Goal: Task Accomplishment & Management: Manage account settings

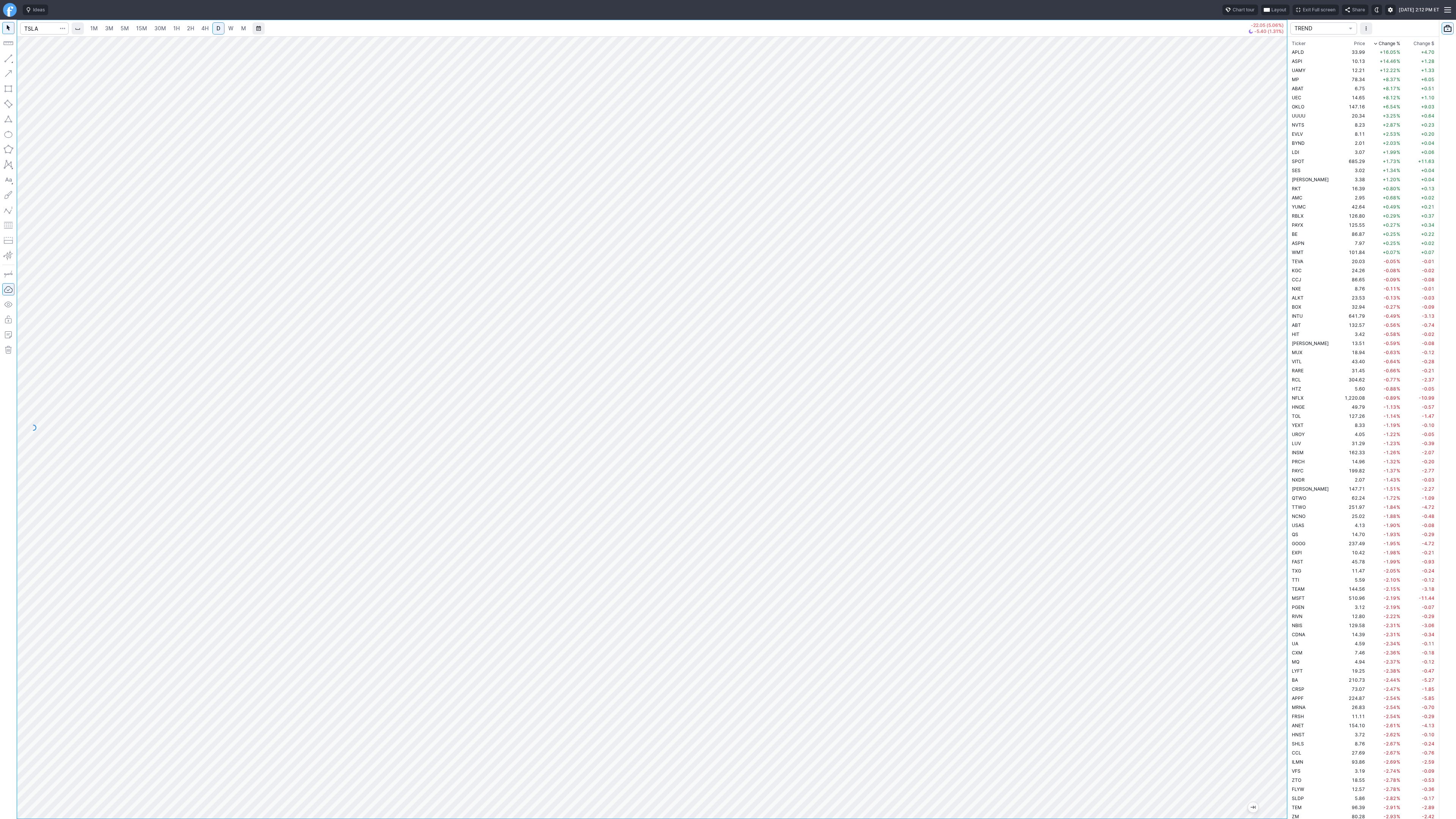
scroll to position [1080, 0]
click at [34, 23] on input "Search" at bounding box center [45, 28] width 49 height 12
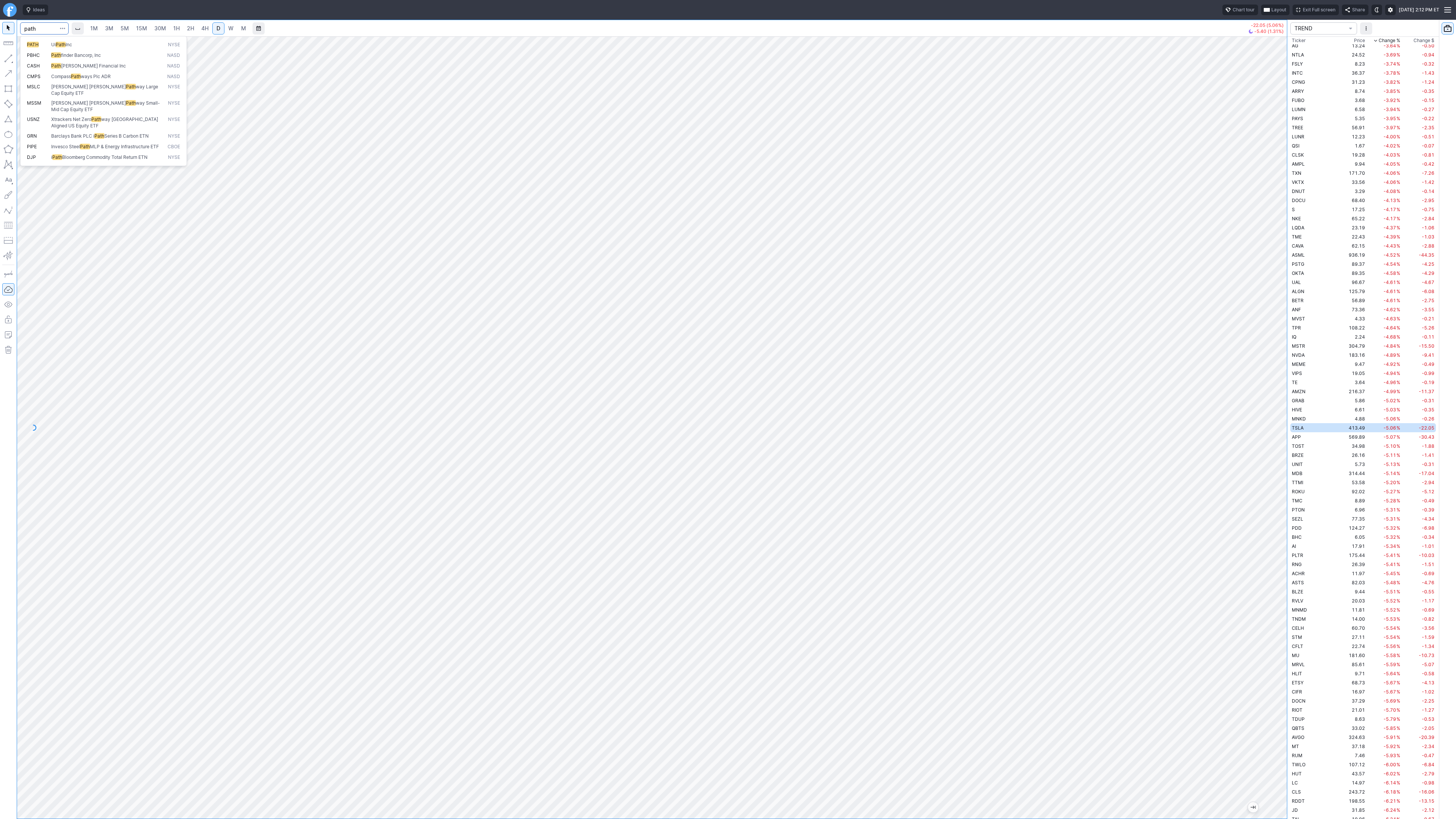
type input "path"
click at [1257, 595] on div at bounding box center [652, 427] width 1270 height 782
click at [33, 57] on span "Line" at bounding box center [44, 60] width 31 height 7
click at [22, 57] on span "button" at bounding box center [24, 60] width 5 height 11
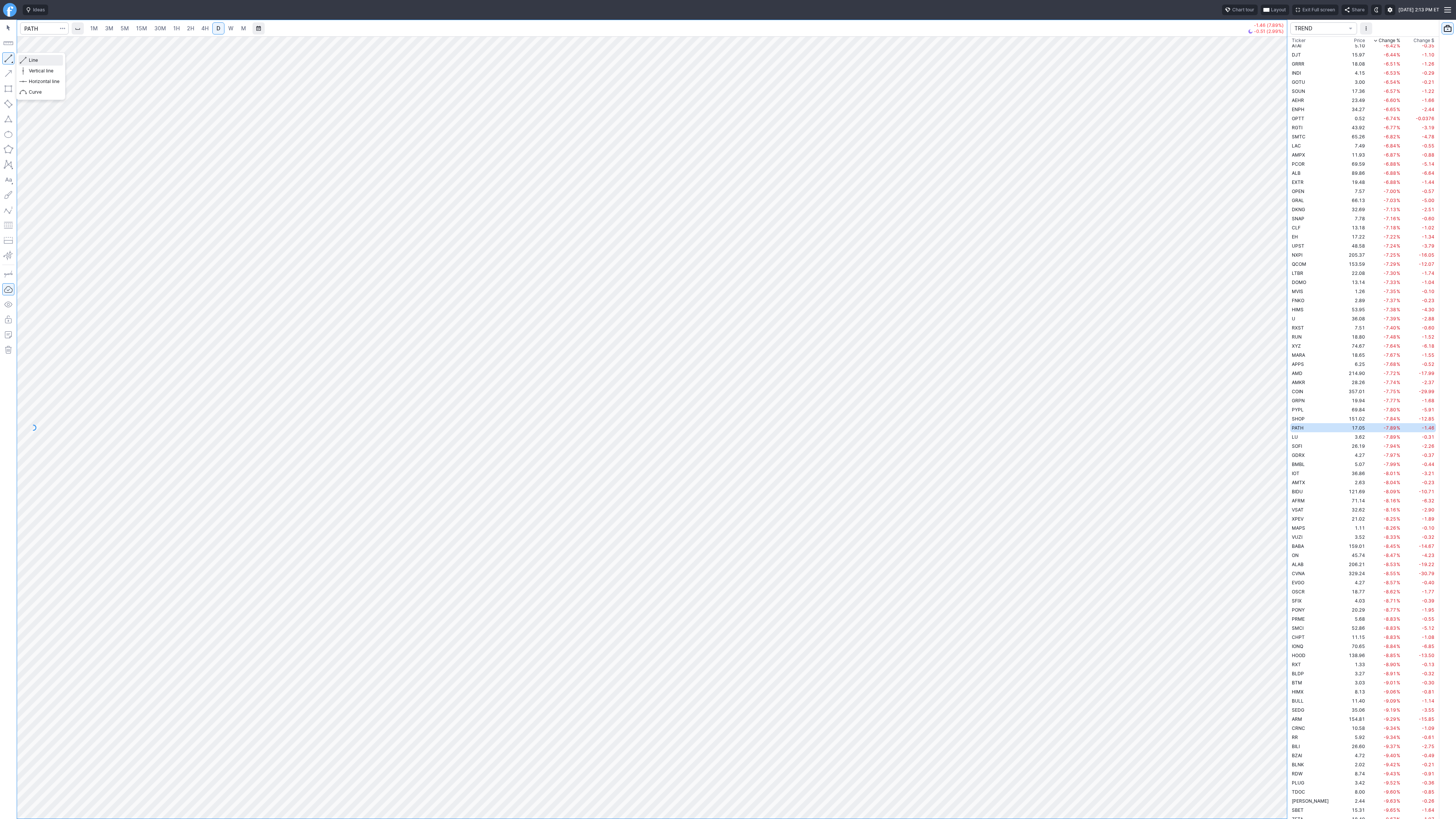
drag, startPoint x: 34, startPoint y: 59, endPoint x: 59, endPoint y: 86, distance: 36.8
click at [33, 59] on span "Line" at bounding box center [44, 60] width 31 height 7
click at [44, 59] on span "Line" at bounding box center [44, 60] width 31 height 7
click at [101, 58] on div "Ideas Chart tour Layout Exit Full screen Share Sat OCT 11 2025 2:13 PM ET 1M 3M…" at bounding box center [728, 409] width 1456 height 819
click at [273, 161] on div "Ideas Chart tour Layout Exit Full screen Share Sat OCT 11 2025 2:13 PM ET 1M 3M…" at bounding box center [728, 409] width 1456 height 819
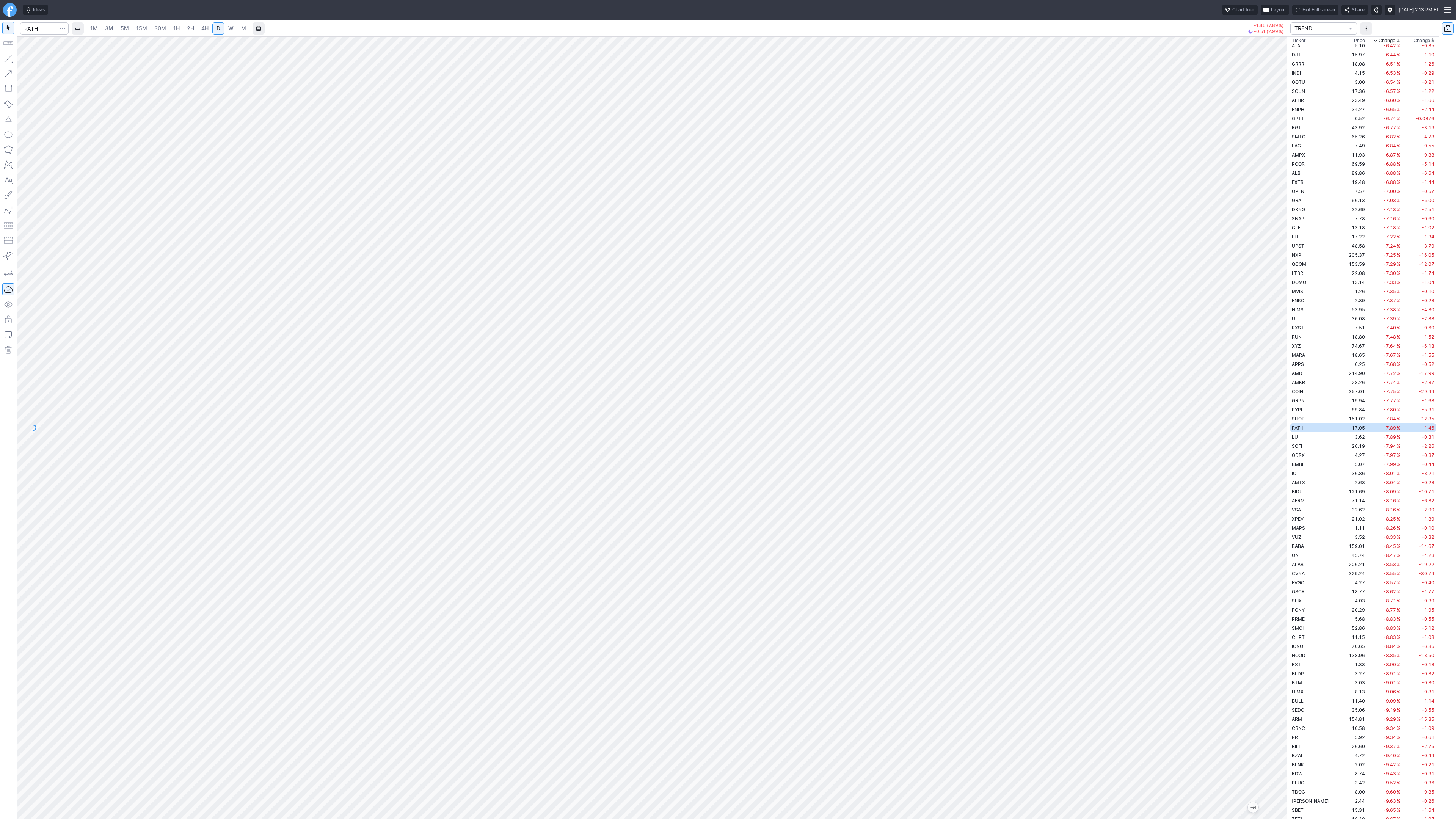
click at [162, 7] on div "Ideas" at bounding box center [328, 10] width 611 height 11
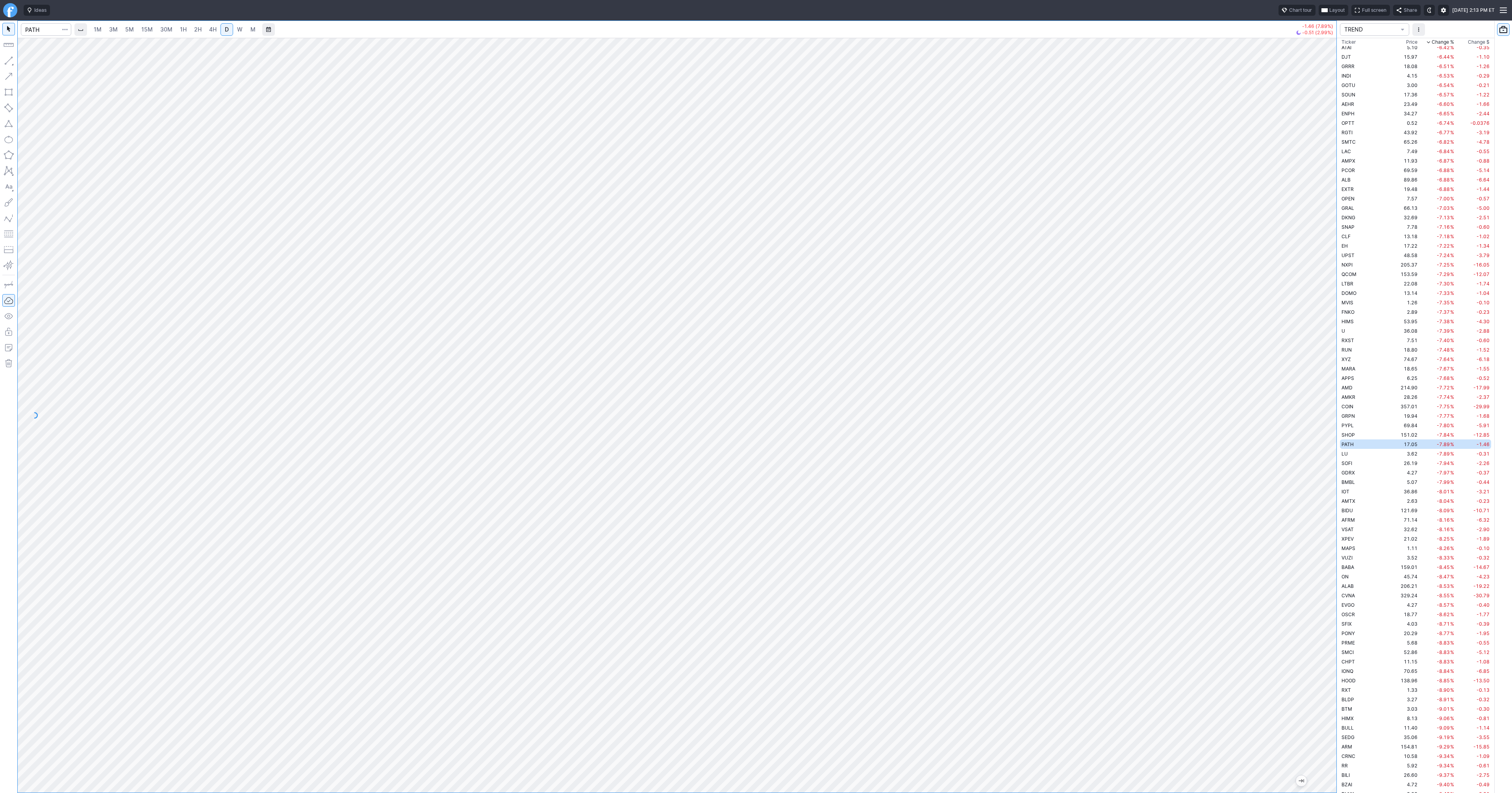
click at [1362, 11] on span "Full screen" at bounding box center [1374, 10] width 25 height 8
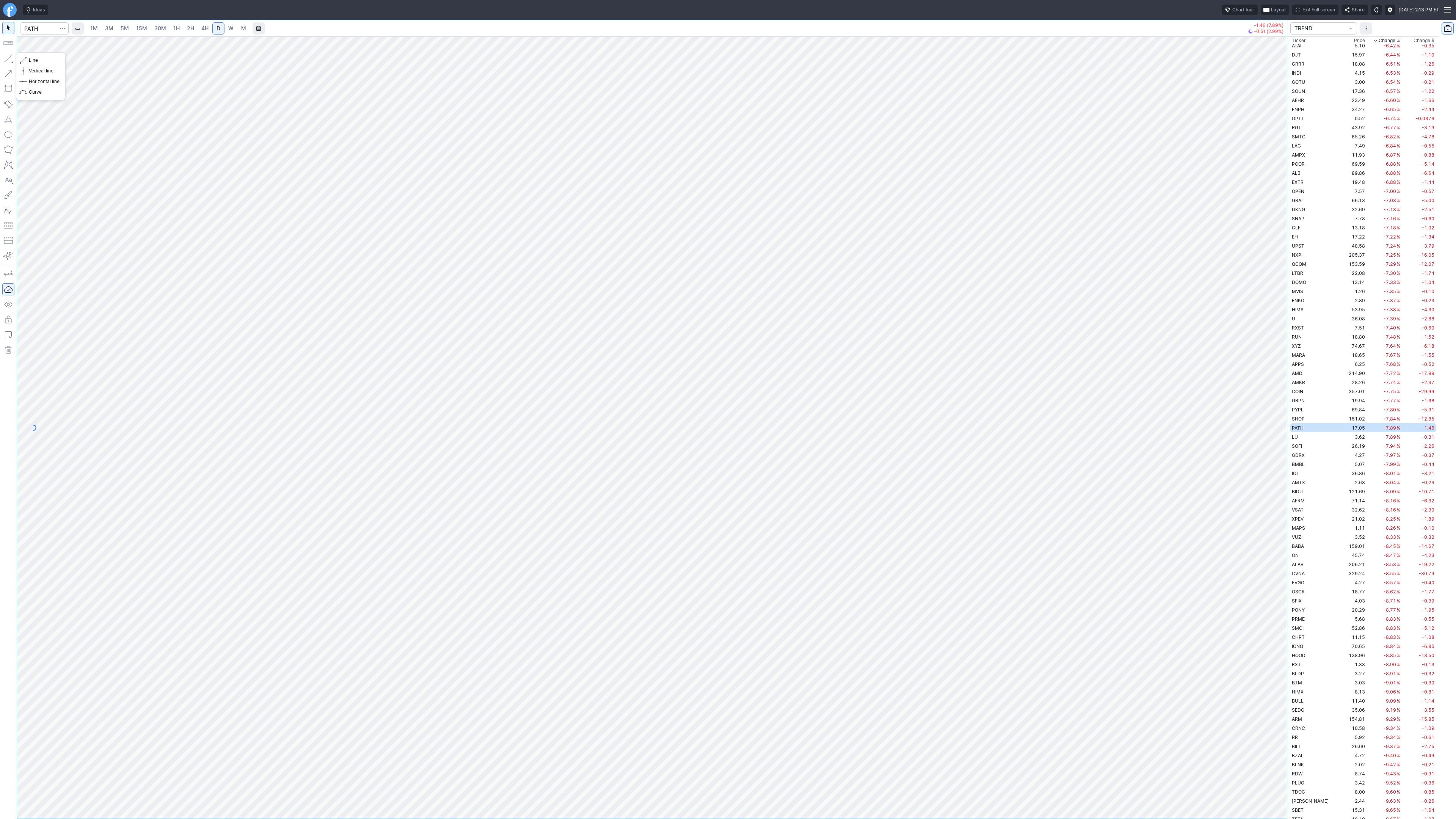
click at [25, 58] on span "button" at bounding box center [24, 60] width 5 height 11
click at [37, 60] on span "Line" at bounding box center [44, 60] width 31 height 7
click at [42, 62] on span "Line" at bounding box center [44, 60] width 31 height 7
drag, startPoint x: 27, startPoint y: 59, endPoint x: 49, endPoint y: 89, distance: 37.2
click at [27, 59] on button "Line" at bounding box center [41, 60] width 44 height 11
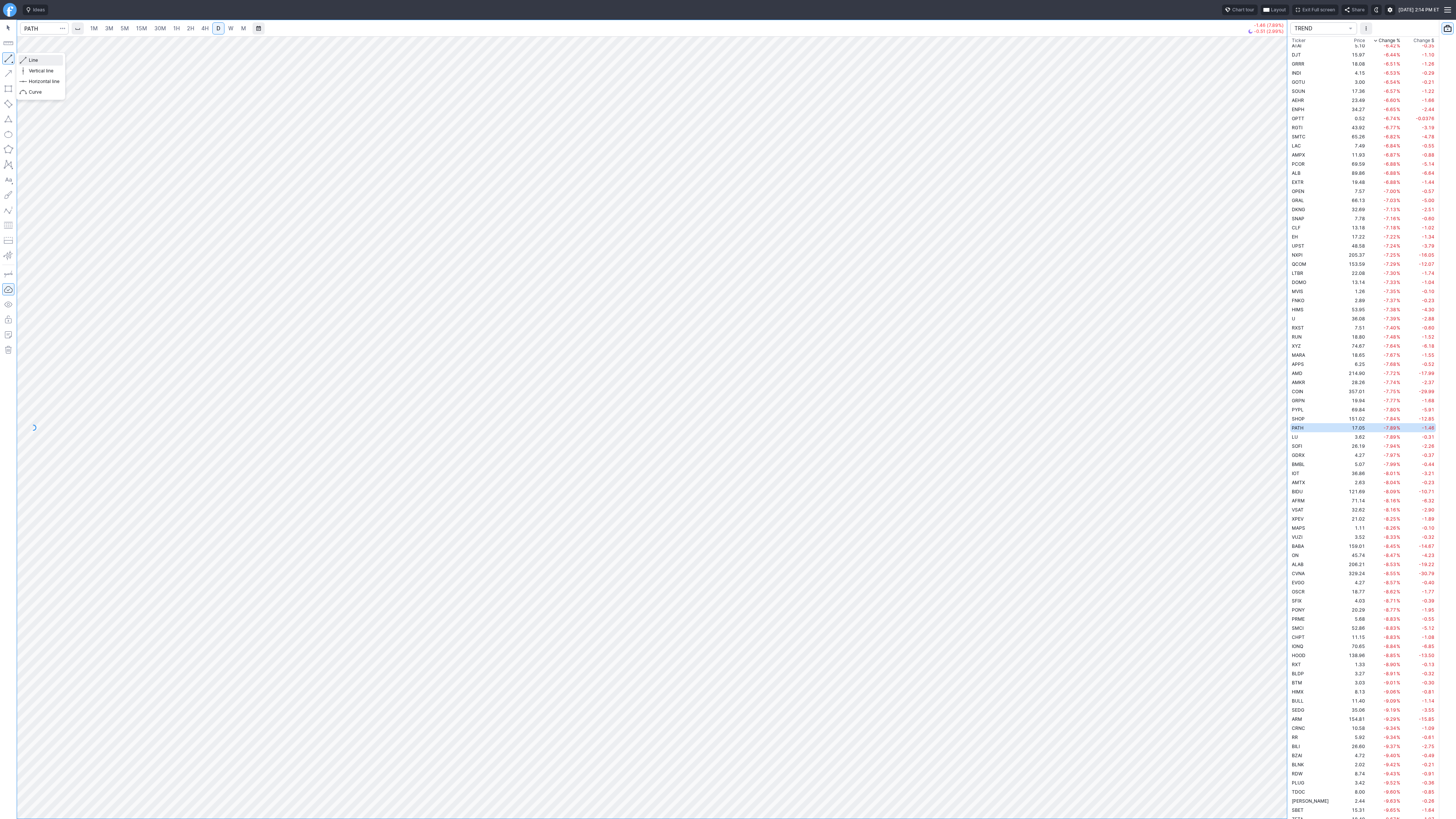
click at [47, 62] on span "Line" at bounding box center [44, 60] width 31 height 7
click at [36, 59] on span "Line" at bounding box center [44, 60] width 31 height 7
click at [29, 62] on span "Line" at bounding box center [44, 60] width 31 height 7
click at [31, 59] on span "Line" at bounding box center [44, 60] width 31 height 7
click at [38, 60] on span "Line" at bounding box center [44, 60] width 31 height 7
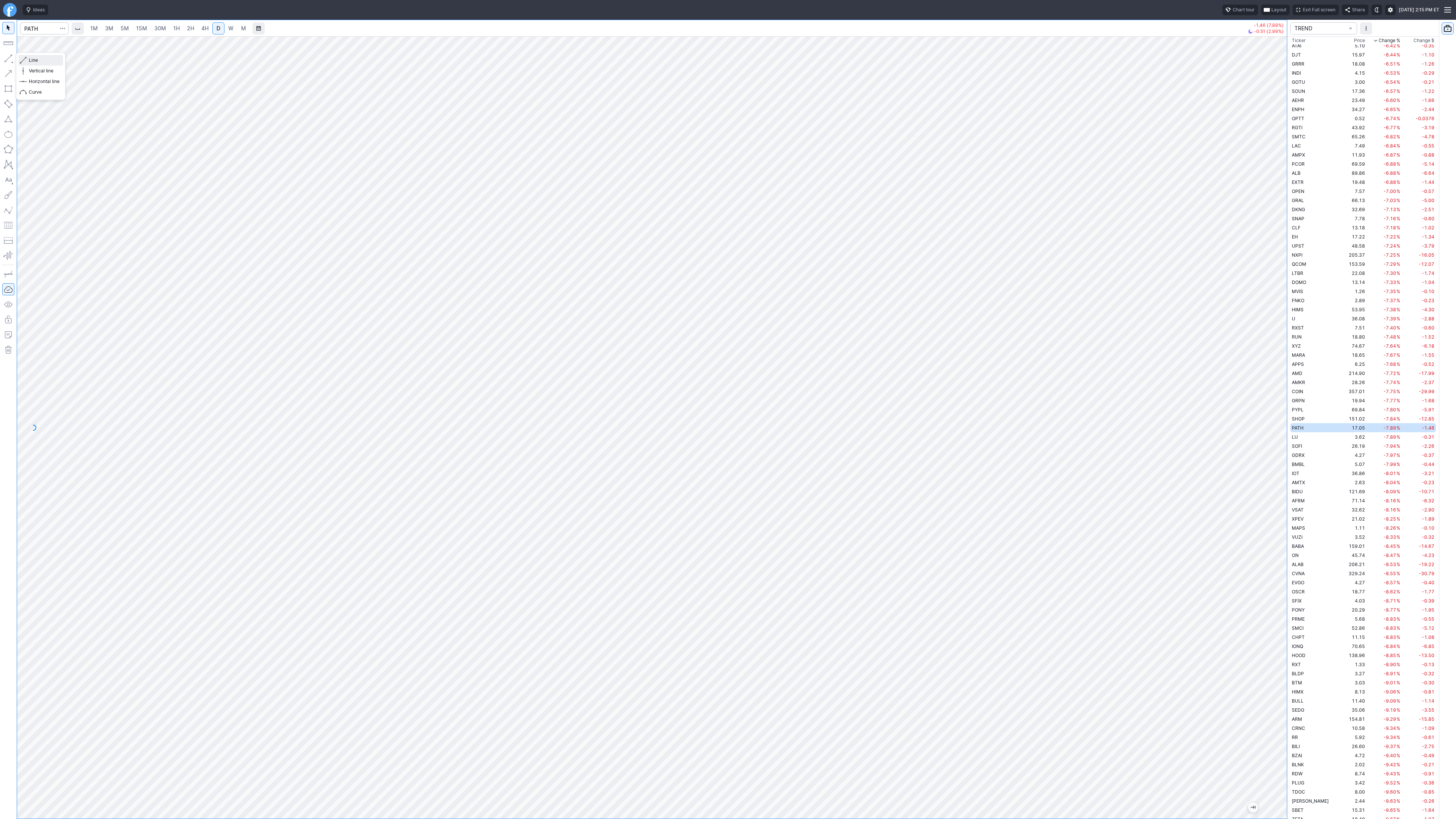
drag, startPoint x: 35, startPoint y: 62, endPoint x: 49, endPoint y: 76, distance: 19.8
click at [35, 62] on span "Line" at bounding box center [44, 60] width 31 height 7
click at [24, 59] on span "button" at bounding box center [24, 60] width 5 height 11
click at [26, 60] on span "button" at bounding box center [24, 60] width 5 height 11
click at [29, 60] on span "Line" at bounding box center [44, 60] width 31 height 7
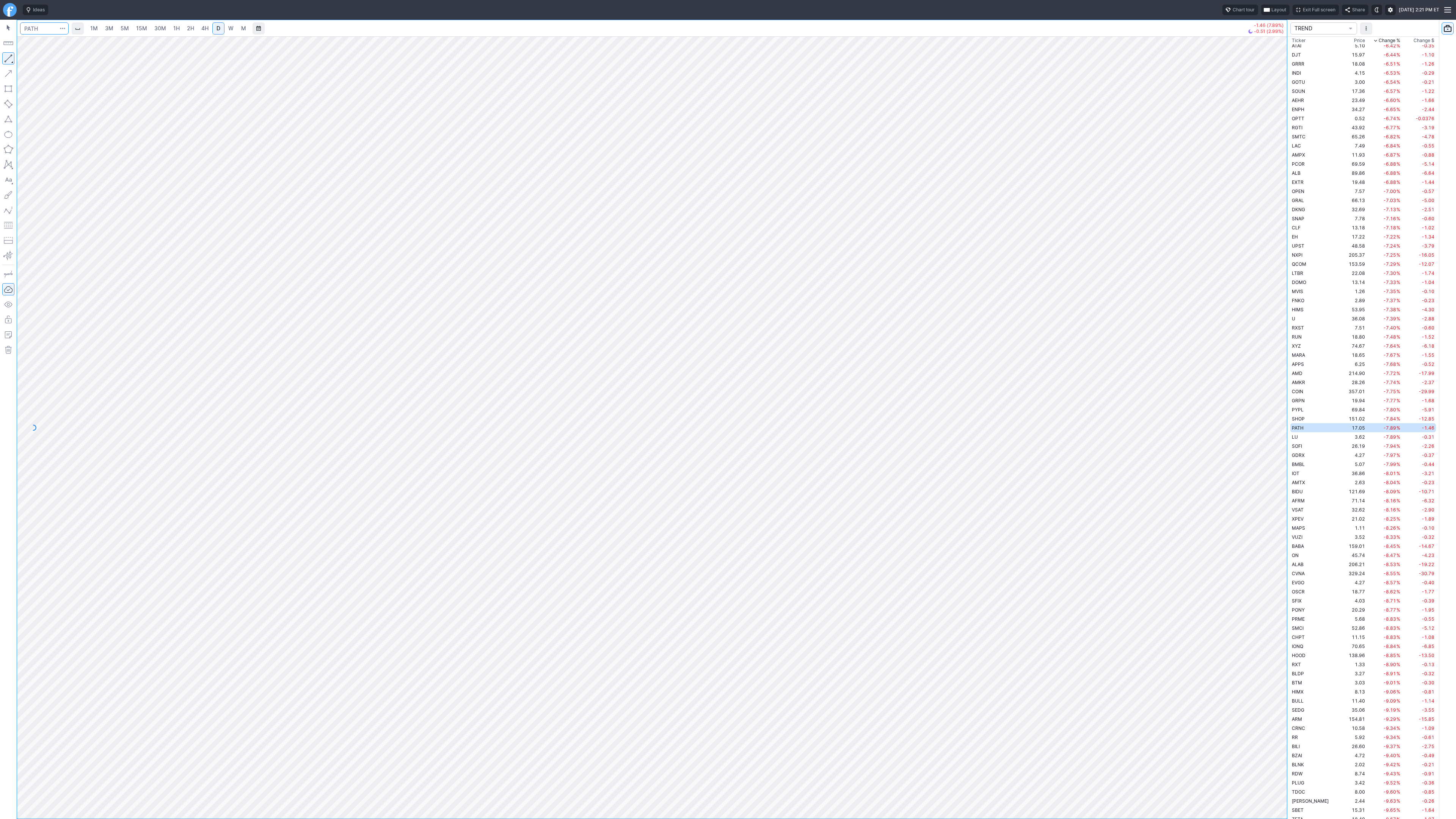
click at [42, 29] on input "Search" at bounding box center [45, 28] width 49 height 12
type input "idr"
click at [48, 43] on span "IDR" at bounding box center [39, 45] width 24 height 6
click at [242, 27] on span "M" at bounding box center [244, 28] width 5 height 6
click at [209, 31] on link "4H" at bounding box center [205, 28] width 14 height 12
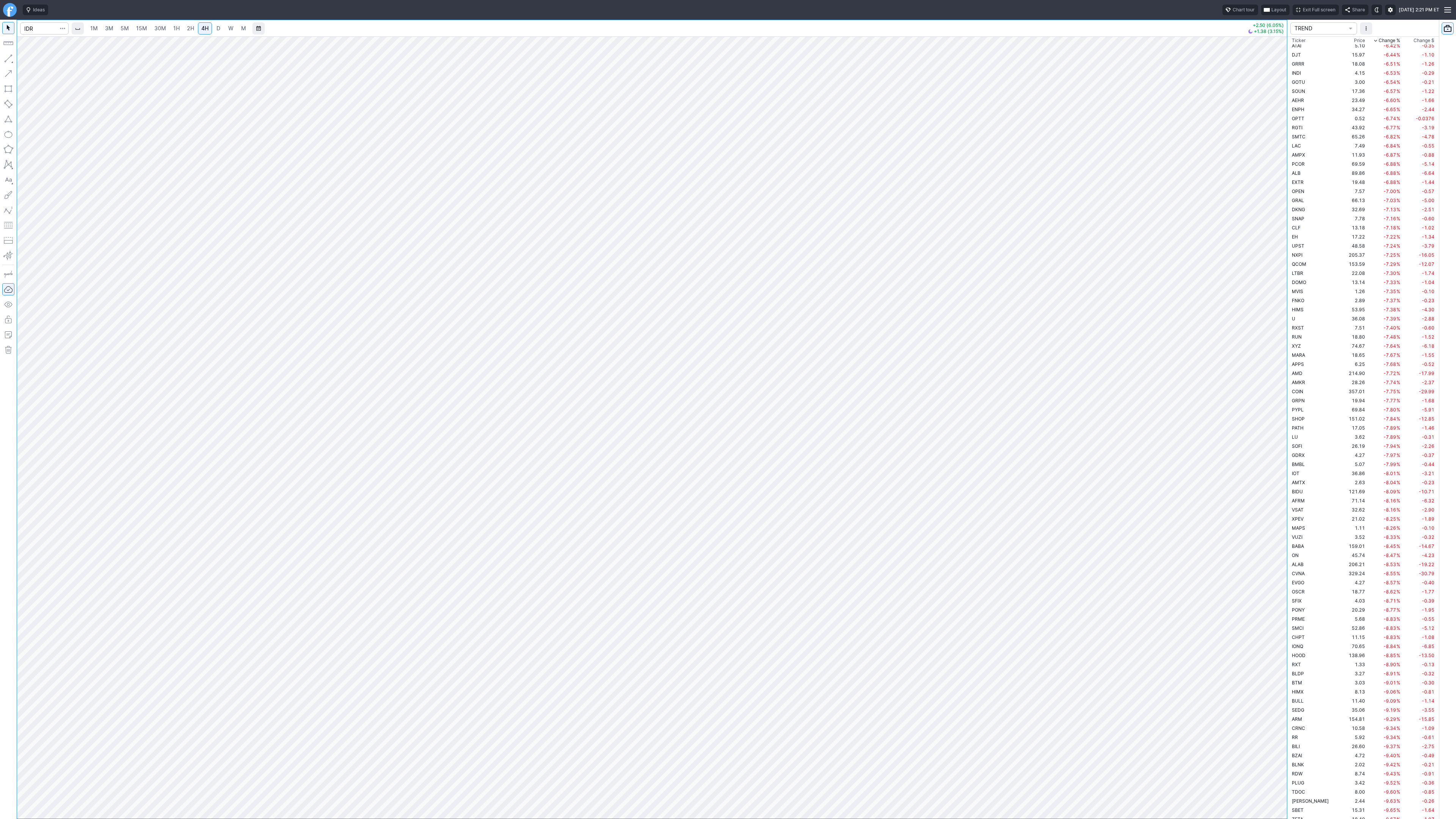
click at [64, 29] on span "button" at bounding box center [63, 28] width 5 height 7
click at [55, 54] on span "Save to Portfolio" at bounding box center [42, 54] width 38 height 7
click at [735, 395] on span "SECTOR" at bounding box center [759, 396] width 73 height 7
click at [759, 533] on span "TREND" at bounding box center [762, 533] width 73 height 7
click at [748, 419] on span "Watch" at bounding box center [759, 421] width 73 height 7
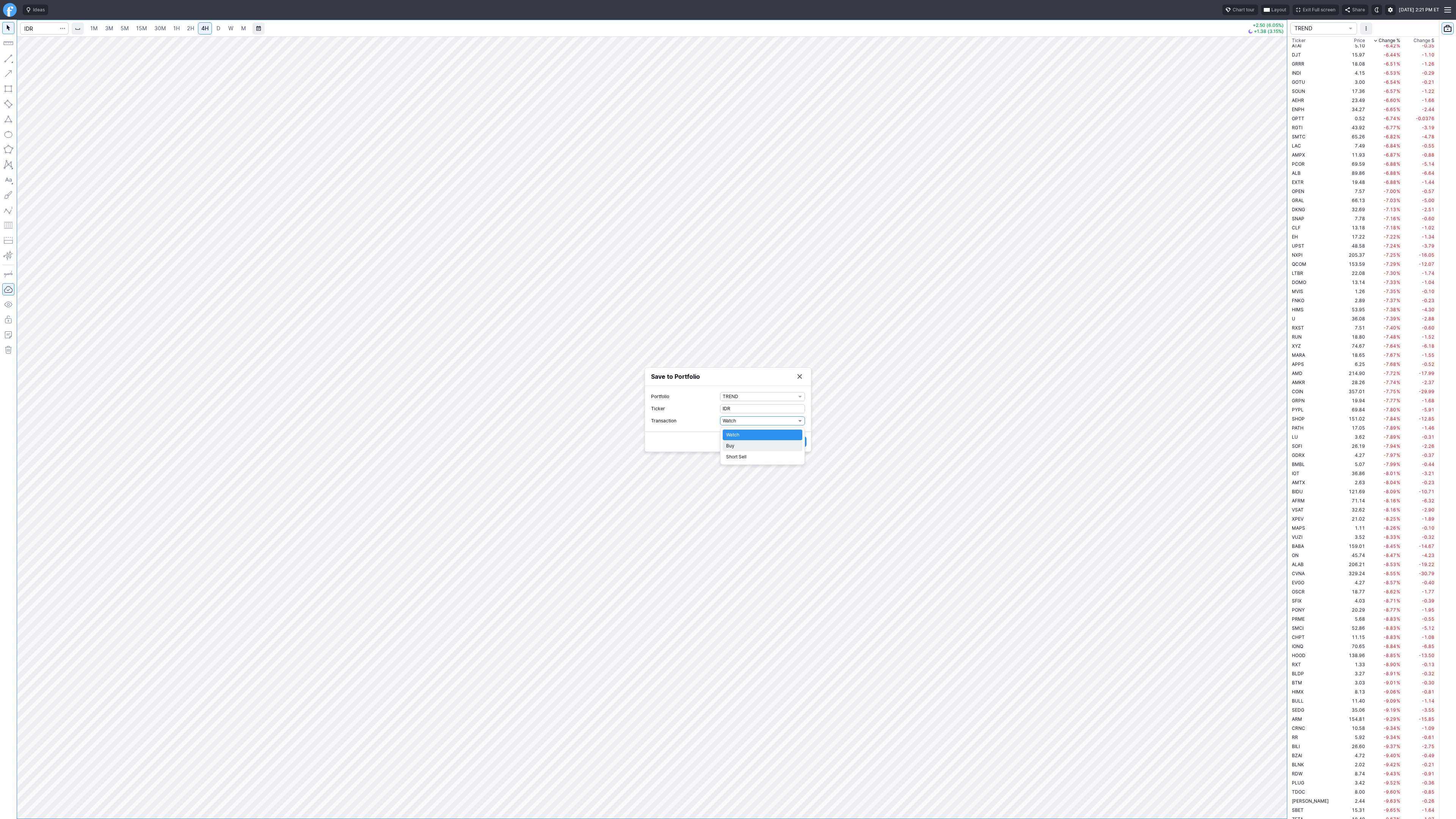
click at [742, 444] on span "Buy" at bounding box center [762, 445] width 73 height 7
drag, startPoint x: 737, startPoint y: 427, endPoint x: 702, endPoint y: 425, distance: 35.1
click at [702, 425] on label "Shares 0" at bounding box center [728, 427] width 154 height 9
click at [720, 425] on input "0" at bounding box center [762, 427] width 85 height 9
type input "1"
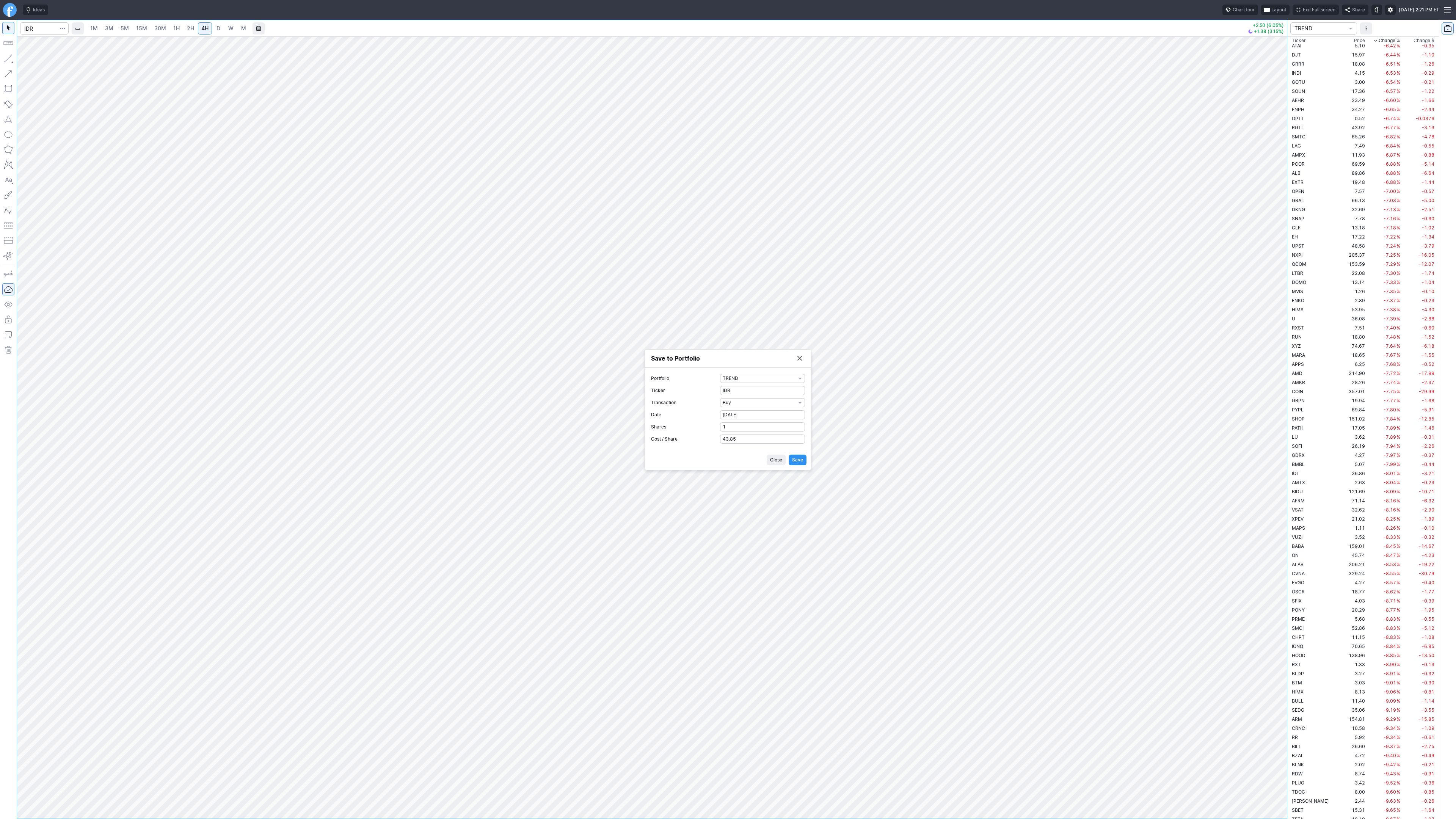
click at [802, 458] on span "Save" at bounding box center [797, 460] width 11 height 7
click at [799, 379] on button "Save to Portfolio" at bounding box center [799, 379] width 11 height 11
click at [41, 28] on input "Search" at bounding box center [45, 28] width 49 height 12
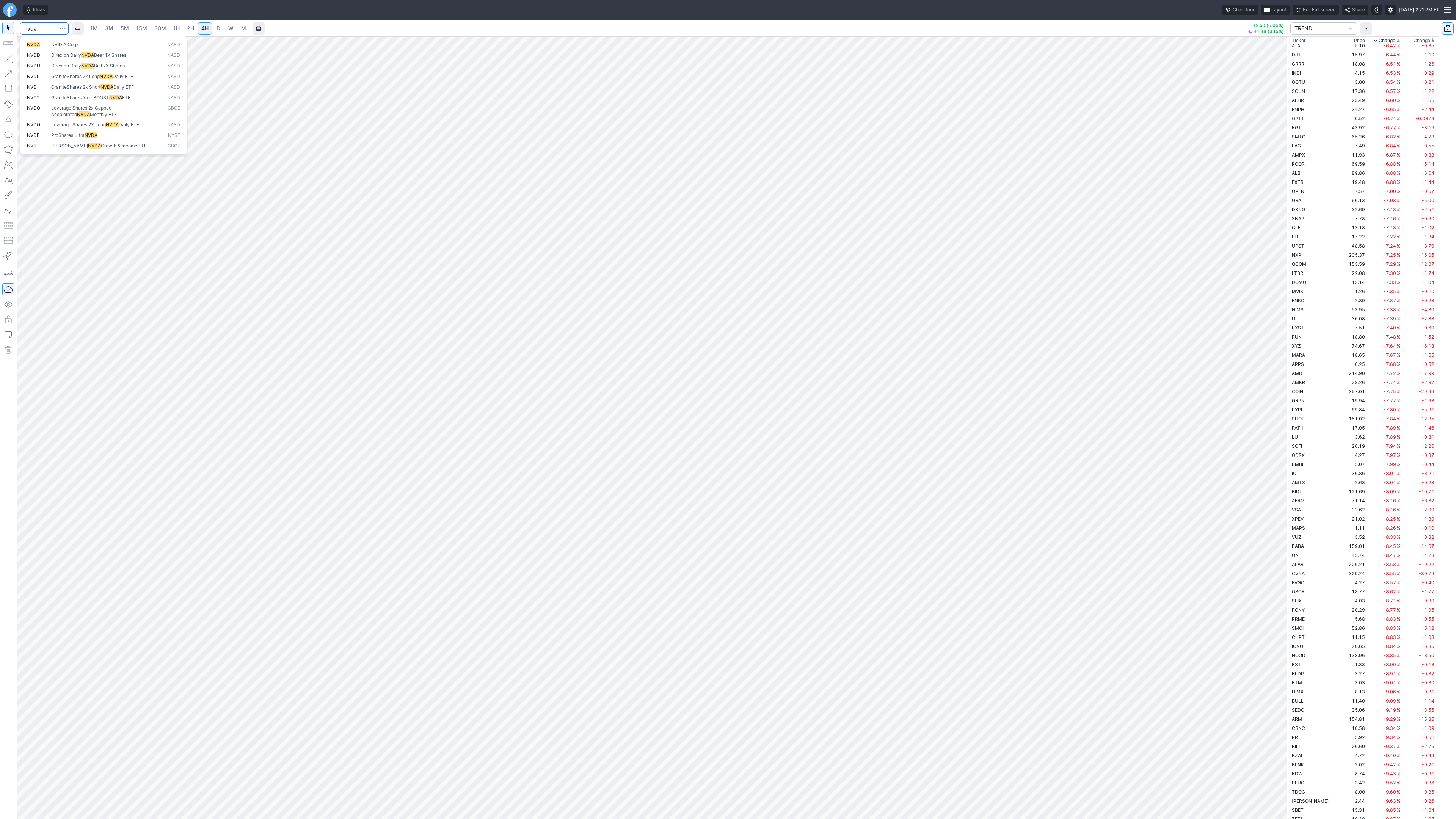
type input "nvda"
click at [48, 41] on button "NVDA NVIDIA Corp NASD" at bounding box center [103, 45] width 160 height 11
click at [62, 28] on span "button" at bounding box center [63, 28] width 5 height 7
click at [55, 51] on span "Save to Portfolio" at bounding box center [42, 54] width 38 height 7
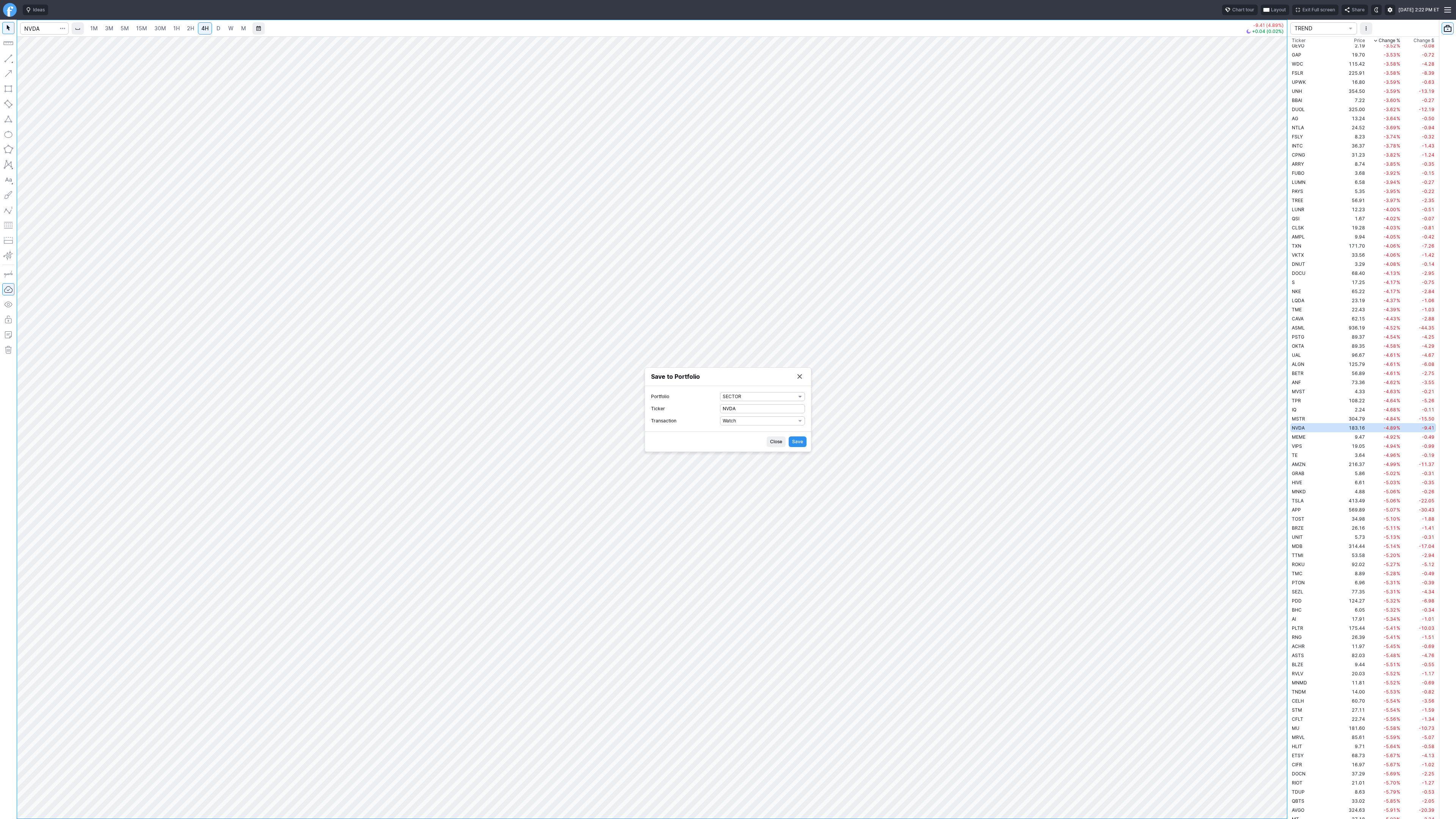
drag, startPoint x: 746, startPoint y: 391, endPoint x: 748, endPoint y: 398, distance: 7.3
click at [746, 391] on div "Portfolio SECTOR Ticker NVDA Transaction Watch" at bounding box center [728, 409] width 166 height 45
click at [748, 399] on span "SECTOR" at bounding box center [759, 396] width 73 height 7
click at [734, 533] on span "TREND" at bounding box center [762, 533] width 73 height 7
click at [741, 422] on span "Watch" at bounding box center [759, 421] width 73 height 7
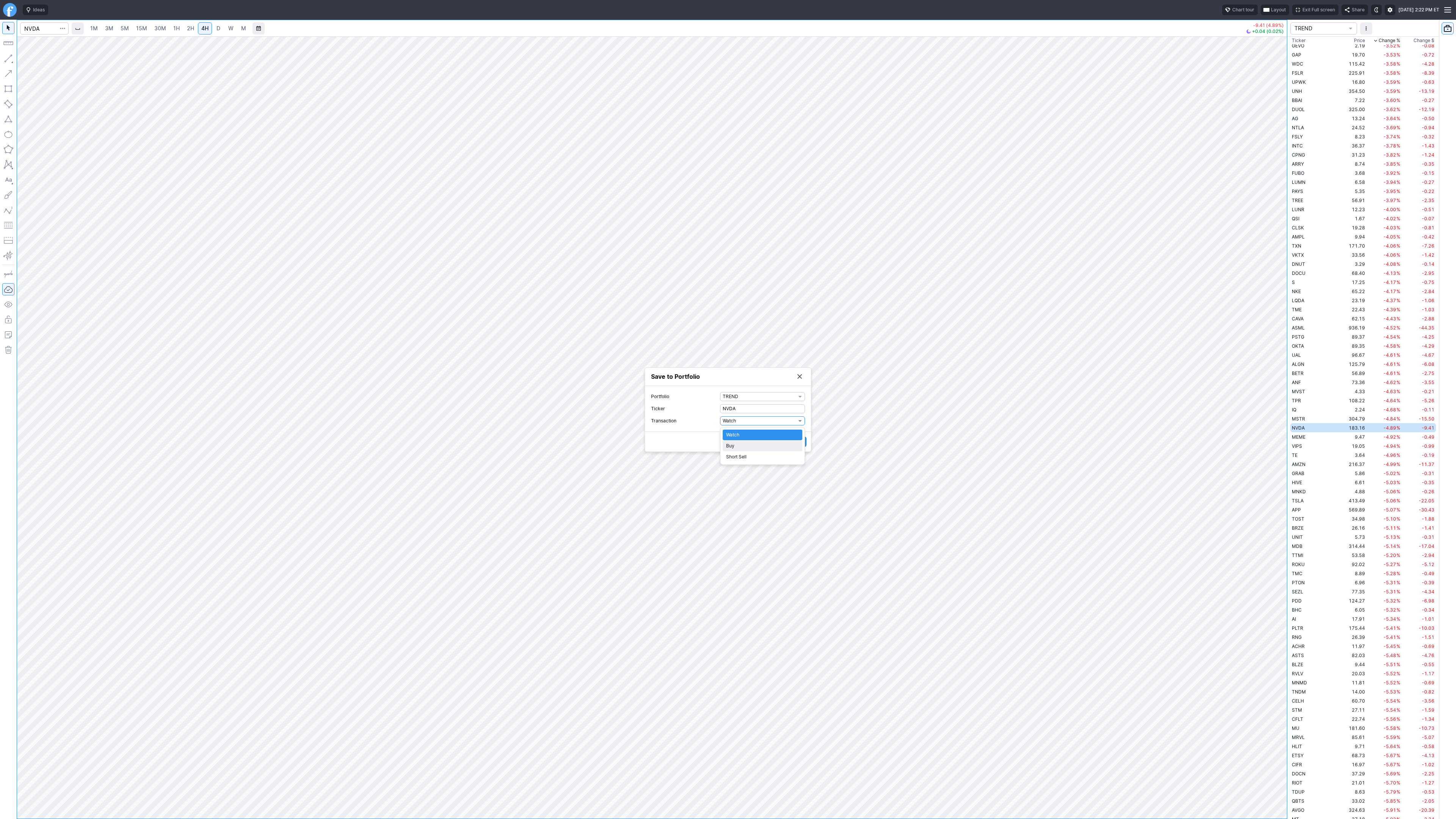
click at [736, 447] on span "Buy" at bounding box center [762, 445] width 73 height 7
drag, startPoint x: 744, startPoint y: 431, endPoint x: 681, endPoint y: 425, distance: 63.3
click at [679, 425] on label "Shares 0" at bounding box center [728, 427] width 154 height 9
click at [720, 425] on input "0" at bounding box center [762, 427] width 85 height 9
type input "1"
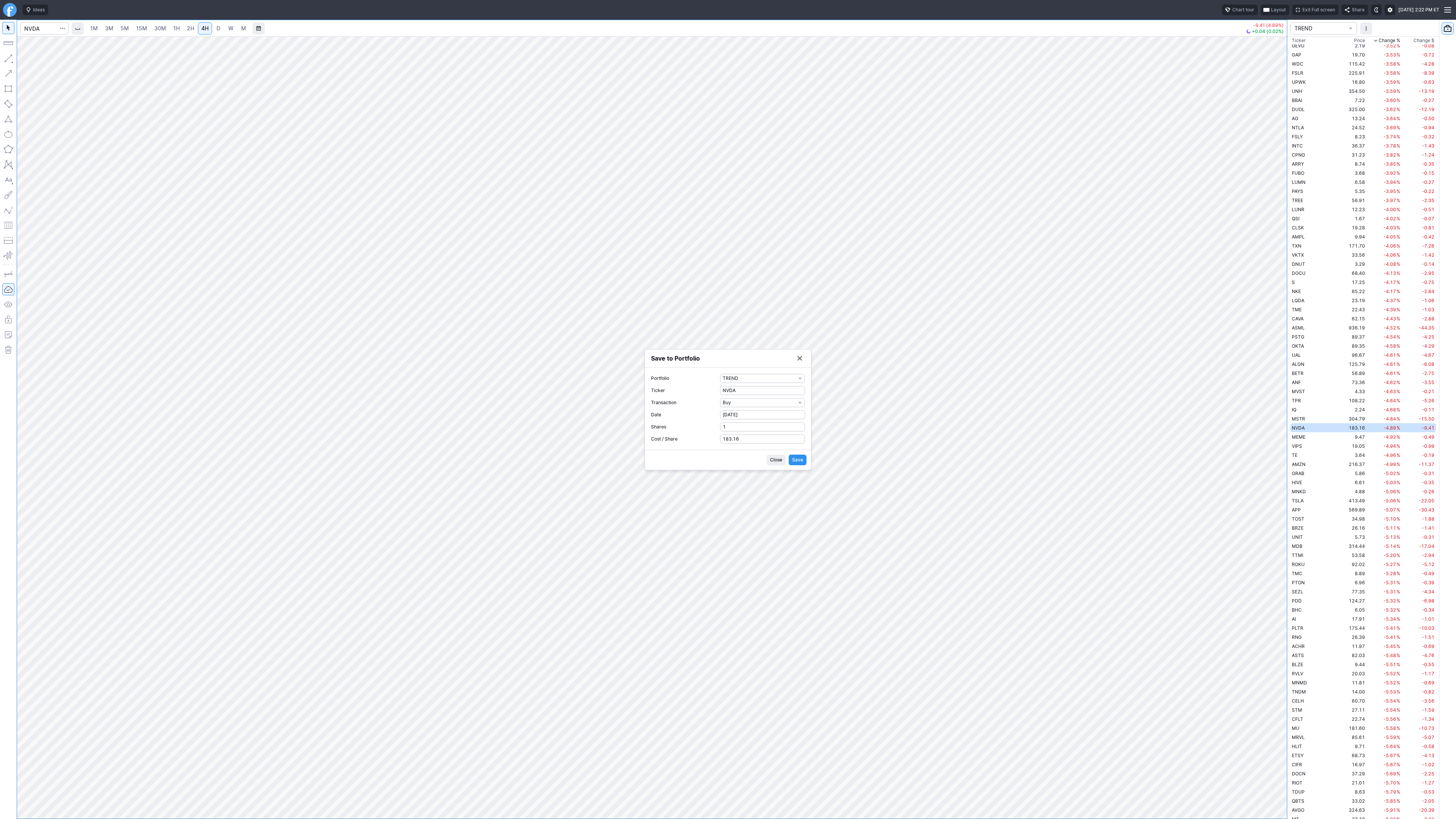
click at [805, 462] on button "Save" at bounding box center [798, 460] width 18 height 11
click at [802, 380] on button "Save to Portfolio" at bounding box center [799, 379] width 11 height 11
click at [34, 26] on input "Search" at bounding box center [45, 28] width 49 height 12
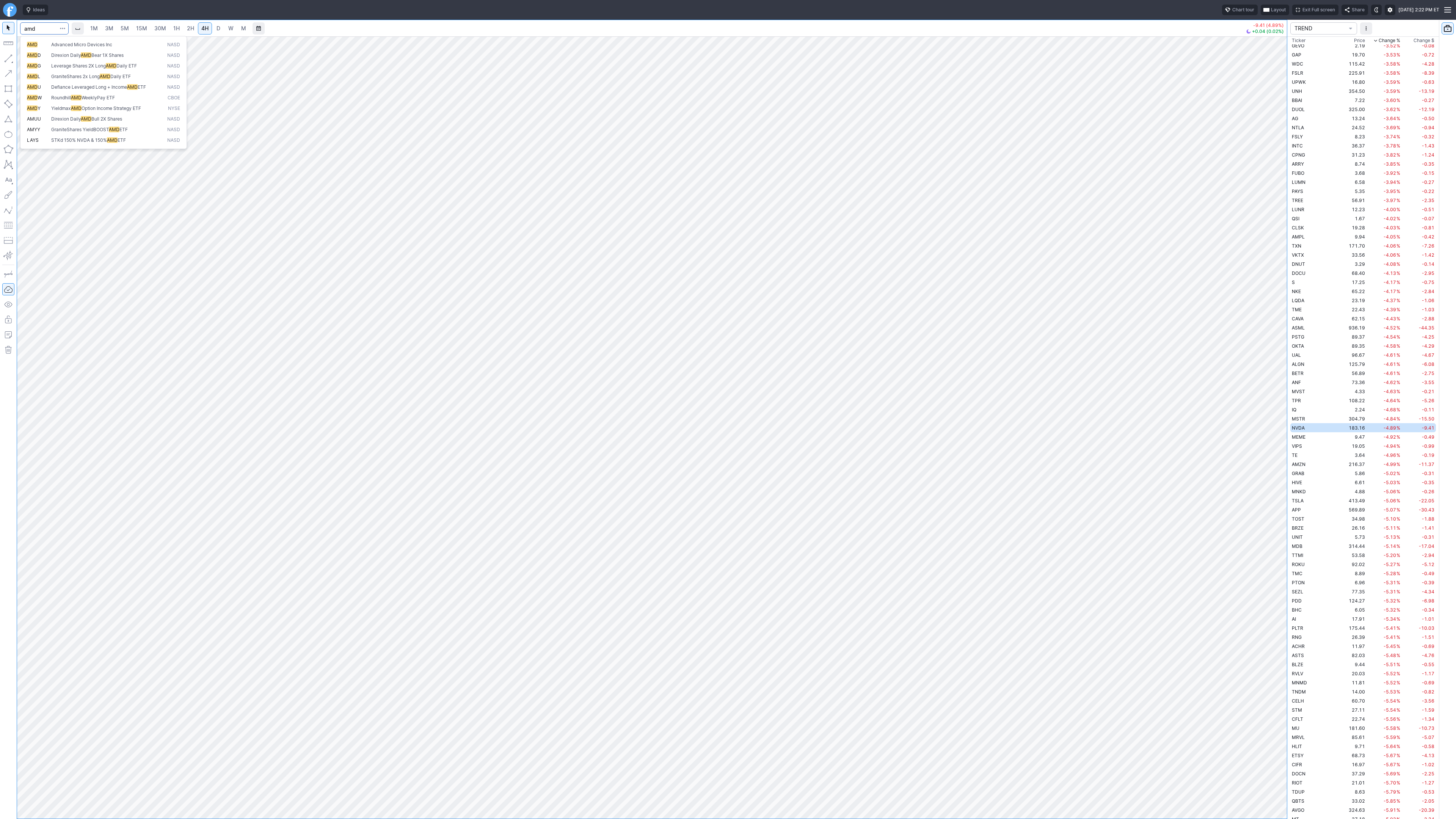
type input "amd"
click at [61, 28] on span "button" at bounding box center [63, 28] width 5 height 7
click at [51, 56] on span "Save to Portfolio" at bounding box center [42, 54] width 38 height 7
click at [754, 392] on button "SECTOR" at bounding box center [762, 397] width 85 height 9
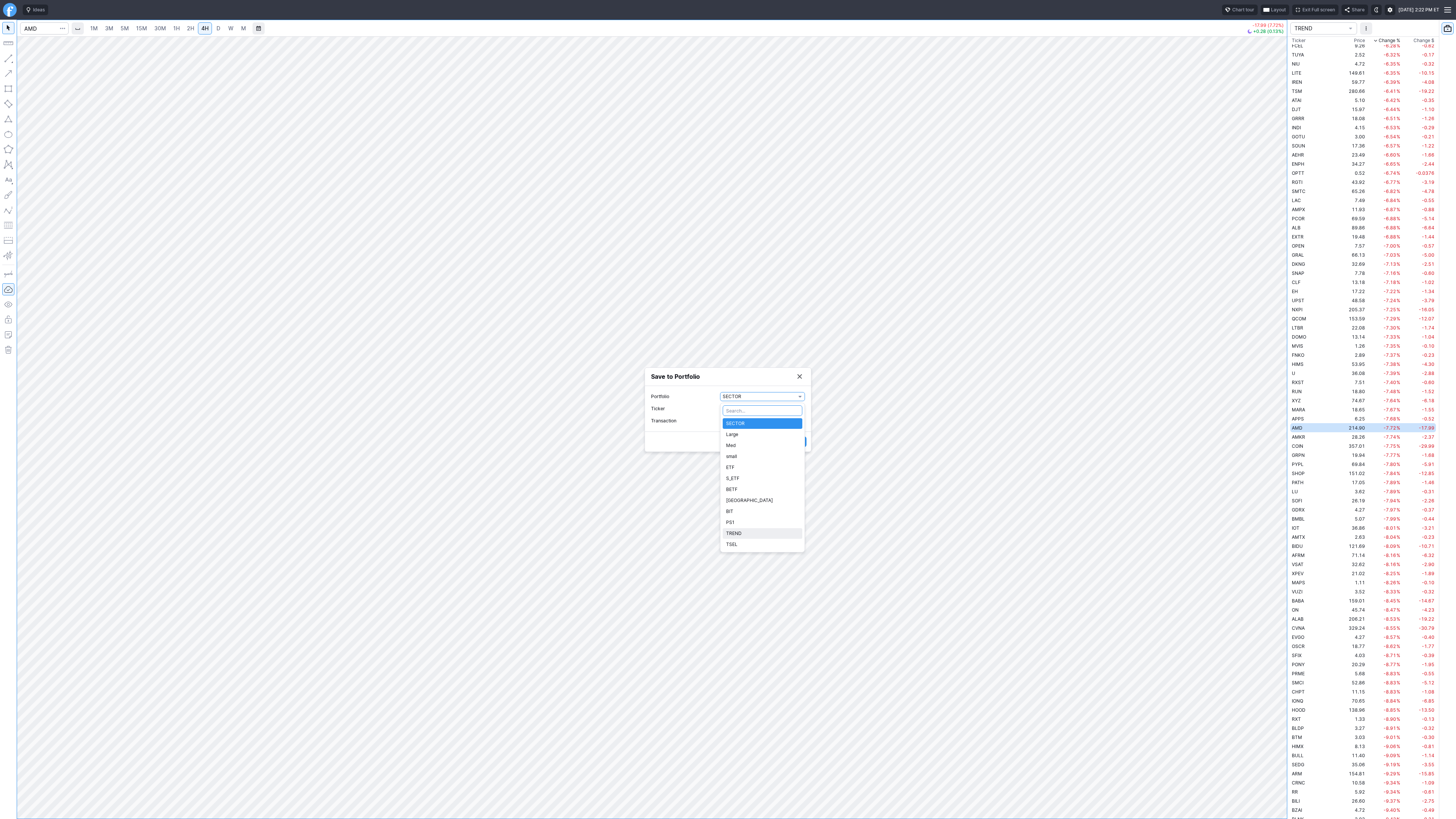
click at [757, 534] on span "TREND" at bounding box center [762, 533] width 73 height 7
click at [744, 418] on span "Watch" at bounding box center [759, 421] width 73 height 7
click at [745, 443] on span "Buy" at bounding box center [762, 445] width 73 height 7
click at [684, 423] on label "Shares 0" at bounding box center [728, 427] width 154 height 9
click at [720, 423] on input "0" at bounding box center [762, 427] width 85 height 9
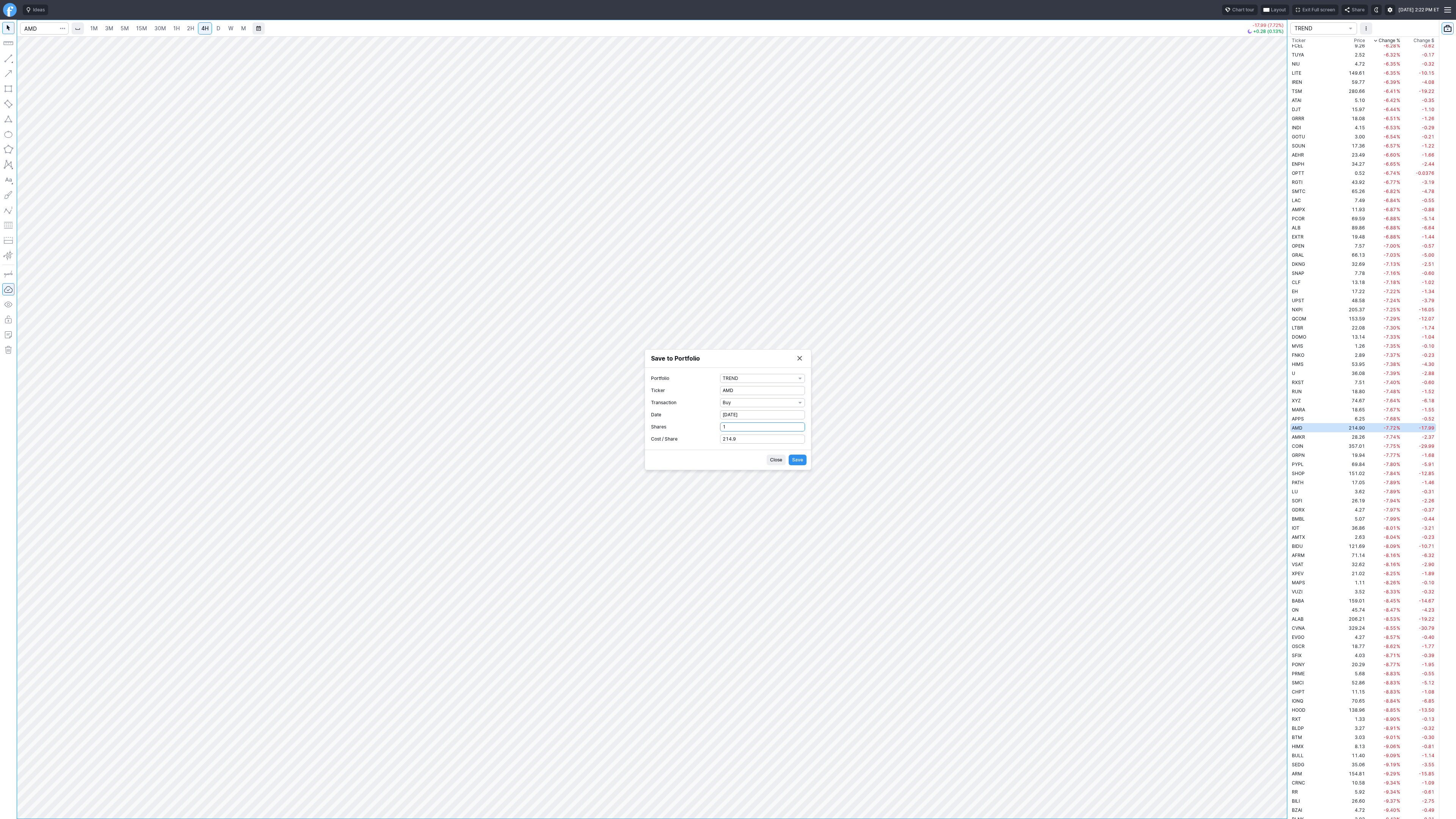
type input "1"
click at [801, 460] on span "Save" at bounding box center [797, 460] width 11 height 7
drag, startPoint x: 801, startPoint y: 381, endPoint x: 767, endPoint y: 336, distance: 56.4
click at [801, 381] on button "Save to Portfolio" at bounding box center [799, 379] width 11 height 11
click at [38, 32] on input "Search" at bounding box center [45, 28] width 49 height 12
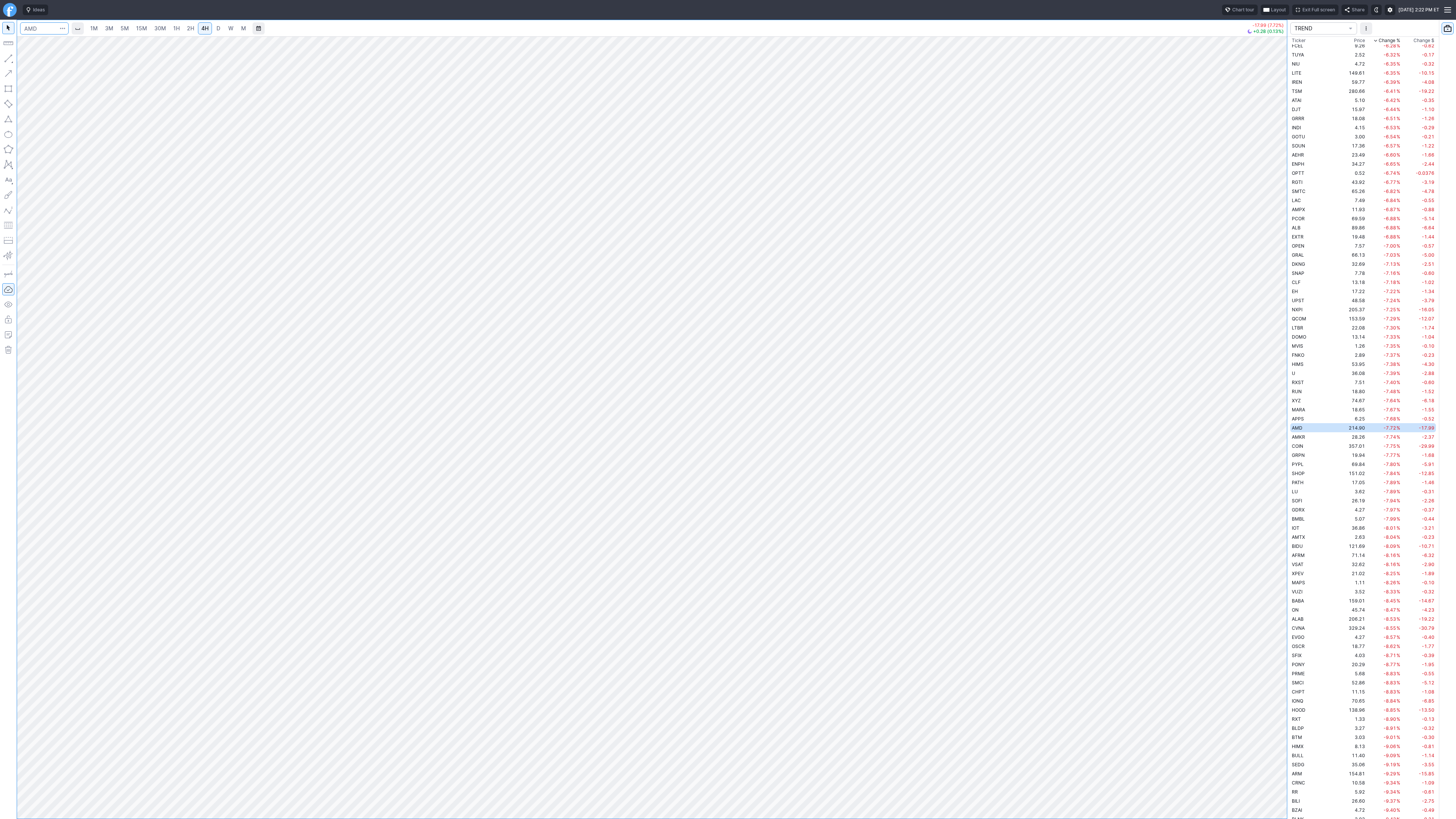
type input "r"
type input "tsm"
click at [65, 29] on button "button" at bounding box center [62, 28] width 11 height 12
click at [58, 53] on span "Save to Portfolio" at bounding box center [42, 54] width 38 height 7
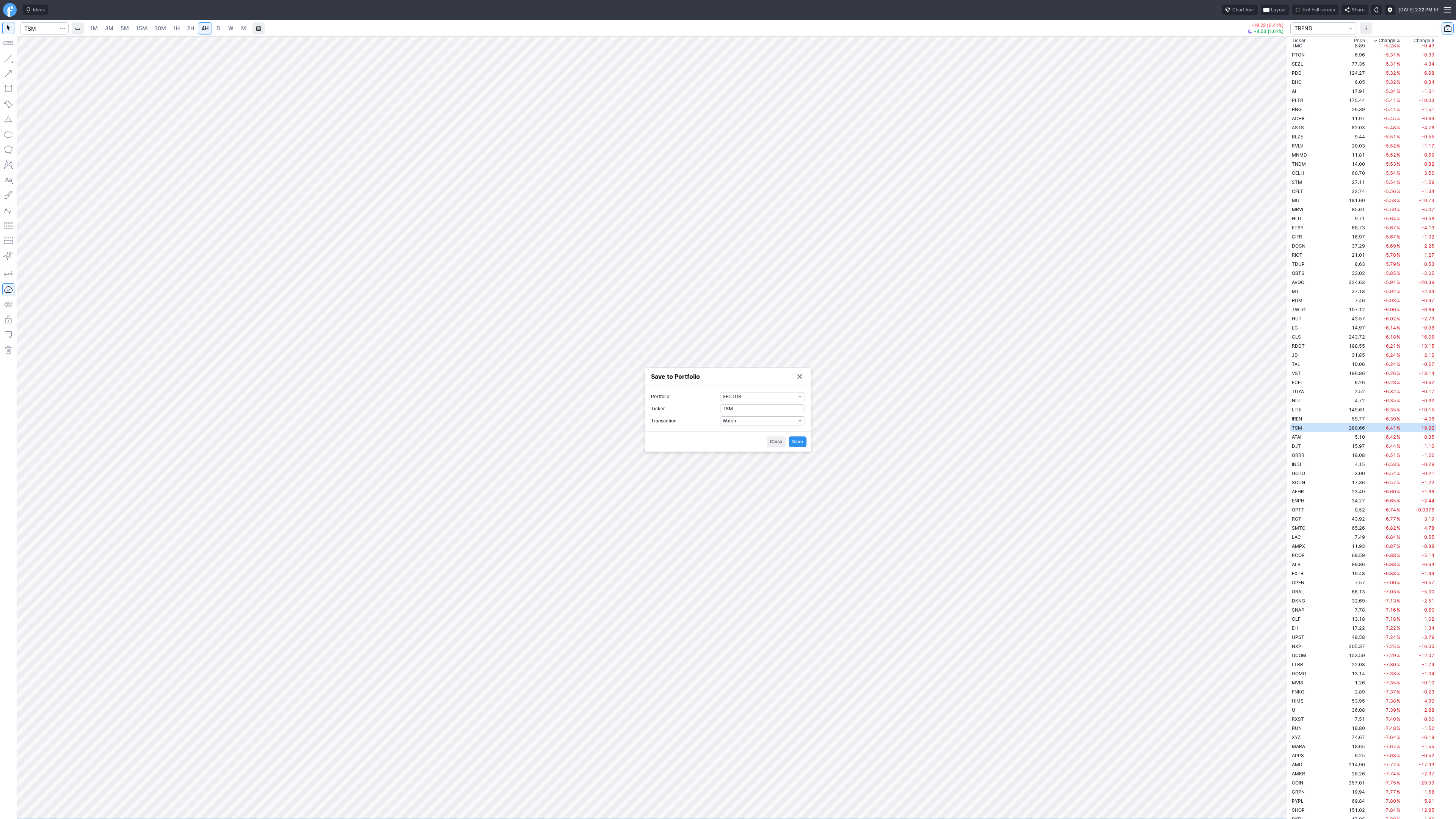
click at [757, 391] on div "Portfolio SECTOR Ticker TSM Transaction Watch" at bounding box center [728, 409] width 166 height 45
click at [755, 395] on span "SECTOR" at bounding box center [759, 396] width 73 height 7
click at [749, 532] on span "TREND" at bounding box center [762, 533] width 73 height 7
click at [753, 421] on span "Watch" at bounding box center [759, 421] width 73 height 7
click at [747, 443] on span "Buy" at bounding box center [762, 445] width 73 height 7
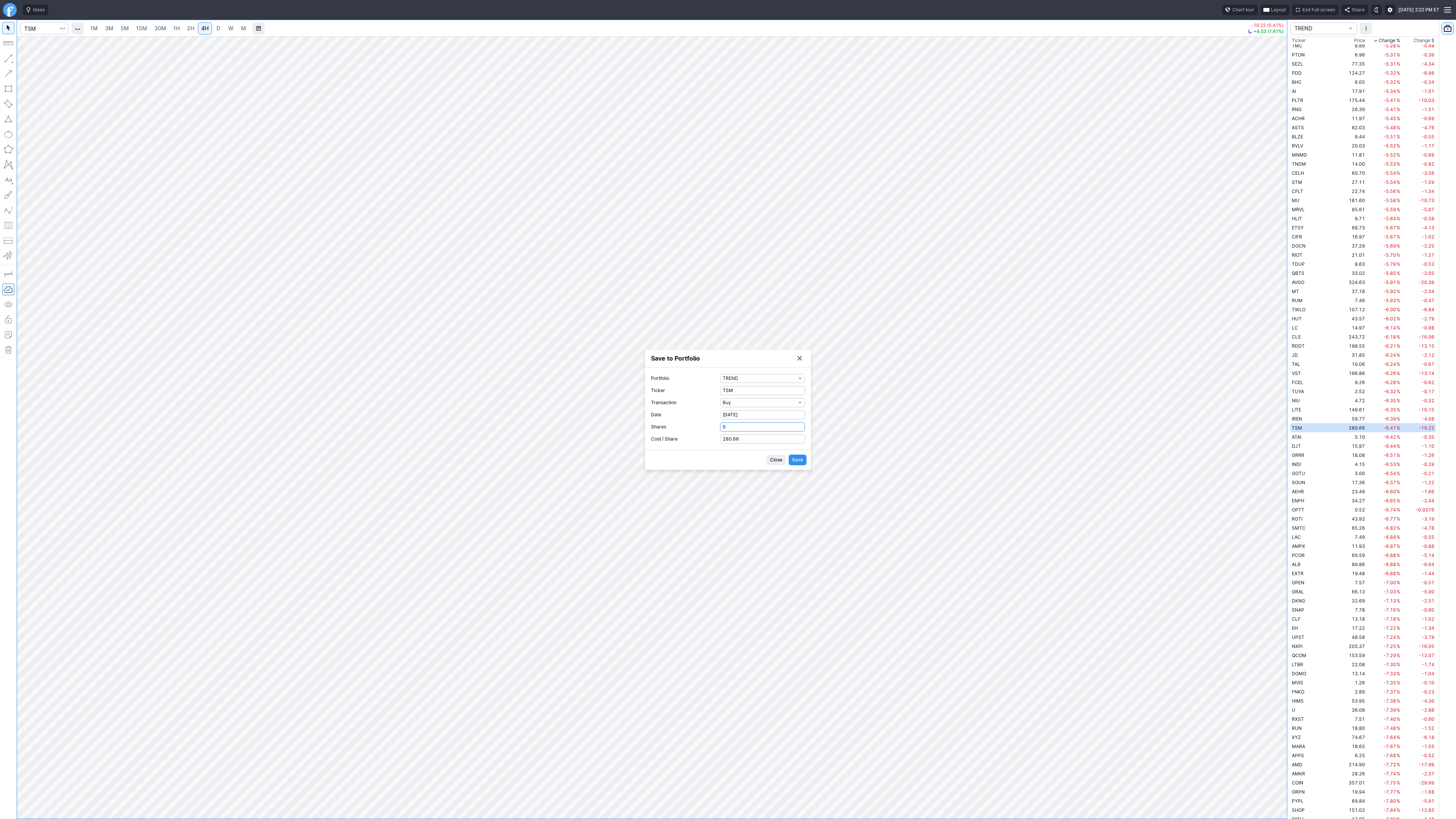
drag, startPoint x: 708, startPoint y: 426, endPoint x: 726, endPoint y: 428, distance: 18.1
click at [701, 426] on label "Shares 0" at bounding box center [728, 427] width 154 height 9
click at [720, 426] on input "0" at bounding box center [762, 427] width 85 height 9
type input "1"
click at [804, 460] on button "Save" at bounding box center [798, 460] width 18 height 11
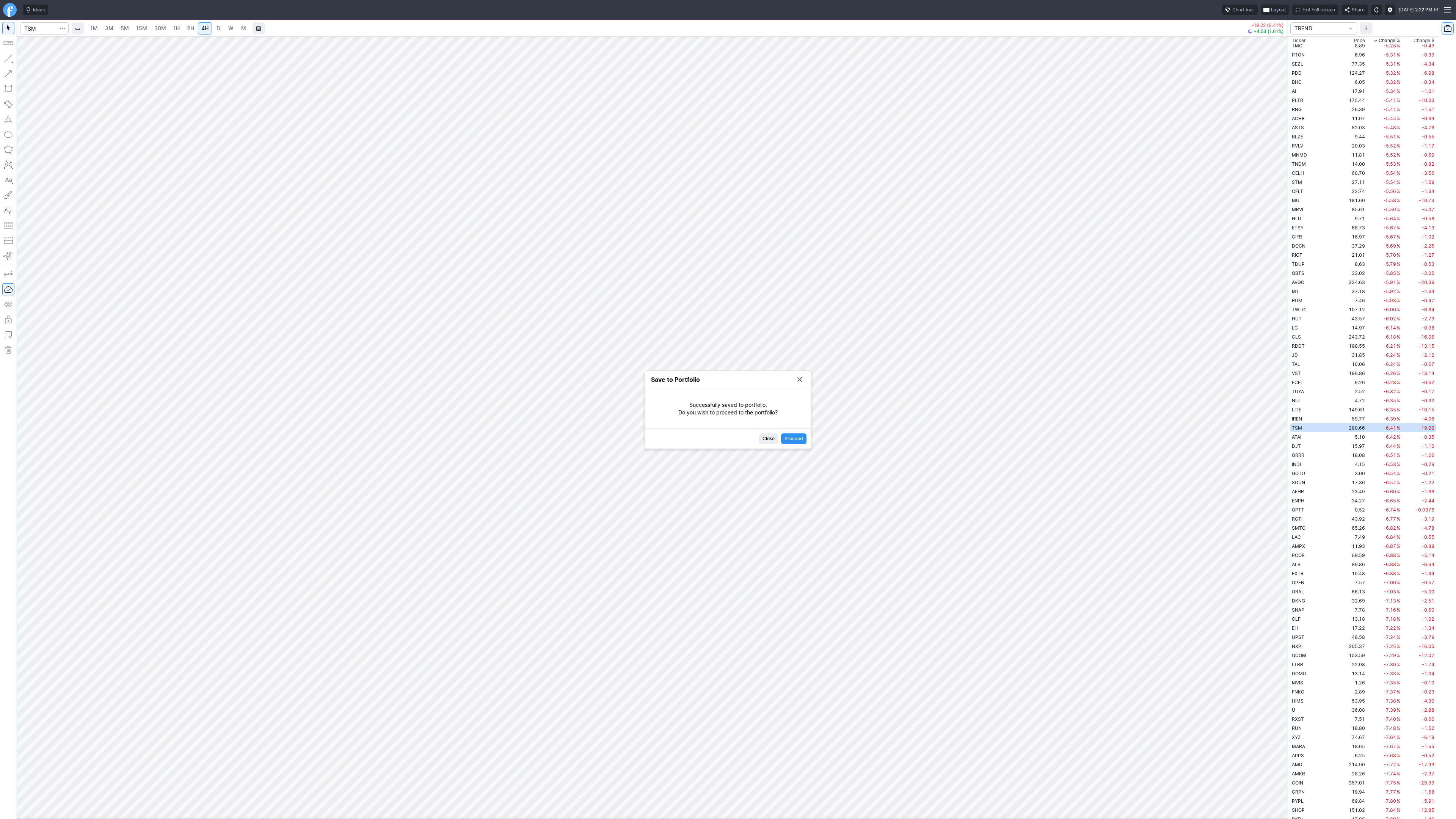
click at [800, 378] on button "Save to Portfolio" at bounding box center [799, 379] width 11 height 11
click at [37, 30] on input "Search" at bounding box center [45, 28] width 49 height 12
type input "asml"
click at [65, 31] on button "button" at bounding box center [62, 28] width 11 height 12
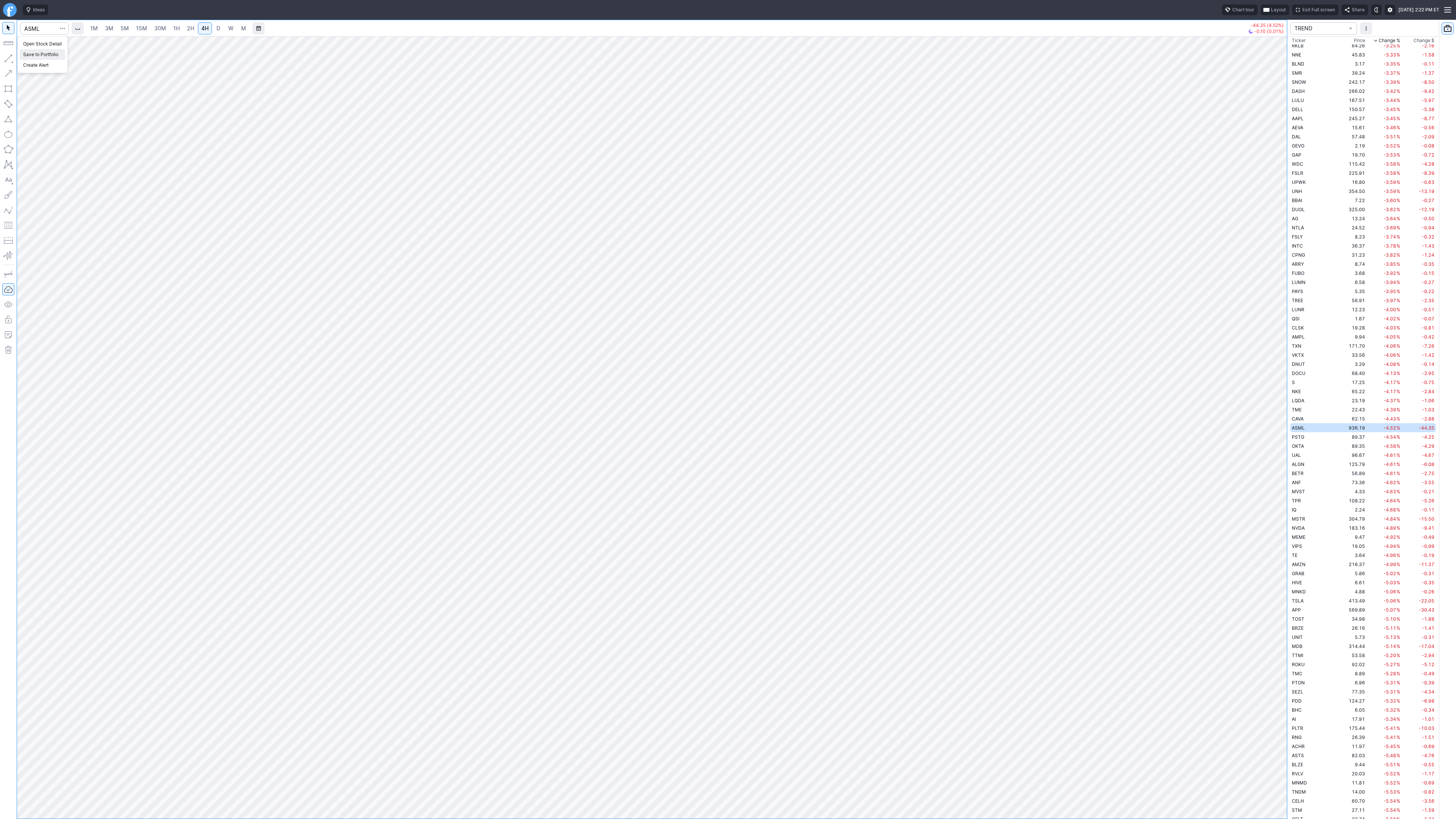
click at [58, 51] on span "Save to Portfolio" at bounding box center [42, 54] width 38 height 7
click at [738, 398] on span "SECTOR" at bounding box center [759, 396] width 73 height 7
click at [766, 530] on span "TREND" at bounding box center [762, 533] width 73 height 7
click at [744, 422] on span "Watch" at bounding box center [759, 421] width 73 height 7
click at [740, 448] on span "Buy" at bounding box center [762, 445] width 73 height 7
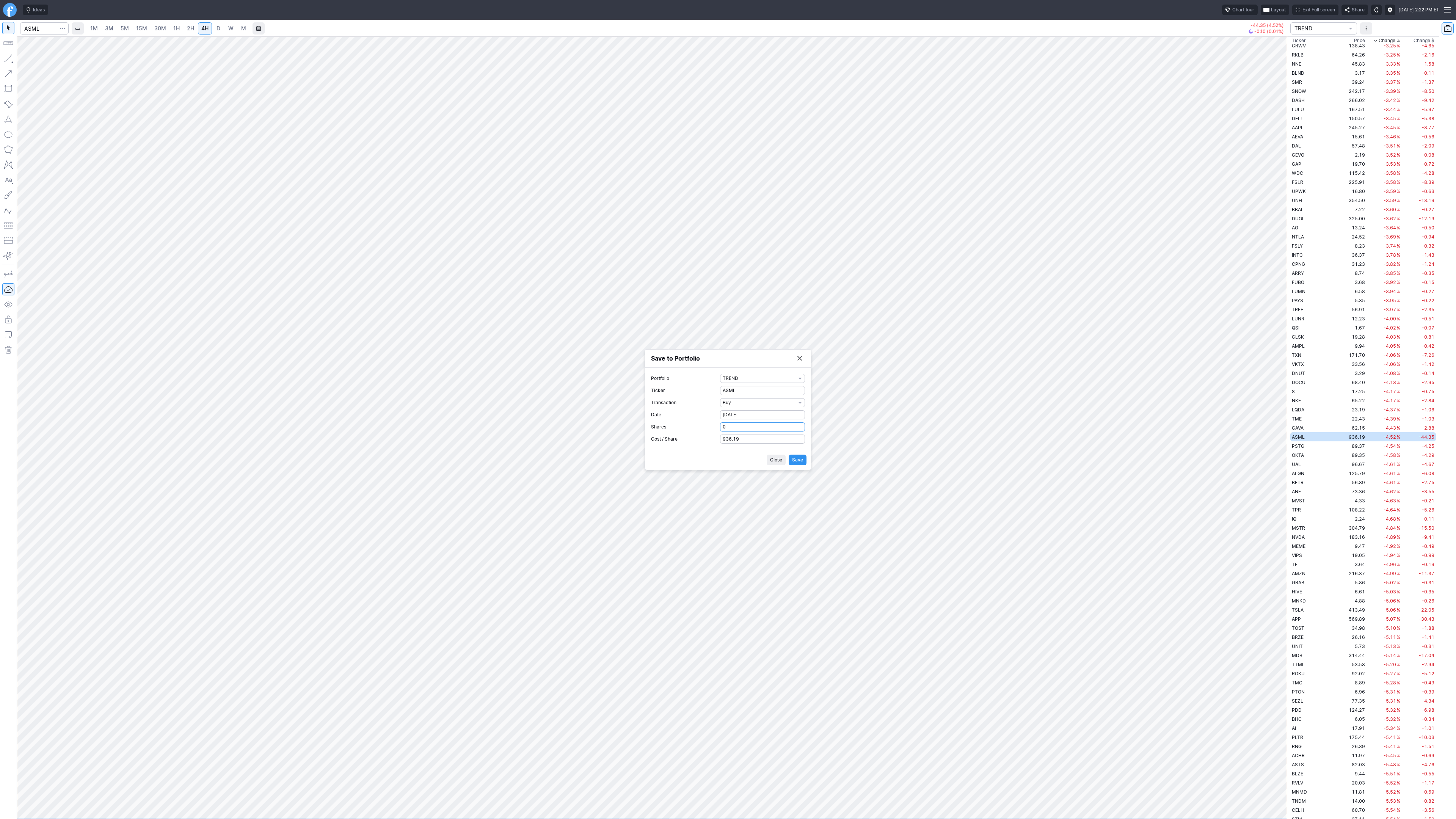
drag, startPoint x: 736, startPoint y: 427, endPoint x: 663, endPoint y: 422, distance: 73.2
click at [663, 422] on form "Portfolio TREND Ticker ASML Transaction Buy Date 10-11-2025 Shares 0 Cost / Sha…" at bounding box center [728, 408] width 154 height 70
type input "1"
click at [798, 459] on span "Save" at bounding box center [797, 460] width 11 height 7
click at [800, 380] on button "Save to Portfolio" at bounding box center [799, 379] width 11 height 11
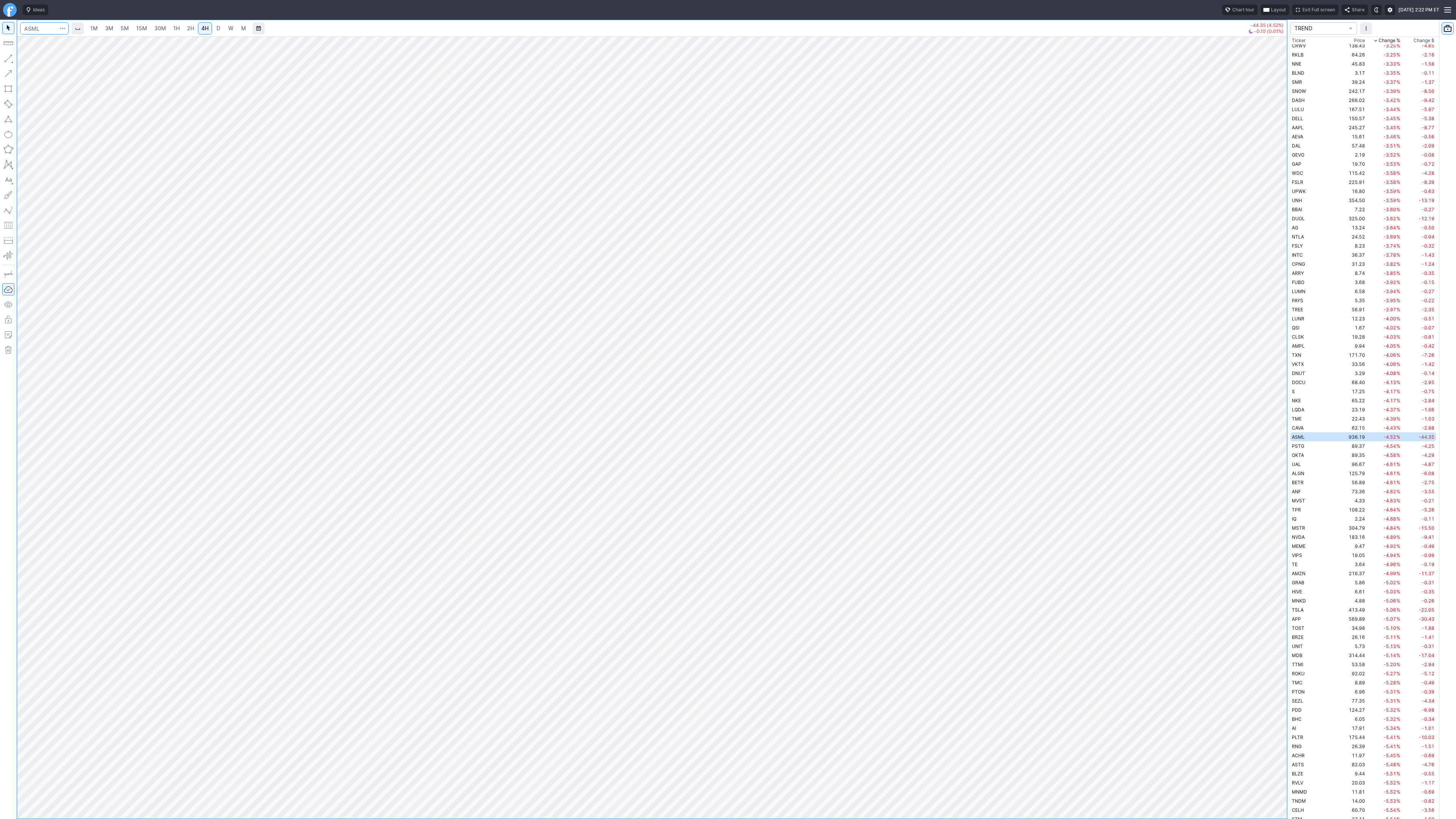
click at [44, 29] on input "Search" at bounding box center [45, 28] width 49 height 12
type input "t"
type input "rklb"
click at [53, 48] on button "RKLB Rocket Lab Corp NASD" at bounding box center [103, 45] width 160 height 11
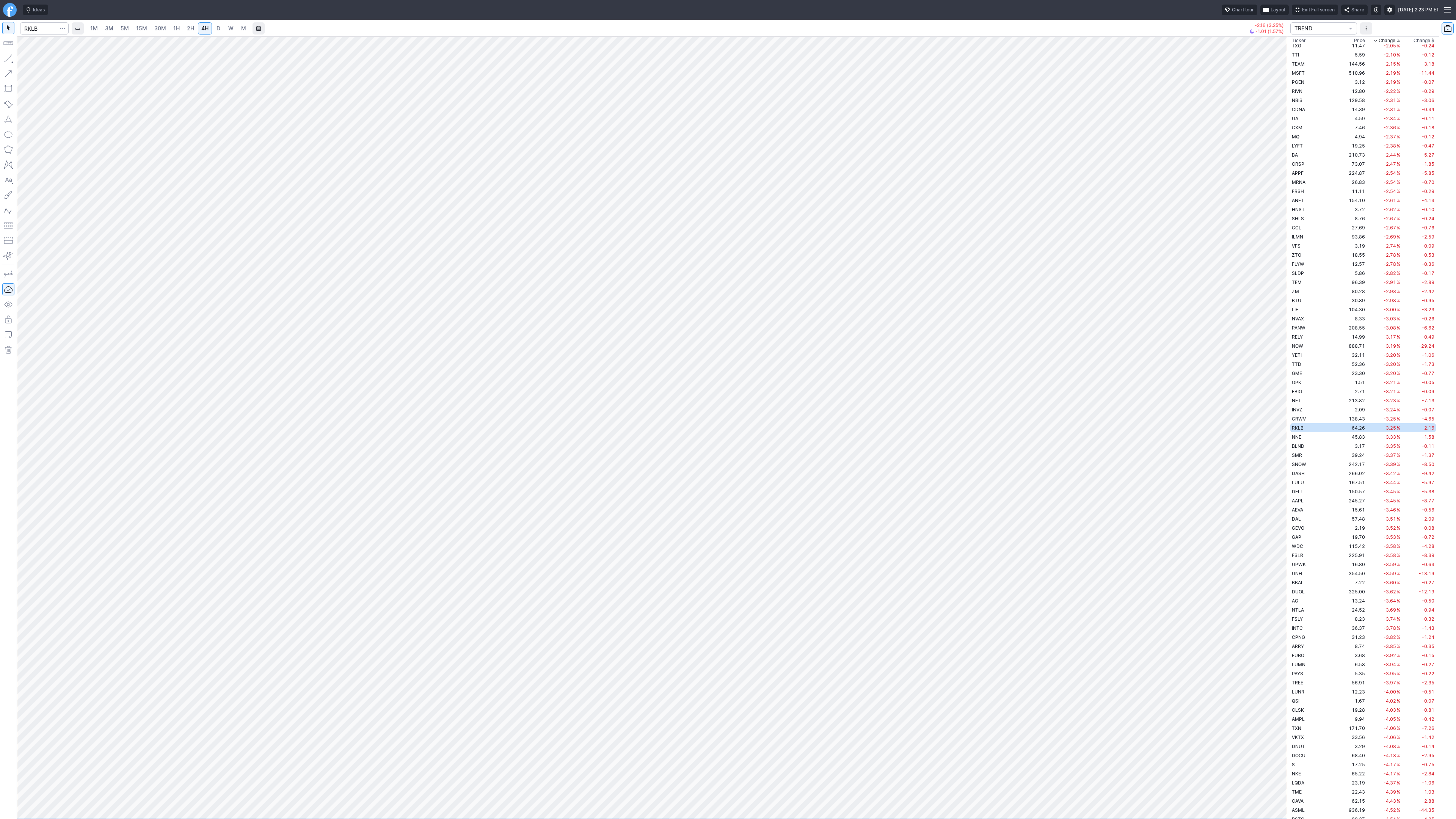
click at [64, 29] on span "button" at bounding box center [63, 28] width 5 height 7
click at [55, 56] on span "Save to Portfolio" at bounding box center [42, 54] width 38 height 7
click at [734, 393] on span "SECTOR" at bounding box center [759, 396] width 73 height 7
click at [751, 535] on span "TREND" at bounding box center [762, 533] width 73 height 7
click at [753, 419] on span "Watch" at bounding box center [759, 421] width 73 height 7
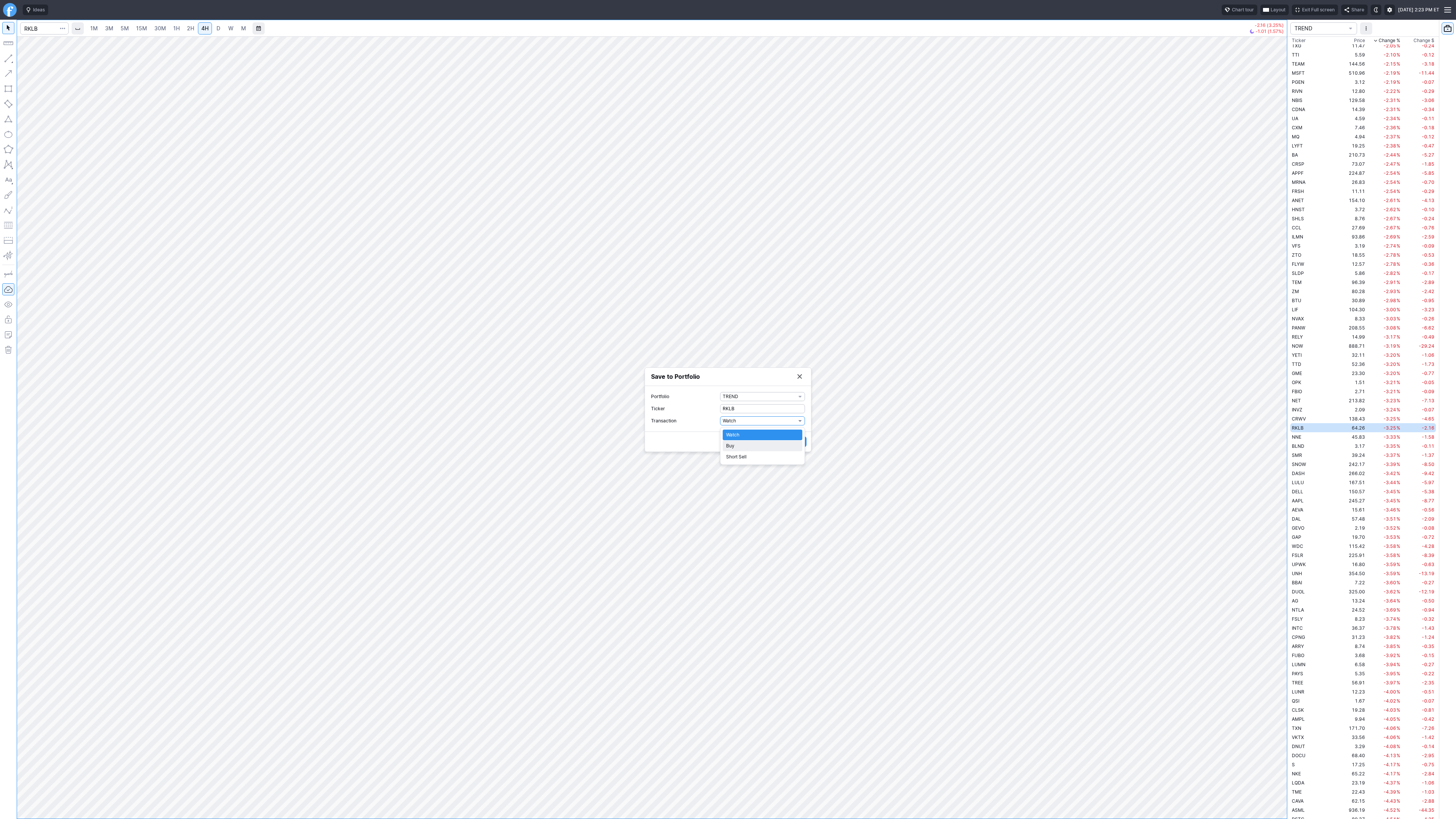
click at [749, 444] on span "Buy" at bounding box center [762, 445] width 73 height 7
drag, startPoint x: 709, startPoint y: 426, endPoint x: 770, endPoint y: 440, distance: 62.6
click at [709, 426] on label "Shares 0" at bounding box center [728, 427] width 154 height 9
click at [720, 426] on input "0" at bounding box center [762, 427] width 85 height 9
type input "1"
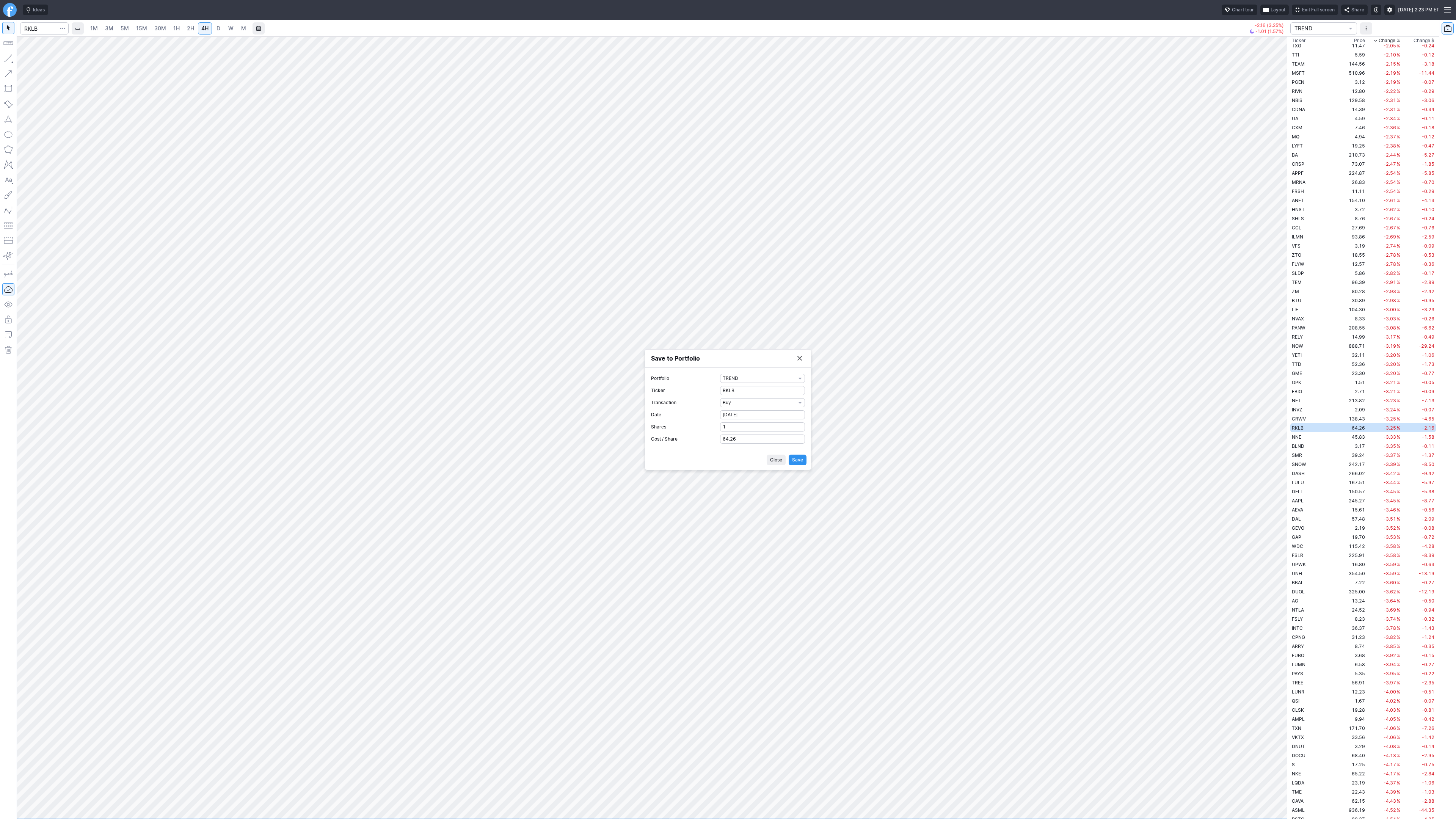
click at [802, 461] on span "Save" at bounding box center [797, 460] width 11 height 7
click at [800, 382] on button "Save to Portfolio" at bounding box center [799, 379] width 11 height 11
click at [33, 27] on input "Search" at bounding box center [45, 28] width 49 height 12
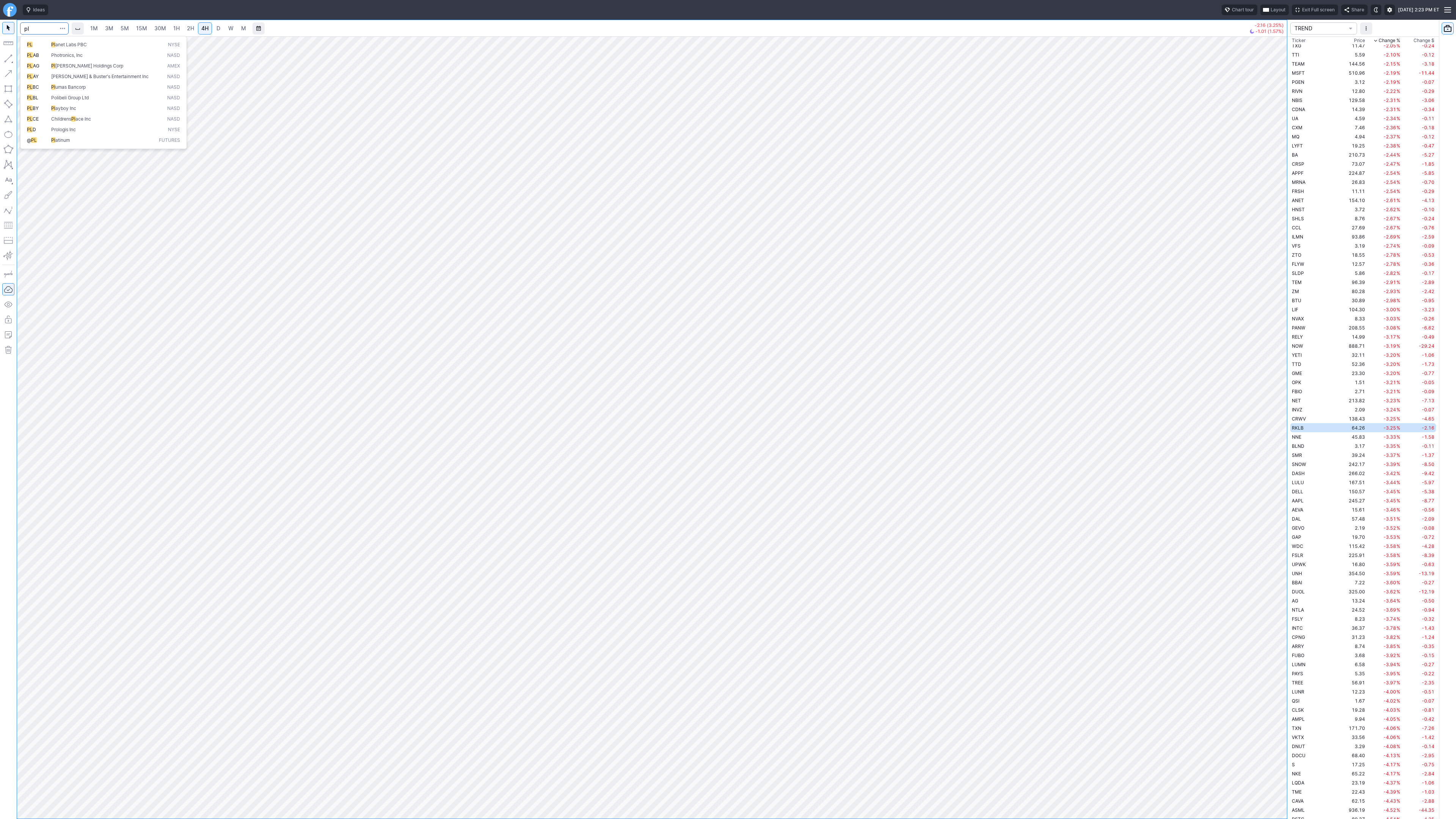
type input "pl"
click at [63, 27] on span "button" at bounding box center [63, 28] width 5 height 7
click at [57, 57] on span "Save to Portfolio" at bounding box center [42, 54] width 38 height 7
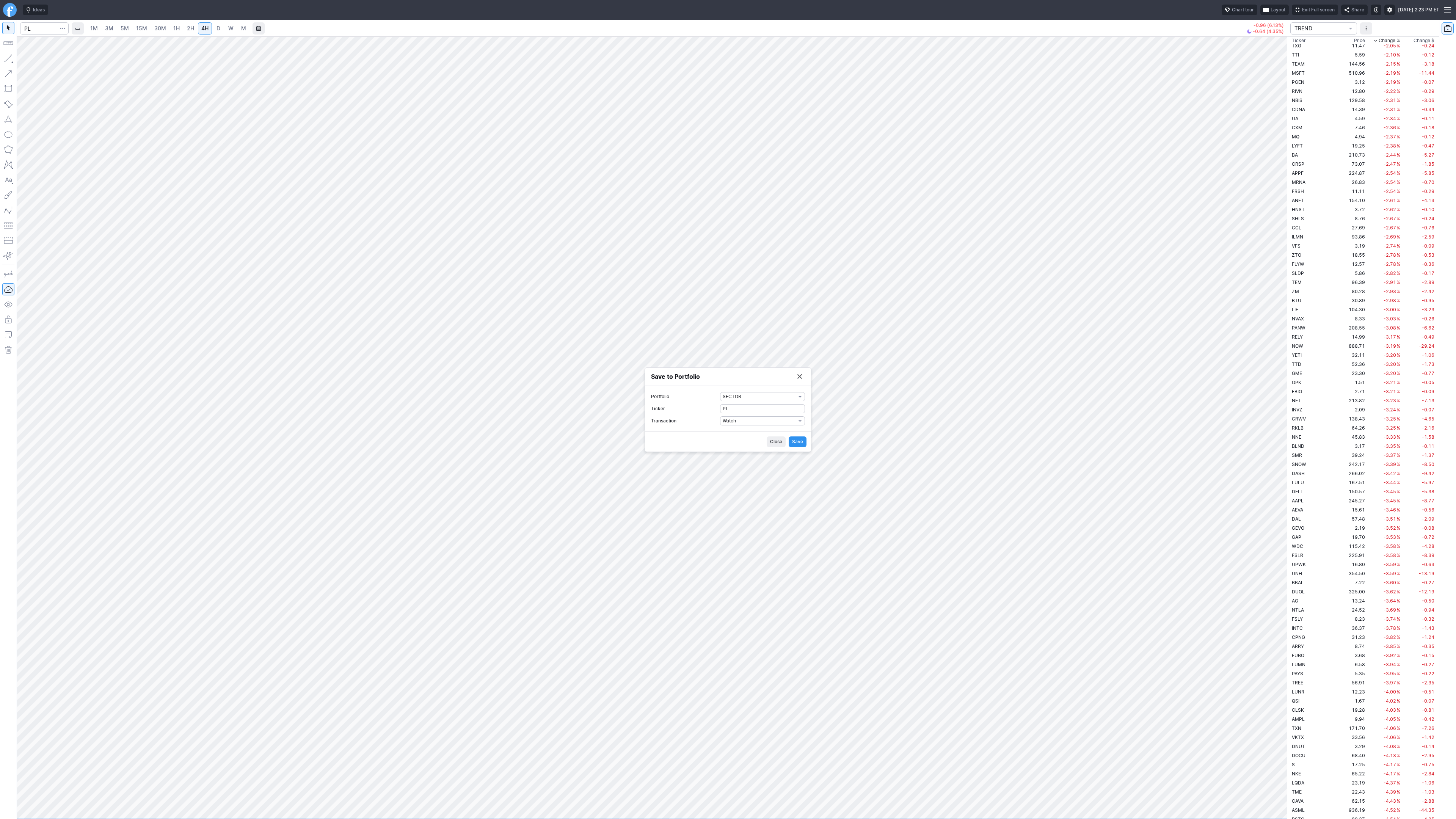
click at [760, 393] on span "SECTOR" at bounding box center [759, 396] width 73 height 7
click at [764, 538] on button "TREND" at bounding box center [762, 533] width 80 height 11
click at [728, 418] on span "Watch" at bounding box center [759, 421] width 73 height 7
click at [736, 444] on span "Buy" at bounding box center [762, 445] width 73 height 7
drag, startPoint x: 732, startPoint y: 432, endPoint x: 712, endPoint y: 428, distance: 20.4
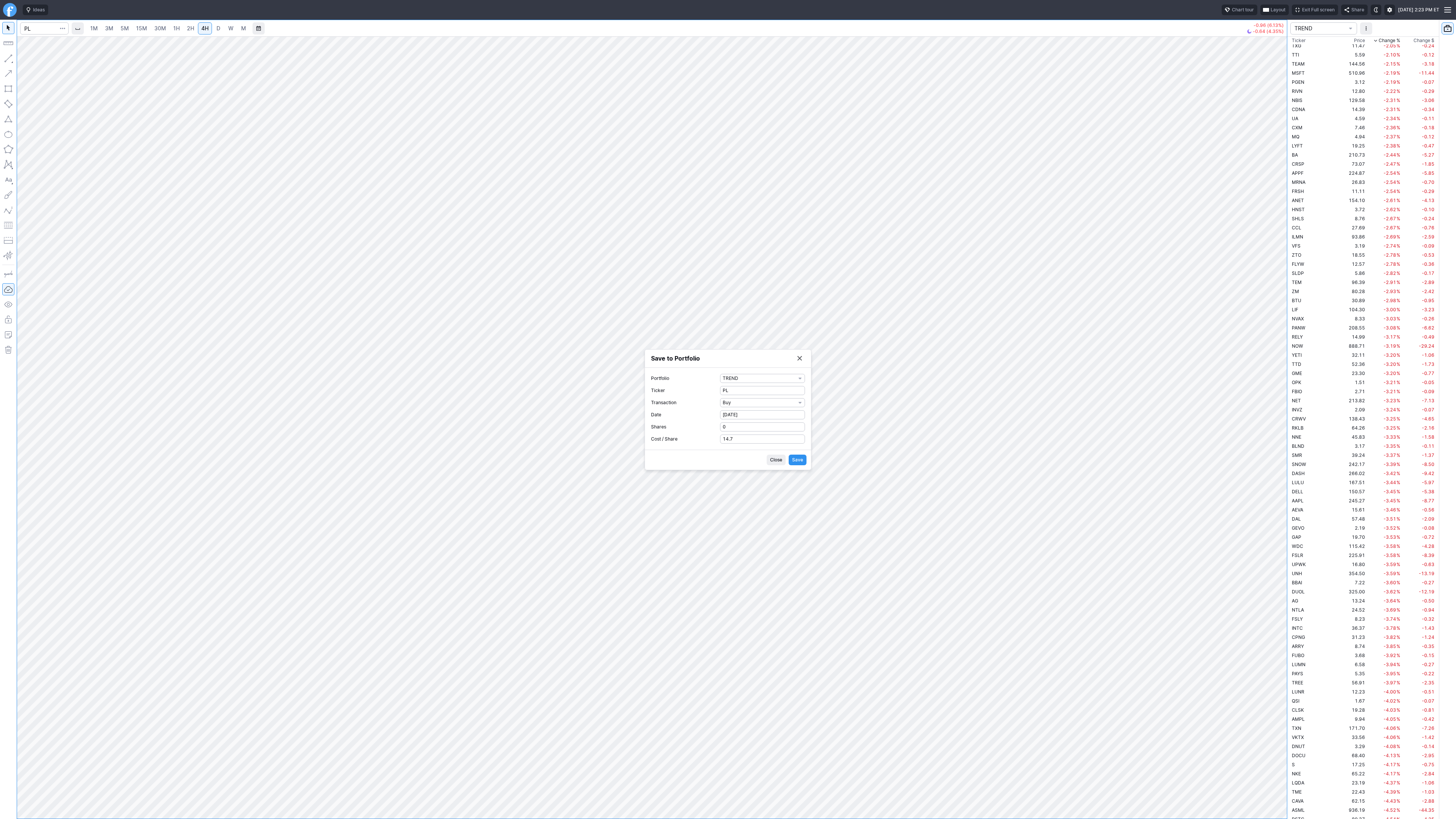
click at [712, 428] on form "Portfolio TREND Ticker PL Transaction Buy Date 10-11-2025 Shares 0 Cost / Share…" at bounding box center [728, 408] width 154 height 70
drag, startPoint x: 725, startPoint y: 427, endPoint x: 716, endPoint y: 427, distance: 9.0
click at [716, 427] on label "Shares 0" at bounding box center [728, 427] width 154 height 9
click at [720, 427] on input "0" at bounding box center [762, 427] width 85 height 9
type input "1"
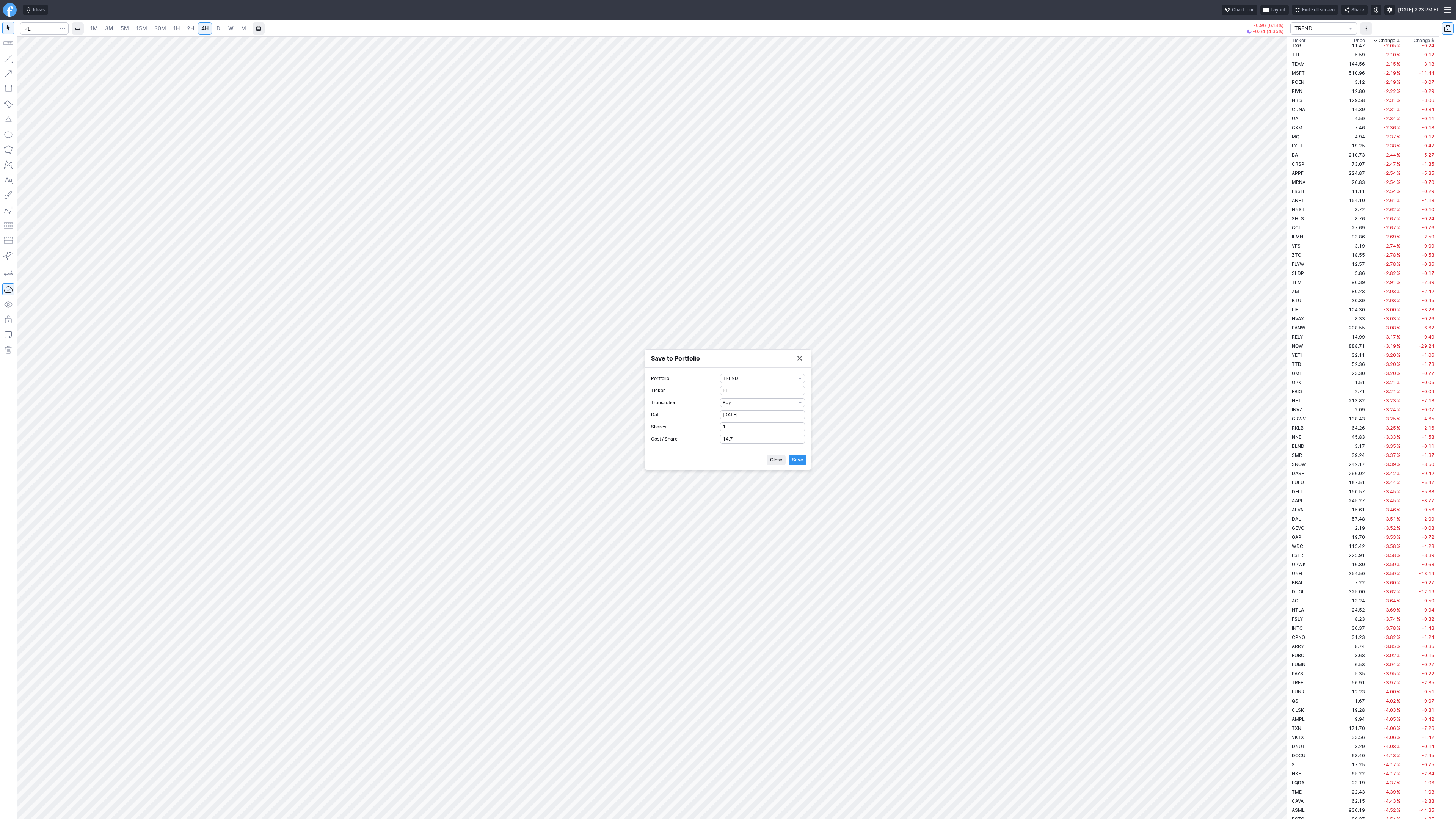
click at [803, 460] on button "Save" at bounding box center [798, 460] width 18 height 11
click at [802, 380] on button "Save to Portfolio" at bounding box center [799, 379] width 11 height 11
click at [44, 25] on input "Search" at bounding box center [45, 28] width 49 height 12
type input "asts"
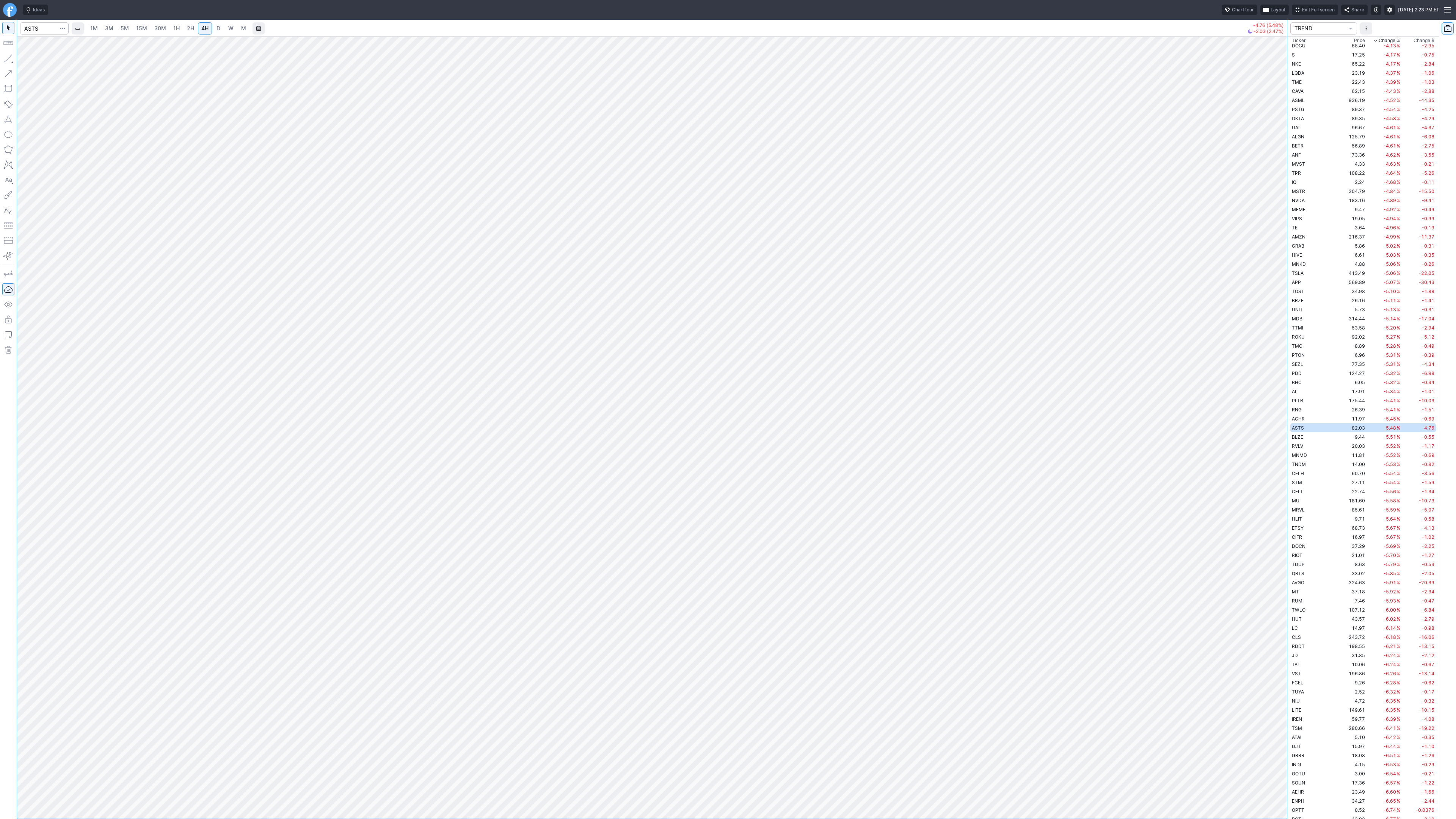
click at [62, 27] on span "button" at bounding box center [63, 28] width 5 height 7
click at [51, 55] on span "Save to Portfolio" at bounding box center [42, 54] width 38 height 7
click at [740, 398] on span "SECTOR" at bounding box center [759, 396] width 73 height 7
click at [756, 534] on span "TREND" at bounding box center [762, 533] width 73 height 7
click at [744, 421] on span "Watch" at bounding box center [759, 421] width 73 height 7
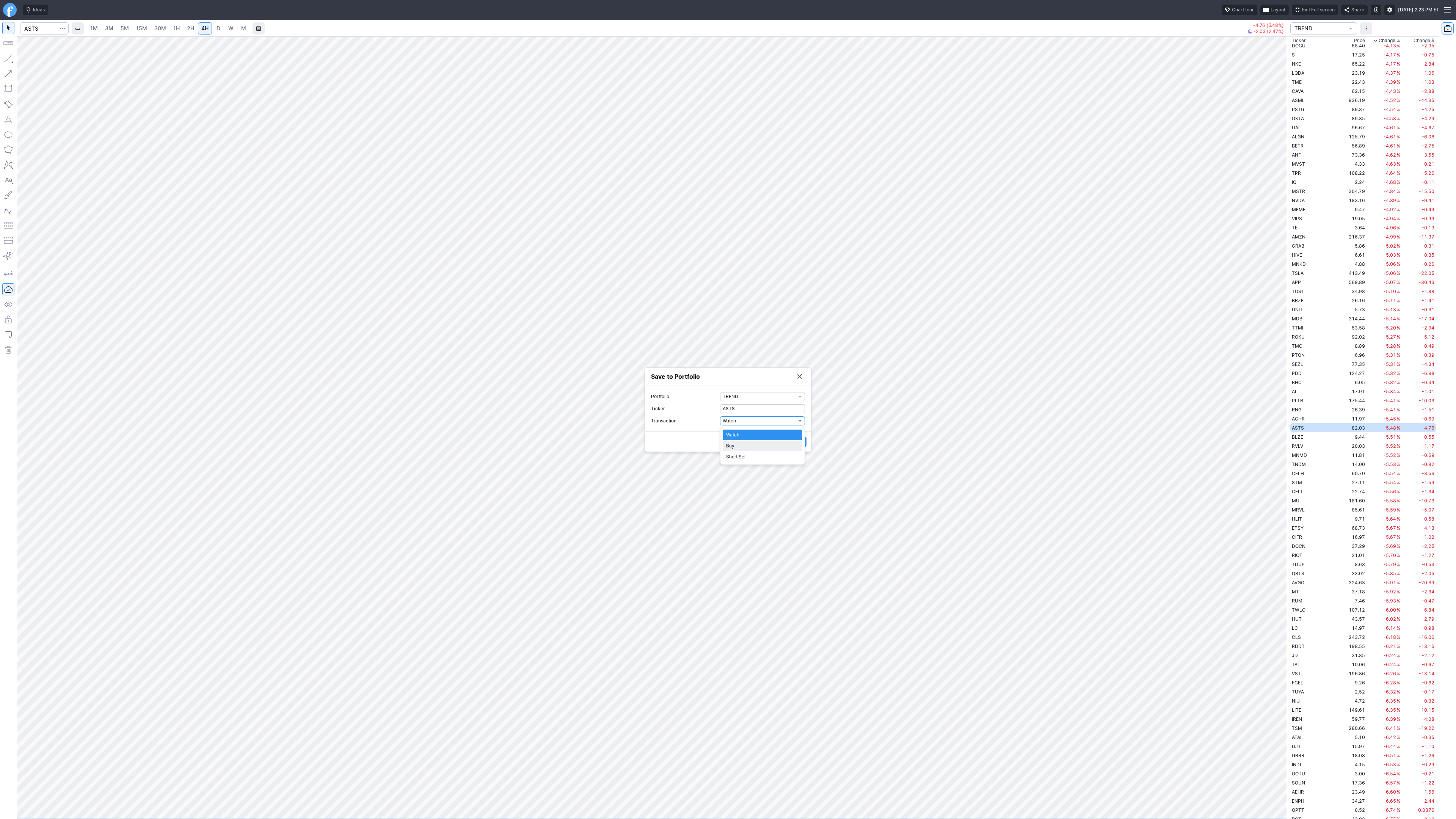
click at [735, 444] on span "Buy" at bounding box center [762, 445] width 73 height 7
drag, startPoint x: 730, startPoint y: 423, endPoint x: 717, endPoint y: 426, distance: 13.3
click at [717, 426] on label "Shares 0" at bounding box center [728, 427] width 154 height 9
click at [720, 426] on input "0" at bounding box center [762, 427] width 85 height 9
drag, startPoint x: 731, startPoint y: 430, endPoint x: 690, endPoint y: 423, distance: 41.6
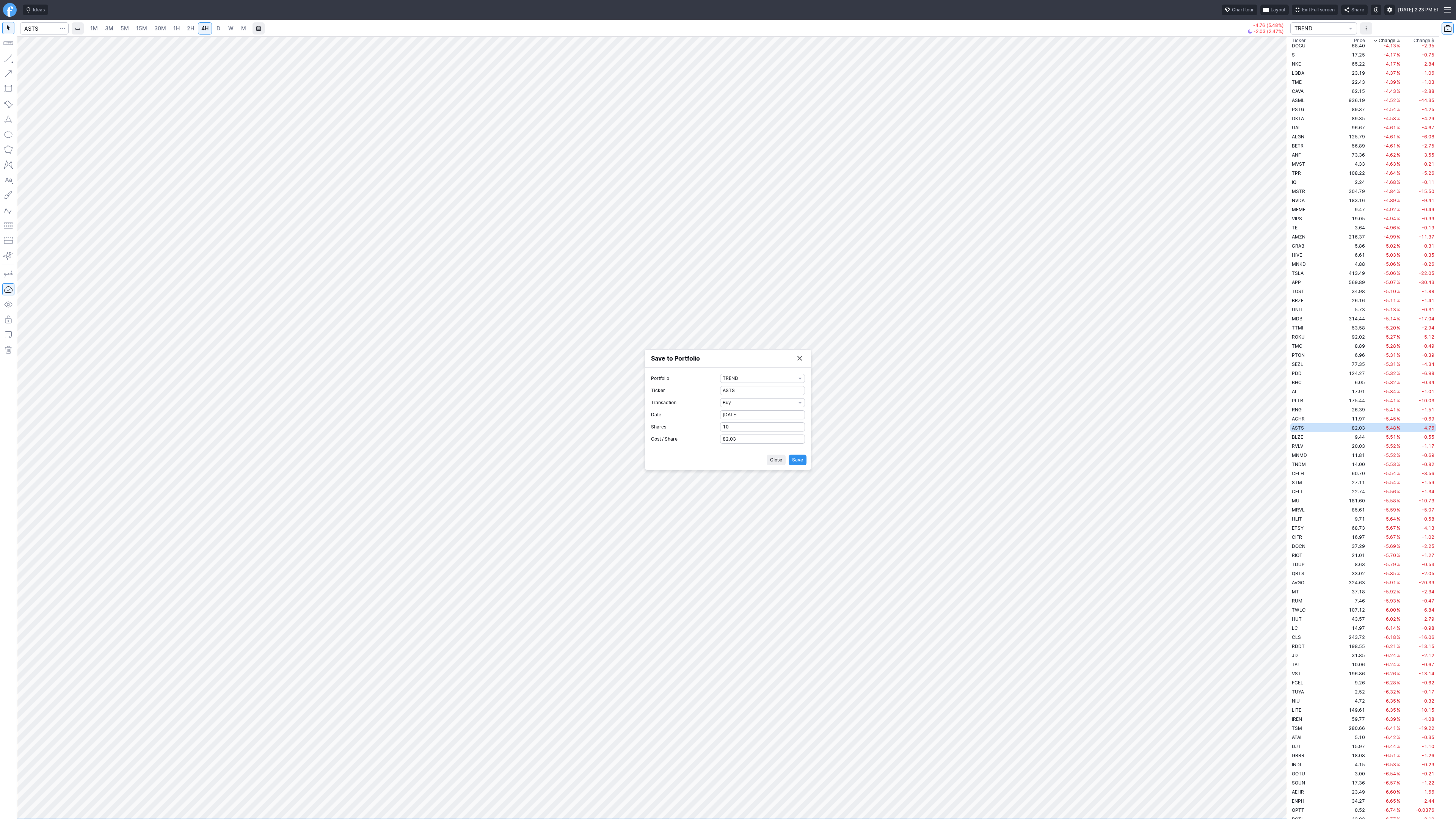
click at [690, 423] on form "Portfolio TREND Ticker ASTS Transaction Buy Date 10-11-2025 Shares 10 Cost / Sh…" at bounding box center [728, 408] width 154 height 70
click at [681, 422] on label "Shares 10" at bounding box center [728, 427] width 154 height 9
click at [720, 422] on input "10" at bounding box center [762, 427] width 85 height 9
type input "1"
click at [795, 459] on span "Save" at bounding box center [797, 460] width 11 height 7
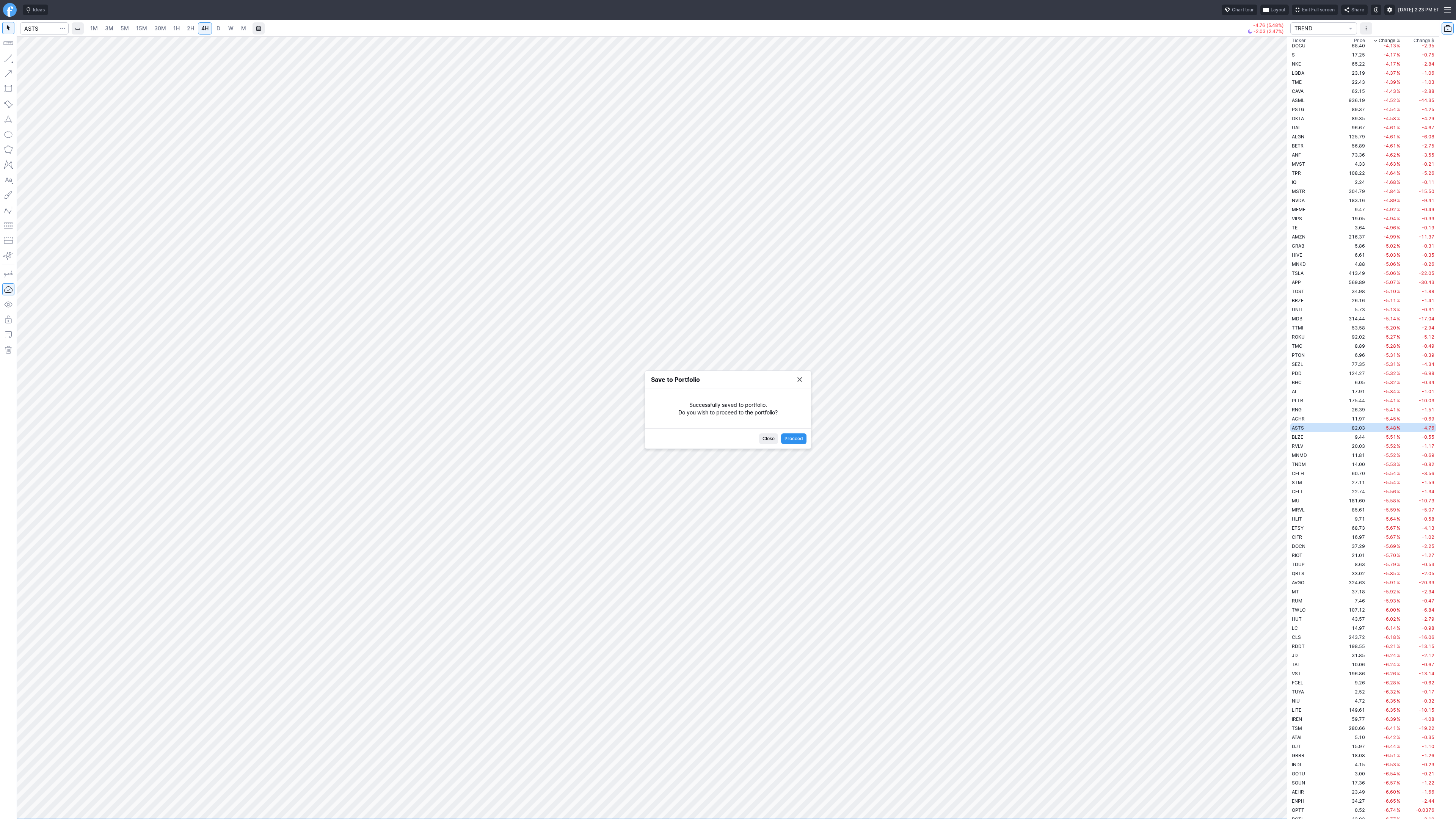
click at [799, 381] on button "Save to Portfolio" at bounding box center [799, 379] width 11 height 11
click at [45, 31] on input "Search" at bounding box center [45, 28] width 49 height 12
type input "b"
type input "rgti"
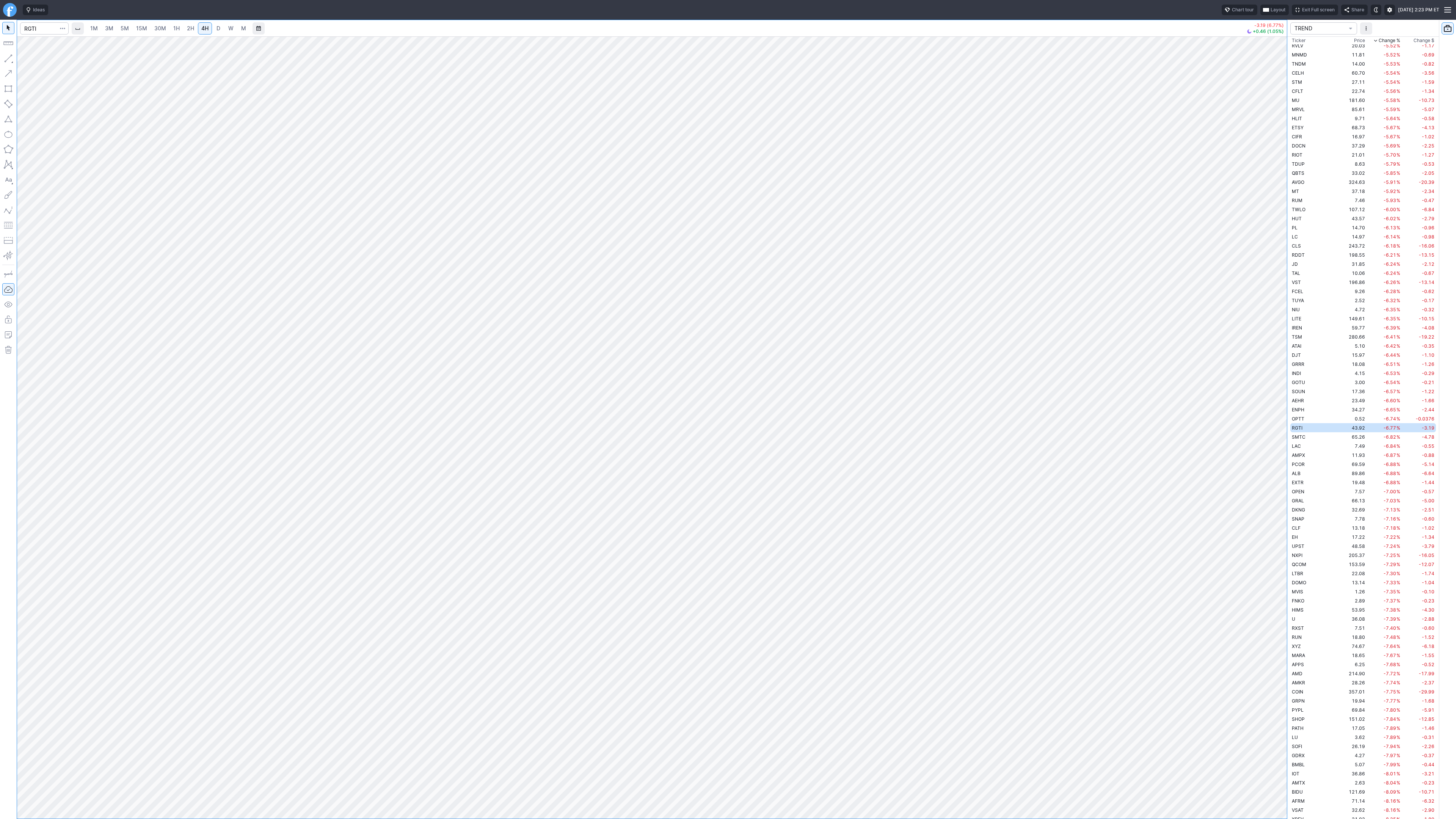
click at [64, 29] on span "button" at bounding box center [63, 28] width 5 height 7
click at [49, 57] on span "Save to Portfolio" at bounding box center [42, 54] width 38 height 7
click at [753, 391] on div "Portfolio SECTOR Ticker RGTI Transaction Watch" at bounding box center [728, 409] width 166 height 45
click at [754, 397] on span "SECTOR" at bounding box center [759, 396] width 73 height 7
click at [755, 530] on span "TREND" at bounding box center [762, 533] width 73 height 7
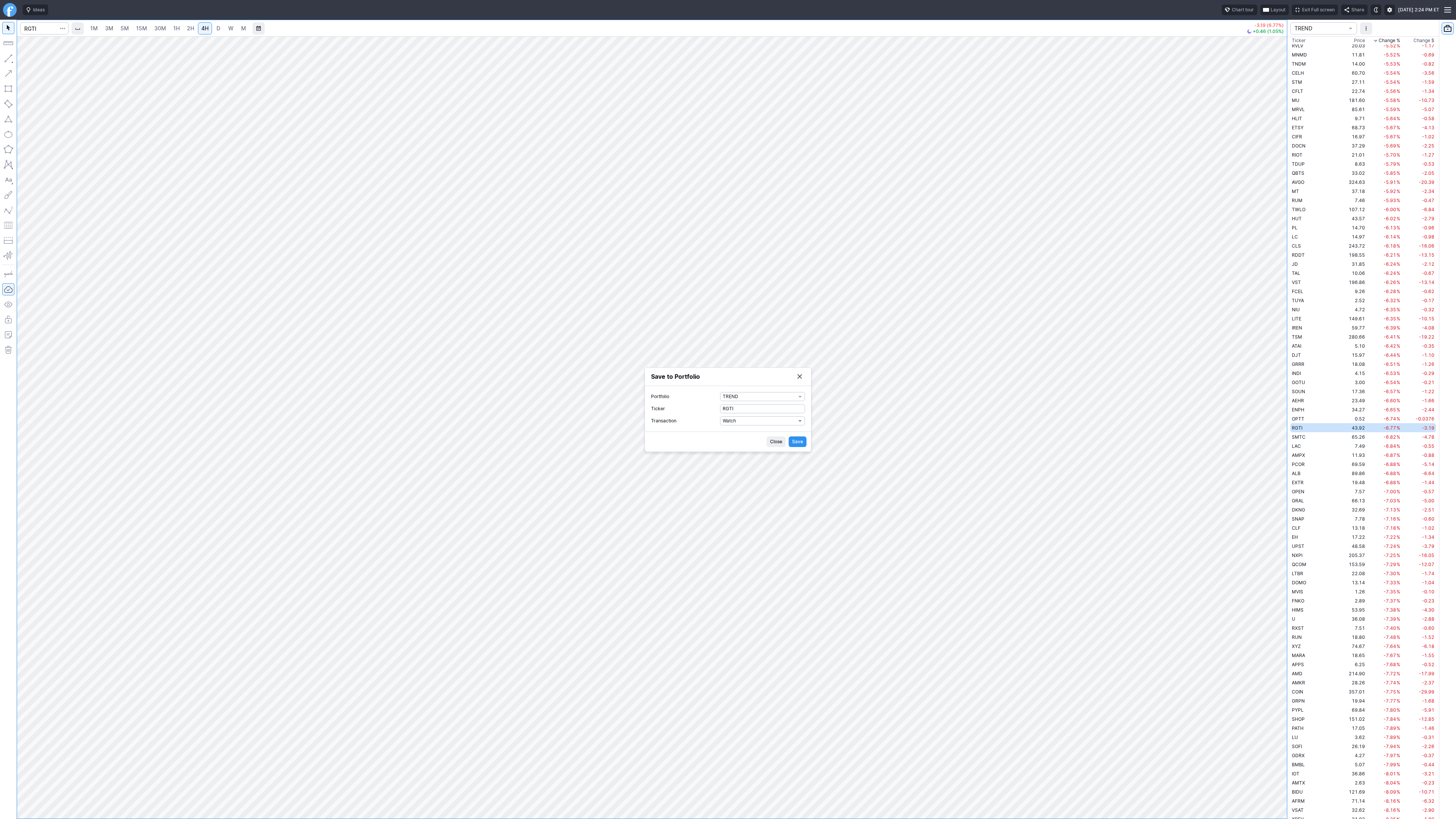
click at [746, 422] on span "Watch" at bounding box center [759, 421] width 73 height 7
click at [740, 445] on span "Buy" at bounding box center [762, 445] width 73 height 7
drag, startPoint x: 730, startPoint y: 428, endPoint x: 717, endPoint y: 429, distance: 13.0
click at [711, 426] on label "Shares 0" at bounding box center [728, 427] width 154 height 9
click at [720, 426] on input "0" at bounding box center [762, 427] width 85 height 9
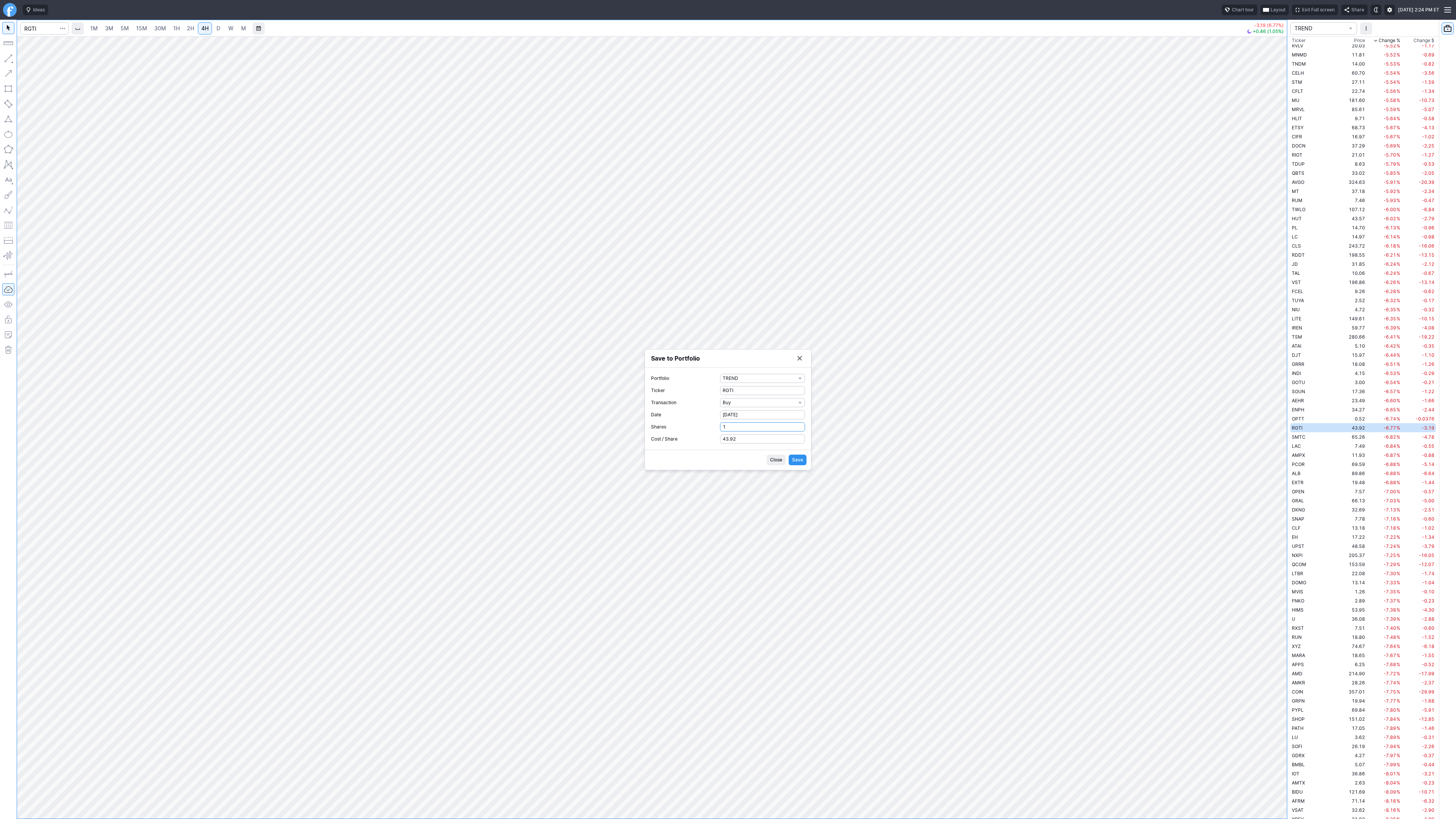
type input "1"
click at [793, 461] on span "Save" at bounding box center [797, 460] width 11 height 7
click at [800, 382] on button "Save to Portfolio" at bounding box center [799, 379] width 11 height 11
click at [40, 27] on input "Search" at bounding box center [45, 28] width 49 height 12
type input "qbts"
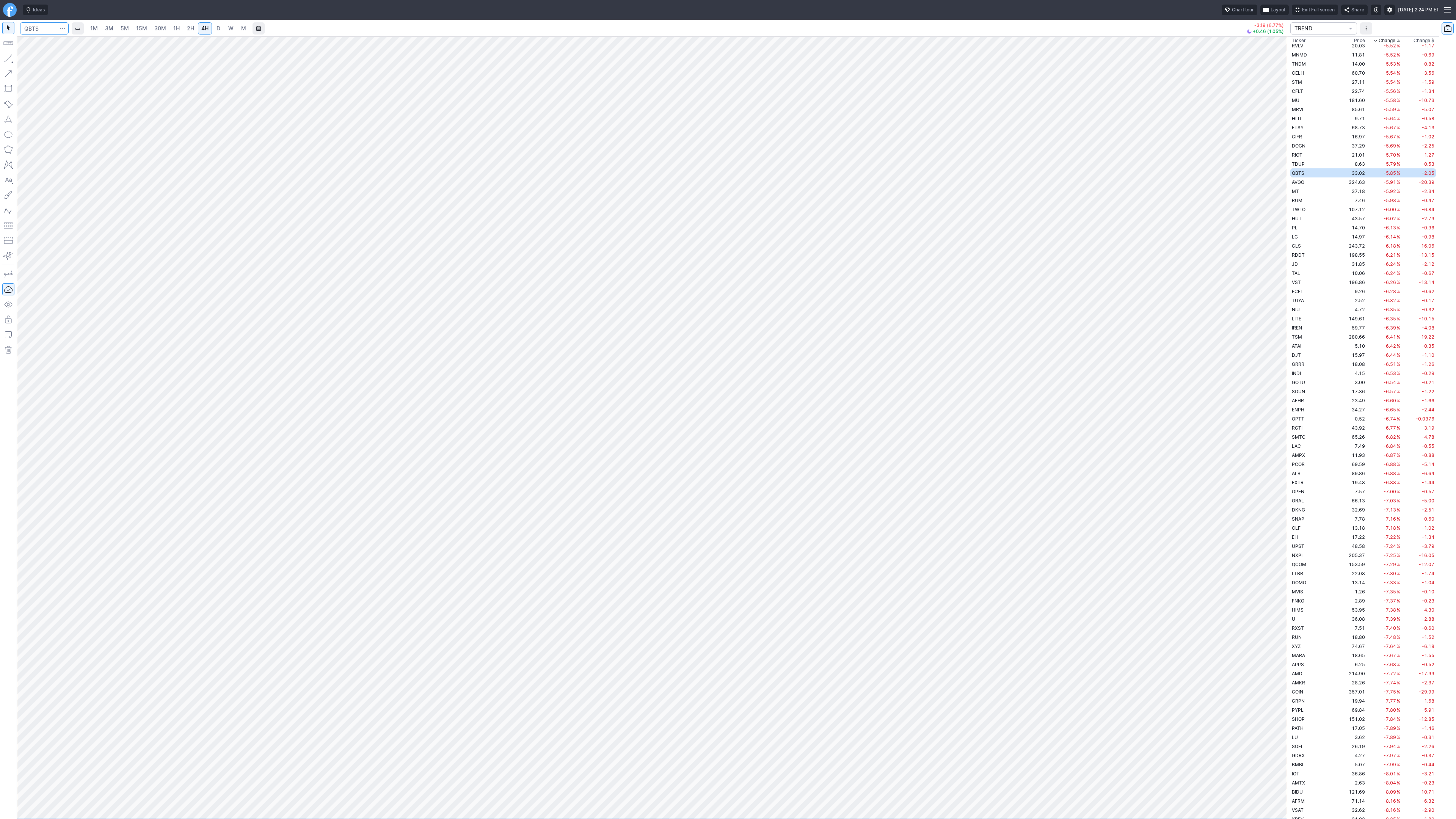
scroll to position [1390, 0]
click at [63, 31] on span "button" at bounding box center [63, 28] width 5 height 7
click at [50, 54] on span "Save to Portfolio" at bounding box center [42, 54] width 38 height 7
click at [762, 396] on span "SECTOR" at bounding box center [759, 396] width 73 height 7
click at [744, 532] on span "TREND" at bounding box center [762, 533] width 73 height 7
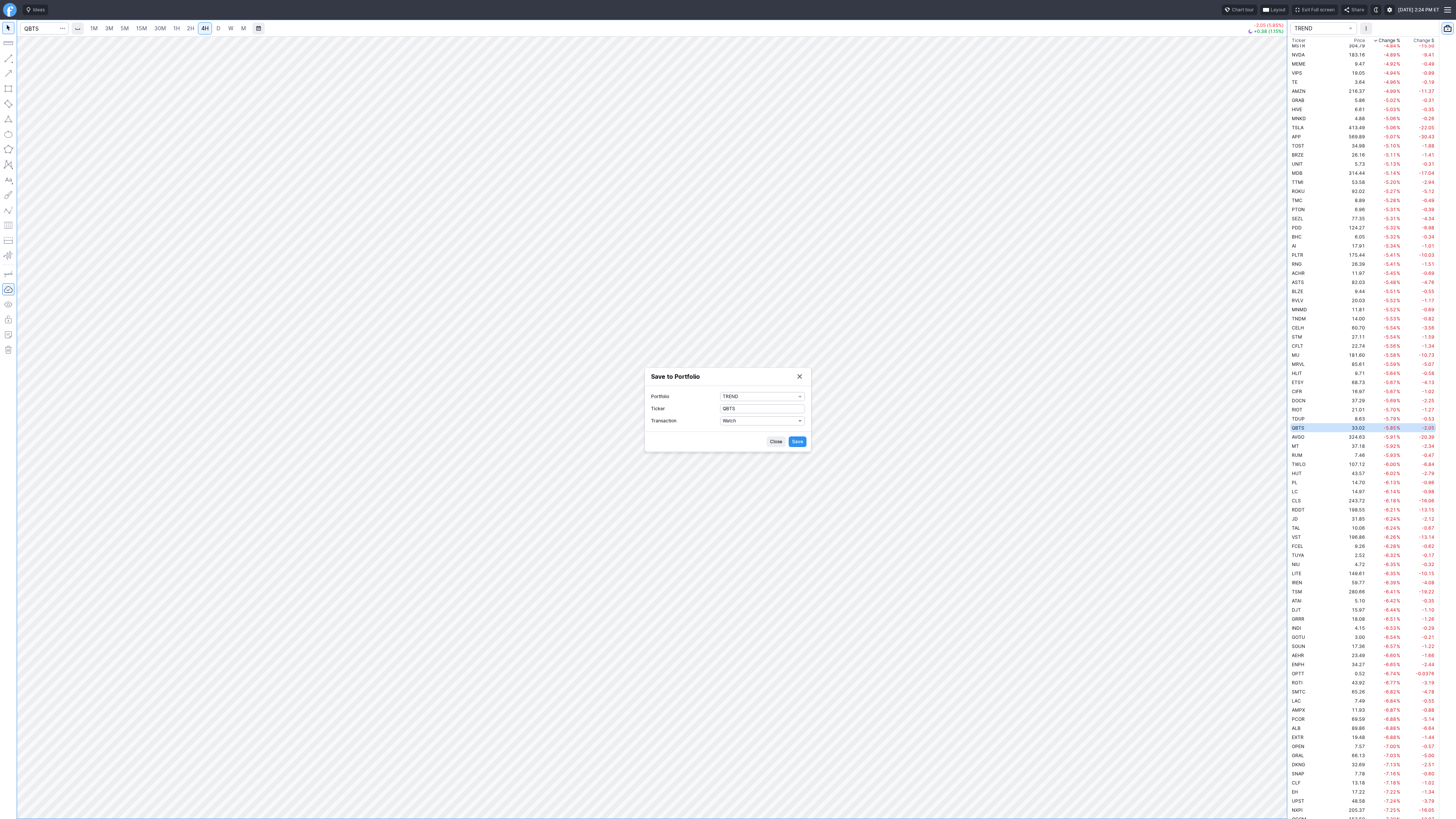
click at [747, 421] on span "Watch" at bounding box center [759, 421] width 73 height 7
click at [744, 451] on button "Buy" at bounding box center [762, 446] width 80 height 11
drag, startPoint x: 729, startPoint y: 427, endPoint x: 699, endPoint y: 427, distance: 30.0
click at [702, 427] on label "Shares 0" at bounding box center [728, 427] width 154 height 9
click at [720, 427] on input "0" at bounding box center [762, 427] width 85 height 9
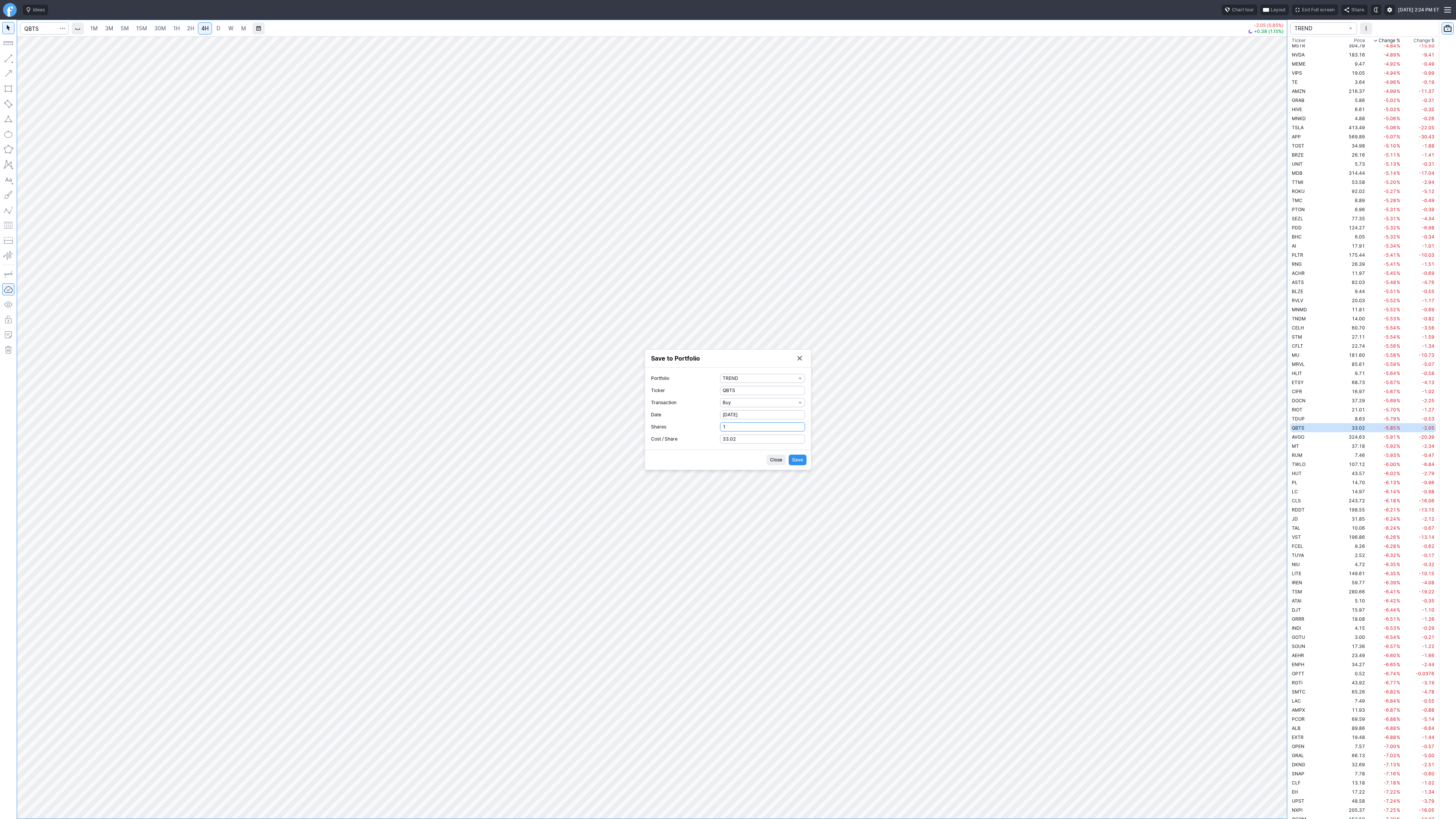
type input "1"
click at [800, 459] on span "Save" at bounding box center [797, 460] width 11 height 7
click at [800, 381] on button "Save to Portfolio" at bounding box center [799, 379] width 11 height 11
click at [42, 27] on input "Search" at bounding box center [45, 28] width 49 height 12
type input "qubt"
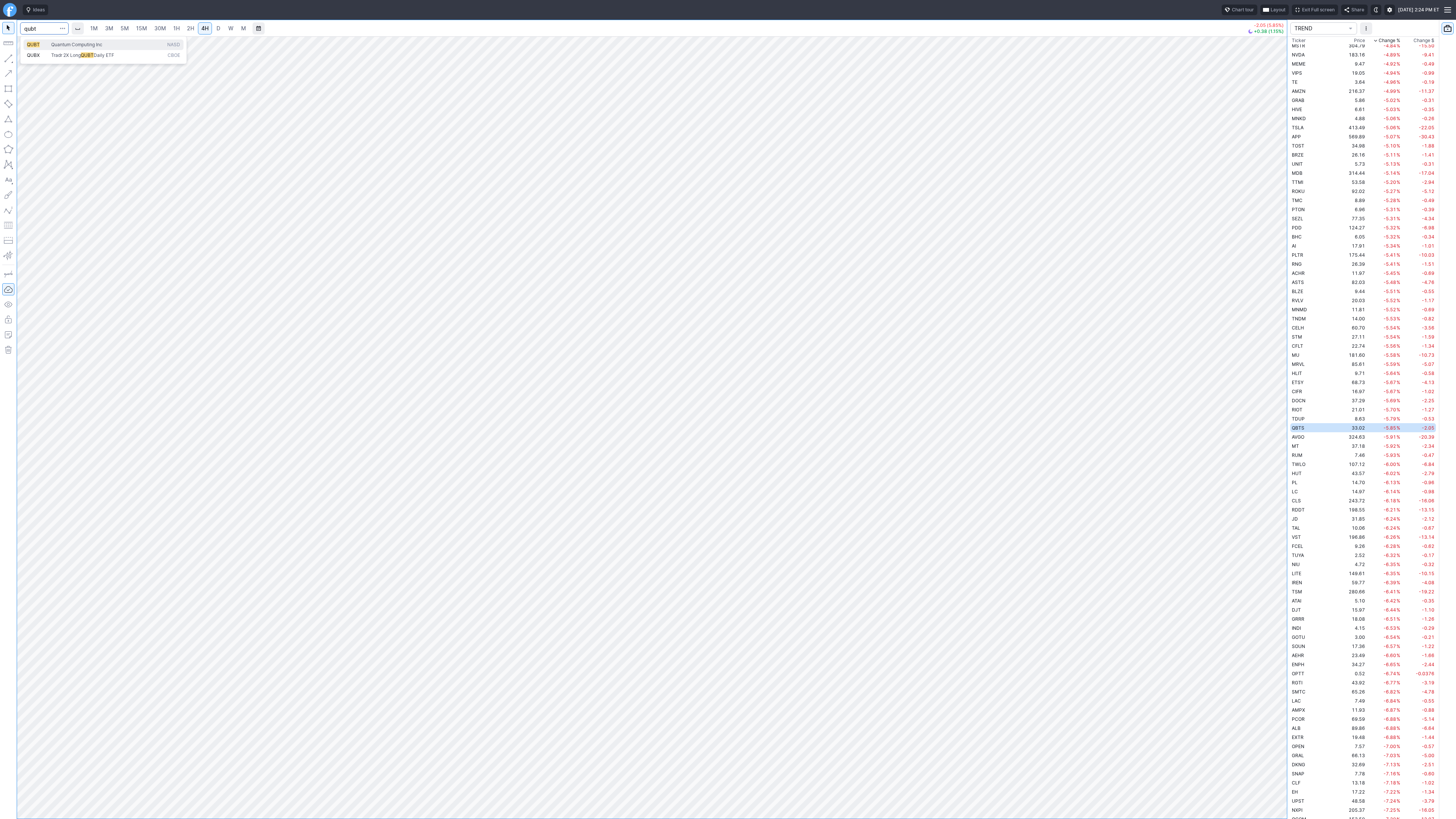
click at [76, 47] on span "Quantum Computing Inc" at bounding box center [107, 45] width 116 height 6
click at [64, 31] on span "button" at bounding box center [63, 28] width 5 height 7
click at [57, 53] on span "Save to Portfolio" at bounding box center [42, 54] width 38 height 7
click at [738, 397] on span "SECTOR" at bounding box center [759, 396] width 73 height 7
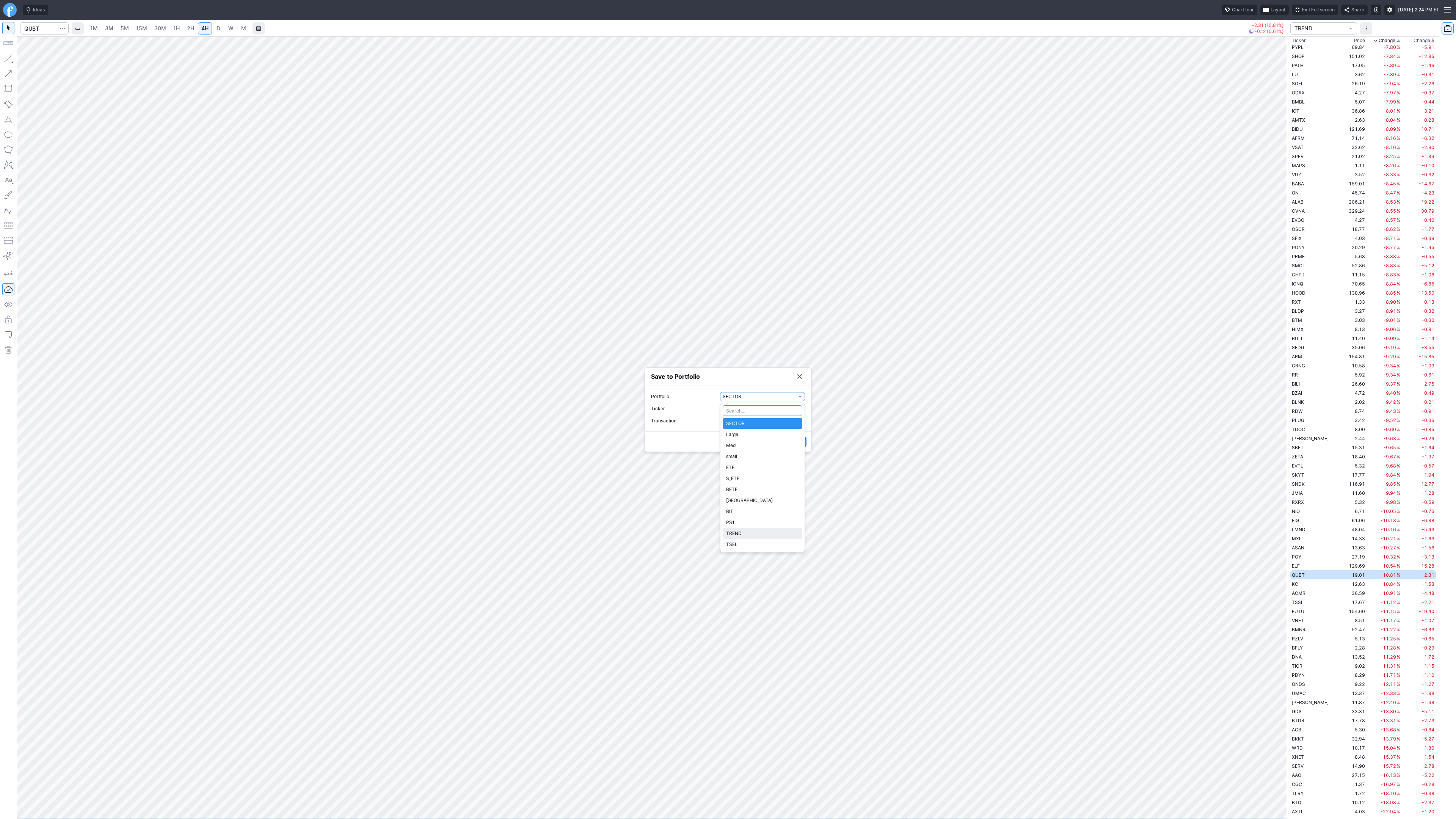
click at [740, 531] on span "TREND" at bounding box center [762, 533] width 73 height 7
click at [748, 421] on span "Watch" at bounding box center [759, 421] width 73 height 7
click at [739, 445] on span "Buy" at bounding box center [762, 445] width 73 height 7
click at [735, 431] on form "Portfolio TREND Ticker QUBT Transaction Buy Date 10-11-2025 Shares 0 Cost / Sha…" at bounding box center [728, 408] width 154 height 70
drag, startPoint x: 732, startPoint y: 428, endPoint x: 714, endPoint y: 427, distance: 18.0
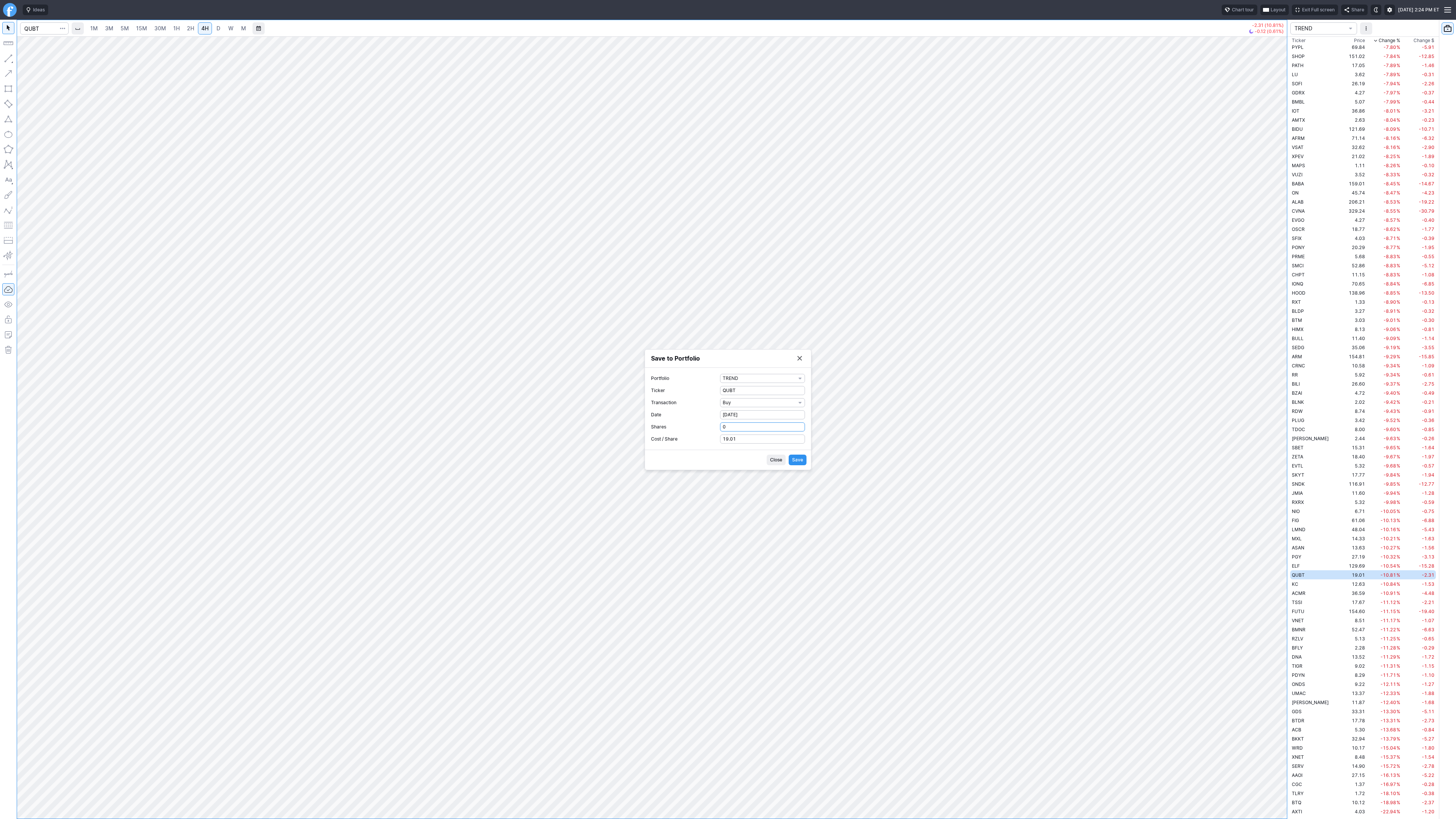
click at [714, 427] on label "Shares 0" at bounding box center [728, 427] width 154 height 9
click at [720, 427] on input "0" at bounding box center [762, 427] width 85 height 9
type input "1"
click at [793, 458] on span "Save" at bounding box center [797, 460] width 11 height 7
click at [800, 378] on button "Save to Portfolio" at bounding box center [799, 379] width 11 height 11
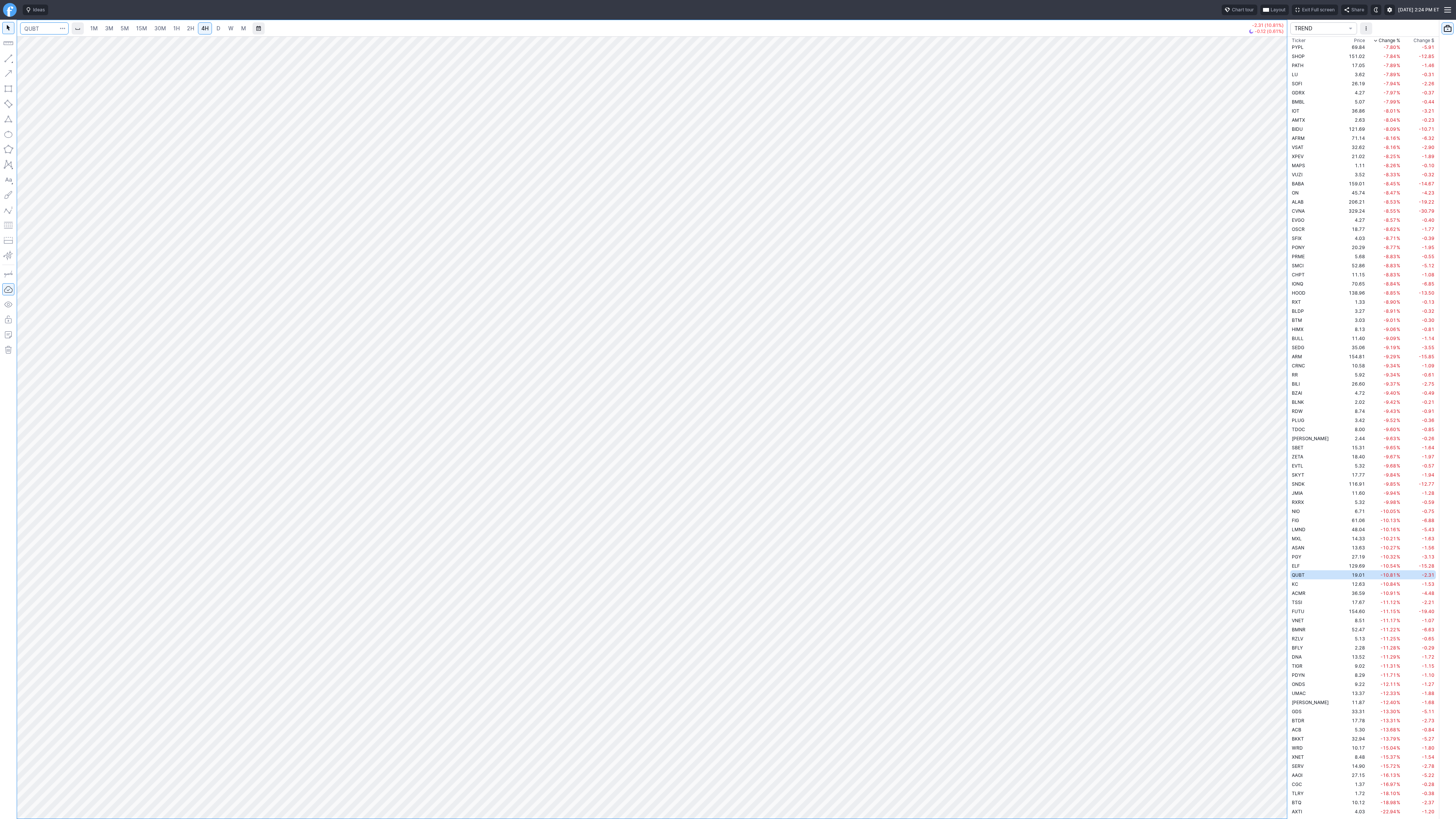
click at [49, 28] on input "Search" at bounding box center [45, 28] width 49 height 12
type input "ionq"
click at [63, 26] on span "button" at bounding box center [63, 28] width 5 height 7
click at [50, 57] on span "Save to Portfolio" at bounding box center [42, 54] width 38 height 7
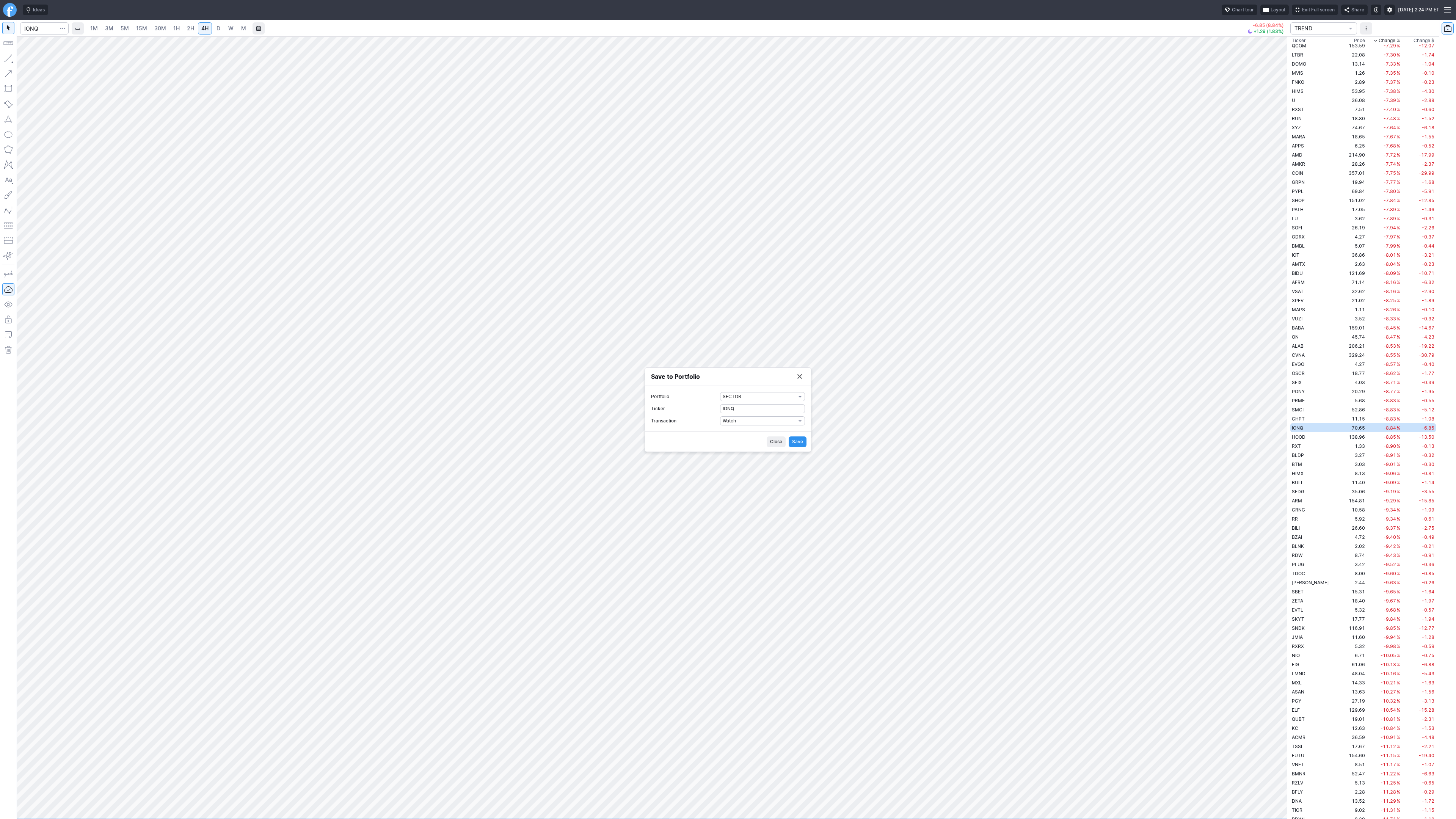
click at [766, 397] on span "SECTOR" at bounding box center [759, 396] width 73 height 7
click at [763, 537] on span "TREND" at bounding box center [762, 533] width 73 height 7
click at [744, 419] on span "Watch" at bounding box center [759, 421] width 73 height 7
click at [742, 447] on span "Buy" at bounding box center [762, 445] width 73 height 7
drag, startPoint x: 729, startPoint y: 428, endPoint x: 718, endPoint y: 430, distance: 11.2
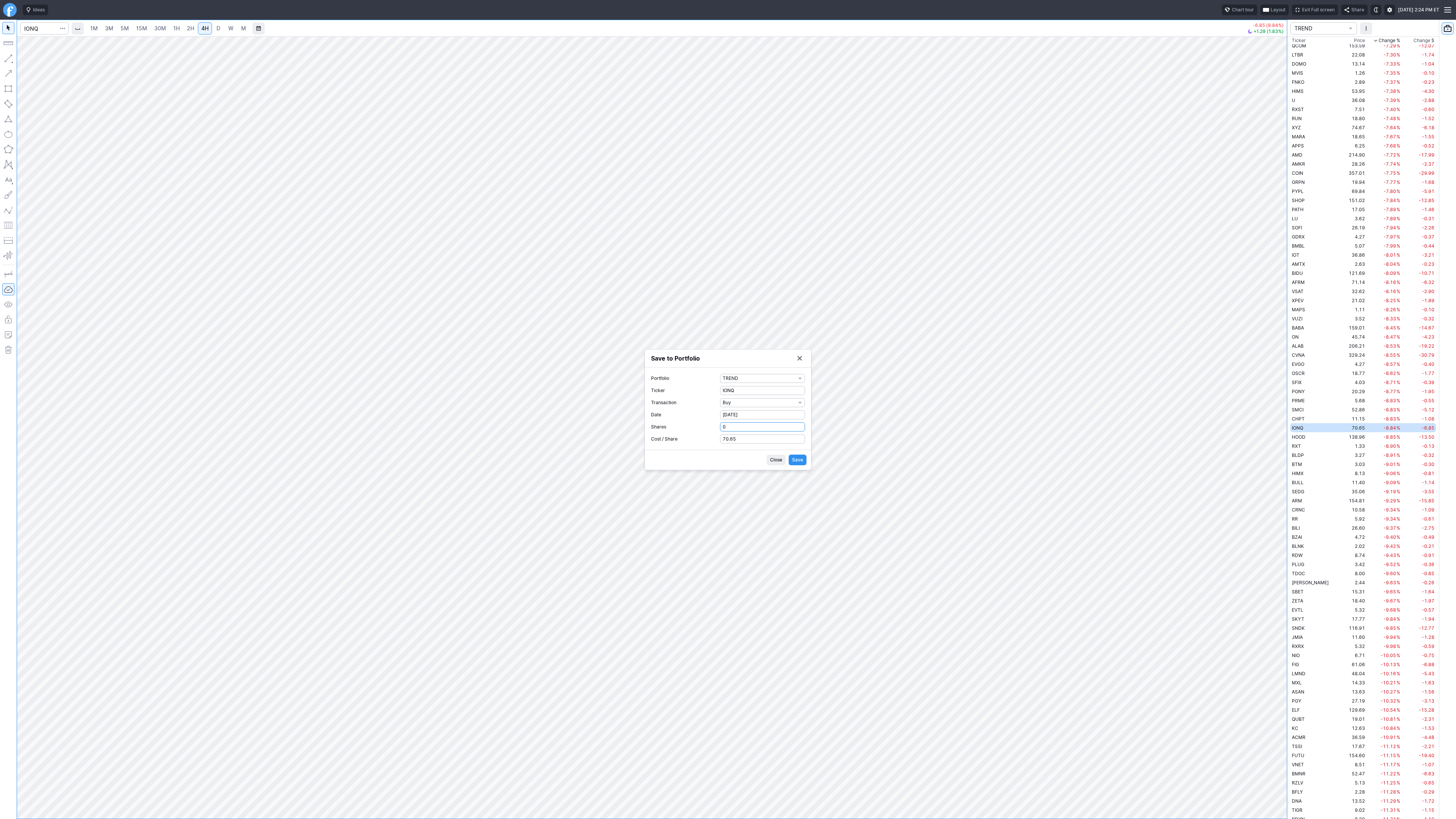
click at [712, 427] on label "Shares 0" at bounding box center [728, 427] width 154 height 9
click at [720, 427] on input "0" at bounding box center [762, 427] width 85 height 9
type input "1"
click at [800, 461] on span "Save" at bounding box center [797, 460] width 11 height 7
click at [799, 383] on button "Save to Portfolio" at bounding box center [799, 379] width 11 height 11
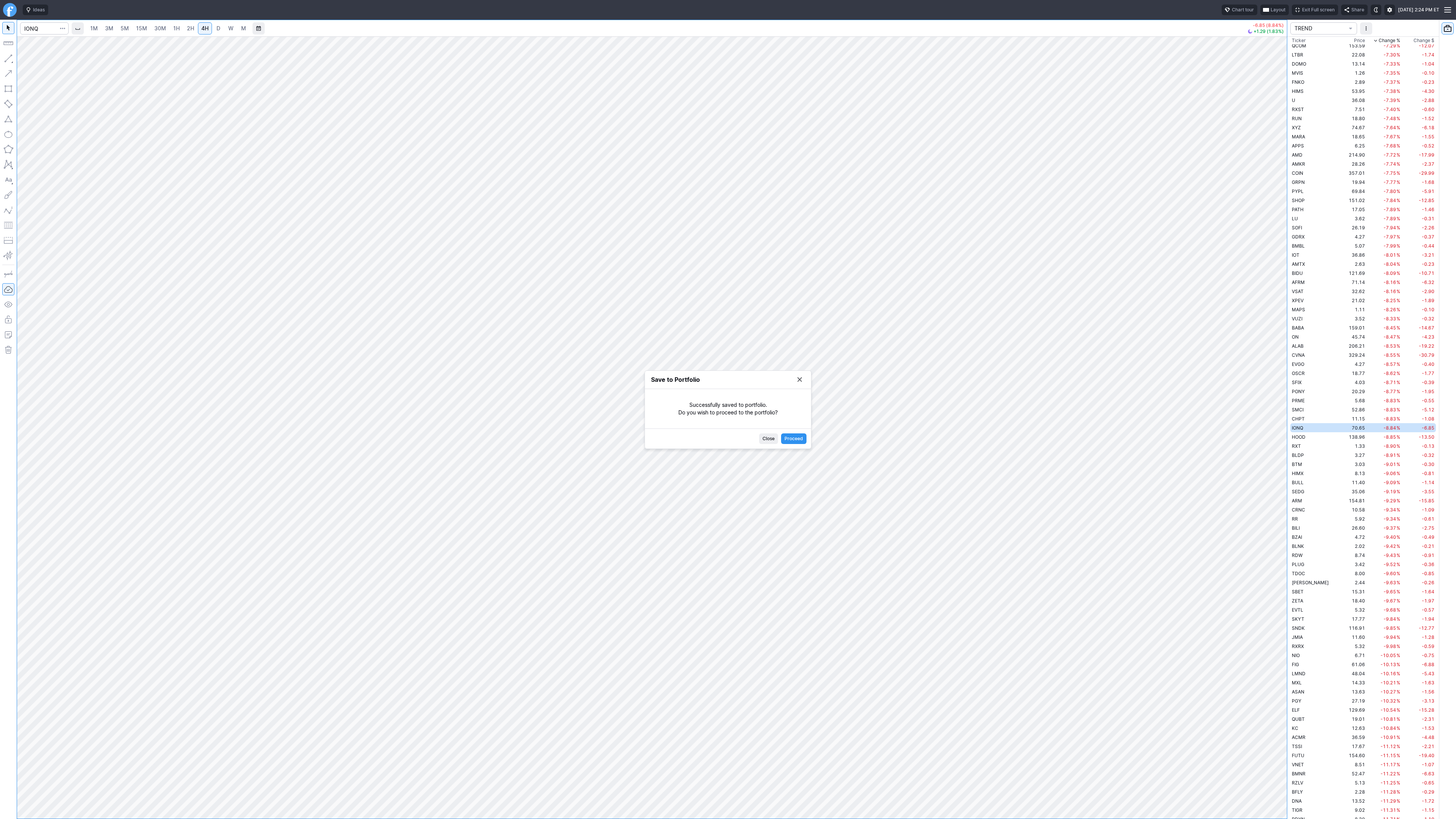
click at [801, 380] on div at bounding box center [728, 409] width 1456 height 819
click at [42, 25] on input "Search" at bounding box center [45, 28] width 49 height 12
type input "opklo"
type input "oklo"
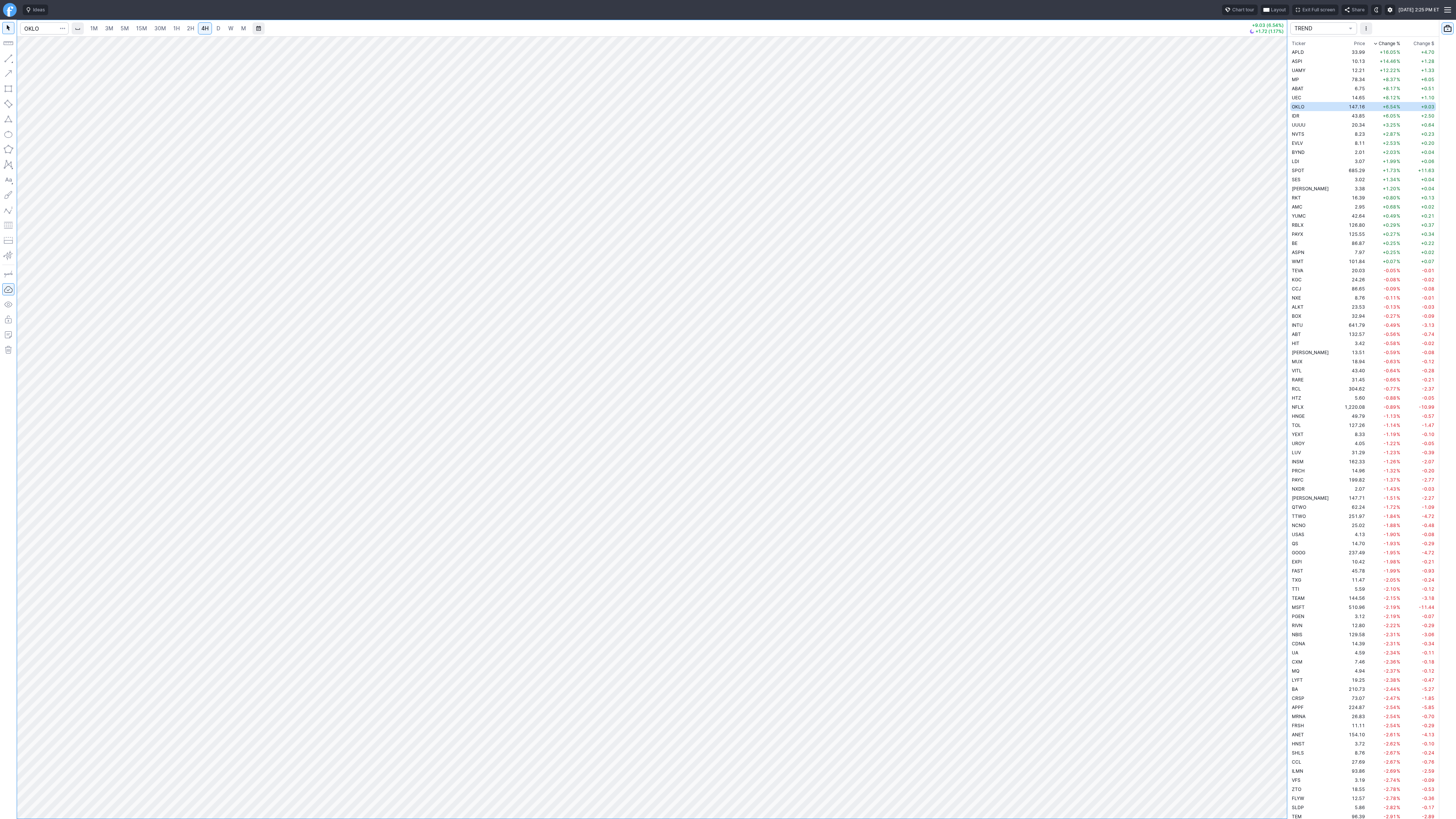
click at [66, 28] on button "button" at bounding box center [62, 28] width 11 height 12
click at [48, 53] on span "Save to Portfolio" at bounding box center [42, 54] width 38 height 7
click at [759, 396] on span "SECTOR" at bounding box center [759, 396] width 73 height 7
click at [746, 531] on span "TREND" at bounding box center [762, 533] width 73 height 7
click at [753, 421] on span "Watch" at bounding box center [759, 421] width 73 height 7
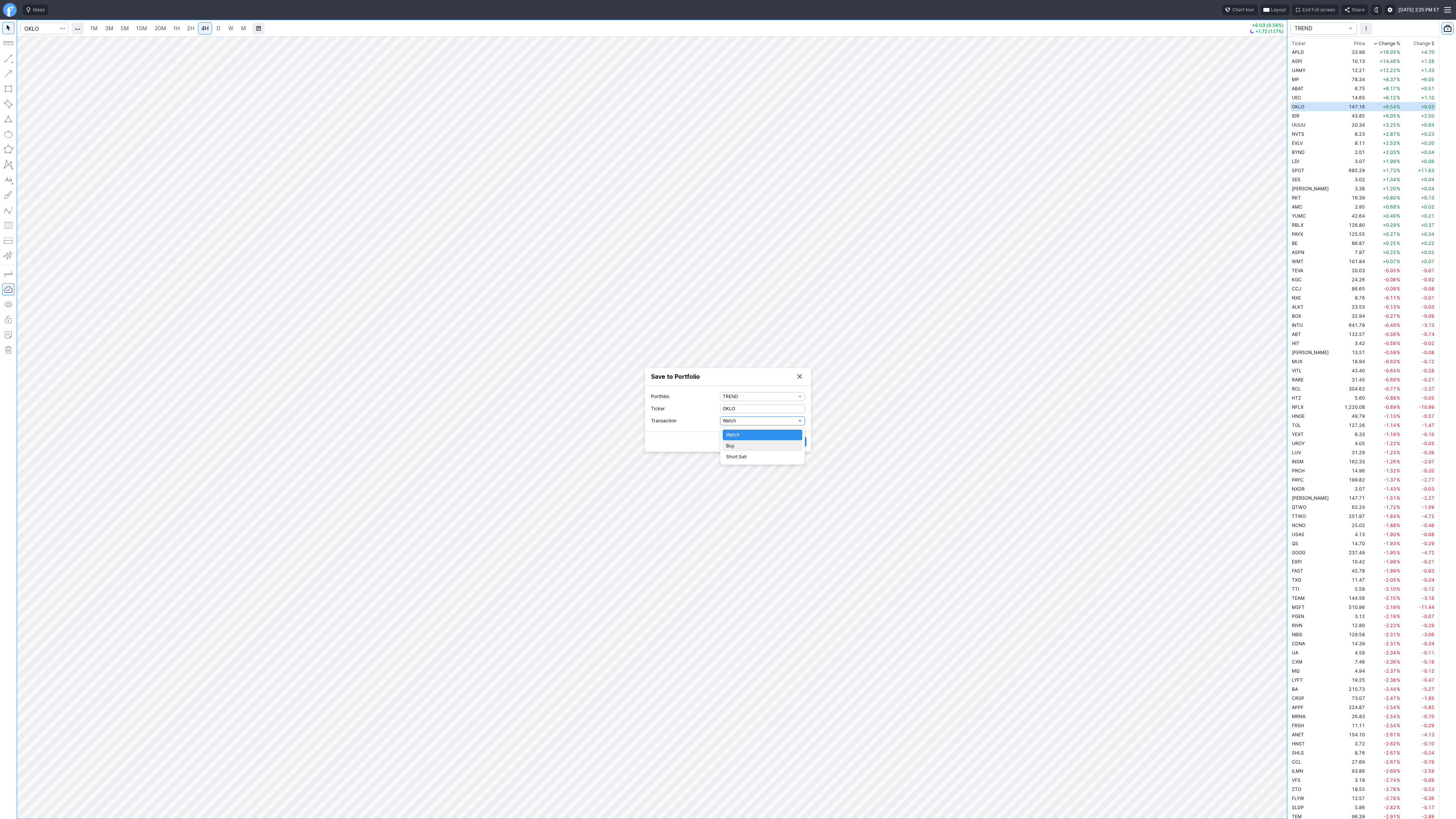
click at [746, 447] on span "Buy" at bounding box center [762, 445] width 73 height 7
drag, startPoint x: 733, startPoint y: 424, endPoint x: 711, endPoint y: 424, distance: 22.0
click at [710, 424] on label "Shares 1" at bounding box center [728, 427] width 154 height 9
click at [720, 424] on input "1" at bounding box center [762, 427] width 85 height 9
type input "1"
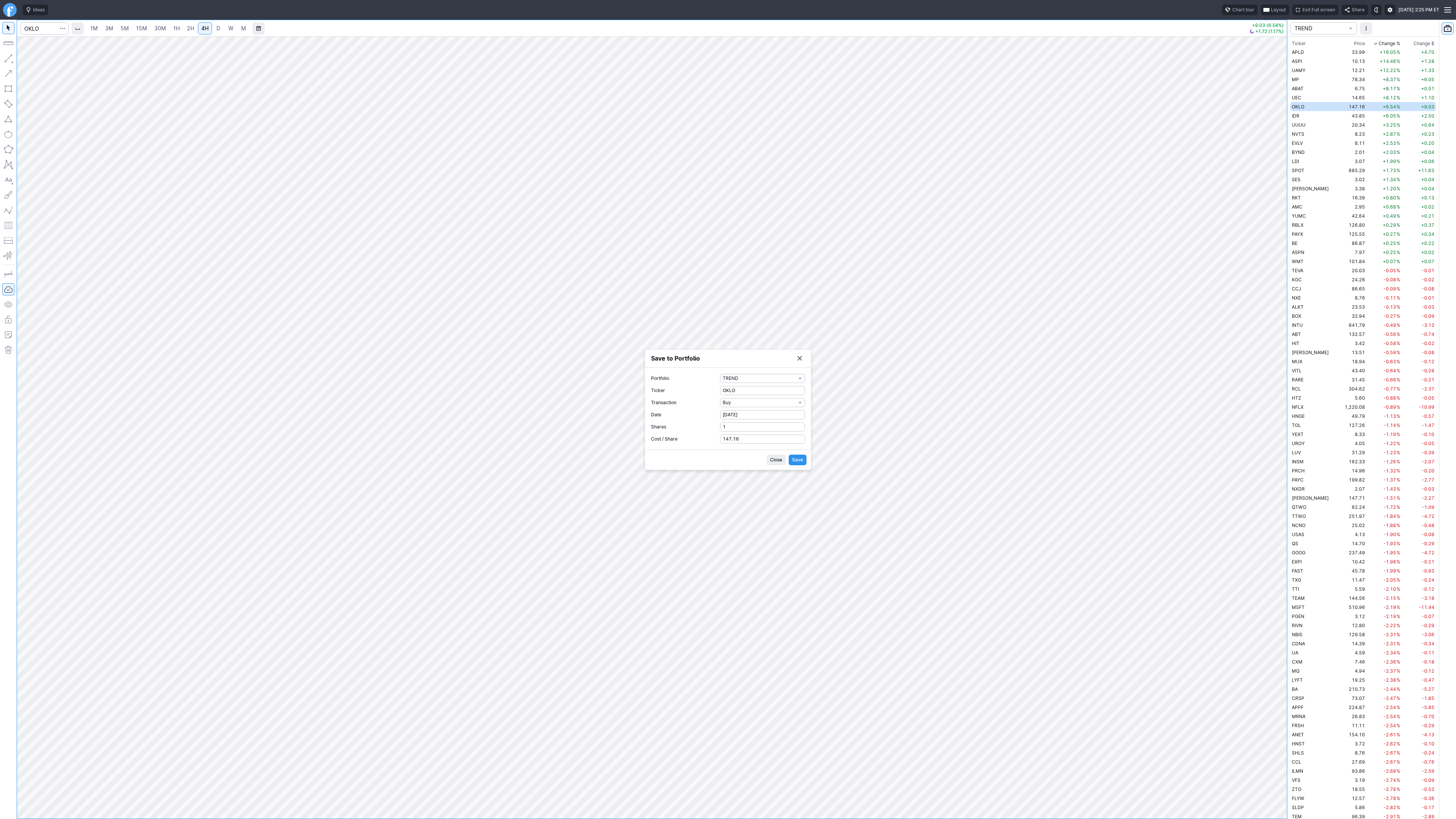
click at [795, 460] on span "Save" at bounding box center [797, 460] width 11 height 7
click at [799, 383] on button "Save to Portfolio" at bounding box center [799, 379] width 11 height 11
click at [36, 27] on input "Search" at bounding box center [45, 28] width 49 height 12
type input "leu"
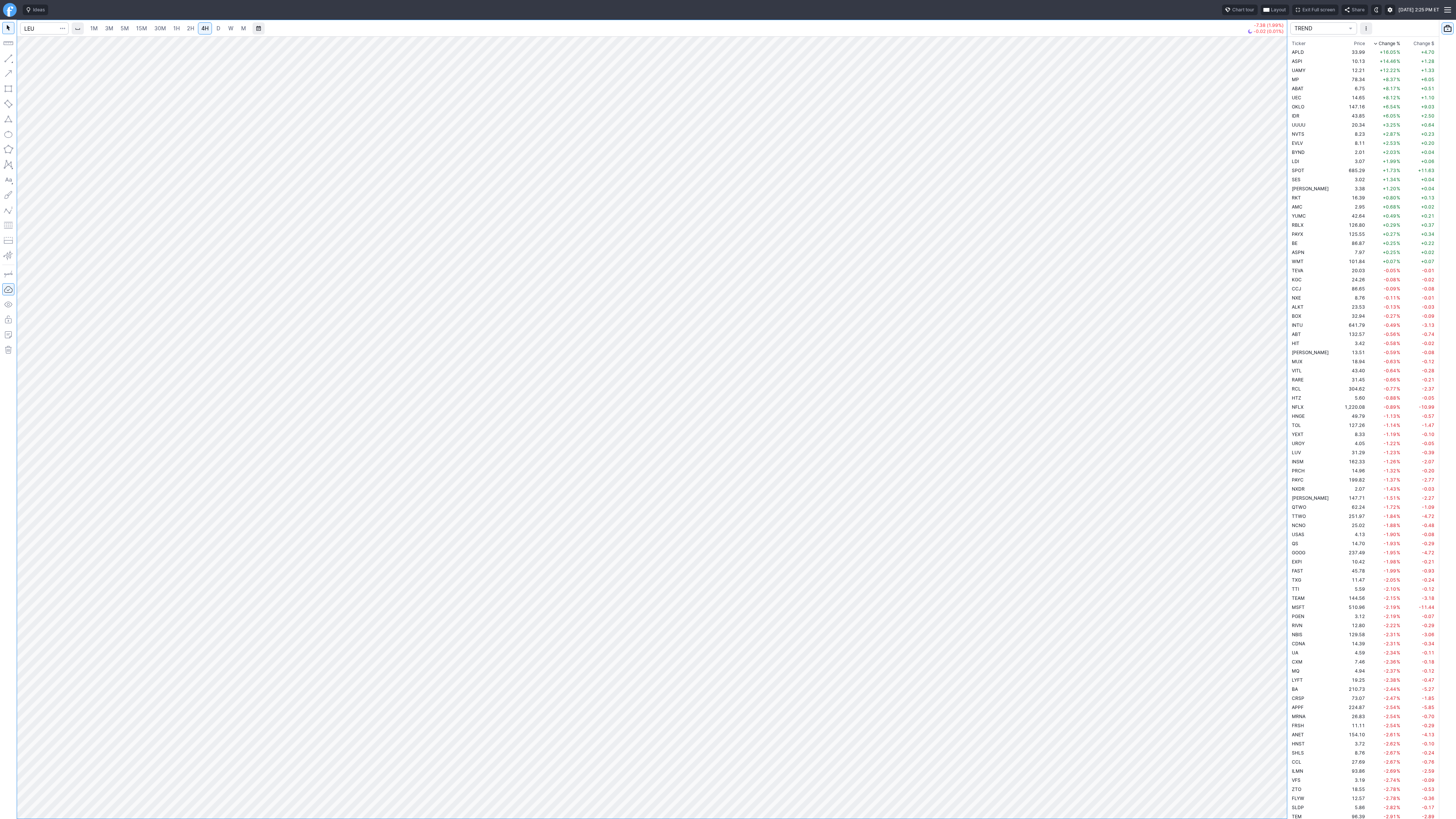
click at [63, 26] on span "button" at bounding box center [63, 28] width 5 height 7
click at [53, 53] on span "Save to Portfolio" at bounding box center [42, 54] width 38 height 7
click at [757, 397] on span "SECTOR" at bounding box center [759, 396] width 73 height 7
click at [742, 535] on span "TREND" at bounding box center [762, 533] width 73 height 7
click at [740, 421] on span "Watch" at bounding box center [759, 421] width 73 height 7
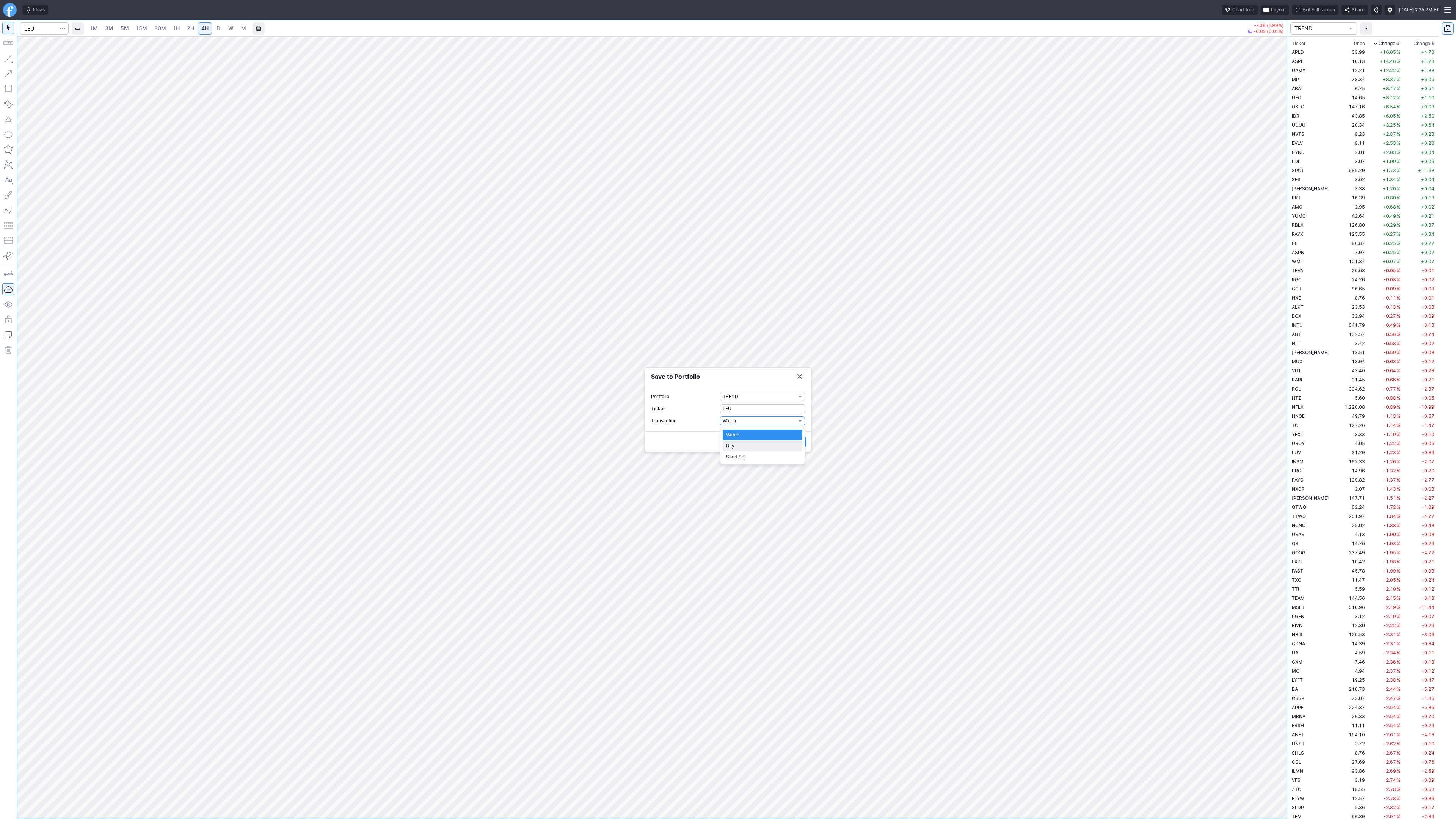
click at [737, 442] on span "Buy" at bounding box center [762, 445] width 73 height 7
drag, startPoint x: 726, startPoint y: 426, endPoint x: 717, endPoint y: 426, distance: 9.0
click at [717, 426] on label "Shares 0" at bounding box center [728, 427] width 154 height 9
click at [720, 426] on input "0" at bounding box center [762, 427] width 85 height 9
type input "1"
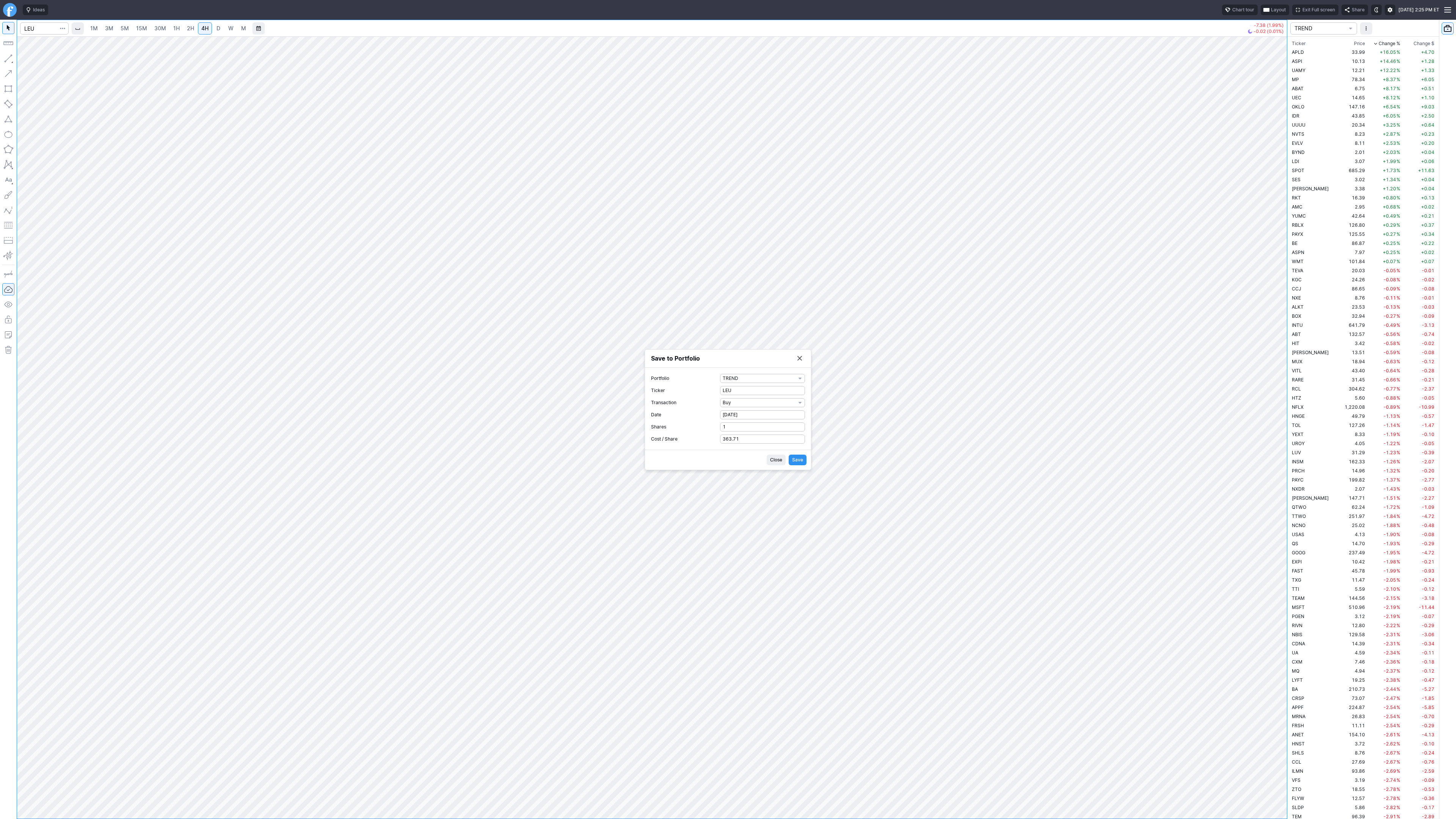
click at [800, 460] on span "Save" at bounding box center [797, 460] width 11 height 7
click at [799, 380] on button "Save to Portfolio" at bounding box center [799, 379] width 11 height 11
click at [40, 31] on input "Search" at bounding box center [45, 28] width 49 height 12
type input "nne"
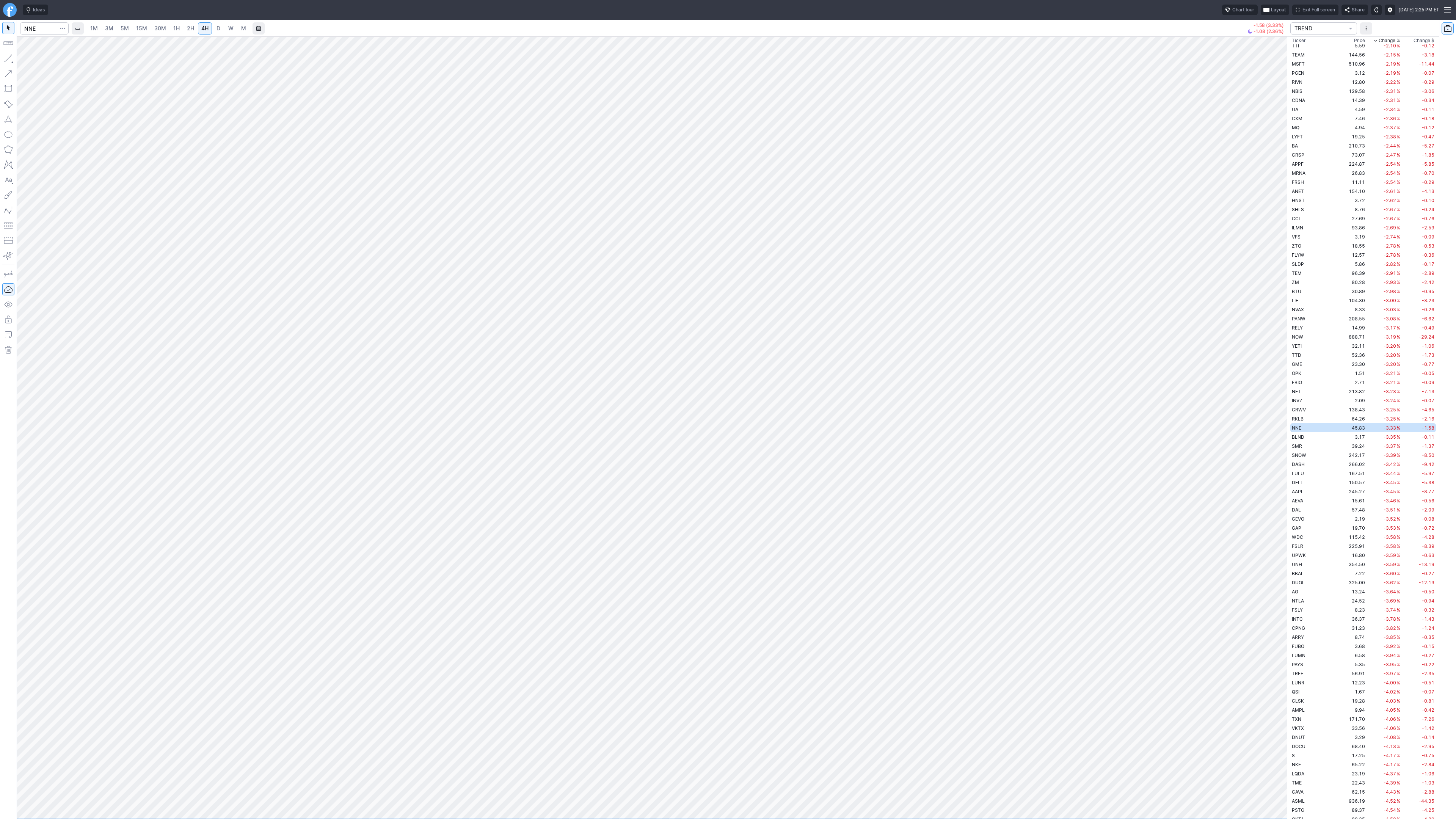
click at [62, 29] on span "button" at bounding box center [63, 28] width 5 height 7
click at [56, 56] on span "Save to Portfolio" at bounding box center [42, 54] width 38 height 7
click at [776, 397] on span "SECTOR" at bounding box center [759, 396] width 73 height 7
click at [753, 532] on span "TREND" at bounding box center [762, 533] width 73 height 7
click at [751, 421] on span "Watch" at bounding box center [759, 421] width 73 height 7
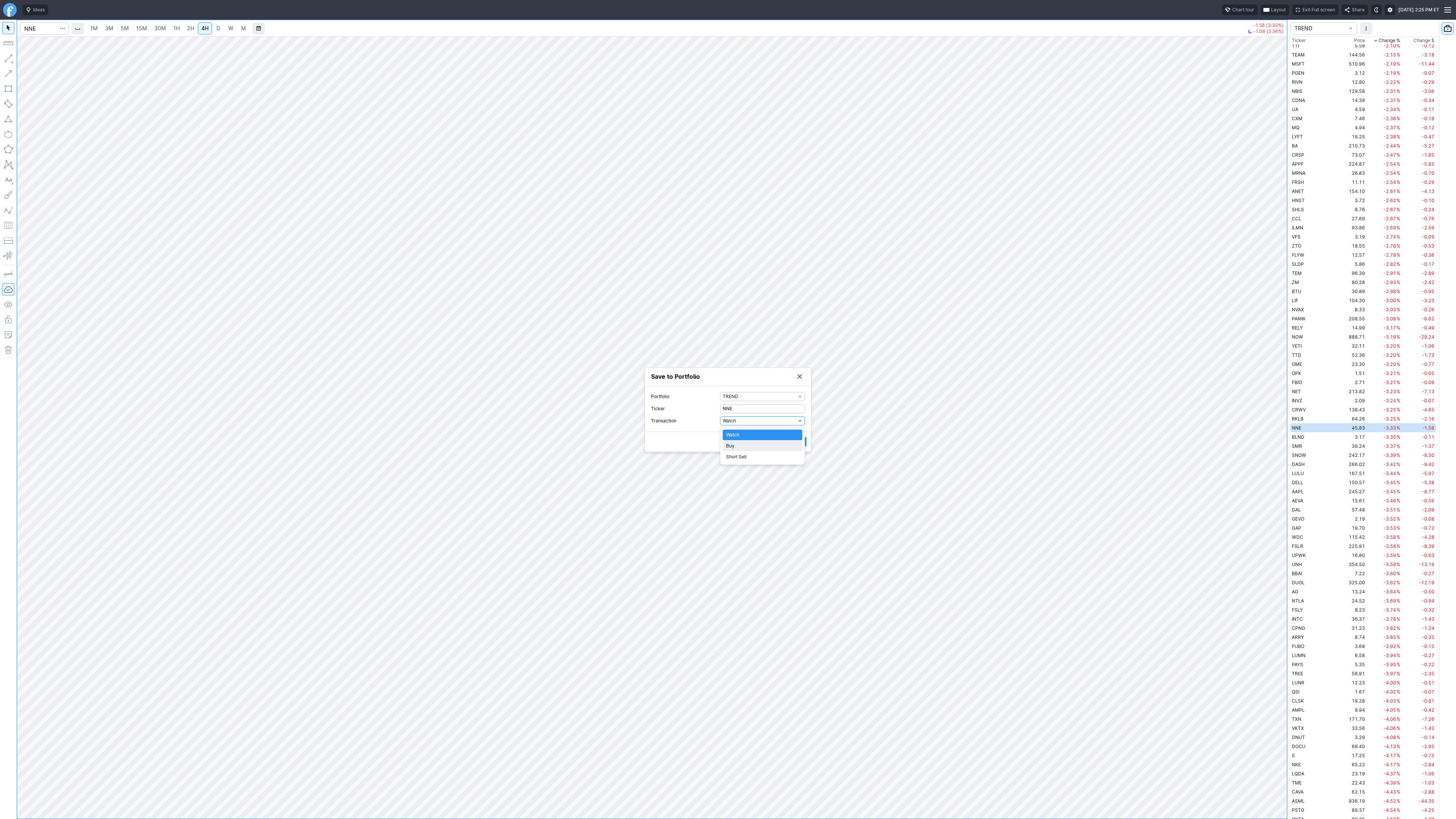
click at [743, 443] on span "Buy" at bounding box center [762, 445] width 73 height 7
click at [729, 424] on input "0" at bounding box center [762, 427] width 85 height 9
drag, startPoint x: 723, startPoint y: 426, endPoint x: 717, endPoint y: 430, distance: 7.2
click at [704, 426] on label "Shares 0" at bounding box center [728, 427] width 154 height 9
click at [720, 426] on input "0" at bounding box center [762, 427] width 85 height 9
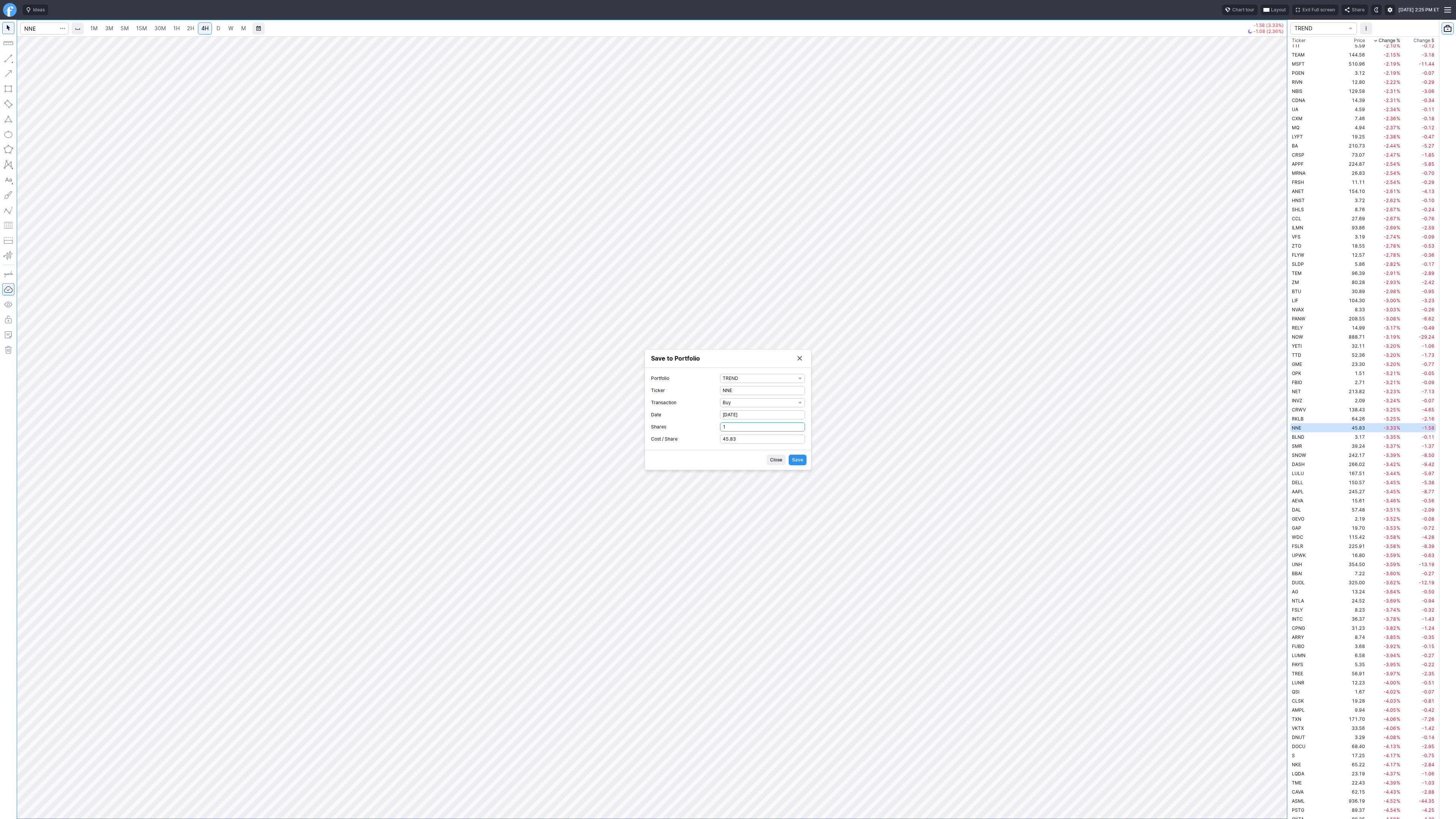
type input "1"
click at [799, 461] on span "Save" at bounding box center [797, 460] width 11 height 7
click at [799, 380] on button "Save to Portfolio" at bounding box center [799, 379] width 11 height 11
click at [35, 27] on input "Search" at bounding box center [45, 28] width 49 height 12
click at [10, 11] on link "Finviz.com" at bounding box center [10, 10] width 14 height 14
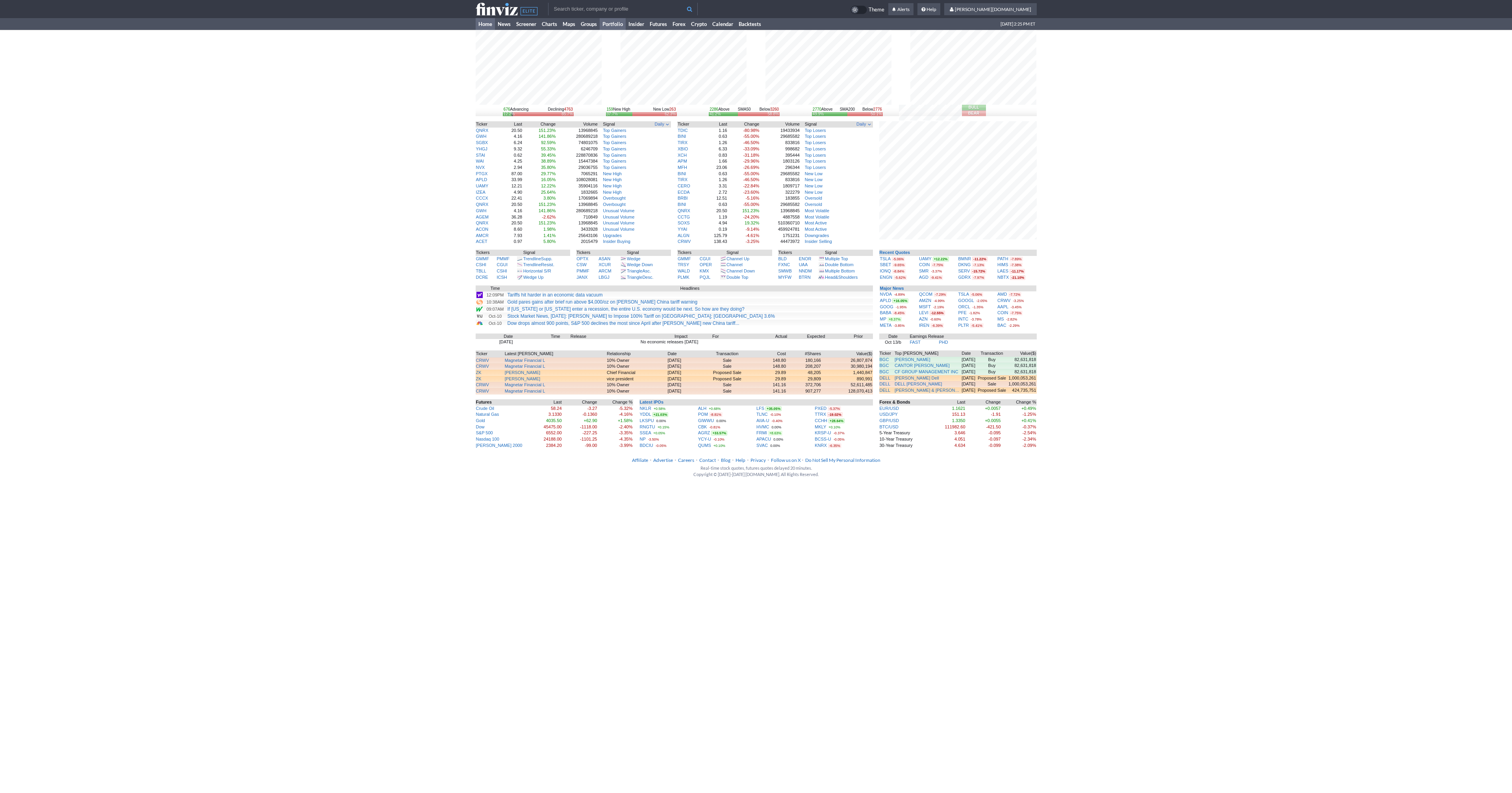
click at [609, 23] on link "Portfolio" at bounding box center [613, 24] width 26 height 12
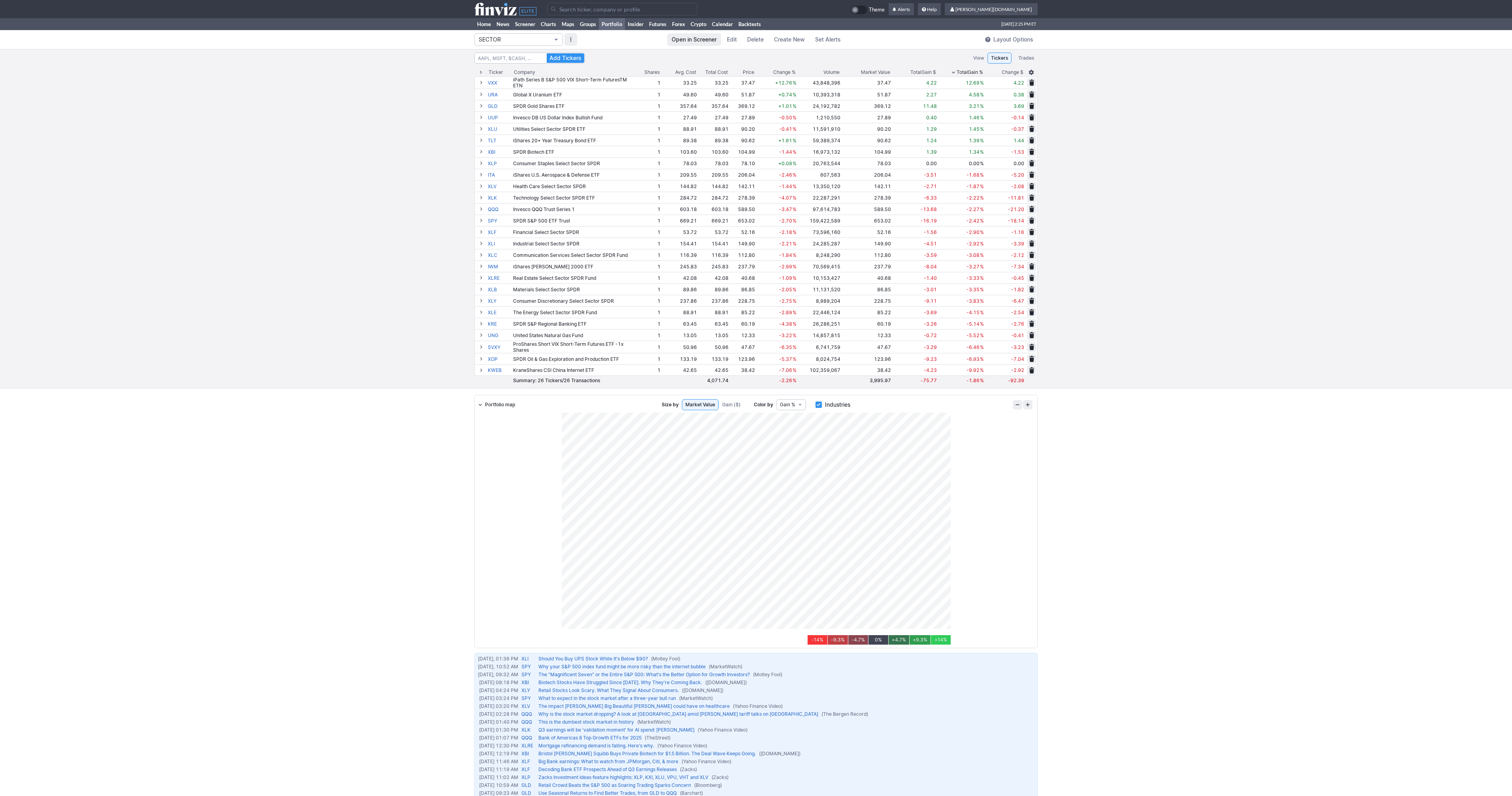
click at [553, 40] on button "SECTOR" at bounding box center [519, 39] width 88 height 12
click at [535, 182] on span "TREND" at bounding box center [519, 183] width 76 height 8
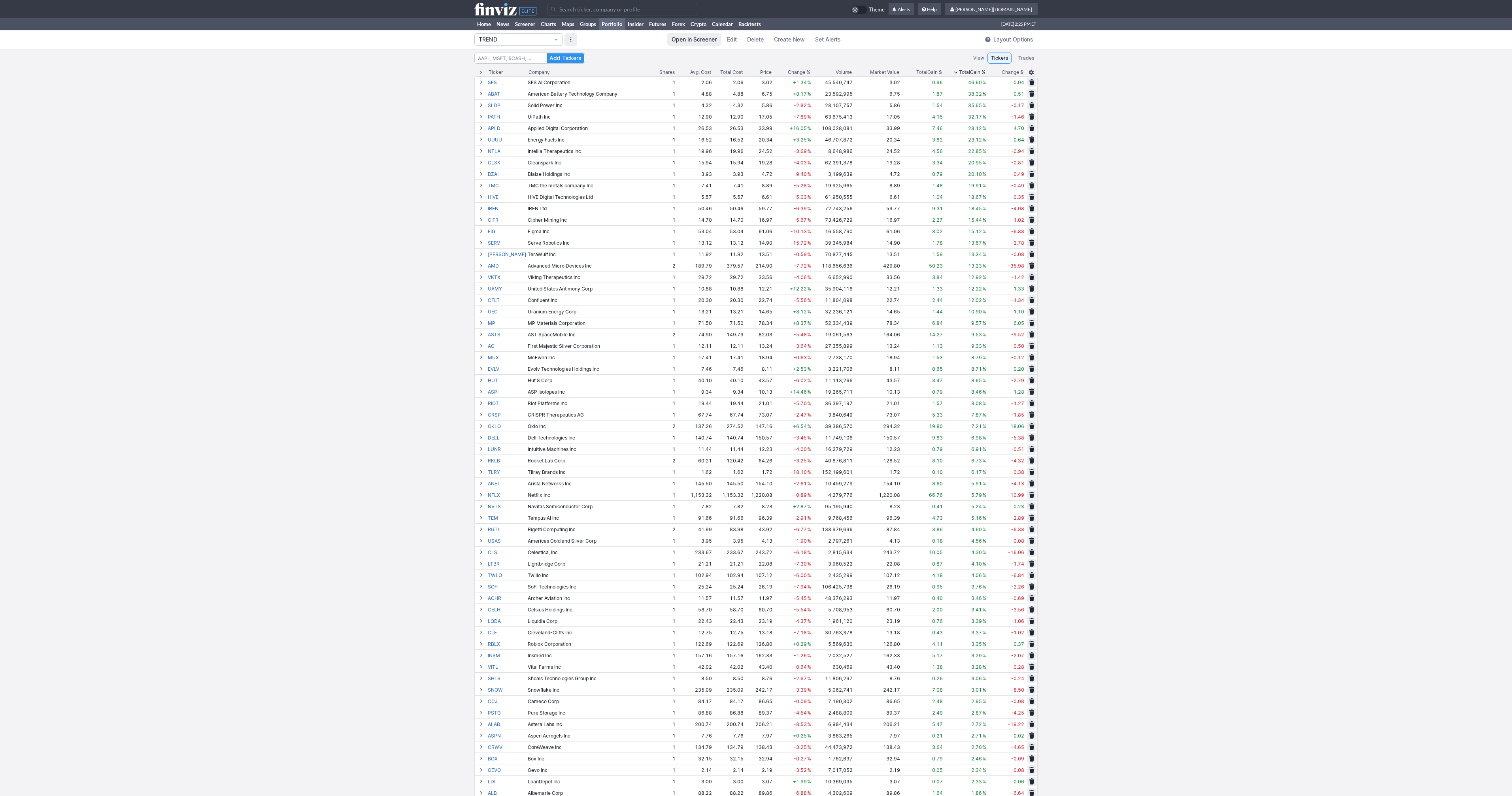
click at [665, 71] on div "Shares" at bounding box center [667, 72] width 15 height 8
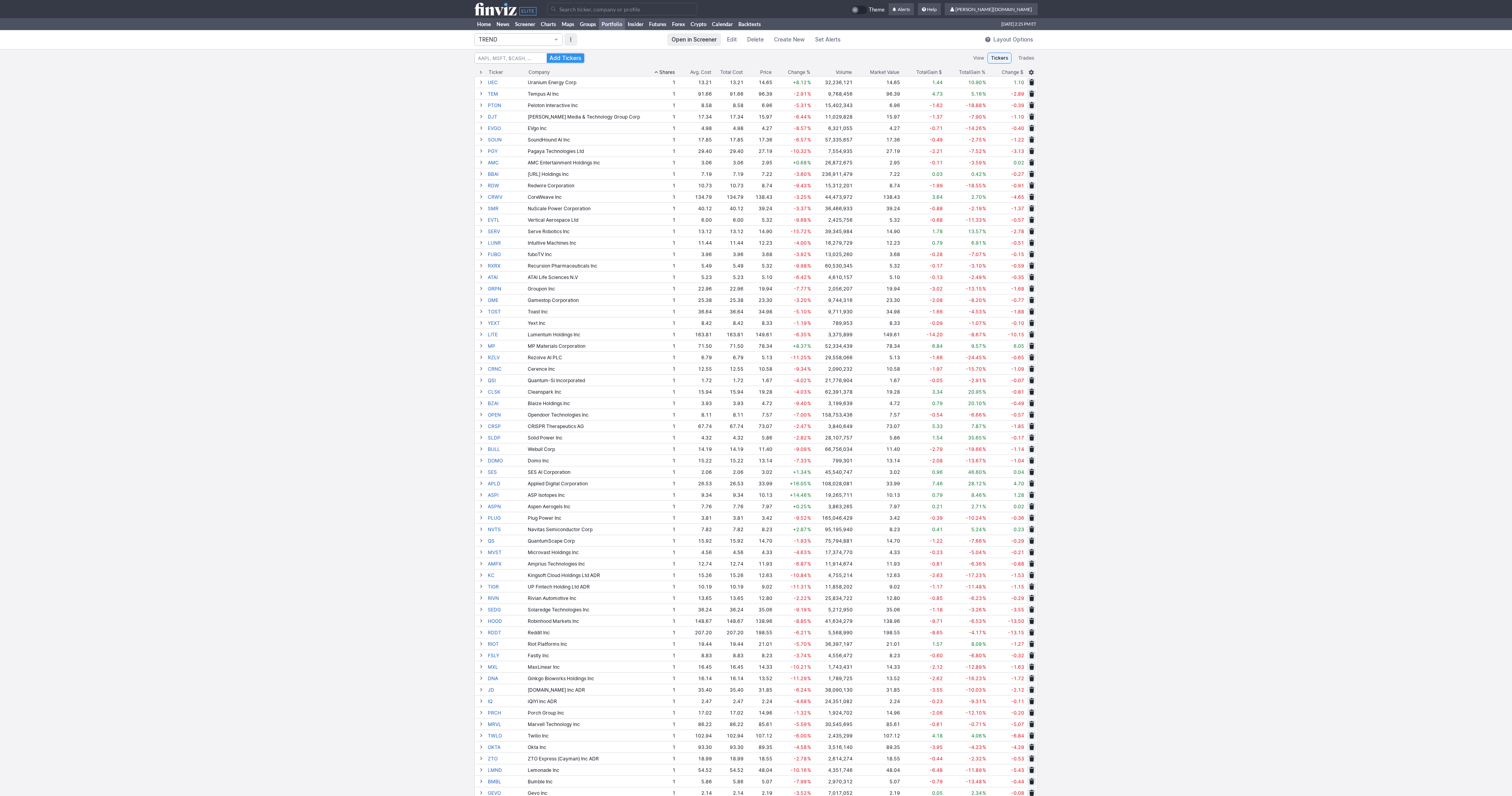
click at [665, 71] on div "Shares" at bounding box center [667, 72] width 15 height 8
click at [734, 40] on span "Edit" at bounding box center [732, 39] width 10 height 8
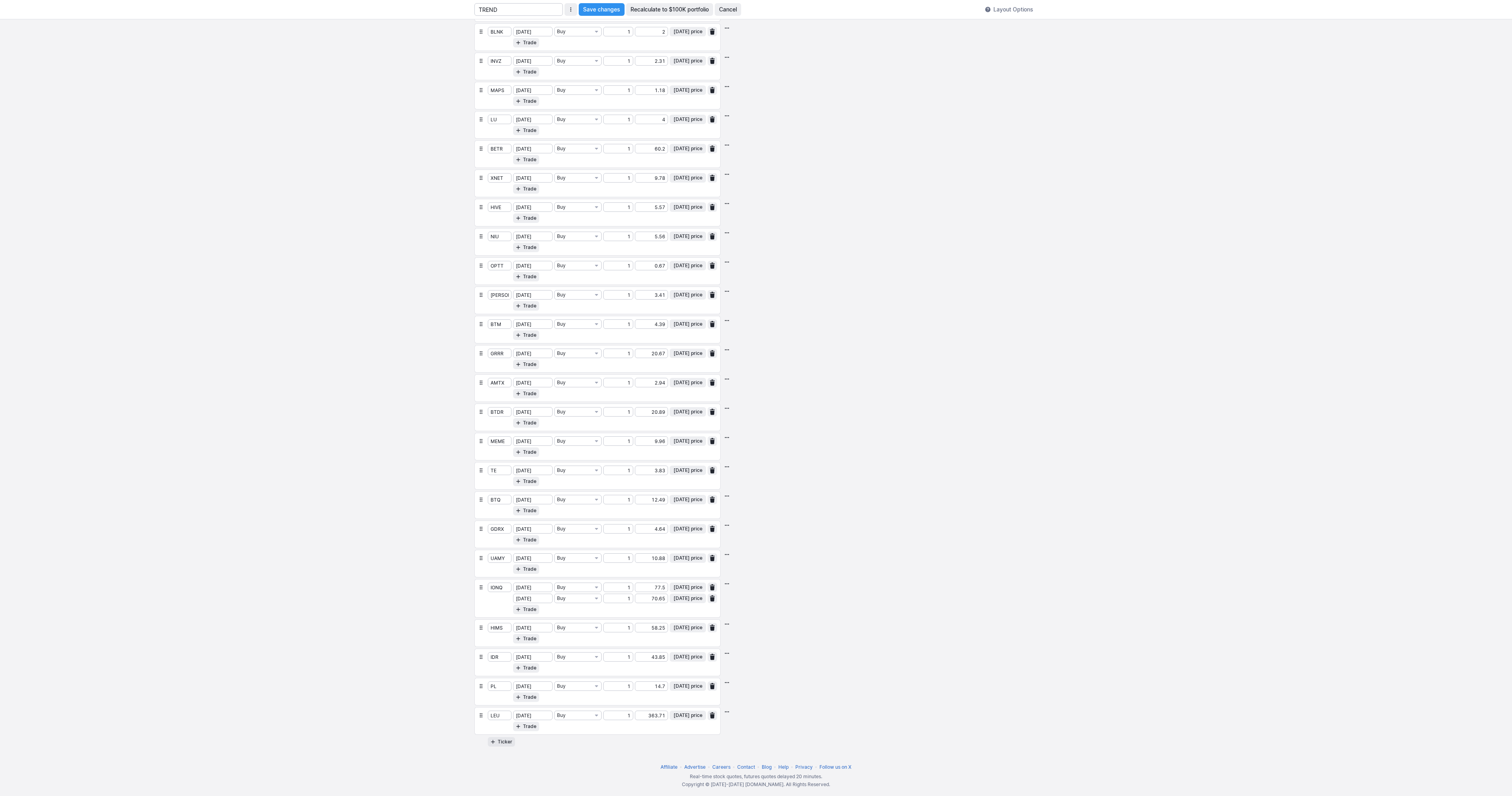
scroll to position [9388, 0]
click at [711, 594] on span "button" at bounding box center [712, 593] width 5 height 6
click at [712, 512] on span "button" at bounding box center [712, 511] width 5 height 6
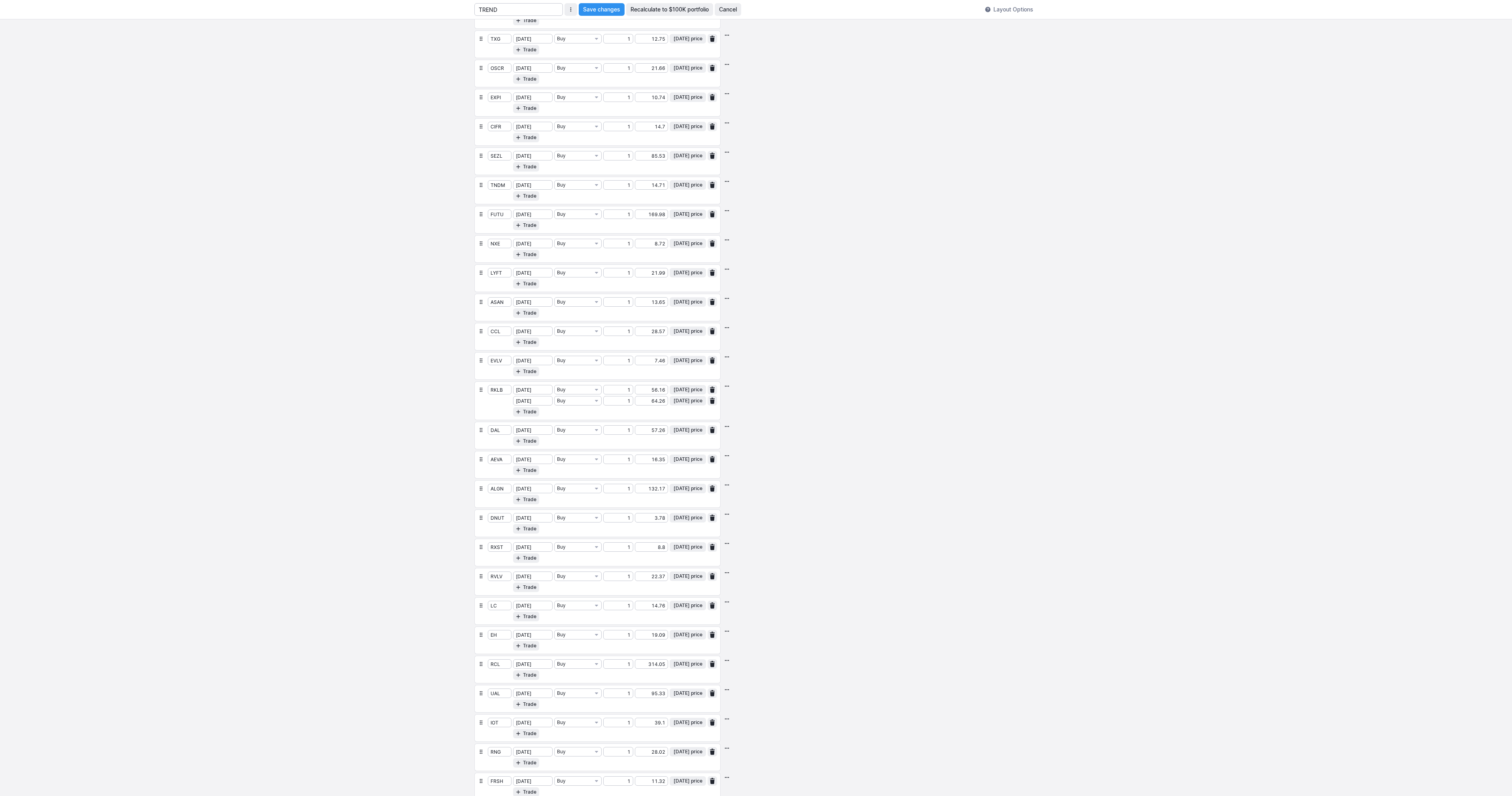
click at [714, 402] on span "button" at bounding box center [712, 401] width 5 height 6
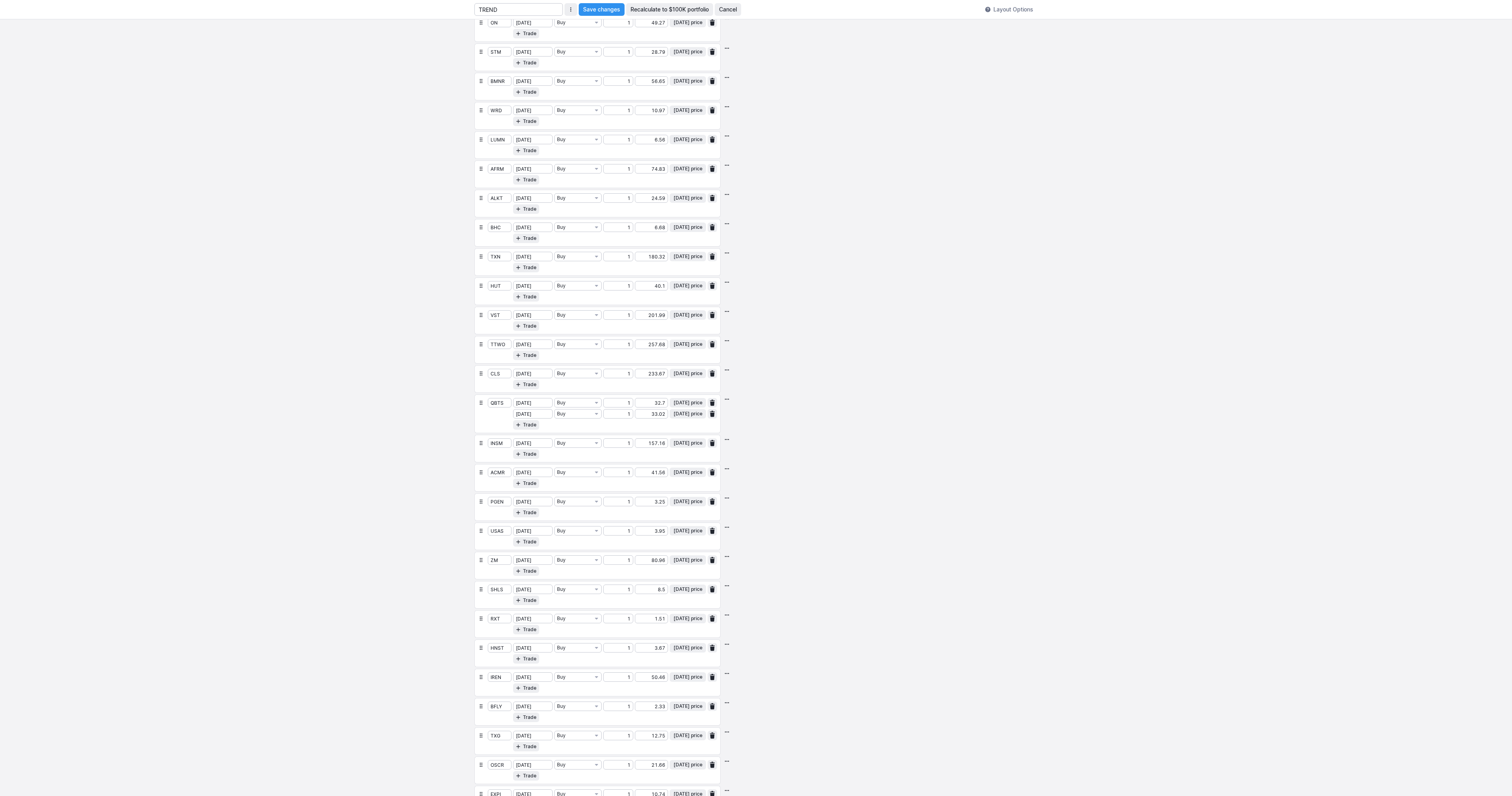
click at [712, 413] on span "button" at bounding box center [712, 414] width 5 height 6
click at [713, 285] on span "button" at bounding box center [712, 282] width 5 height 6
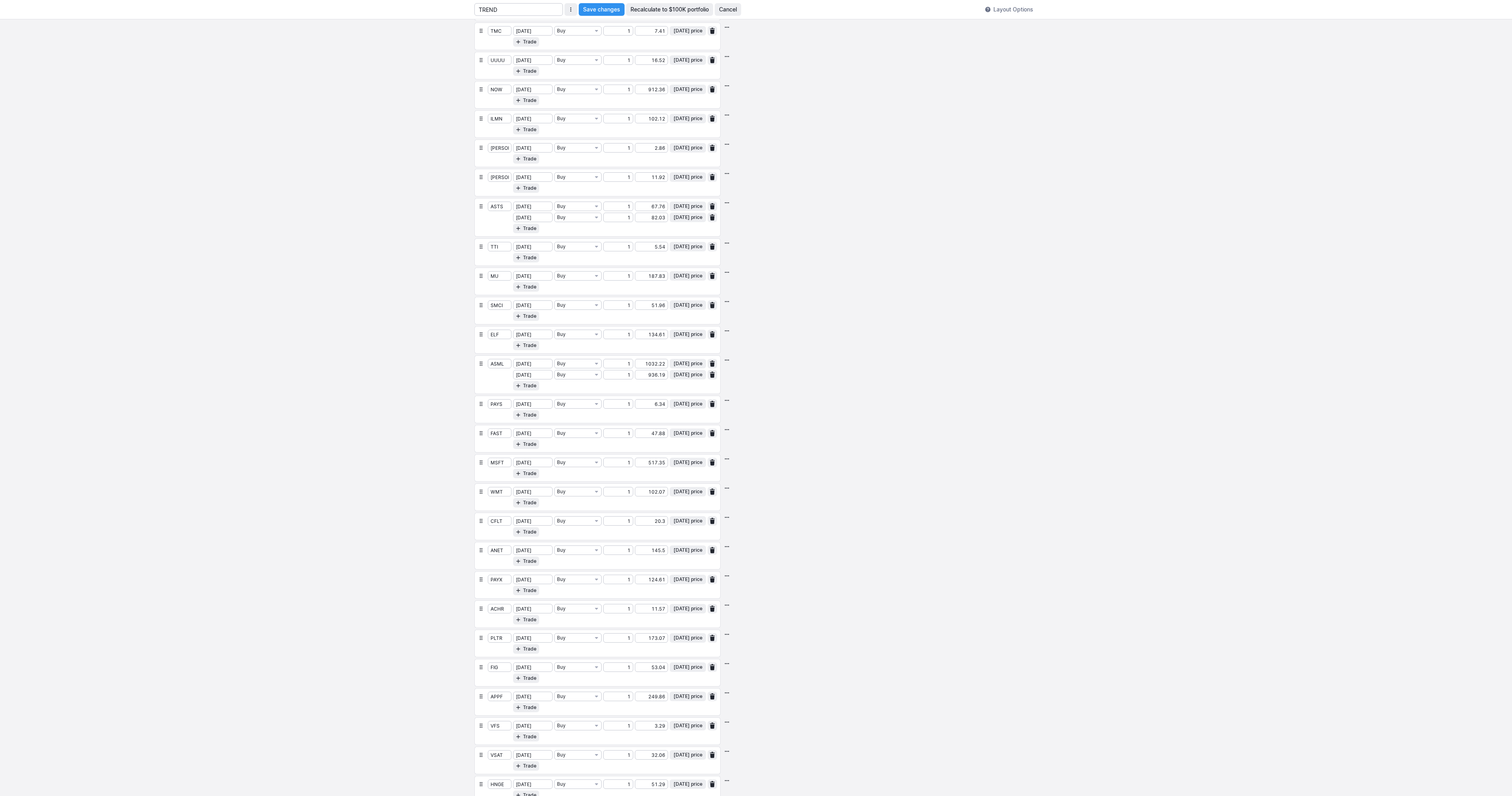
click at [711, 374] on span "button" at bounding box center [712, 375] width 5 height 6
click at [714, 345] on span "button" at bounding box center [712, 342] width 5 height 6
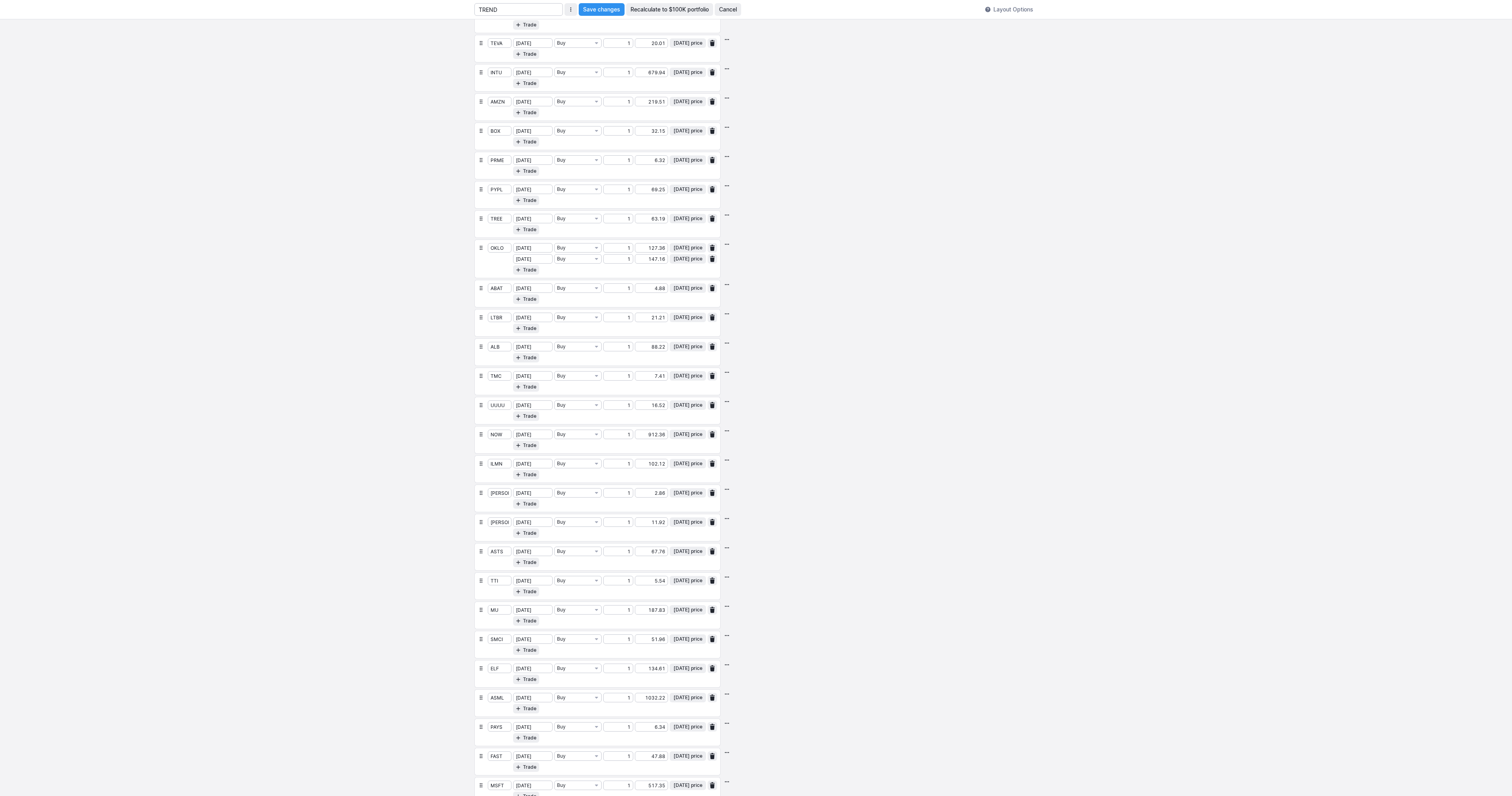
click at [711, 260] on span "button" at bounding box center [712, 259] width 5 height 6
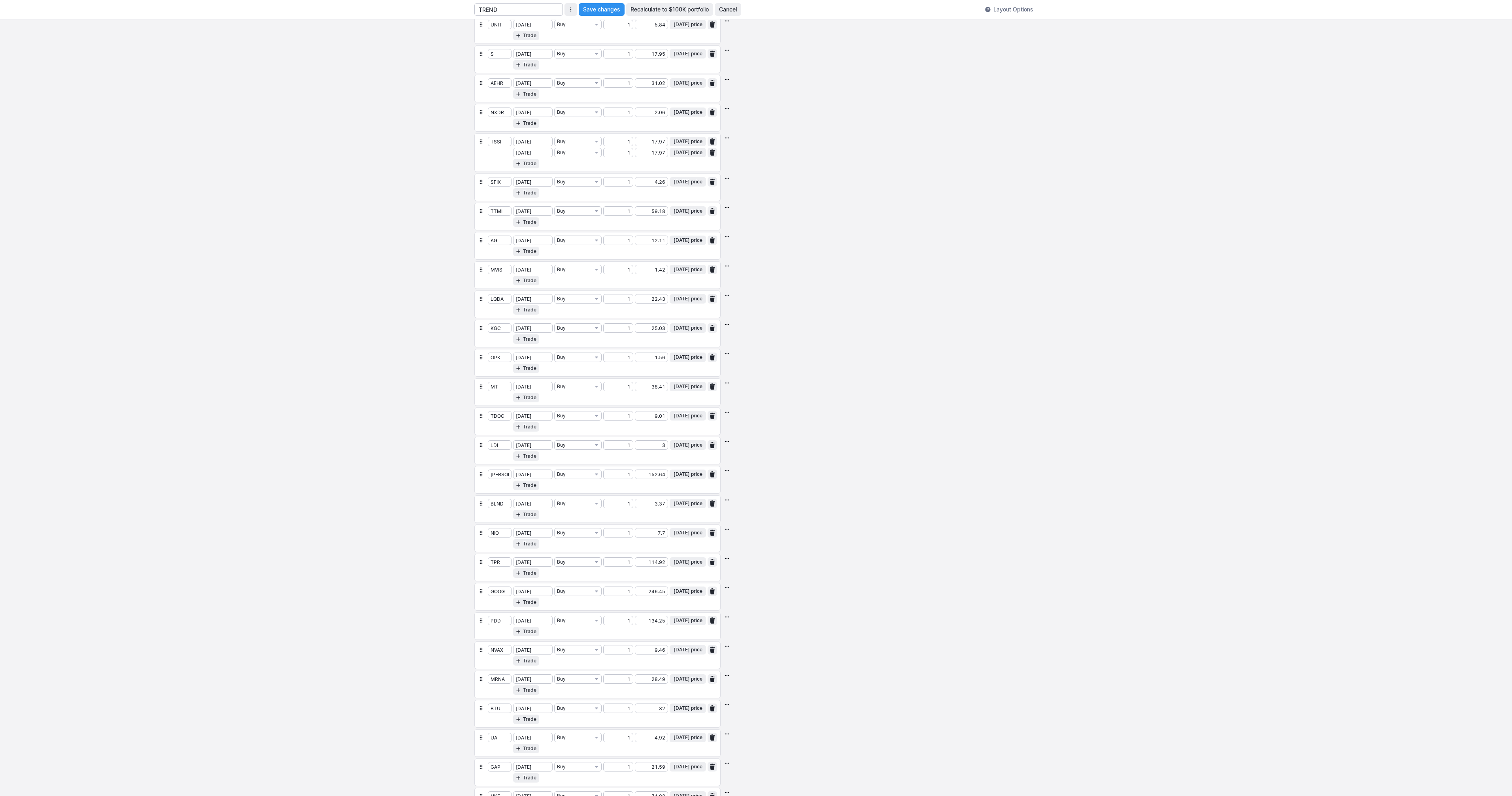
click at [713, 153] on span "button" at bounding box center [712, 153] width 5 height 6
click at [715, 380] on button "button" at bounding box center [712, 379] width 9 height 9
click at [713, 440] on span "button" at bounding box center [712, 438] width 5 height 6
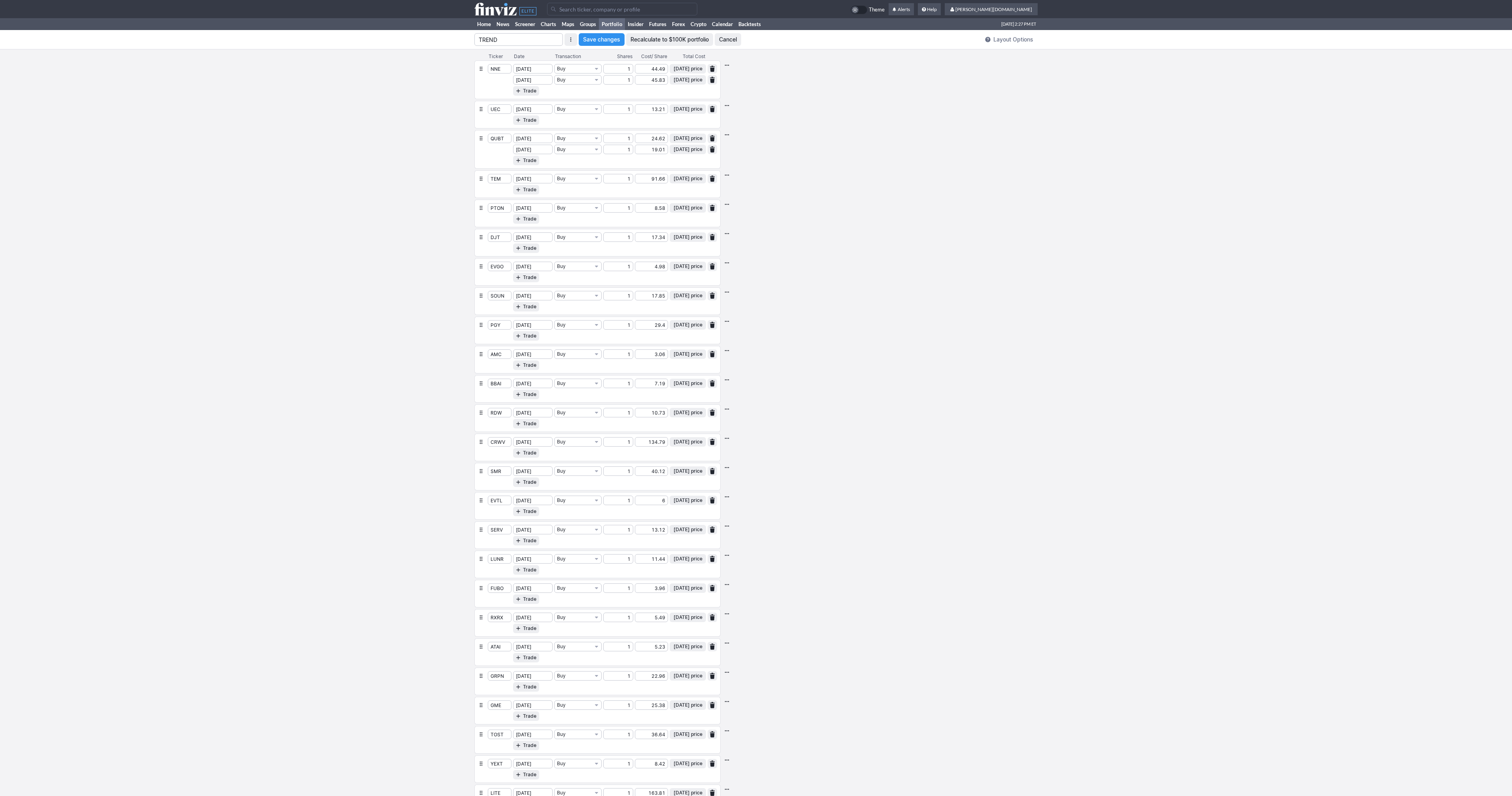
click at [711, 77] on span "button" at bounding box center [712, 80] width 5 height 6
click at [717, 138] on button "button" at bounding box center [712, 138] width 9 height 9
click at [596, 42] on span "Save changes" at bounding box center [601, 39] width 37 height 8
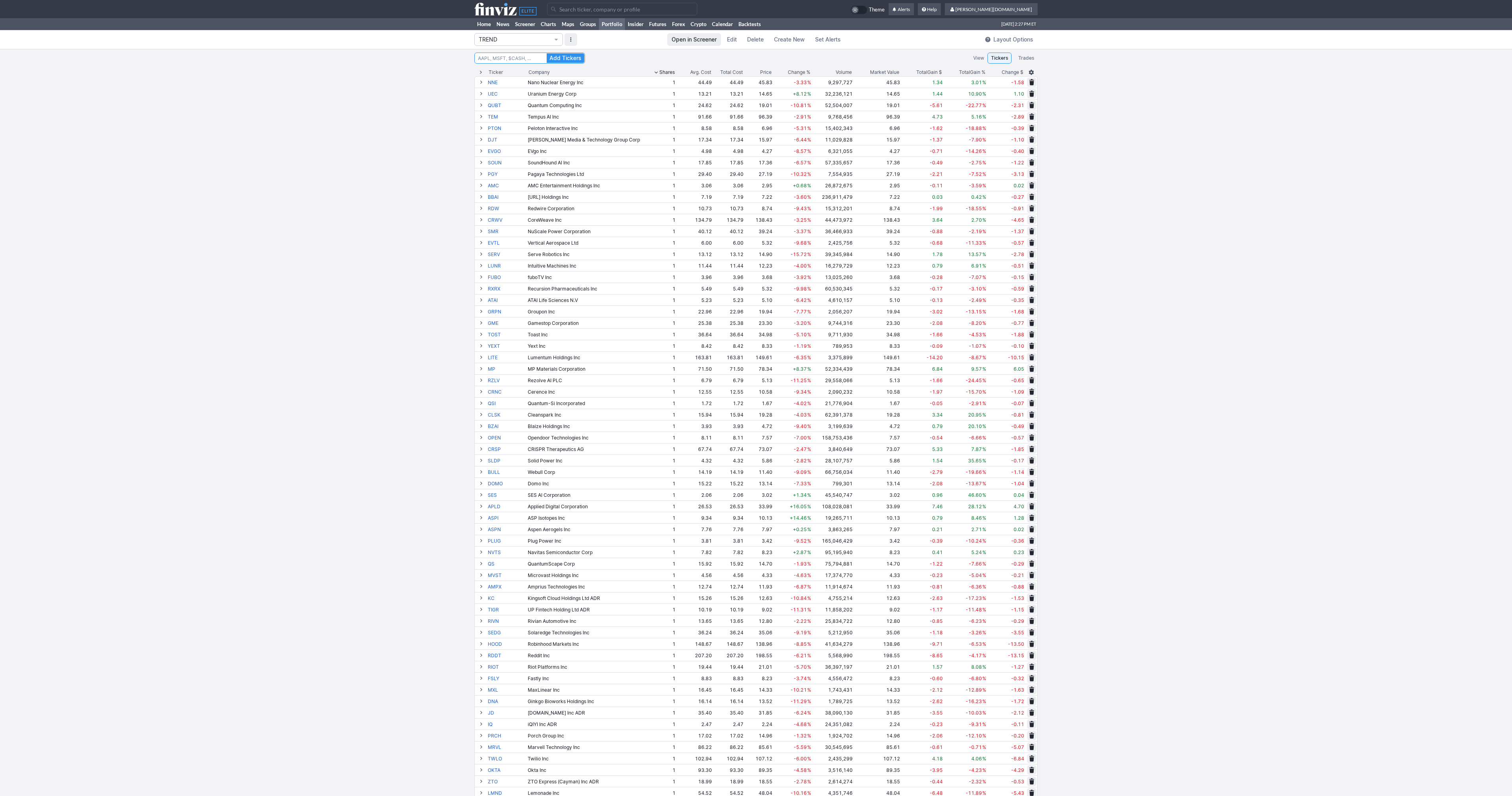
click at [518, 60] on input "Search" at bounding box center [530, 58] width 111 height 11
type input "NVDA"
click at [547, 54] on button "Add Tickers" at bounding box center [566, 58] width 38 height 9
type input "N"
click at [547, 54] on button "Add Tickers" at bounding box center [566, 58] width 38 height 9
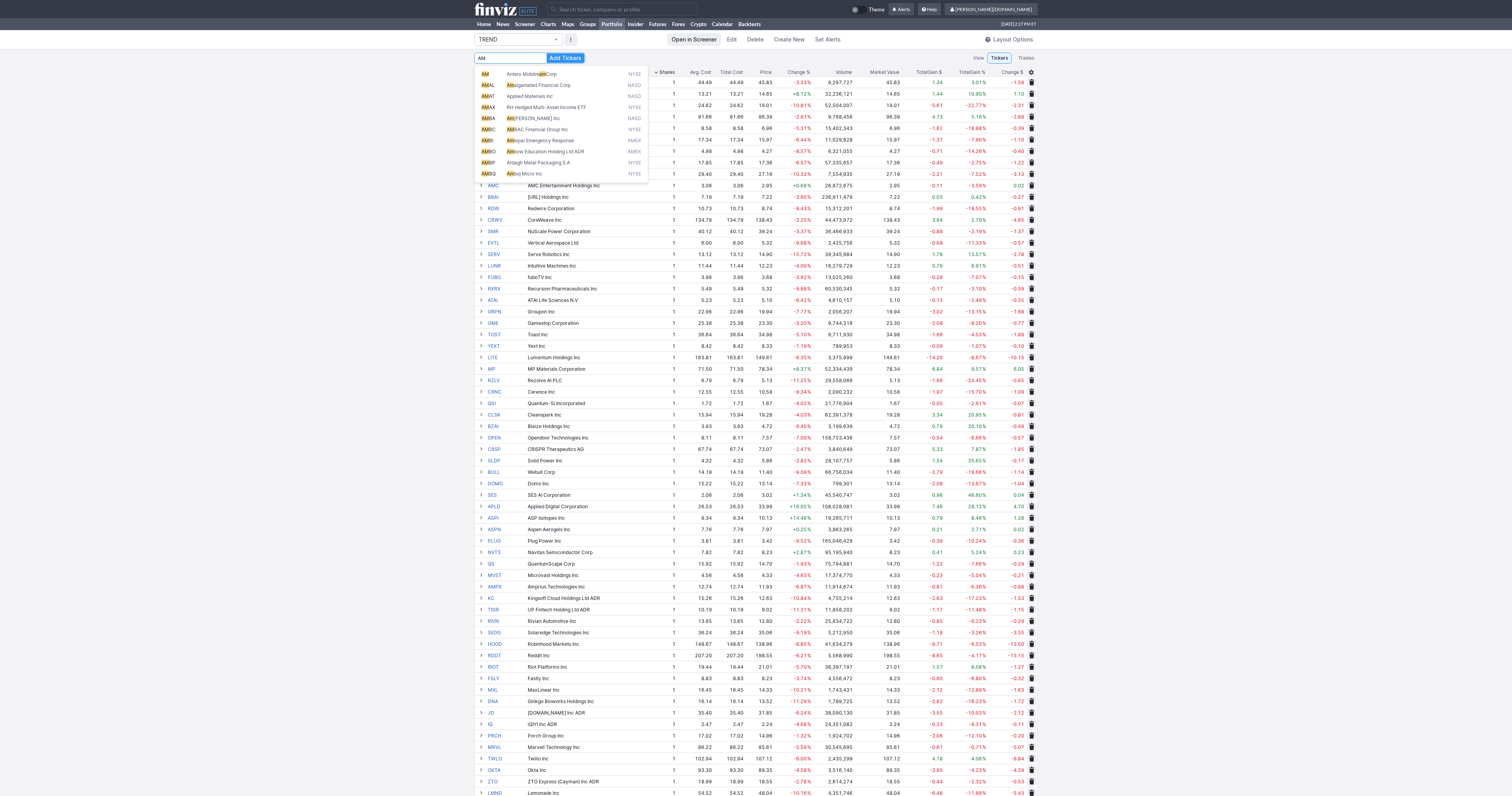
type input "A"
click at [547, 54] on button "Add Tickers" at bounding box center [566, 58] width 38 height 9
type input "T"
click at [547, 54] on button "Add Tickers" at bounding box center [566, 58] width 38 height 9
type input "A"
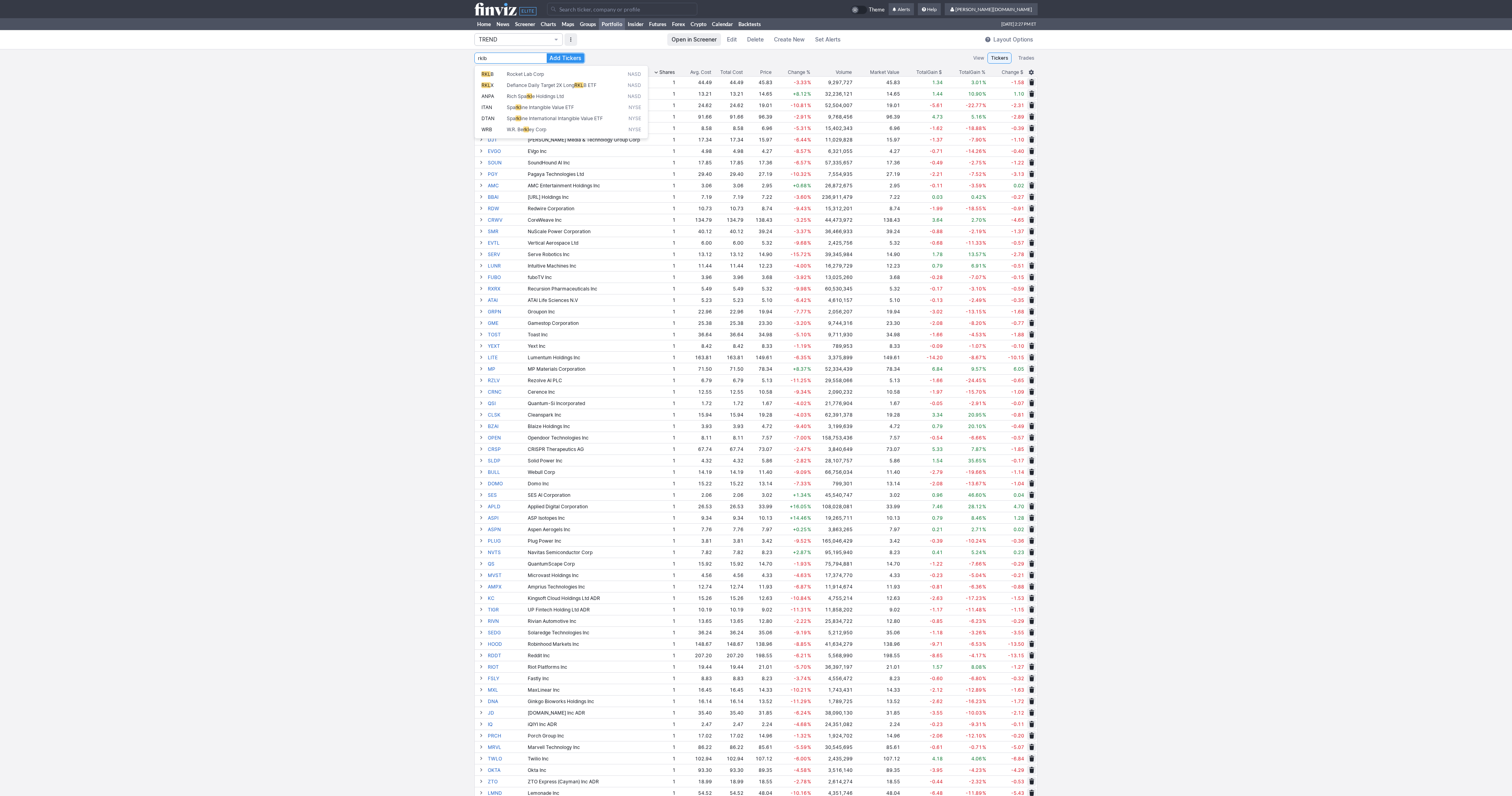
click at [547, 54] on button "Add Tickers" at bounding box center [566, 58] width 38 height 9
type input "R"
click at [547, 54] on button "Add Tickers" at bounding box center [566, 58] width 38 height 9
type input "P"
click at [547, 54] on button "Add Tickers" at bounding box center [566, 58] width 38 height 9
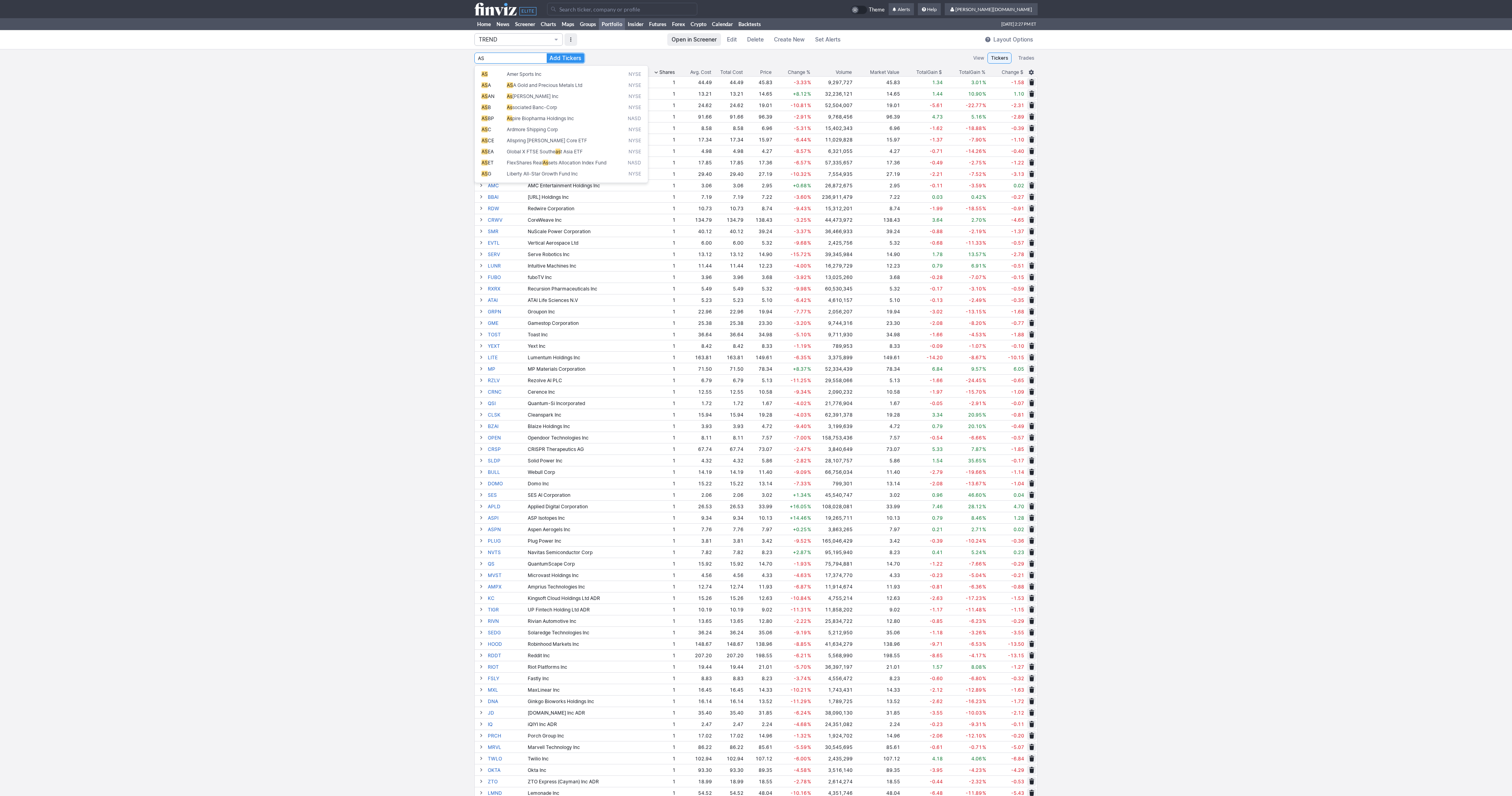
type input "A"
click at [547, 54] on button "Add Tickers" at bounding box center [566, 58] width 38 height 9
type input "B"
click at [547, 54] on button "Add Tickers" at bounding box center [566, 58] width 38 height 9
type input "C"
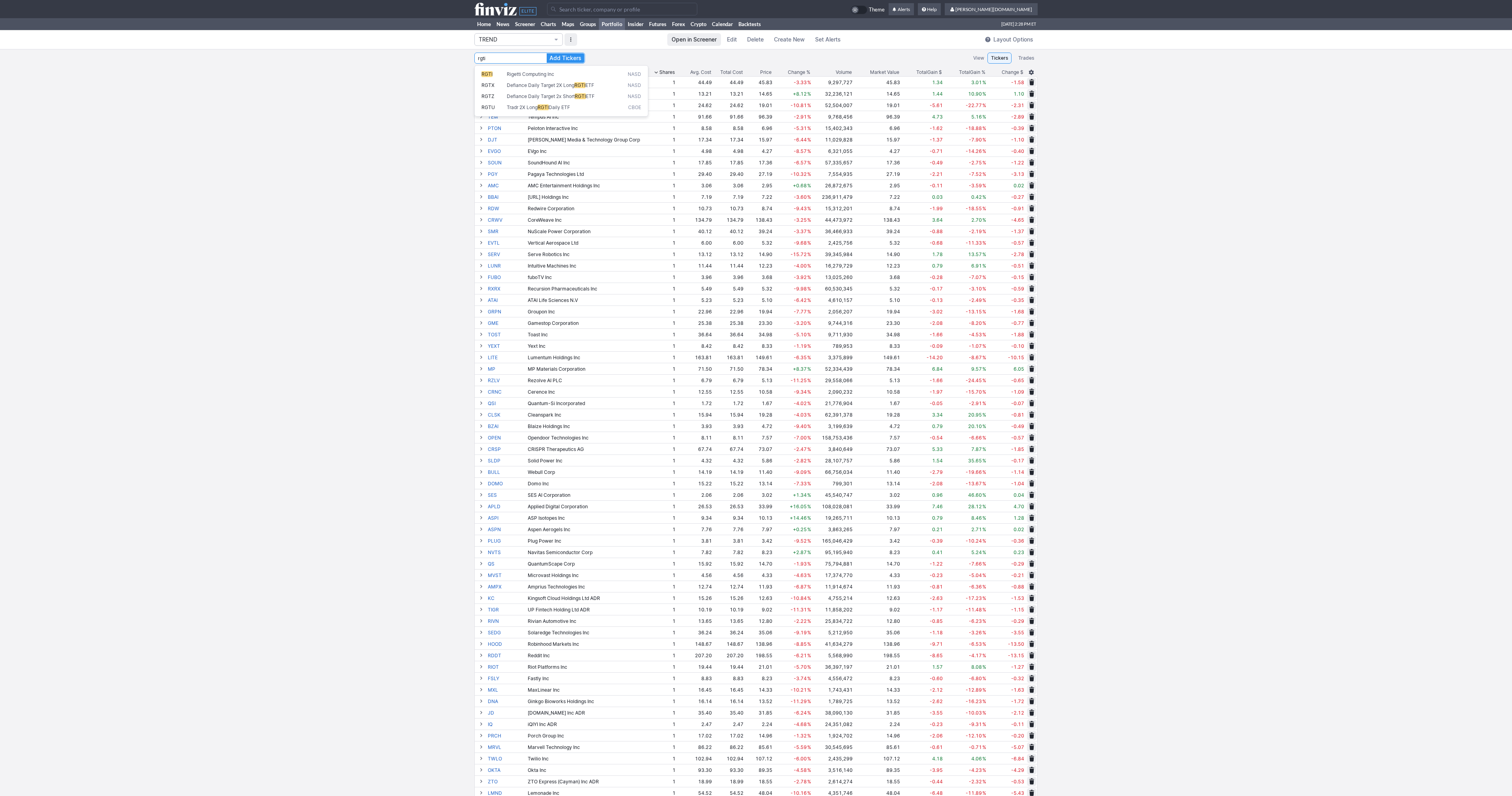
click at [547, 54] on button "Add Tickers" at bounding box center [566, 58] width 38 height 9
type input "R"
click at [547, 54] on button "Add Tickers" at bounding box center [566, 58] width 38 height 9
type input "Q"
click at [547, 54] on button "Add Tickers" at bounding box center [566, 58] width 38 height 9
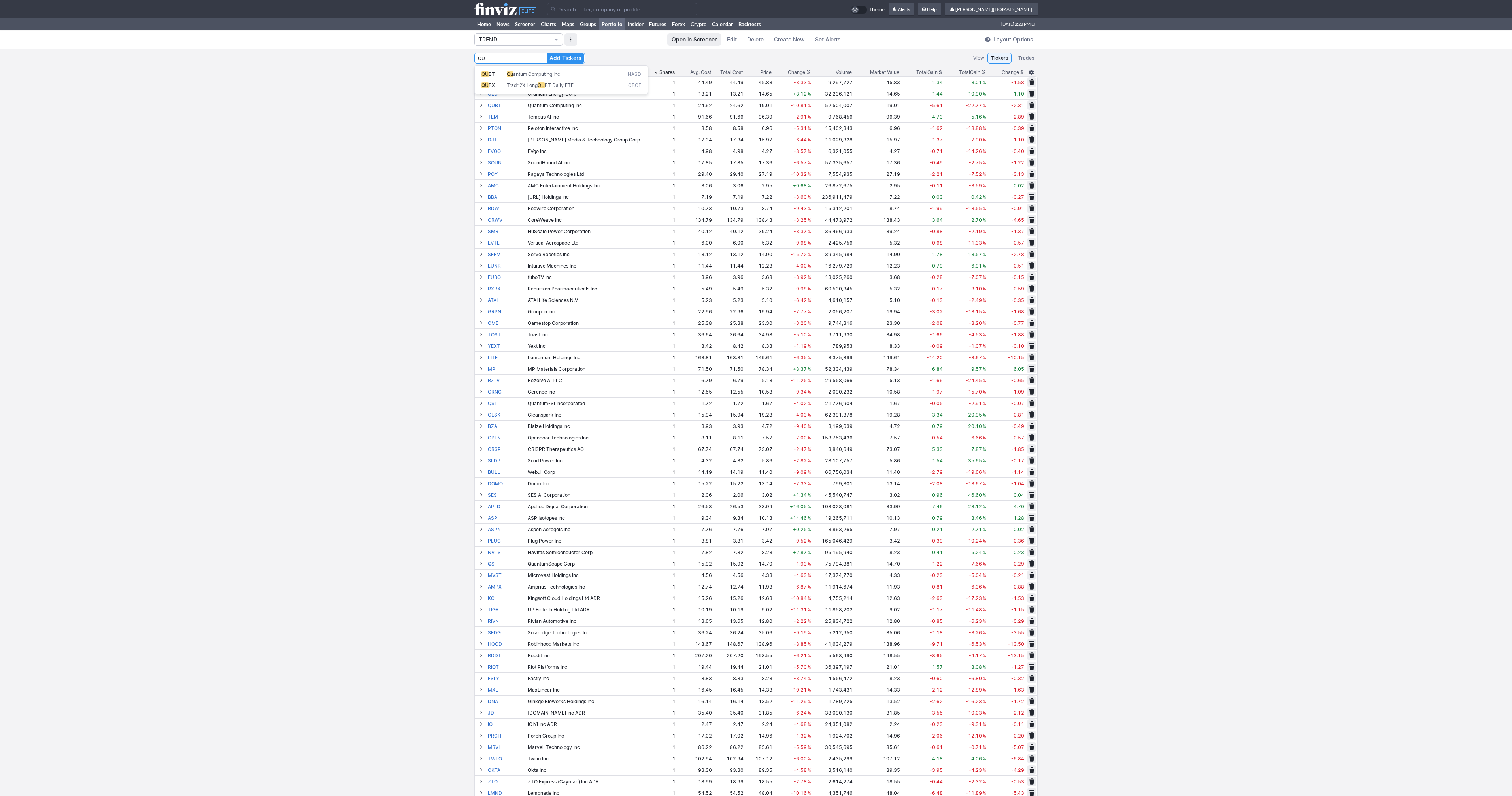
type input "Q"
click at [547, 54] on button "Add Tickers" at bounding box center [566, 58] width 38 height 9
type input "I"
click at [547, 54] on button "Add Tickers" at bounding box center [566, 58] width 38 height 9
type input "O"
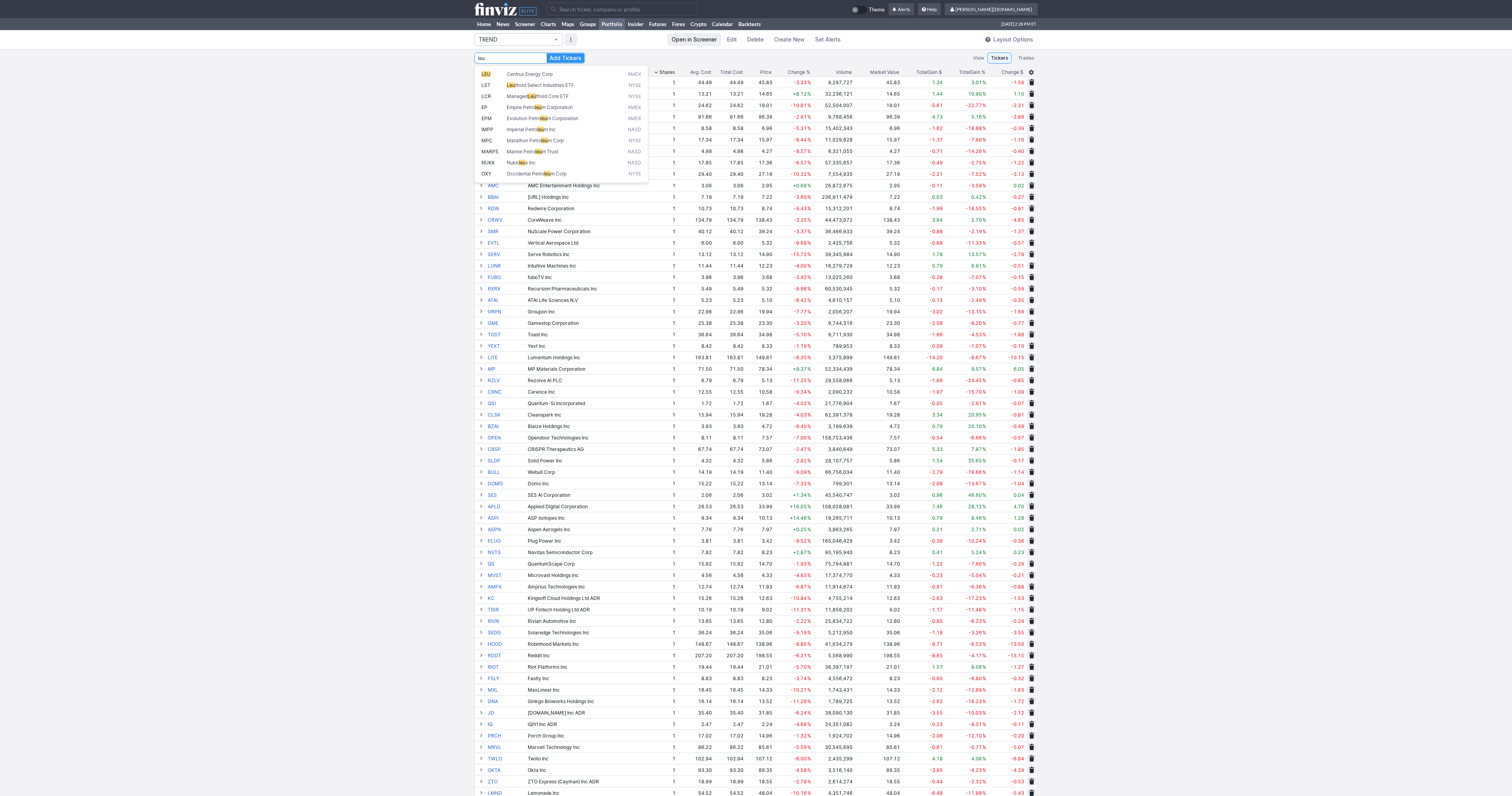
click at [547, 54] on button "Add Tickers" at bounding box center [566, 58] width 38 height 9
type input "L"
click at [547, 54] on button "Add Tickers" at bounding box center [566, 58] width 38 height 9
type input "N"
click at [547, 54] on button "Add Tickers" at bounding box center [566, 58] width 38 height 9
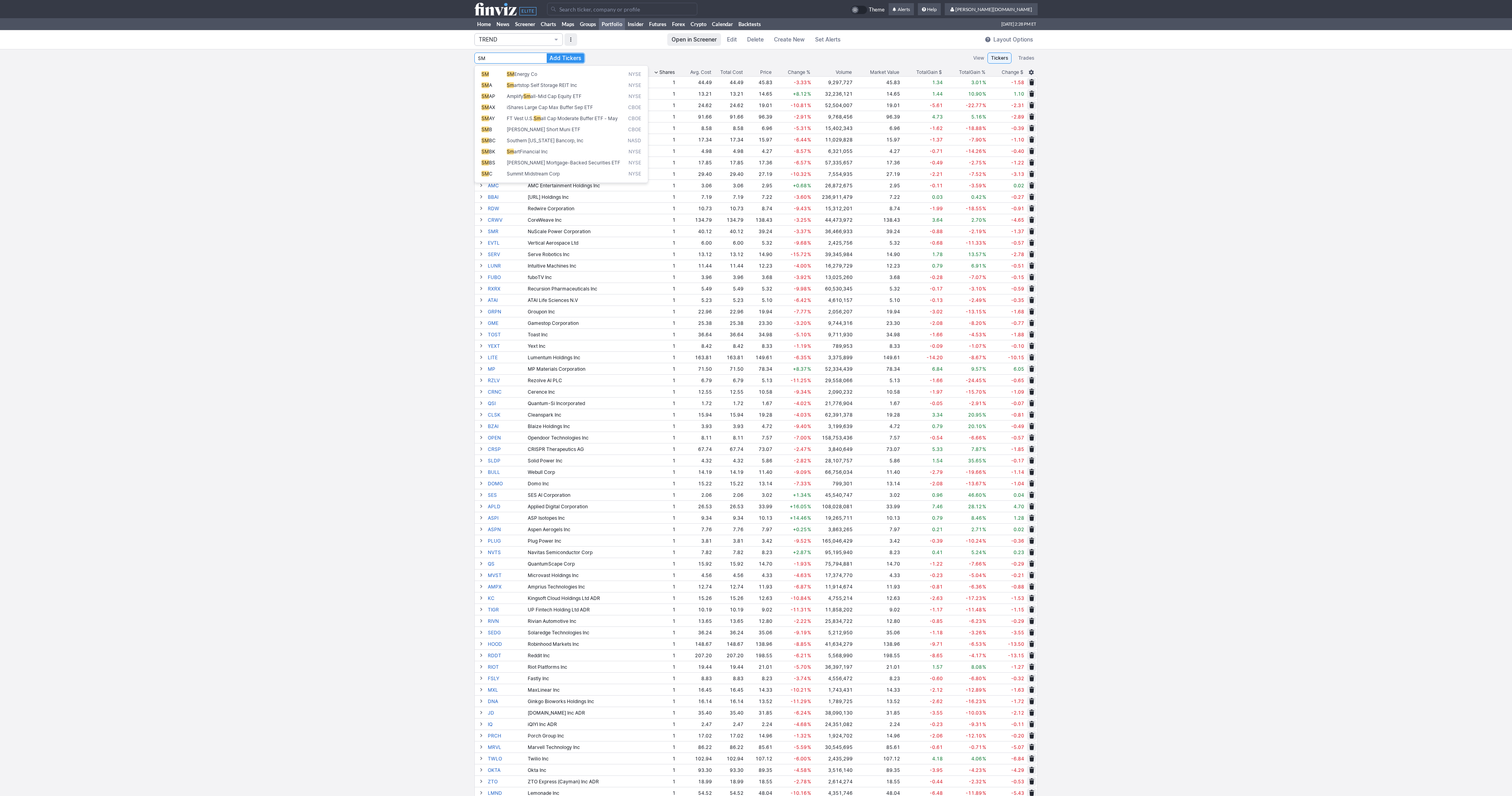
type input "S"
click at [547, 54] on button "Add Tickers" at bounding box center [566, 58] width 38 height 9
type input "L"
type input "b"
click at [547, 54] on button "Add Tickers" at bounding box center [566, 58] width 38 height 9
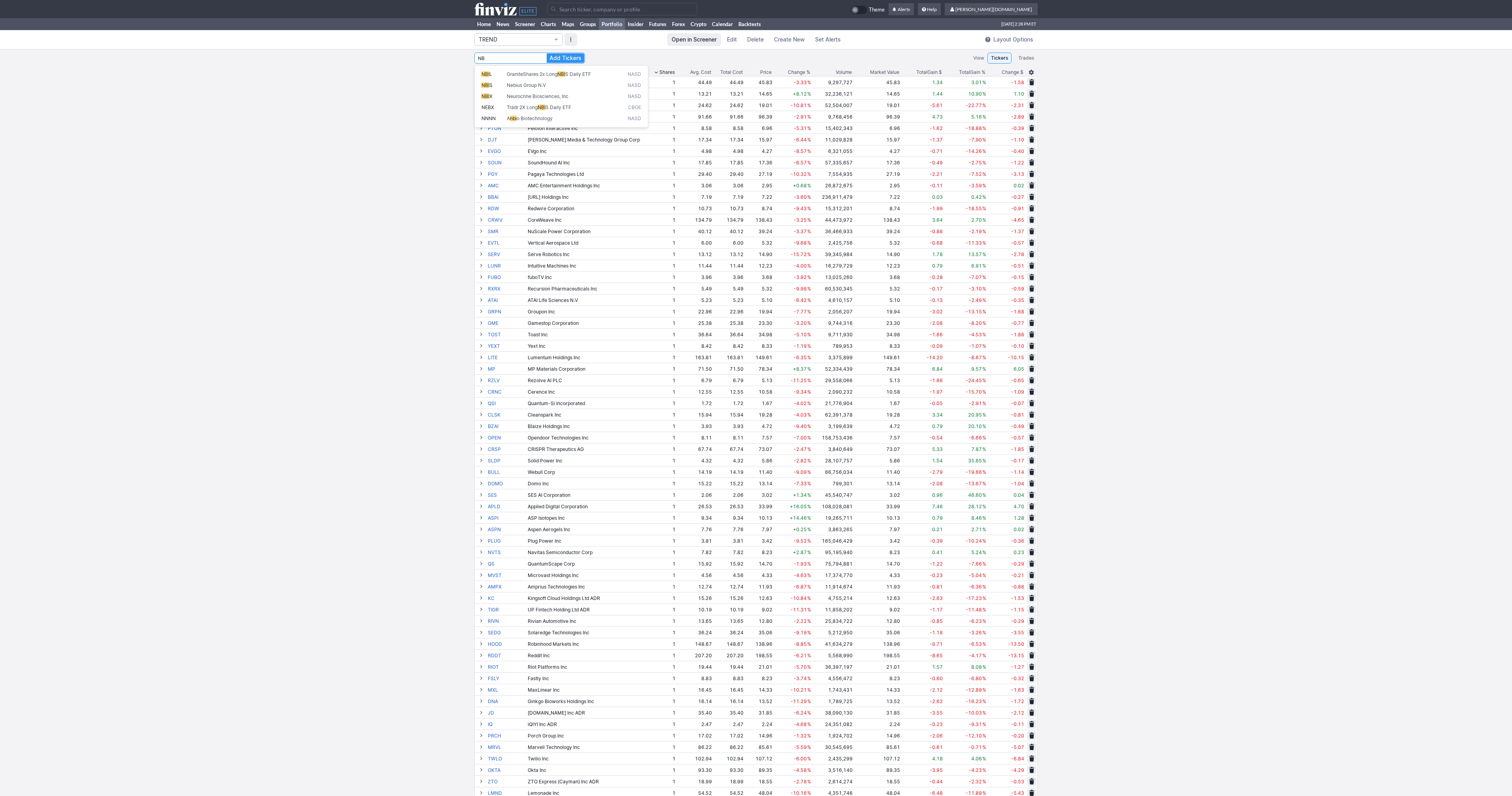
type input "N"
click at [547, 54] on button "Add Tickers" at bounding box center [566, 58] width 38 height 9
type input "C"
click at [547, 54] on button "Add Tickers" at bounding box center [566, 58] width 38 height 9
type input "I"
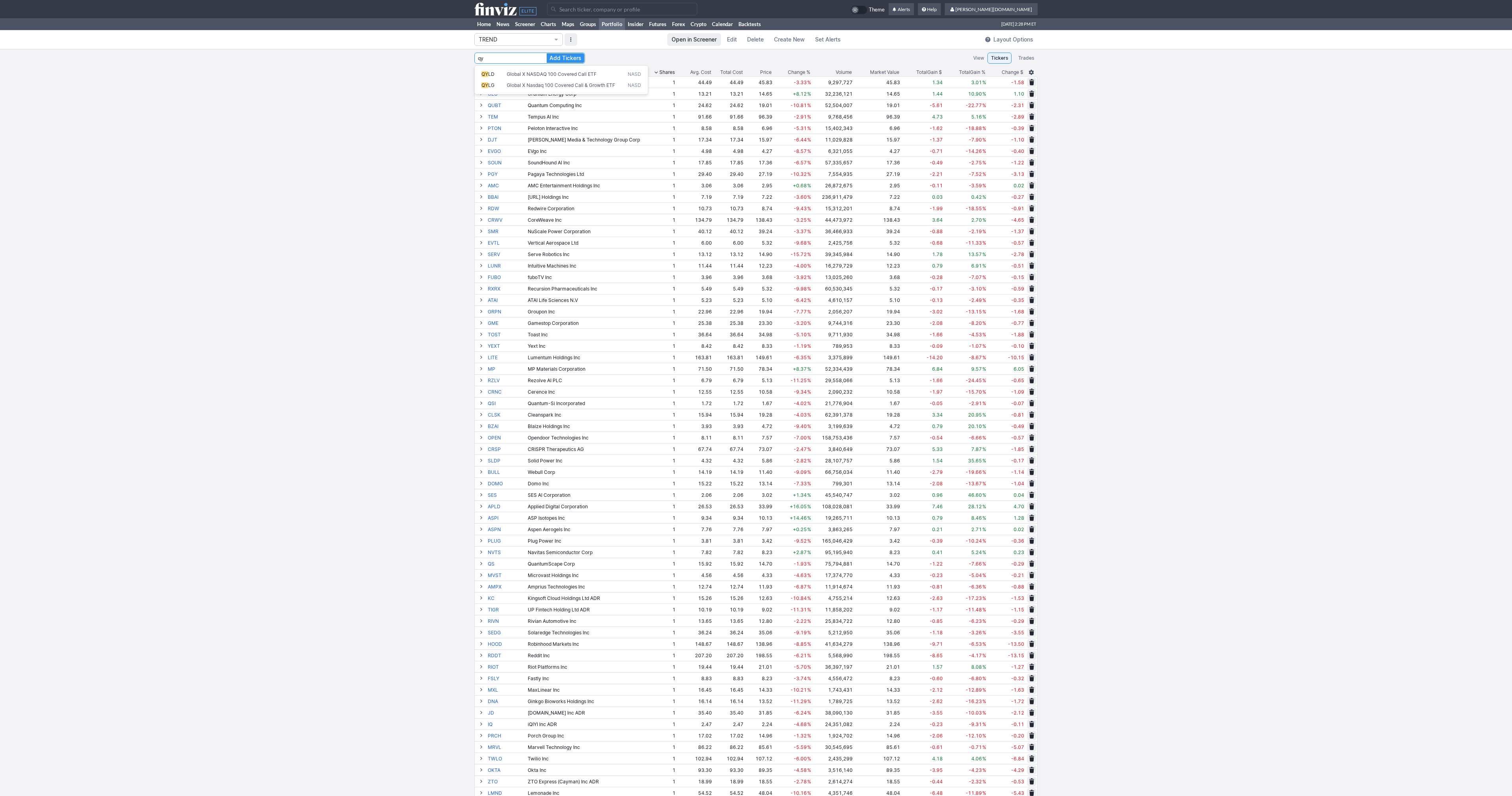
type input "q"
click at [547, 54] on button "Add Tickers" at bounding box center [566, 58] width 38 height 9
type input "W"
click at [547, 54] on button "Add Tickers" at bounding box center [566, 58] width 38 height 9
type input "B"
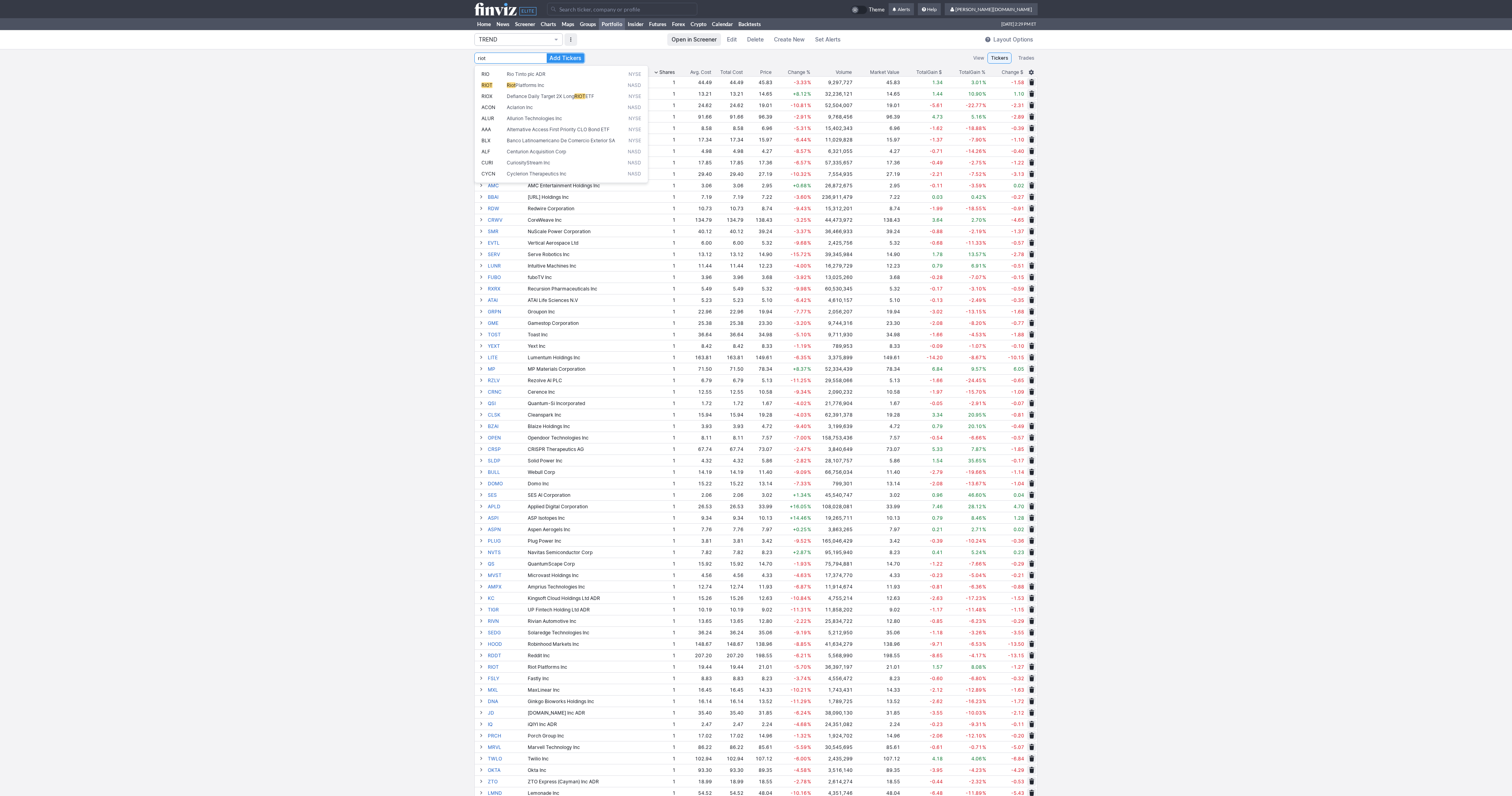
click at [547, 54] on button "Add Tickers" at bounding box center [566, 58] width 38 height 9
type input "R"
click at [547, 54] on button "Add Tickers" at bounding box center [566, 58] width 38 height 9
type input "C"
click at [547, 54] on button "Add Tickers" at bounding box center [566, 58] width 38 height 9
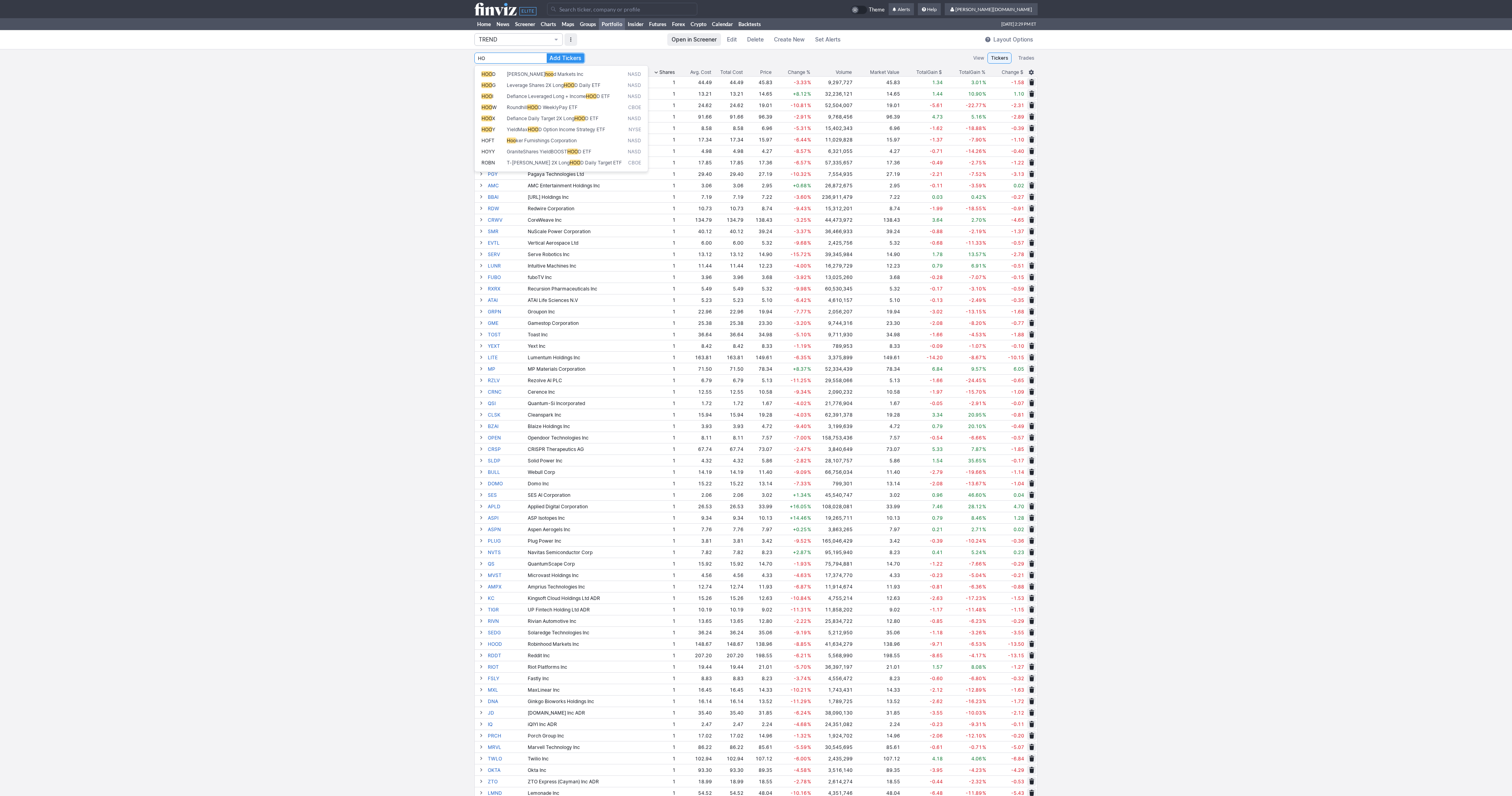
type input "H"
type input "d"
click at [547, 54] on button "Add Tickers" at bounding box center [566, 58] width 38 height 9
type input "S"
click at [547, 54] on button "Add Tickers" at bounding box center [566, 58] width 38 height 9
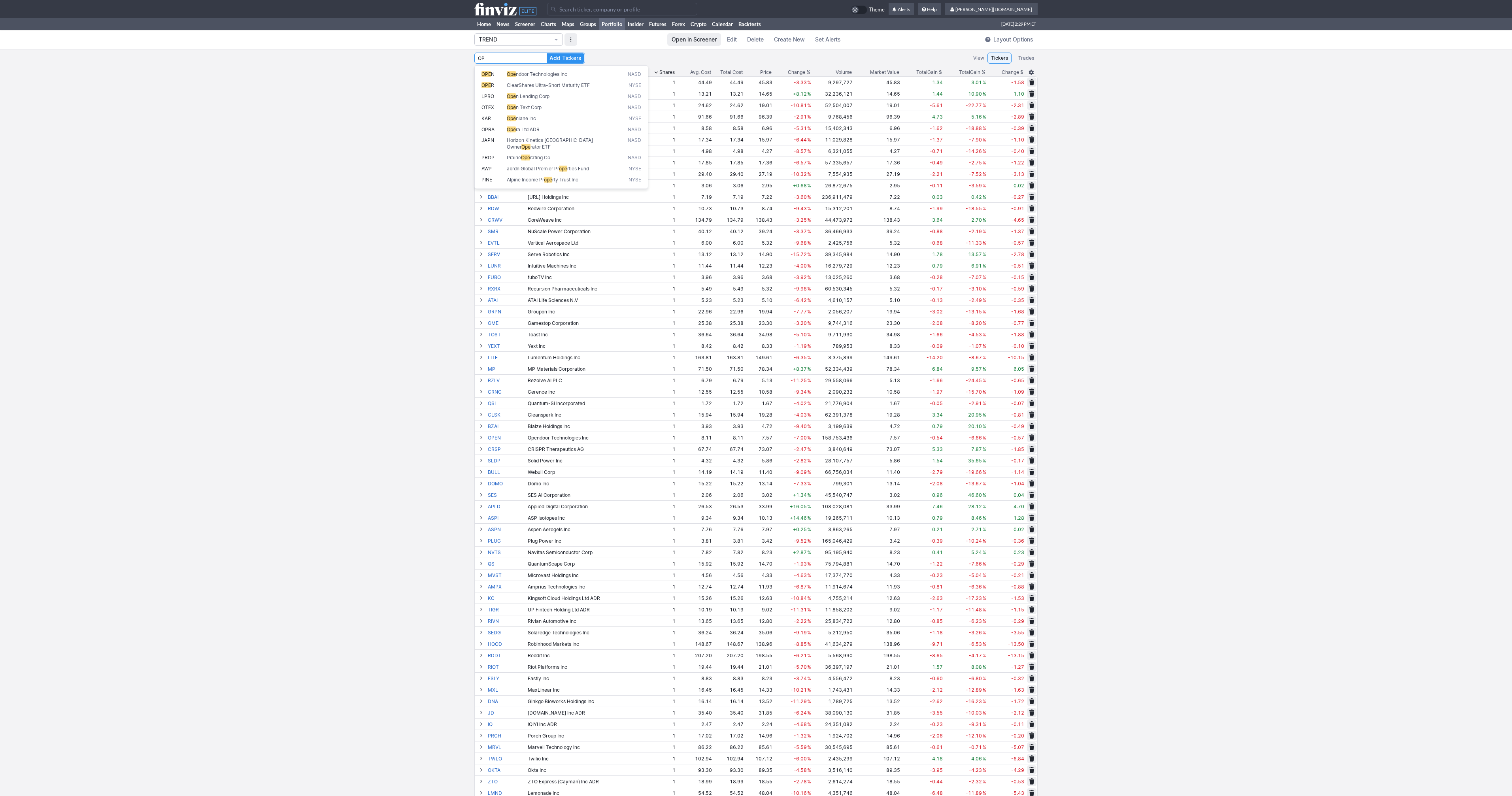
type input "O"
click at [547, 54] on button "Add Tickers" at bounding box center [566, 58] width 38 height 9
type input "T"
click at [547, 54] on button "Add Tickers" at bounding box center [566, 58] width 38 height 9
type input "P"
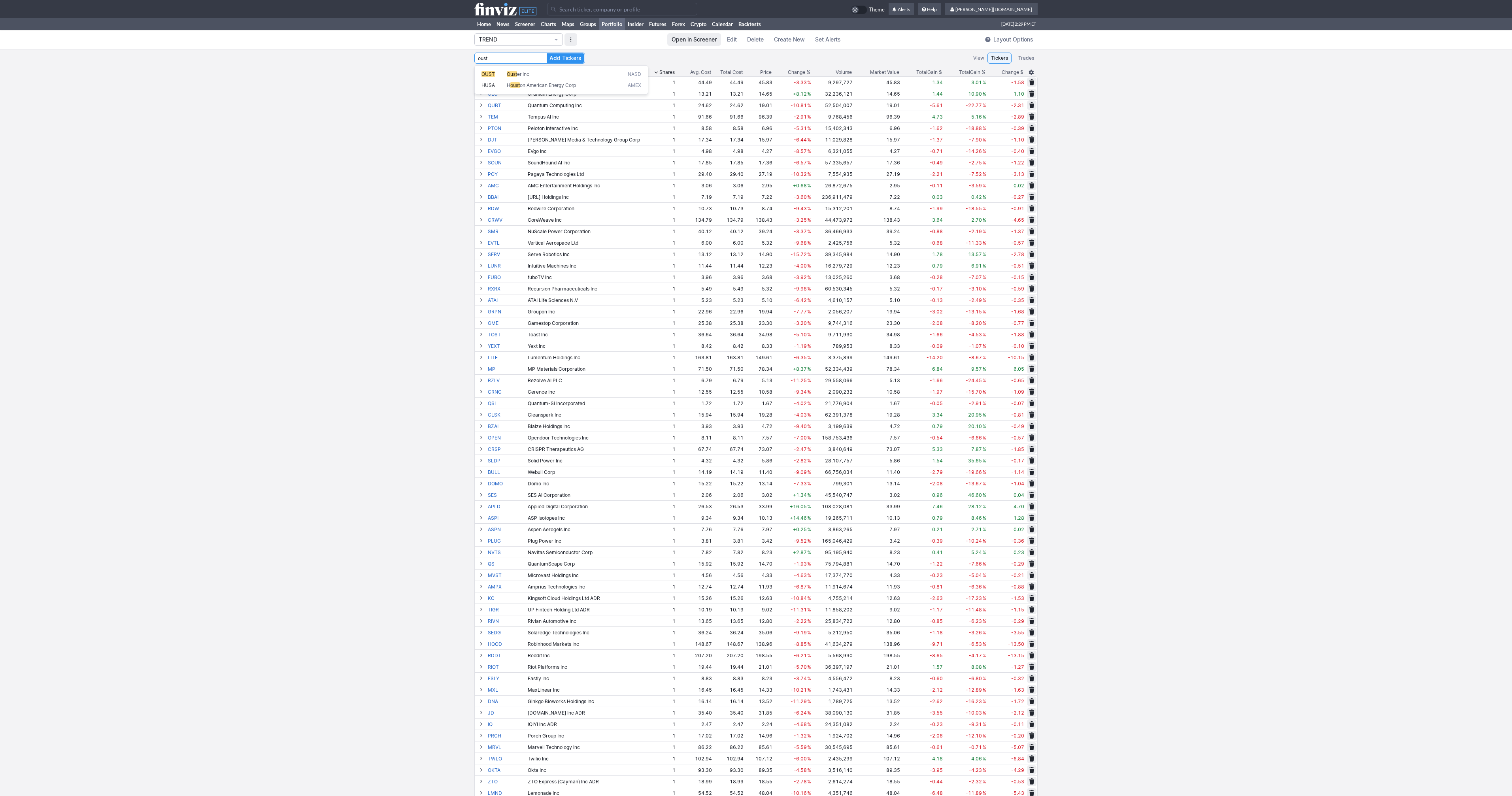
click at [547, 54] on button "Add Tickers" at bounding box center [566, 58] width 38 height 9
type input "O"
click at [547, 54] on button "Add Tickers" at bounding box center [566, 58] width 38 height 9
type input "I"
click at [547, 54] on button "Add Tickers" at bounding box center [566, 58] width 38 height 9
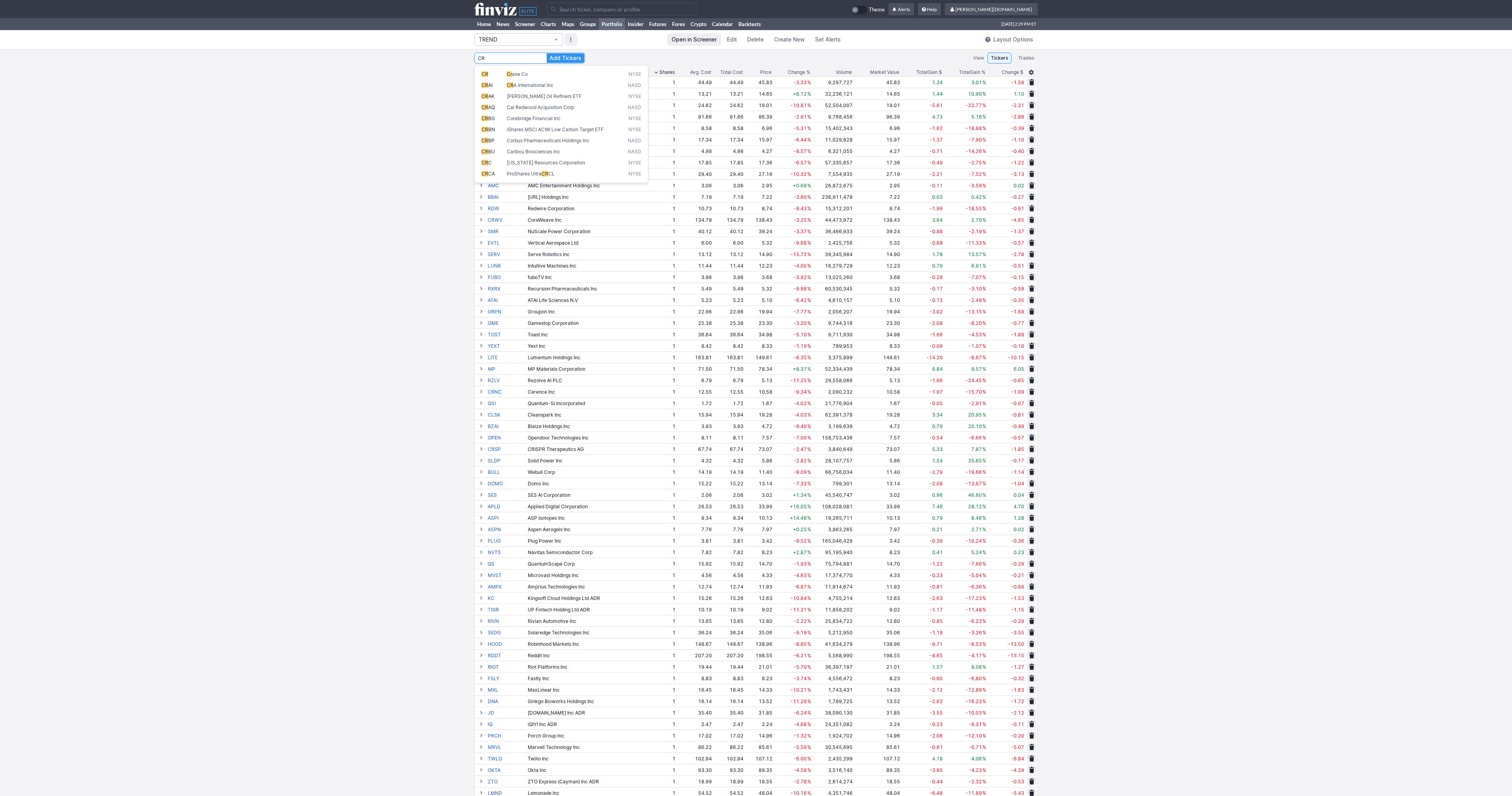
type input "C"
click at [547, 54] on button "Add Tickers" at bounding box center [566, 58] width 38 height 9
type input "U"
click at [547, 54] on button "Add Tickers" at bounding box center [566, 58] width 38 height 9
type input "R"
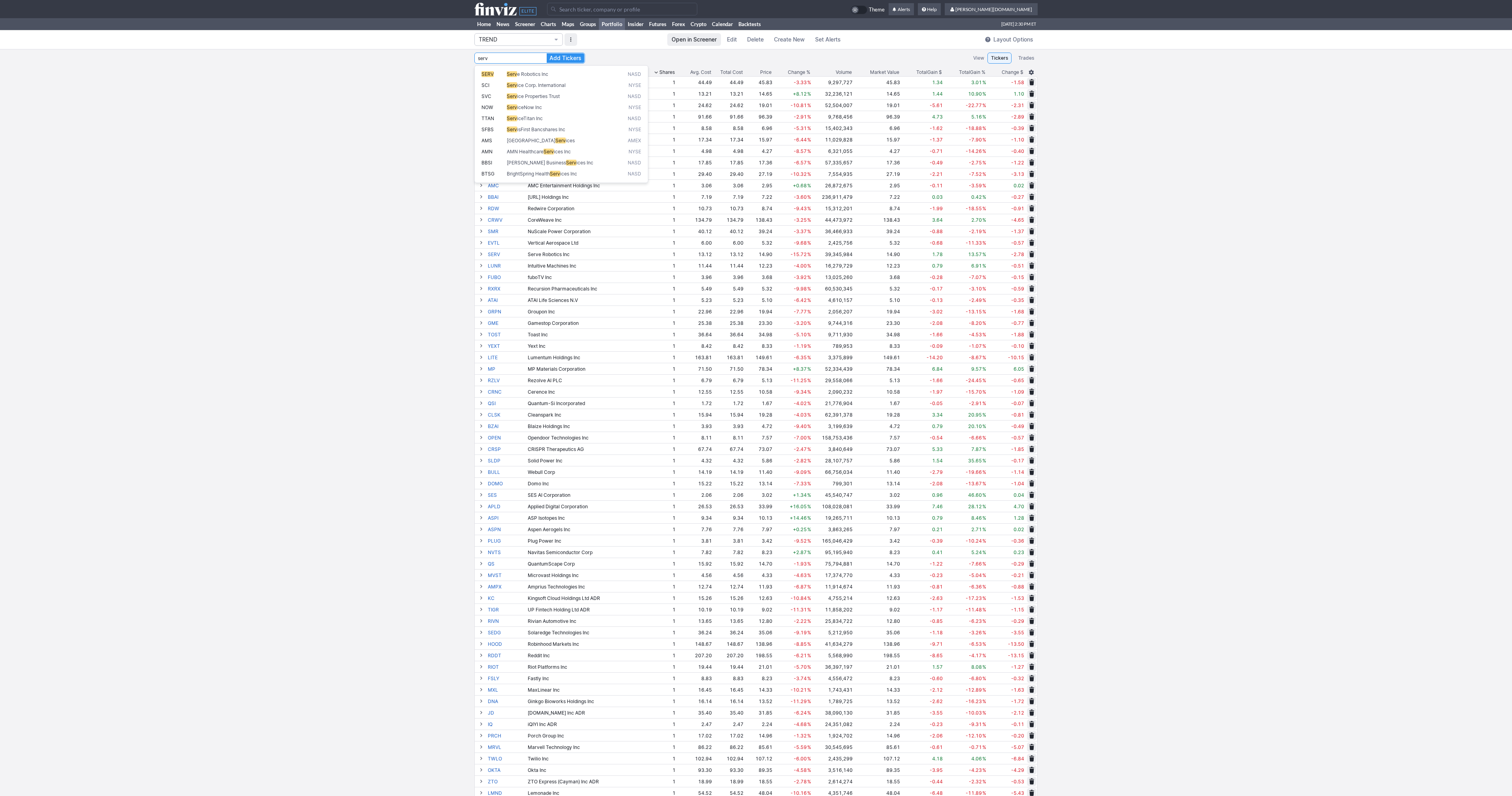
click at [547, 54] on button "Add Tickers" at bounding box center [566, 58] width 38 height 9
type input "S"
click at [547, 54] on button "Add Tickers" at bounding box center [566, 58] width 38 height 9
type input "C"
click at [547, 54] on button "Add Tickers" at bounding box center [566, 58] width 38 height 9
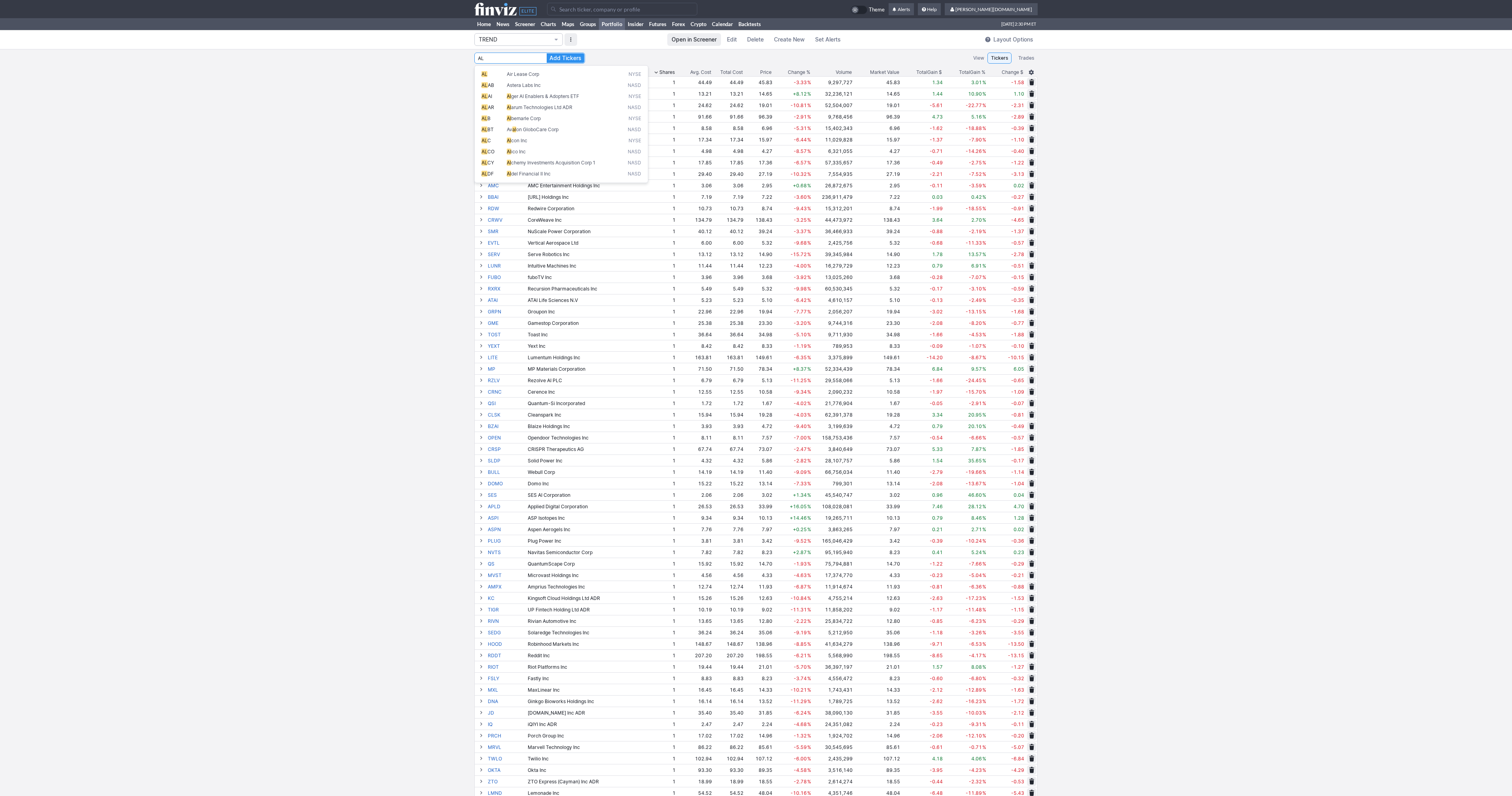
type input "A"
click at [547, 54] on button "Add Tickers" at bounding box center [566, 58] width 38 height 9
type input "A"
type input "STX"
click at [547, 54] on button "Add Tickers" at bounding box center [566, 58] width 38 height 9
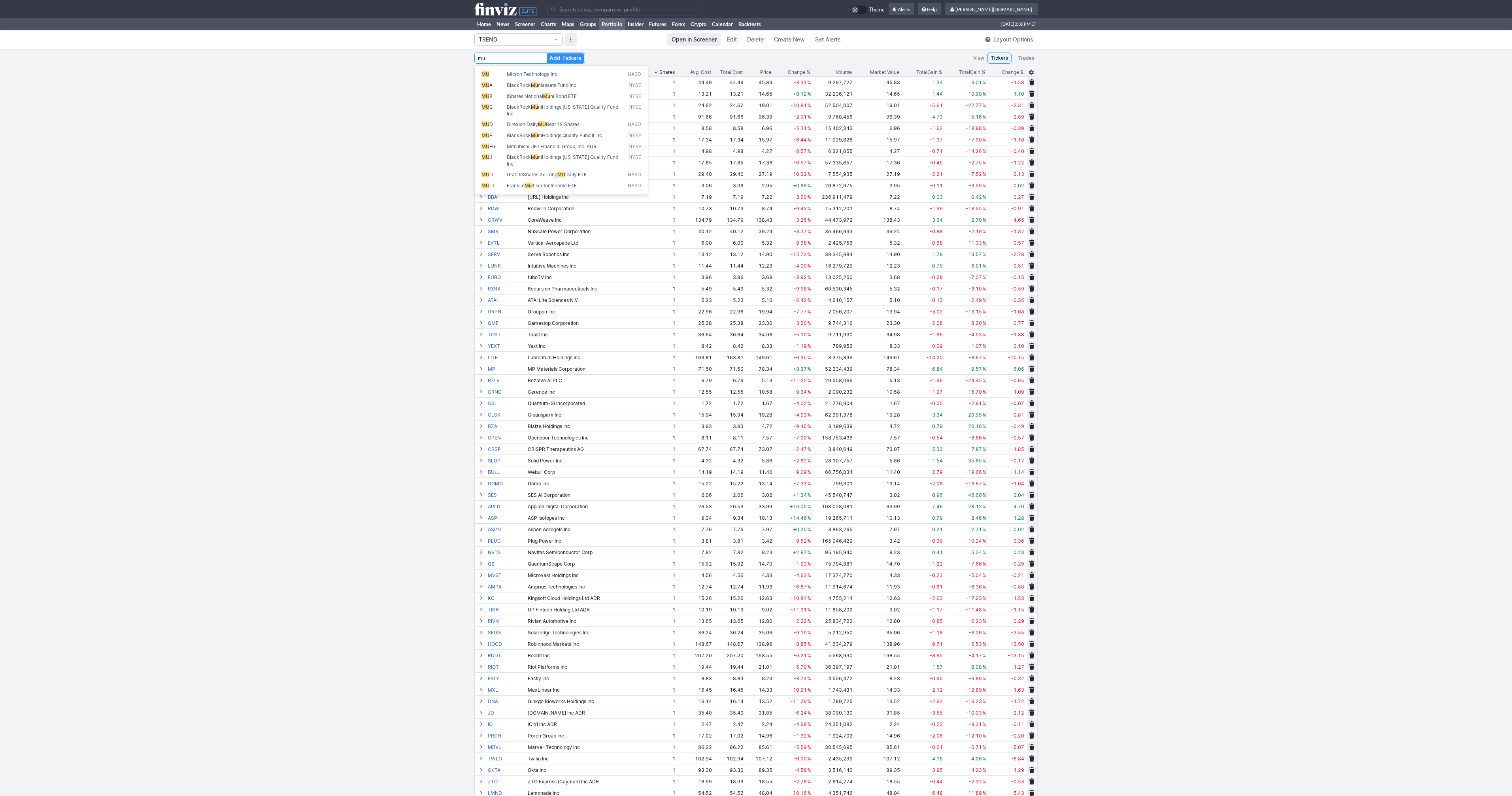
click at [547, 54] on button "Add Tickers" at bounding box center [566, 58] width 38 height 9
type input "M"
click at [547, 54] on button "Add Tickers" at bounding box center [566, 58] width 38 height 9
type input "S"
click at [547, 54] on button "Add Tickers" at bounding box center [566, 58] width 38 height 9
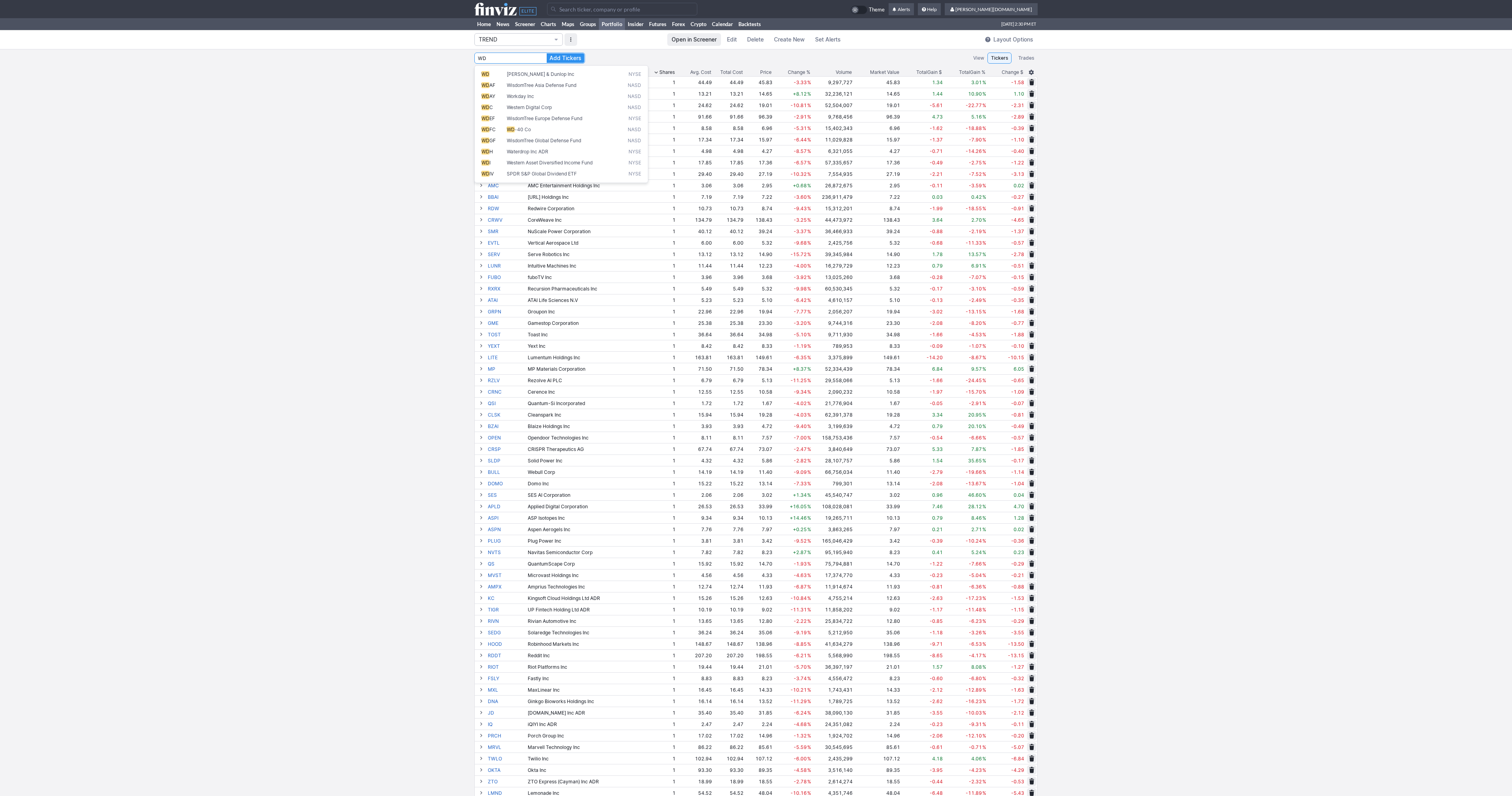
type input "W"
click at [547, 54] on button "Add Tickers" at bounding box center [566, 58] width 38 height 9
type input "E"
click at [547, 54] on button "Add Tickers" at bounding box center [566, 58] width 38 height 9
type input "Q"
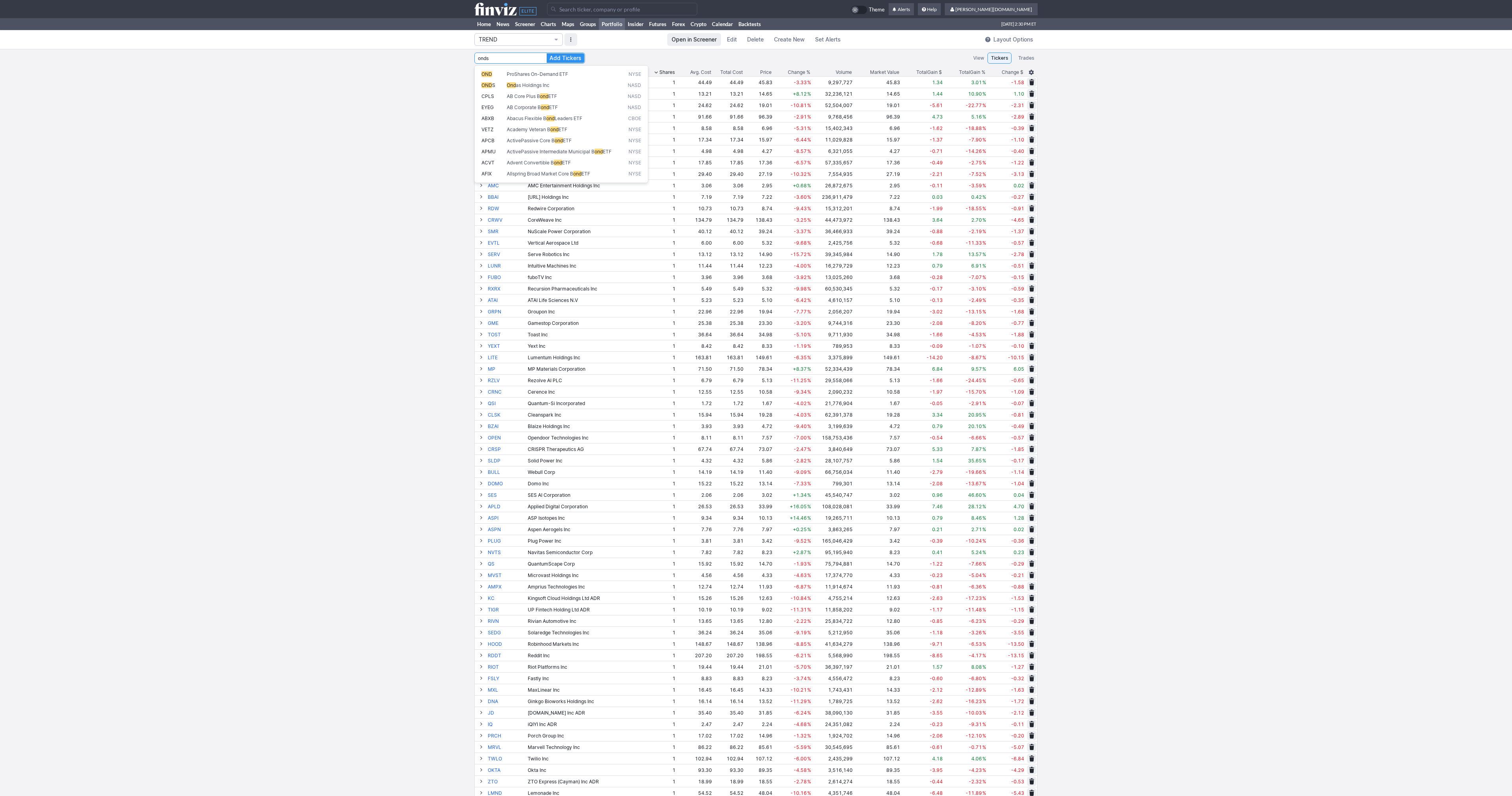
click at [547, 54] on button "Add Tickers" at bounding box center [566, 58] width 38 height 9
type input "O"
click at [547, 54] on button "Add Tickers" at bounding box center [566, 58] width 38 height 9
type input "R"
click at [547, 54] on button "Add Tickers" at bounding box center [566, 58] width 38 height 9
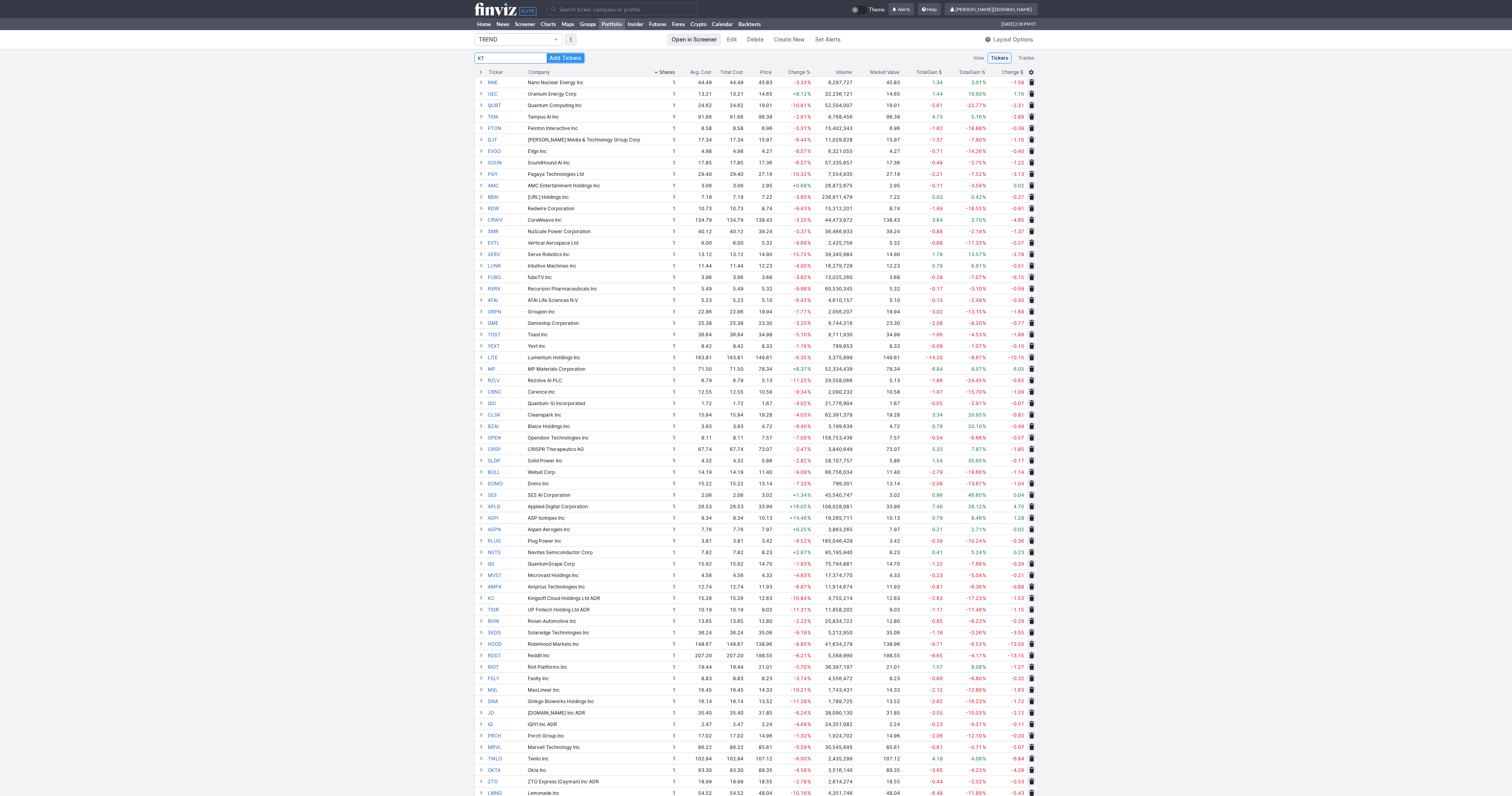
type input "K"
type input "JOBY"
click at [547, 54] on button "Add Tickers" at bounding box center [566, 58] width 38 height 9
type input "a"
click at [514, 59] on input "a" at bounding box center [530, 58] width 111 height 11
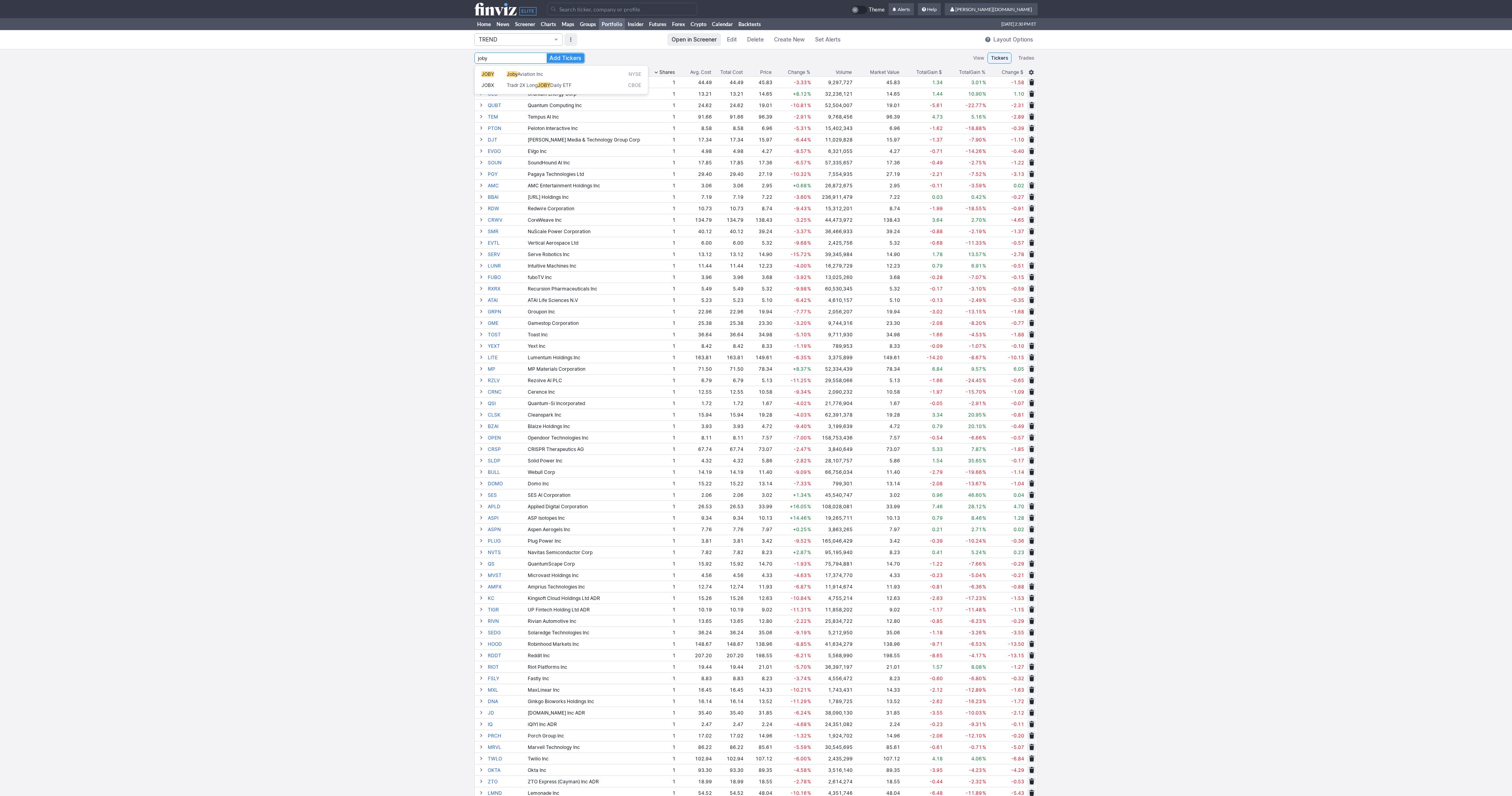
click at [547, 54] on button "Add Tickers" at bounding box center [566, 58] width 38 height 9
type input "j"
type input "ACHR"
click at [547, 54] on button "Add Tickers" at bounding box center [566, 58] width 38 height 9
click at [490, 14] on icon at bounding box center [505, 9] width 62 height 12
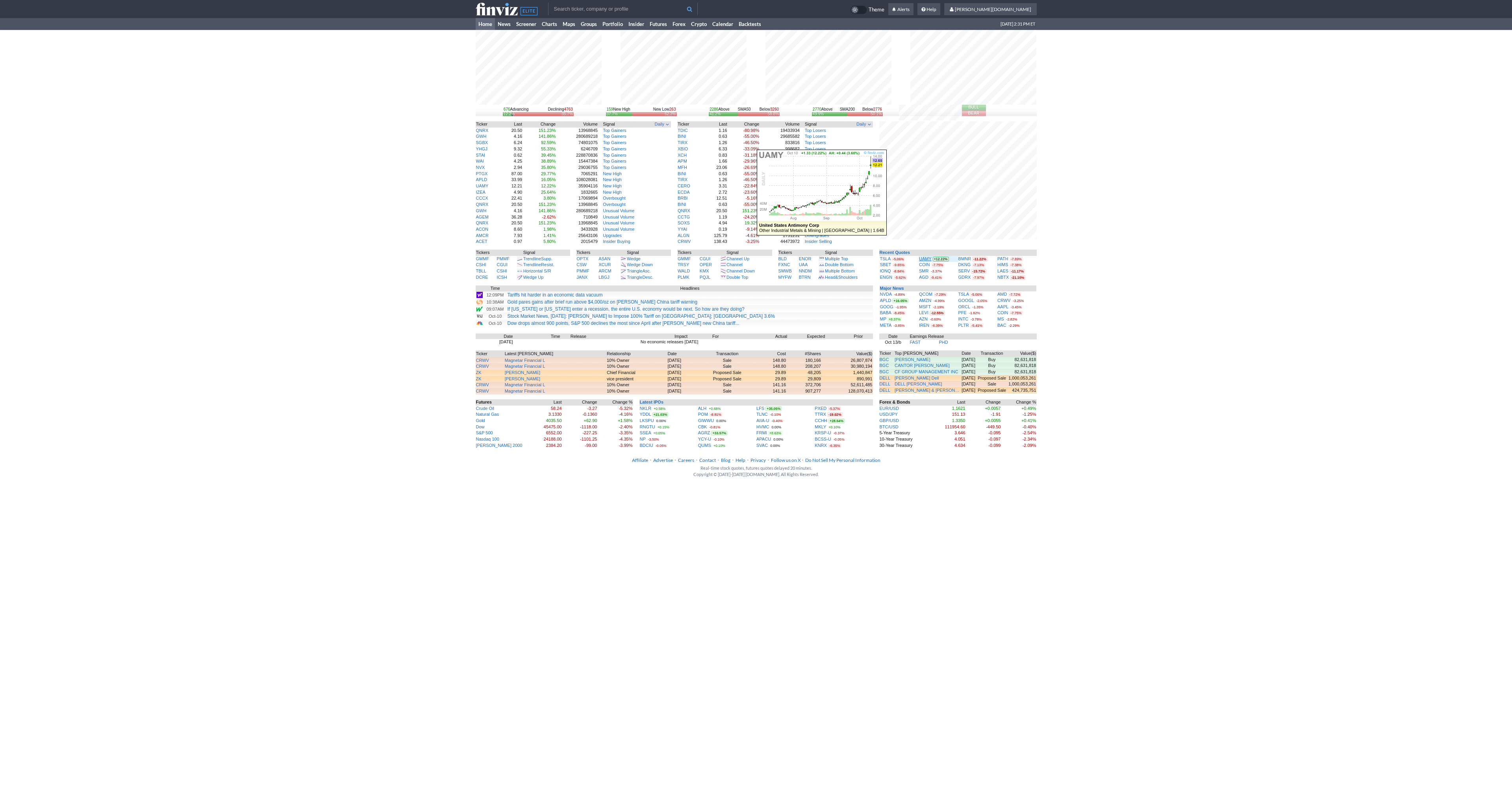
click at [926, 258] on link "UAMY" at bounding box center [925, 259] width 12 height 5
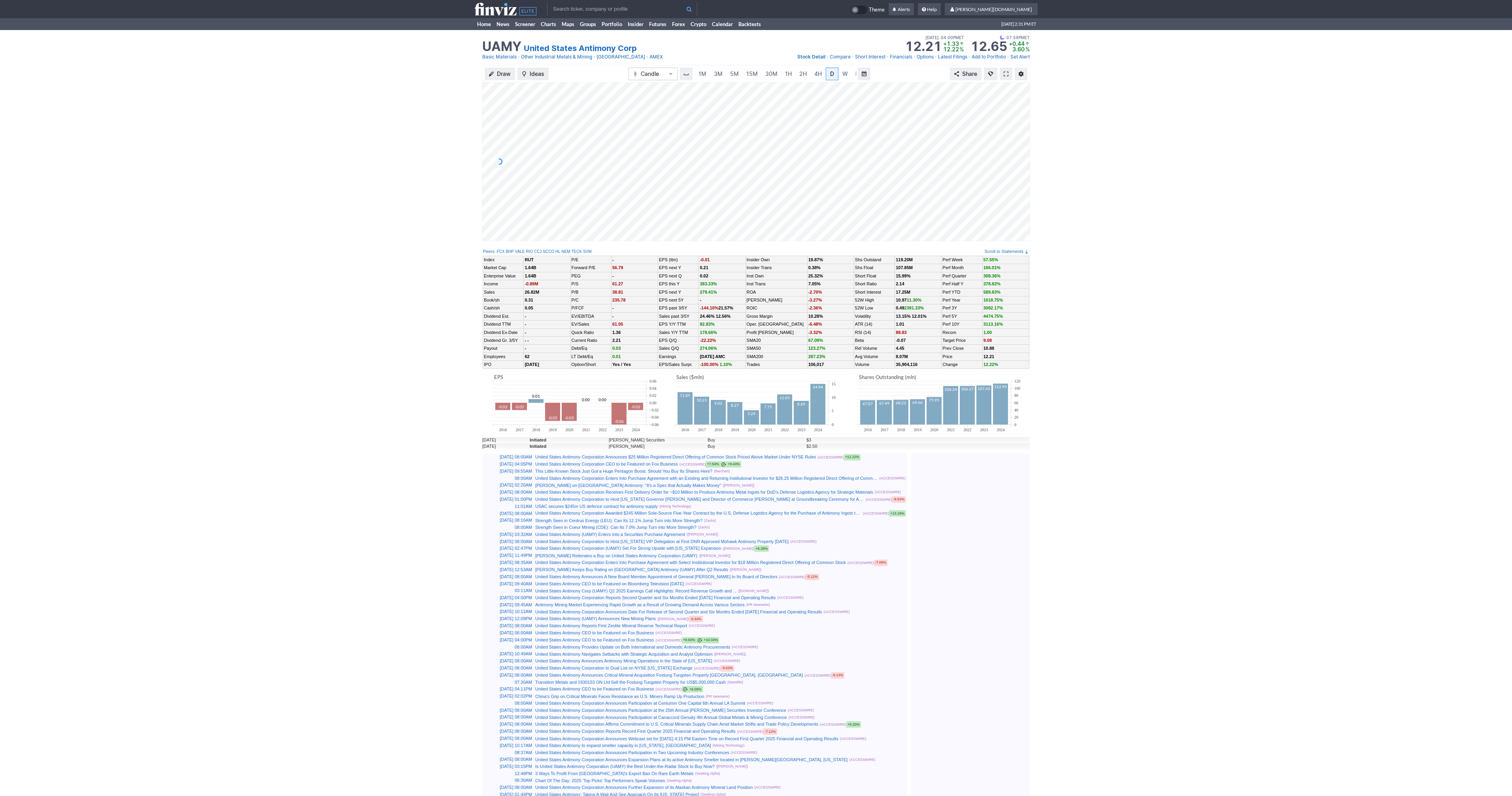
scroll to position [0, 8]
click at [1008, 78] on link at bounding box center [1006, 74] width 12 height 12
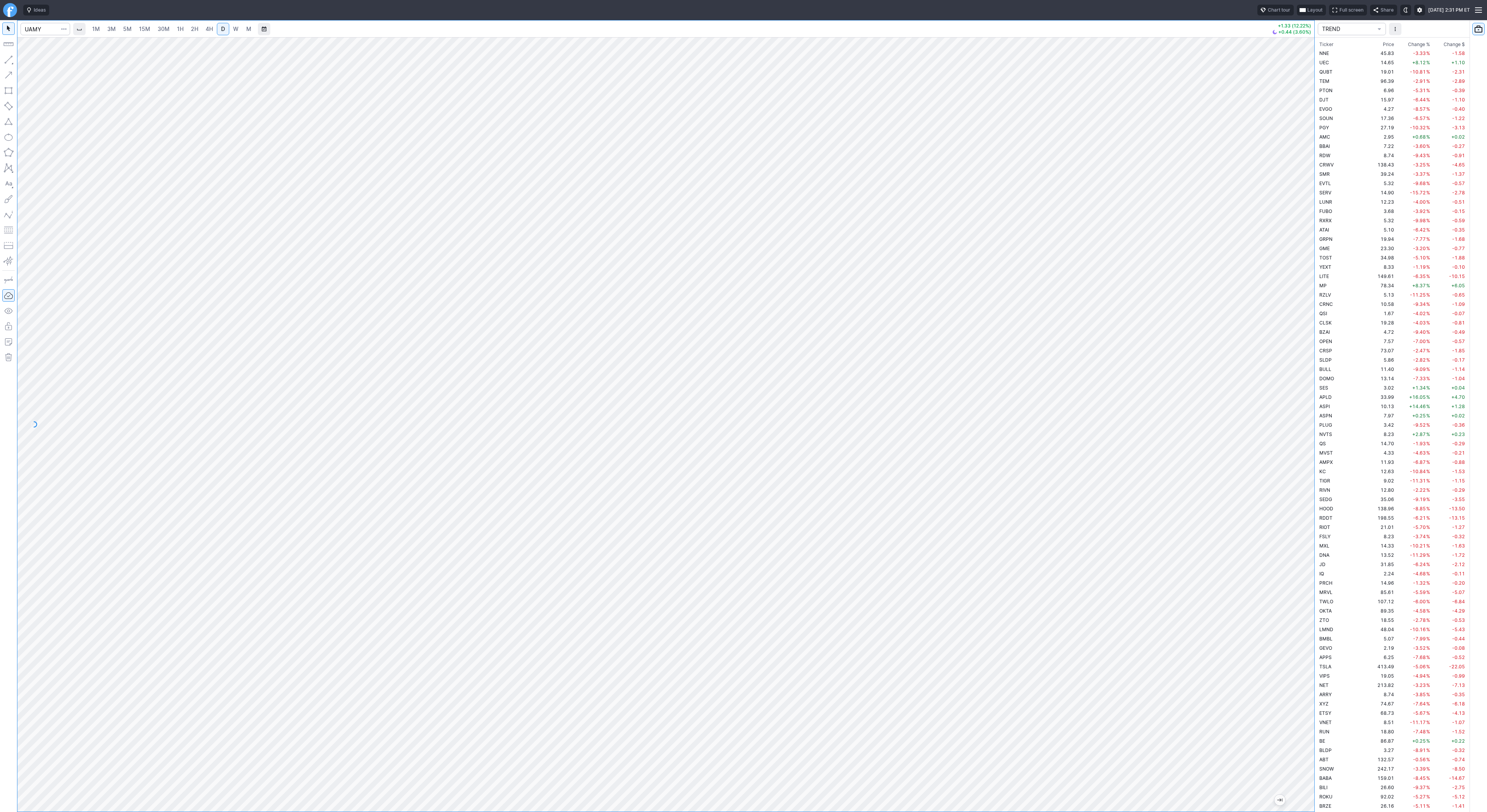
click at [12, 57] on button "button" at bounding box center [8, 59] width 12 height 12
click at [234, 28] on span "W" at bounding box center [236, 28] width 5 height 6
click at [217, 31] on link "D" at bounding box center [223, 29] width 12 height 12
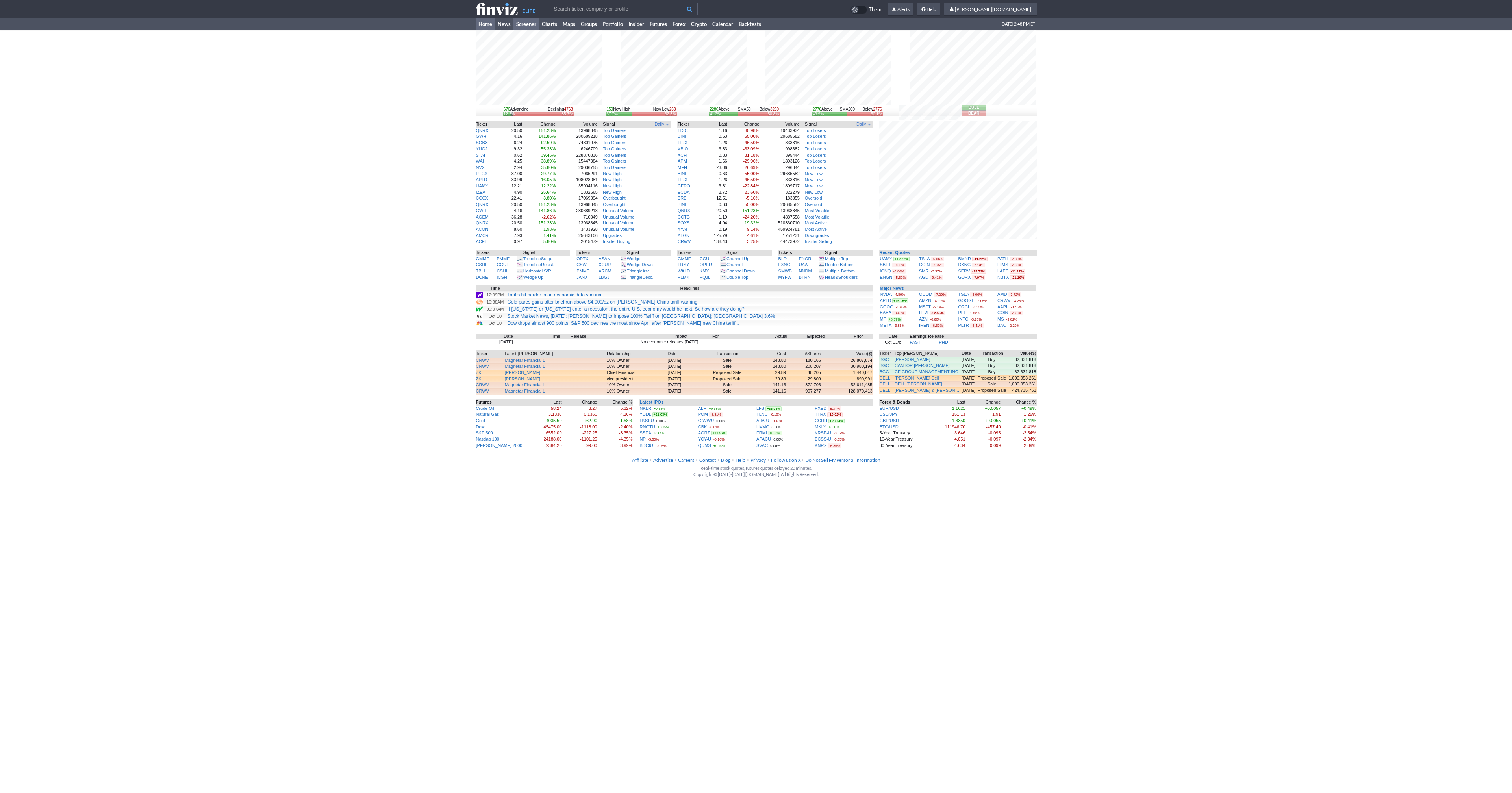
click at [521, 22] on link "Screener" at bounding box center [526, 24] width 26 height 12
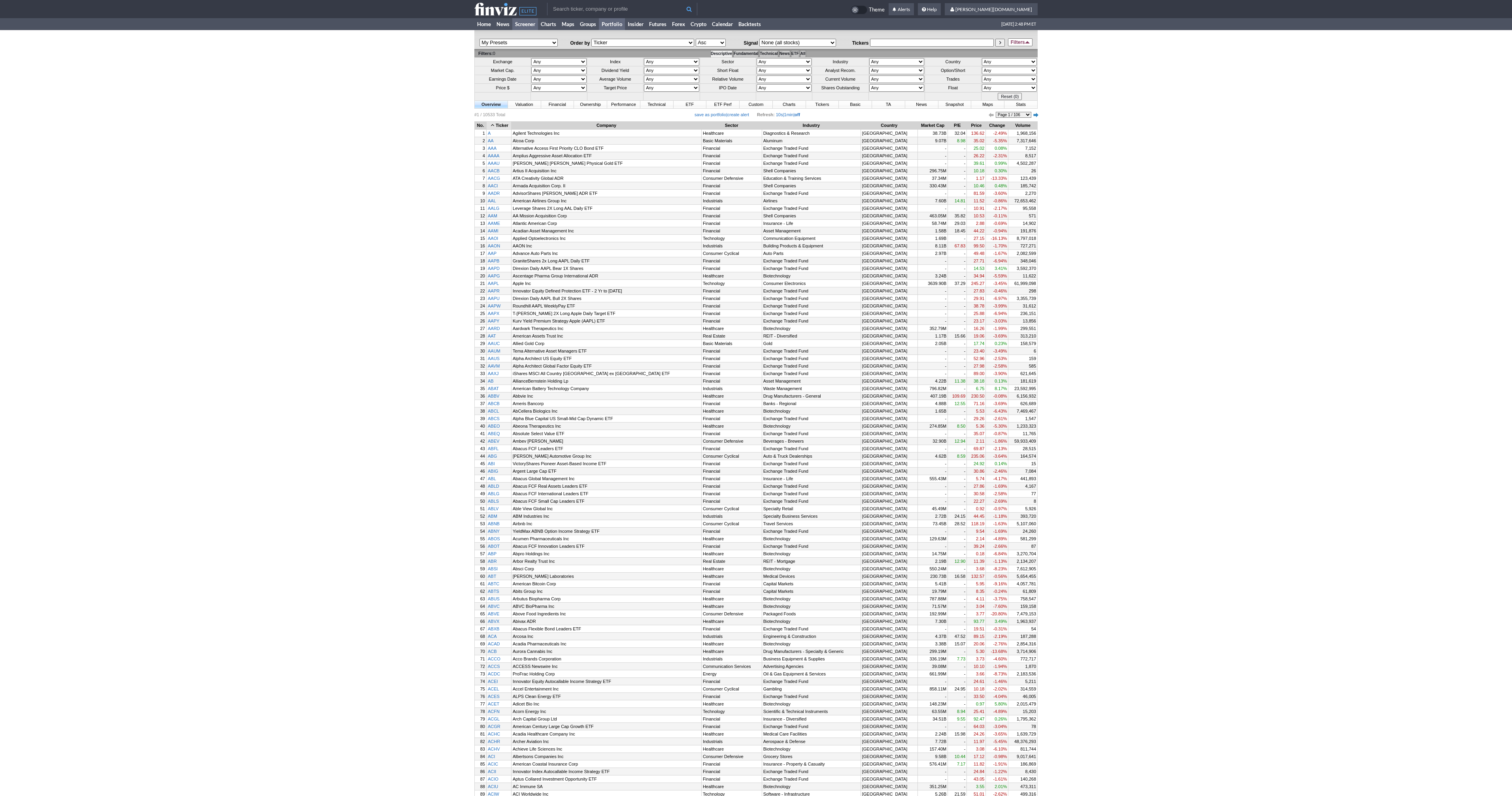
click at [619, 24] on link "Portfolio" at bounding box center [612, 24] width 26 height 12
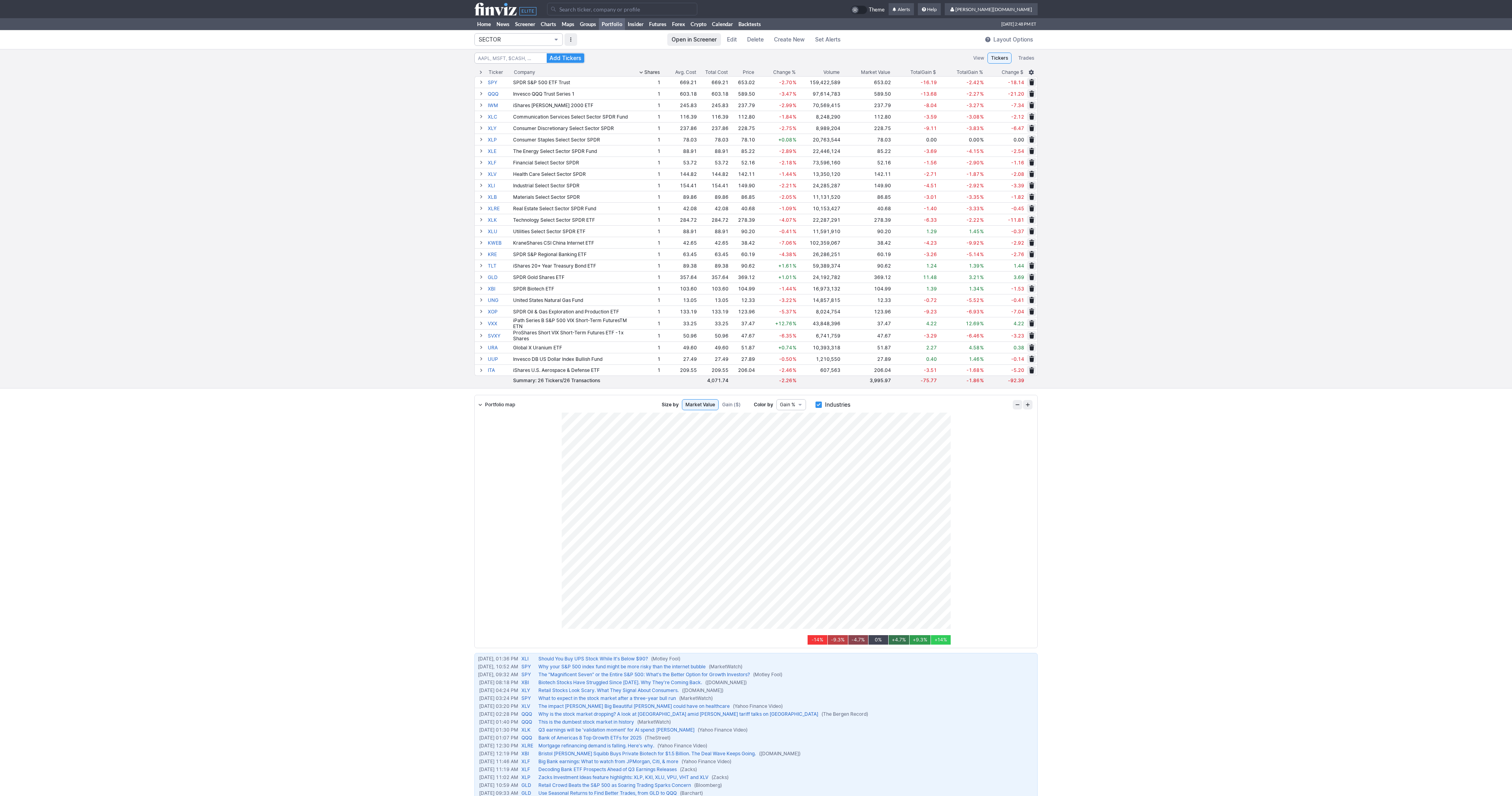
click at [518, 40] on span "SECTOR" at bounding box center [514, 39] width 72 height 8
click at [395, 62] on div at bounding box center [756, 398] width 1512 height 796
click at [507, 44] on button "SECTOR" at bounding box center [519, 39] width 88 height 12
click at [503, 182] on span "TREND" at bounding box center [519, 183] width 76 height 8
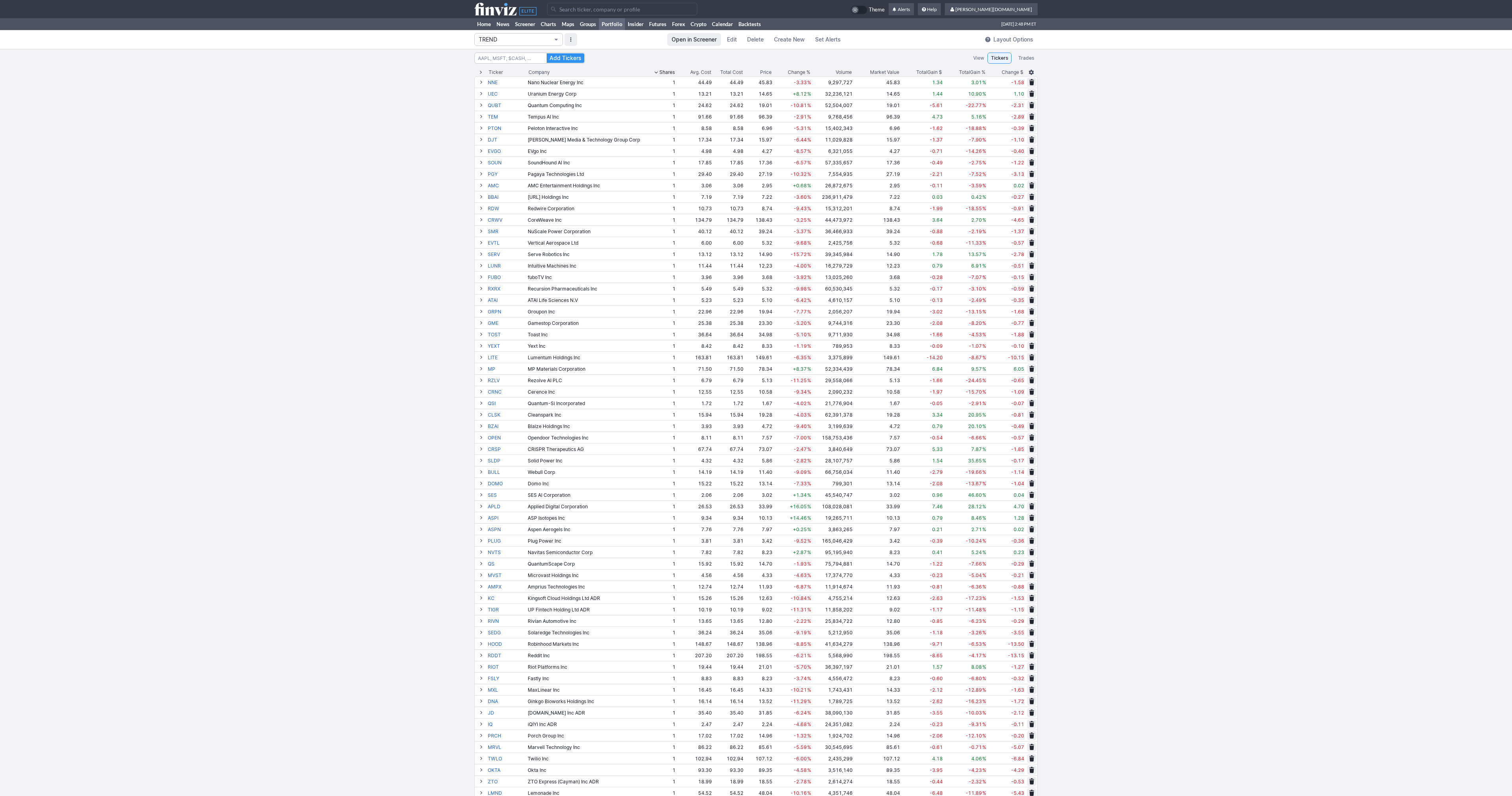
click at [554, 42] on span "Portfolio" at bounding box center [556, 39] width 5 height 6
click at [571, 37] on div at bounding box center [756, 398] width 1512 height 796
click at [570, 41] on button "button" at bounding box center [570, 39] width 12 height 12
click at [575, 54] on span "Reorder Portfolios" at bounding box center [590, 55] width 39 height 8
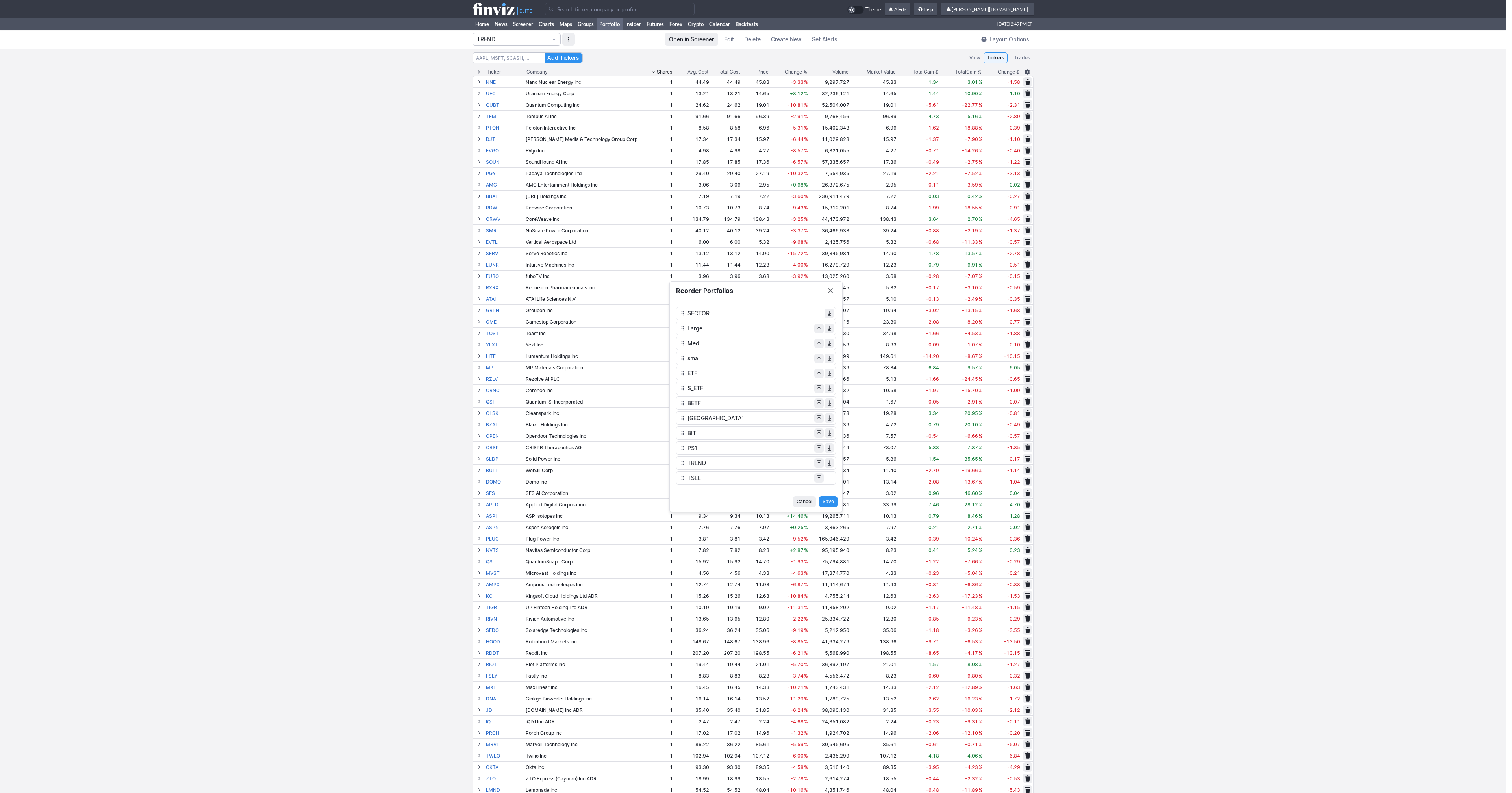
click at [819, 464] on button "Reorder Portfolios" at bounding box center [819, 463] width 9 height 9
click at [819, 478] on button "Reorder Portfolios" at bounding box center [819, 478] width 9 height 9
click at [832, 502] on span "Save" at bounding box center [828, 501] width 11 height 8
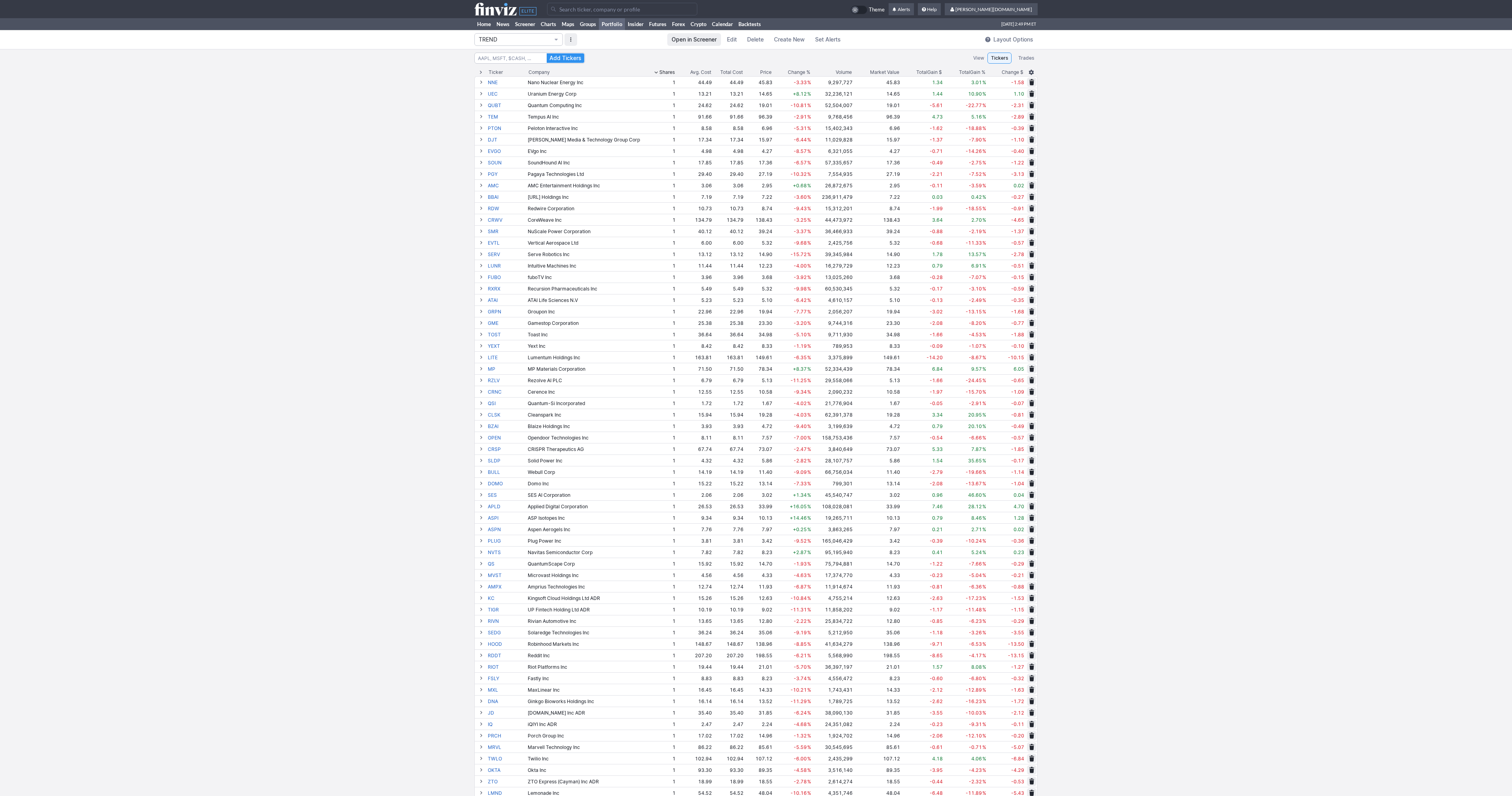
click at [511, 39] on span "TREND" at bounding box center [514, 39] width 72 height 8
click at [578, 44] on div at bounding box center [756, 398] width 1512 height 796
click at [575, 39] on button "button" at bounding box center [570, 39] width 12 height 12
click at [578, 52] on span "Reorder Portfolios" at bounding box center [590, 55] width 39 height 8
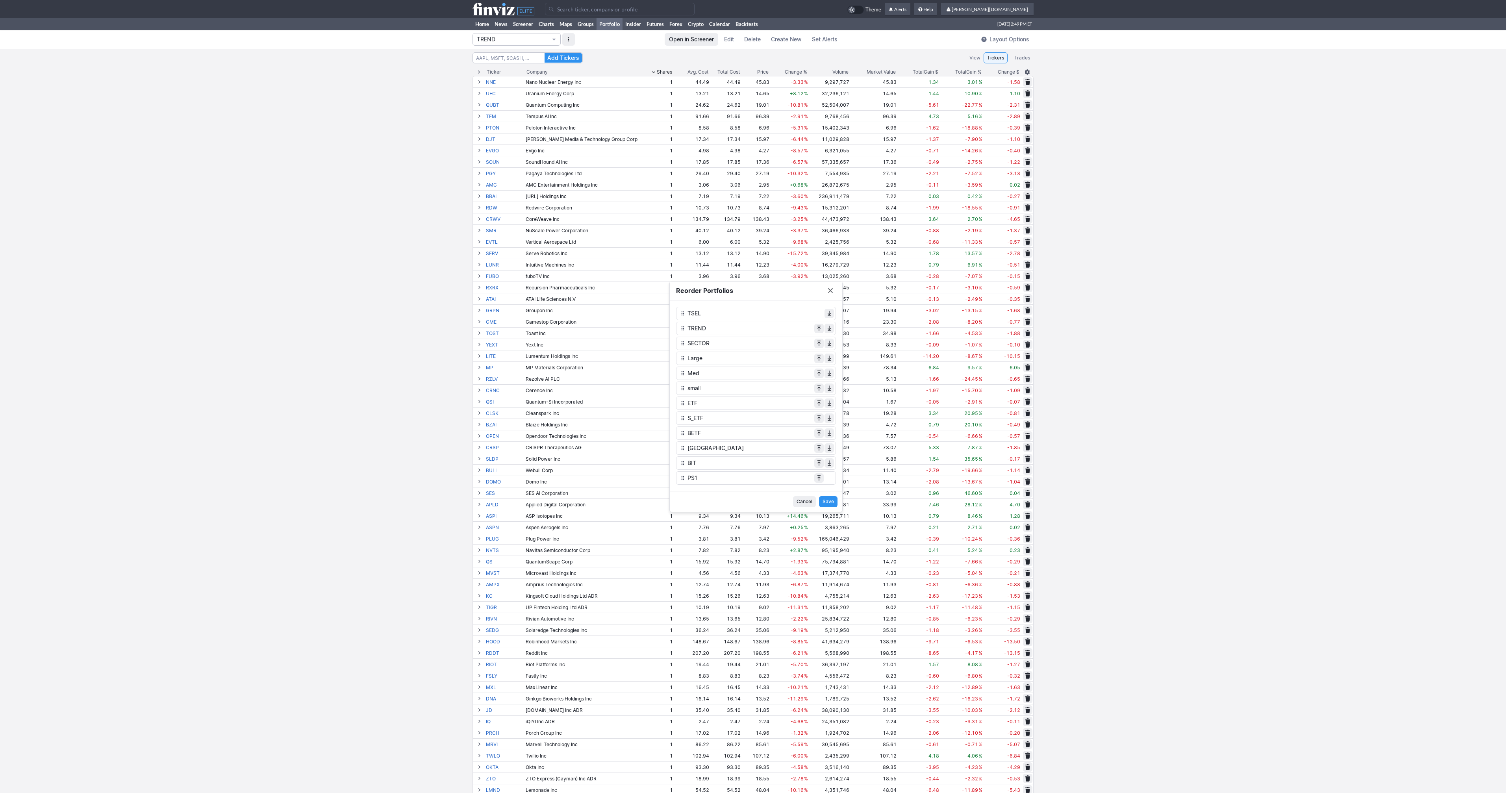
click at [819, 330] on button "Reorder Portfolios" at bounding box center [819, 328] width 9 height 9
click at [831, 502] on span "Save" at bounding box center [828, 501] width 11 height 8
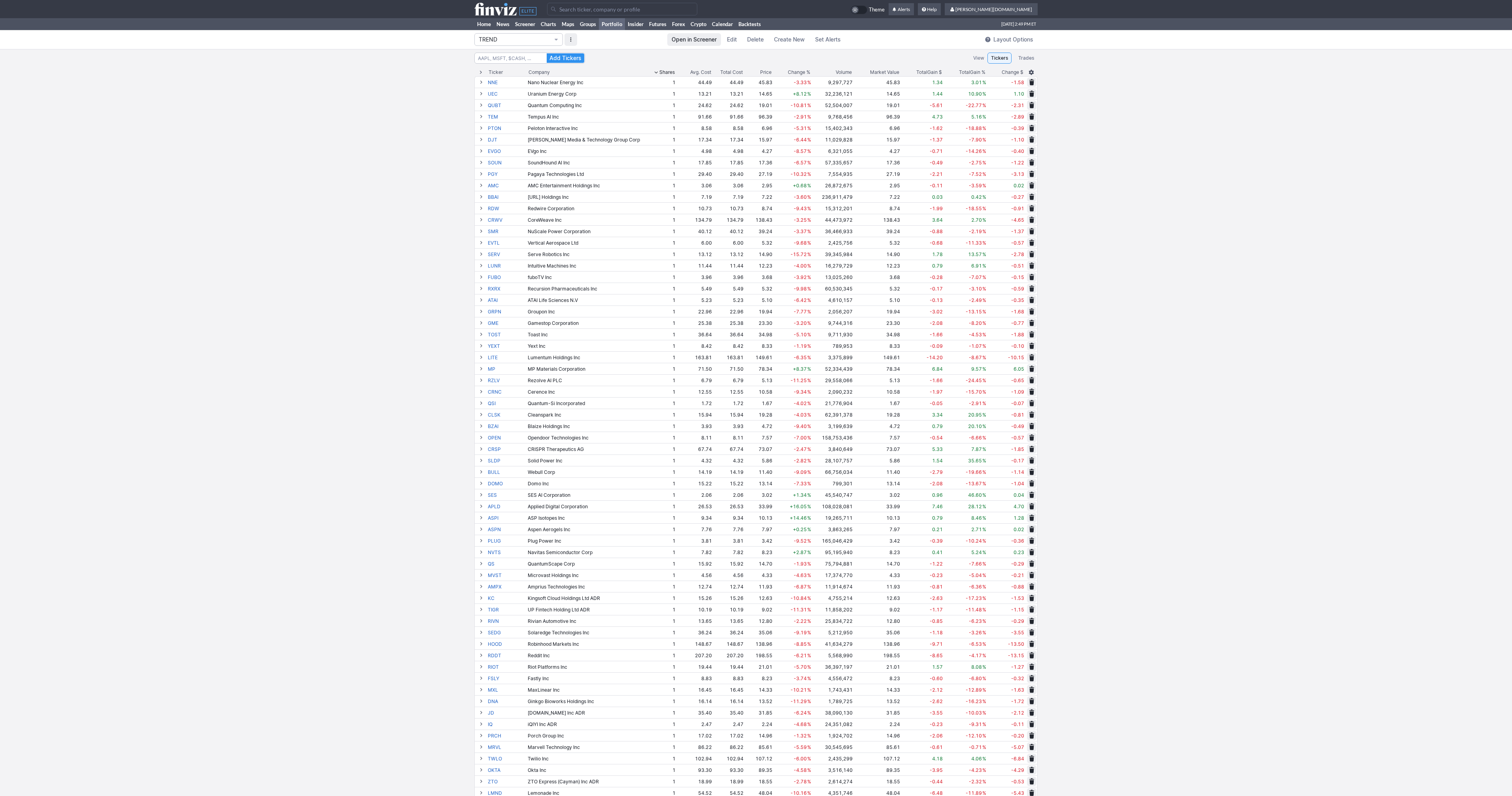
click at [527, 56] on input "Search" at bounding box center [530, 58] width 111 height 11
type input "TGT"
click at [547, 54] on button "Add Tickers" at bounding box center [566, 58] width 38 height 9
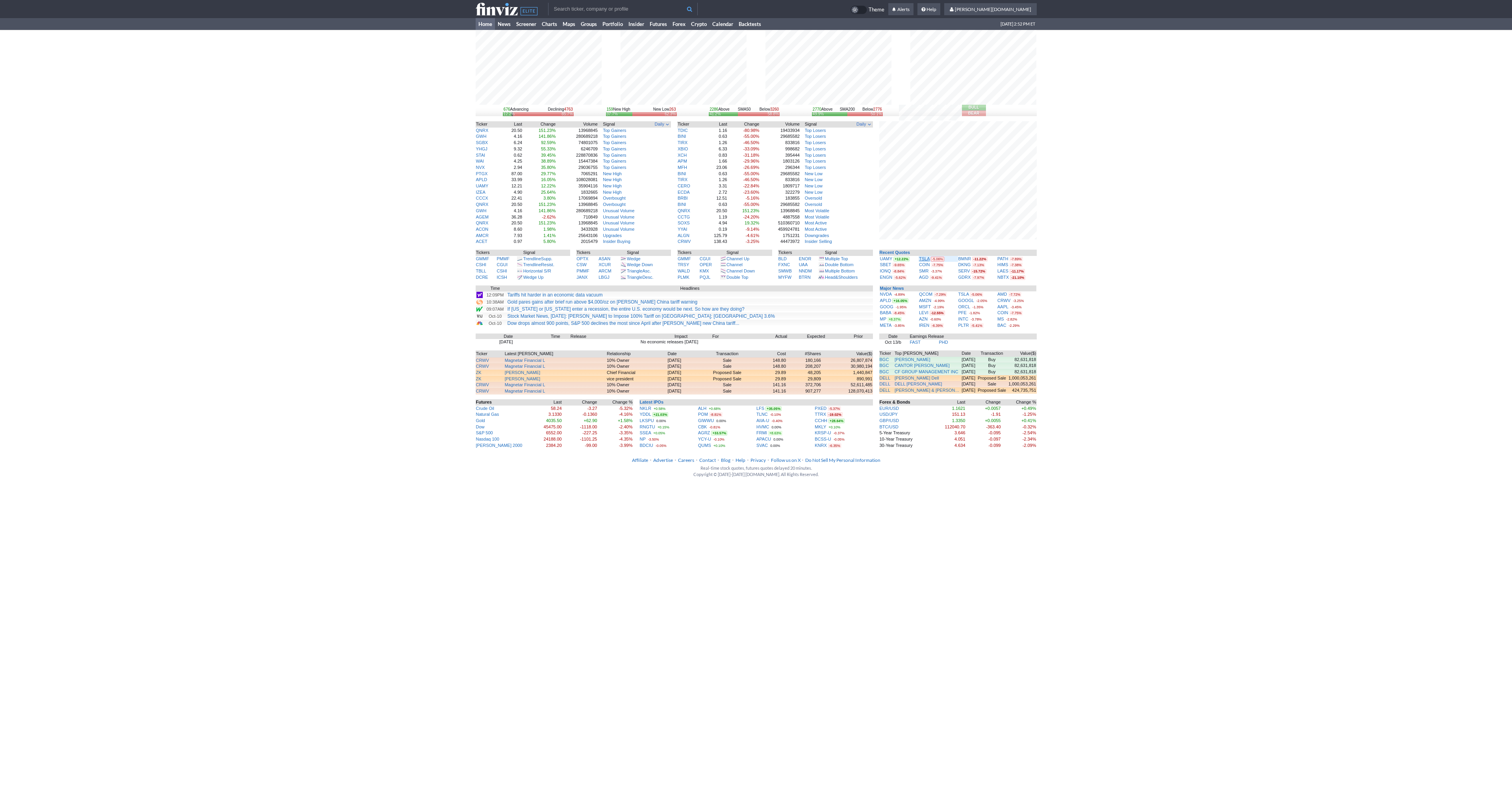
click at [923, 260] on link "TSLA" at bounding box center [924, 259] width 11 height 5
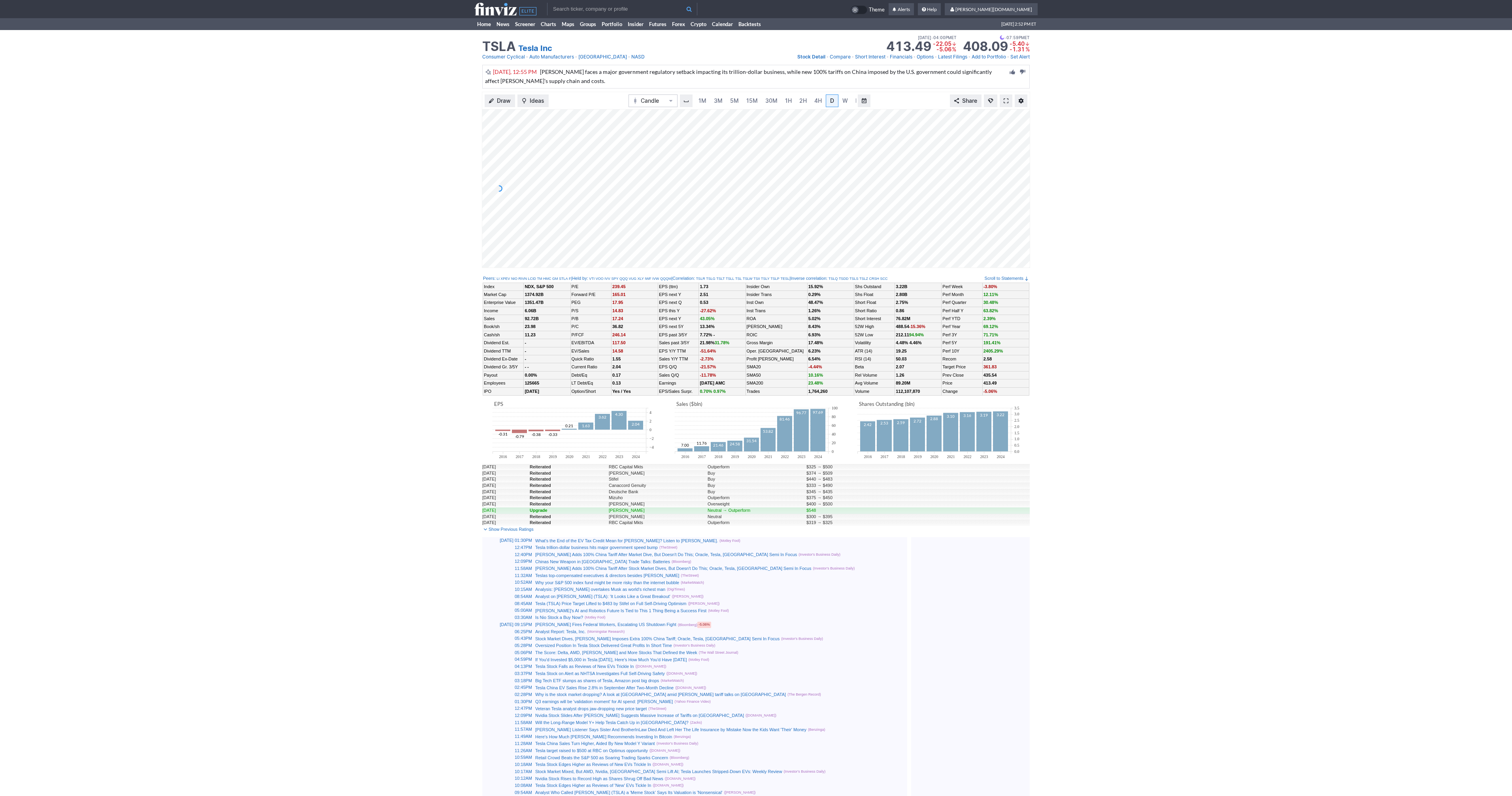
scroll to position [0, 8]
click at [1007, 105] on link at bounding box center [1006, 100] width 12 height 12
click at [1003, 100] on span at bounding box center [1006, 101] width 5 height 6
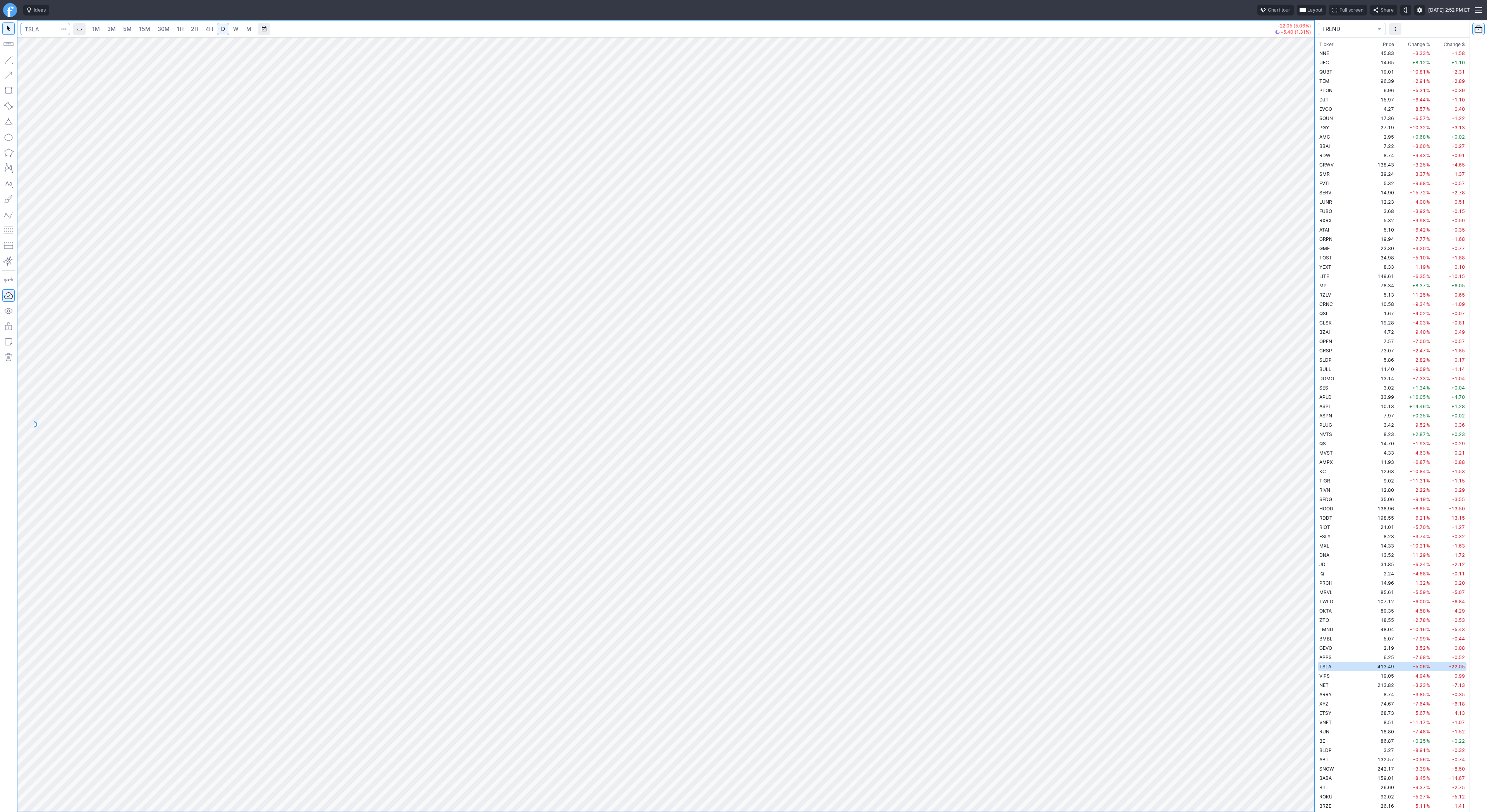
click at [33, 28] on input "Search" at bounding box center [46, 29] width 50 height 12
type input "bitf"
drag, startPoint x: 5, startPoint y: 58, endPoint x: 34, endPoint y: 83, distance: 38.3
click at [5, 58] on button "button" at bounding box center [8, 59] width 12 height 12
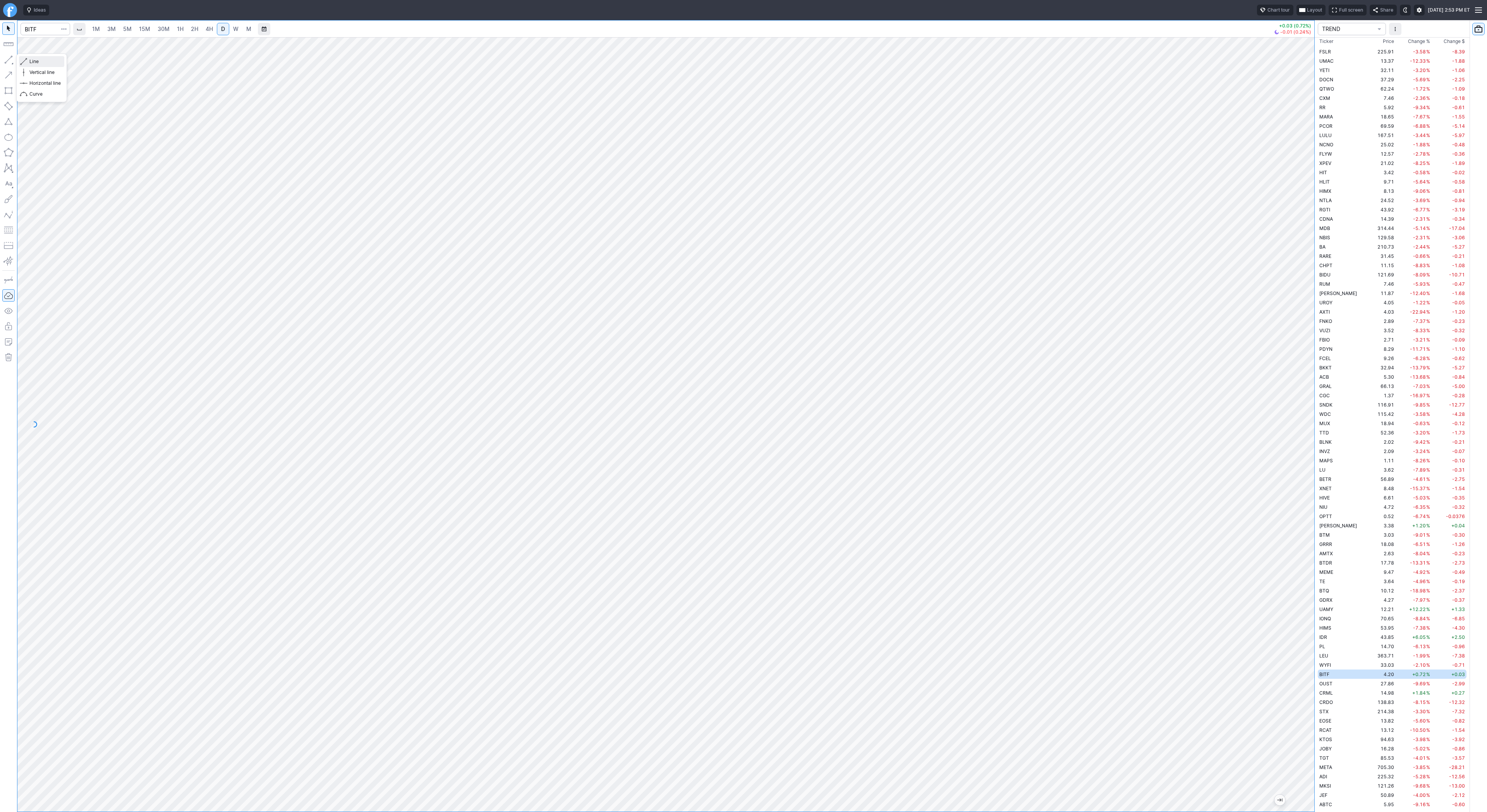
click at [28, 61] on button "Line" at bounding box center [42, 61] width 45 height 11
click at [6, 59] on button "button" at bounding box center [8, 59] width 12 height 12
click at [48, 61] on span "Line" at bounding box center [45, 61] width 31 height 8
click at [24, 61] on span "button" at bounding box center [25, 61] width 5 height 11
click at [7, 58] on button "button" at bounding box center [8, 59] width 12 height 12
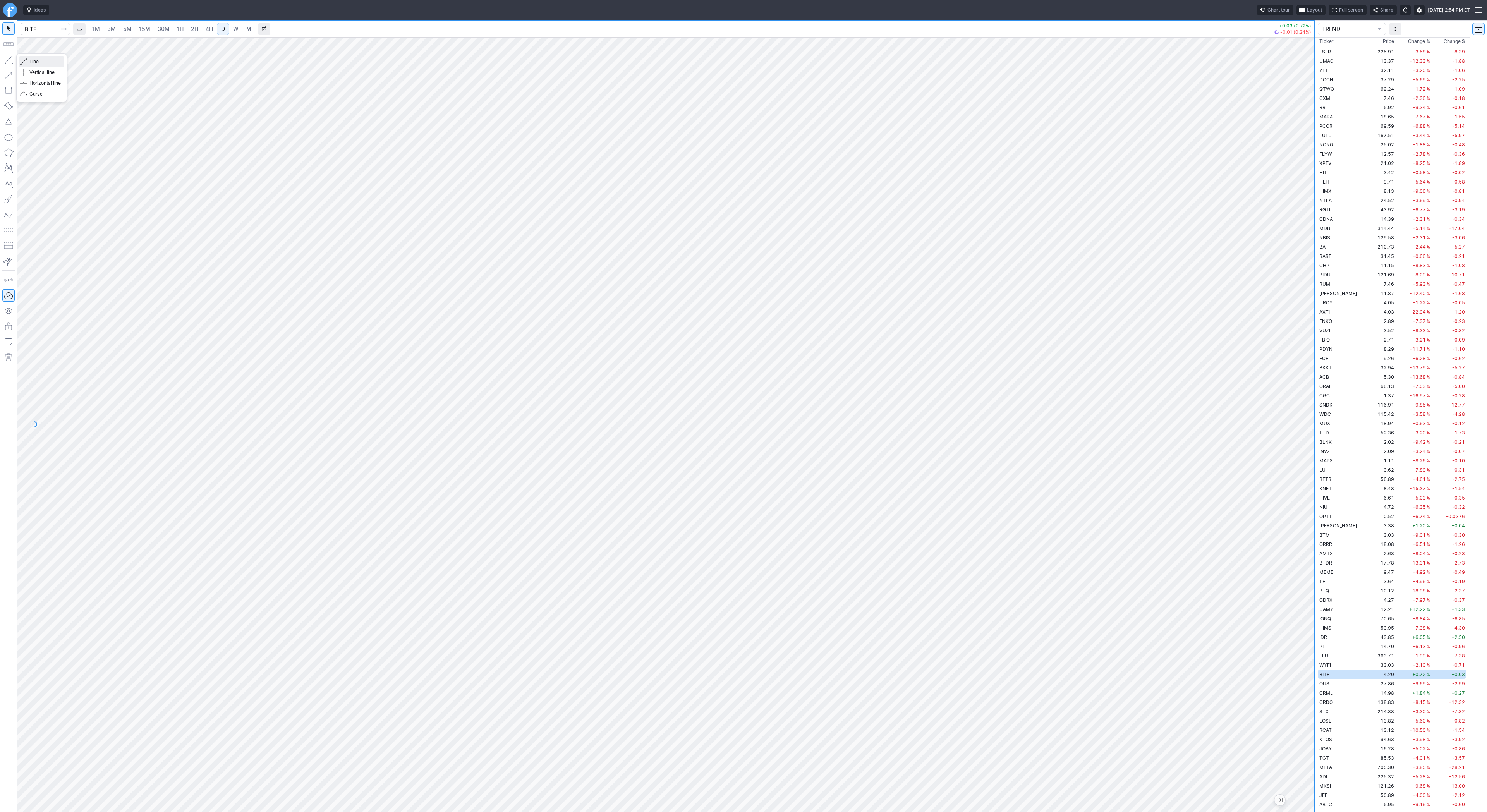
click at [27, 61] on span "button" at bounding box center [25, 61] width 5 height 11
click at [39, 58] on span "Line" at bounding box center [45, 61] width 31 height 8
click at [233, 30] on span "W" at bounding box center [236, 28] width 5 height 6
click at [47, 28] on input "Search" at bounding box center [46, 29] width 50 height 12
type input "s"
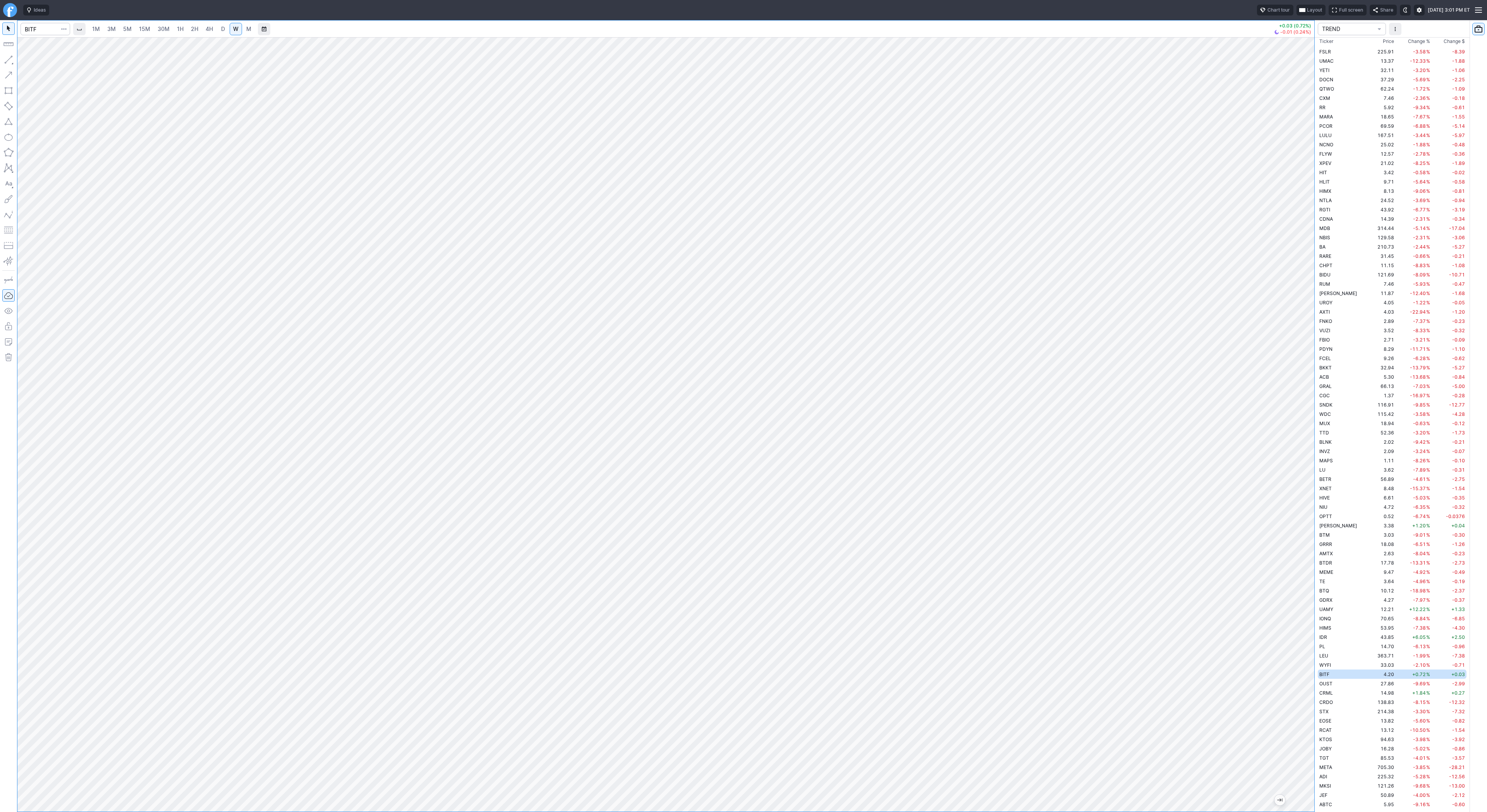
click at [222, 29] on span "D" at bounding box center [223, 28] width 4 height 6
drag, startPoint x: 24, startPoint y: 59, endPoint x: 26, endPoint y: 66, distance: 7.3
click at [24, 61] on span "button" at bounding box center [25, 61] width 5 height 11
drag, startPoint x: 45, startPoint y: 62, endPoint x: 57, endPoint y: 85, distance: 25.9
click at [45, 63] on span "Line" at bounding box center [45, 61] width 31 height 8
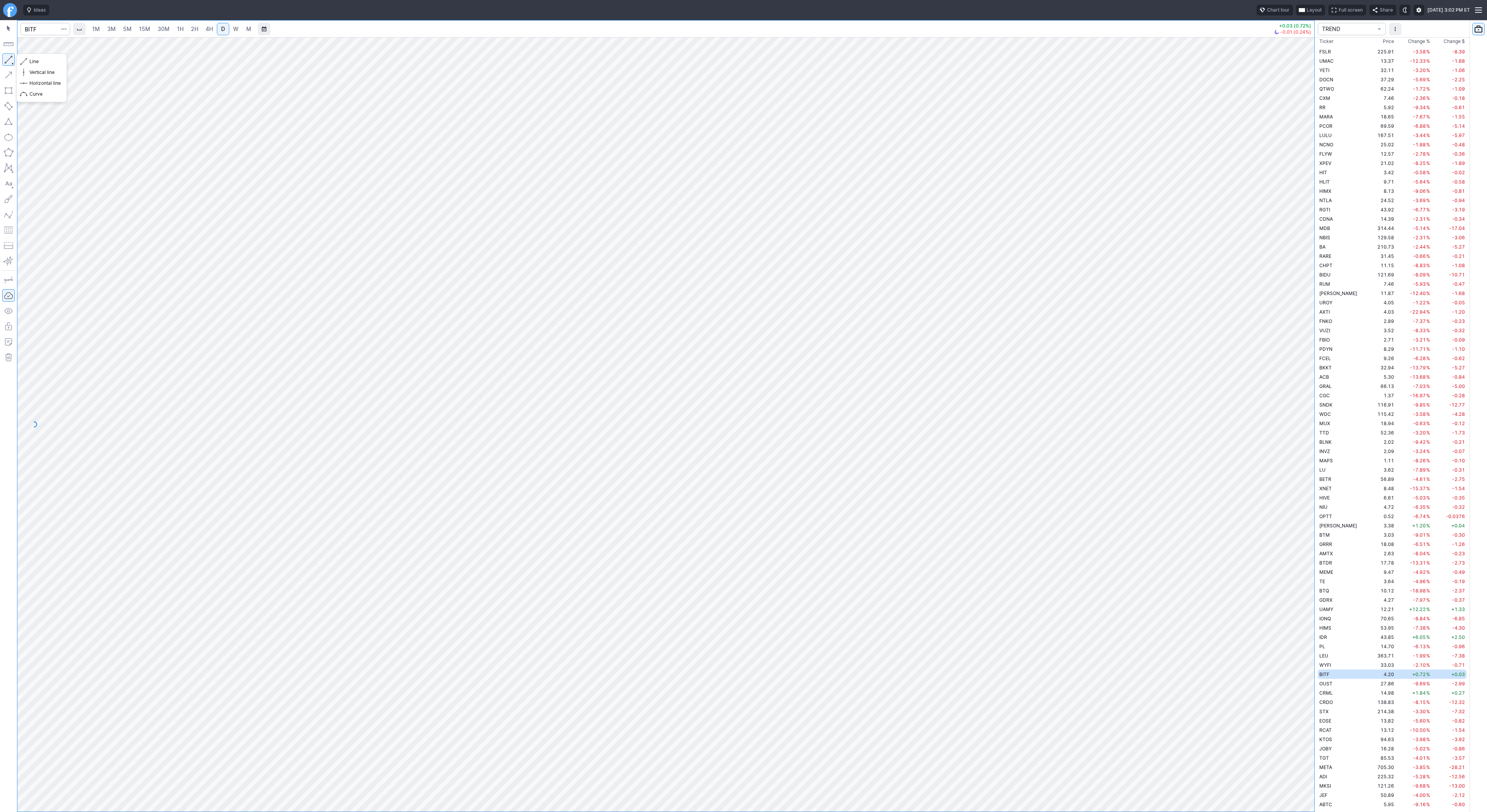
click at [9, 58] on button "button" at bounding box center [8, 59] width 12 height 12
click at [35, 62] on span "Line" at bounding box center [45, 61] width 31 height 8
click at [208, 31] on span "4H" at bounding box center [209, 28] width 8 height 6
click at [193, 28] on span "2H" at bounding box center [195, 28] width 8 height 6
drag, startPoint x: 40, startPoint y: 61, endPoint x: 58, endPoint y: 84, distance: 29.2
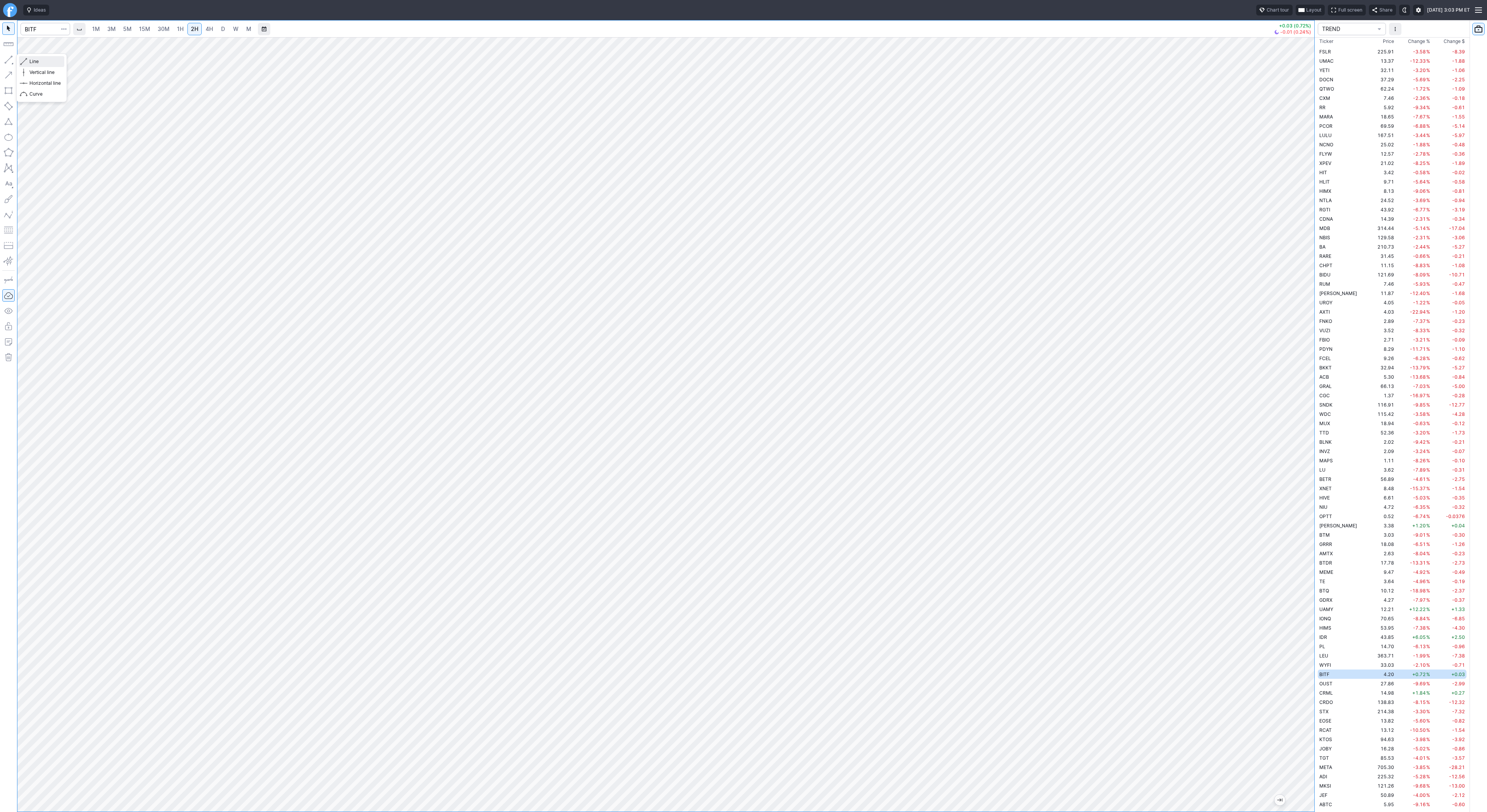
click at [41, 62] on span "Line" at bounding box center [45, 61] width 31 height 8
click at [230, 29] on link "W" at bounding box center [236, 29] width 12 height 12
click at [223, 31] on span "D" at bounding box center [223, 28] width 4 height 6
drag, startPoint x: 25, startPoint y: 59, endPoint x: 54, endPoint y: 95, distance: 46.2
click at [25, 61] on span "button" at bounding box center [25, 61] width 5 height 11
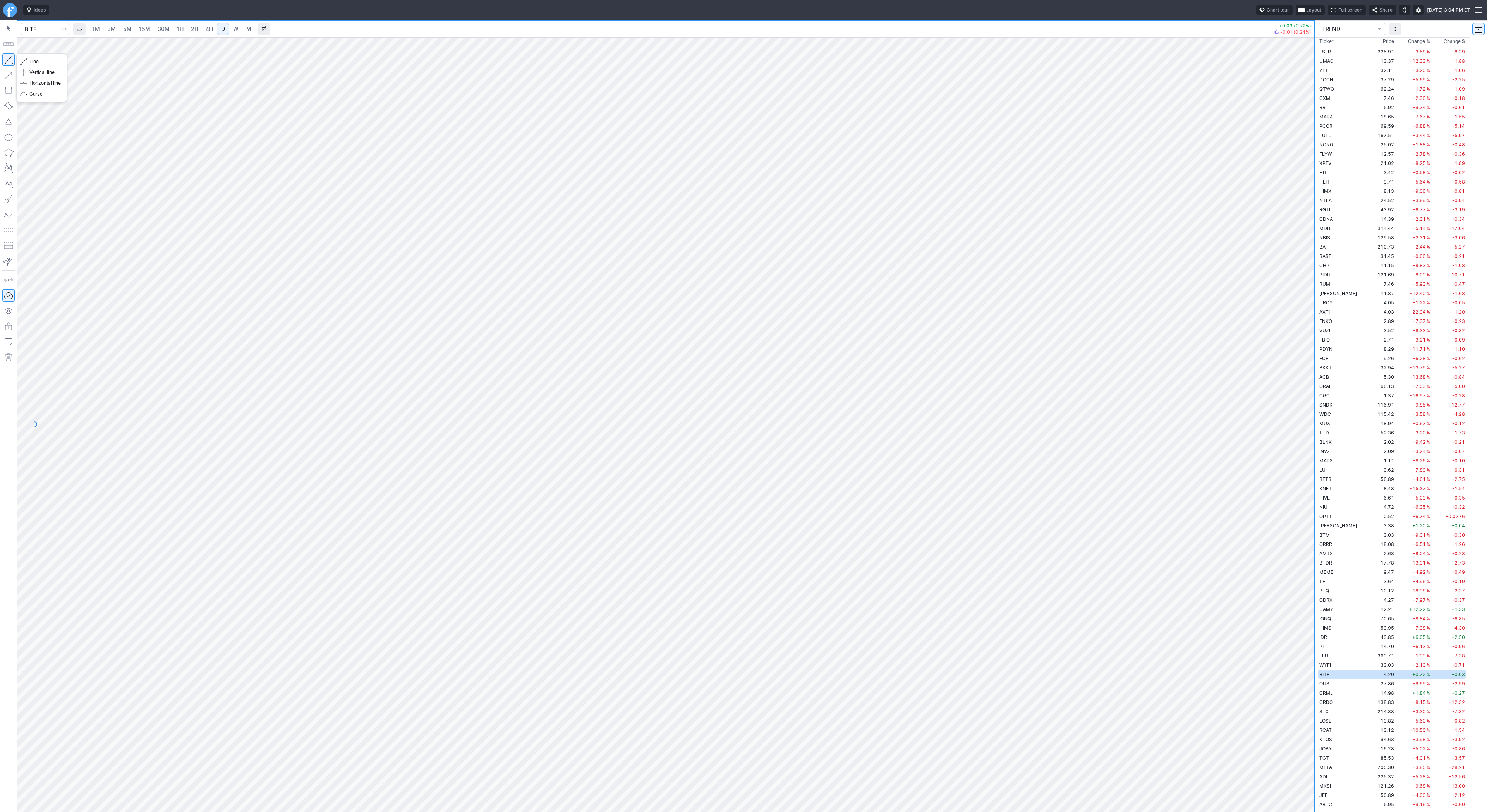
click at [9, 61] on button "button" at bounding box center [8, 59] width 12 height 12
click at [4, 58] on button "button" at bounding box center [8, 59] width 12 height 12
click at [6, 62] on button "button" at bounding box center [8, 59] width 12 height 12
drag, startPoint x: 9, startPoint y: 61, endPoint x: 24, endPoint y: 95, distance: 37.2
click at [9, 61] on button "button" at bounding box center [8, 59] width 12 height 12
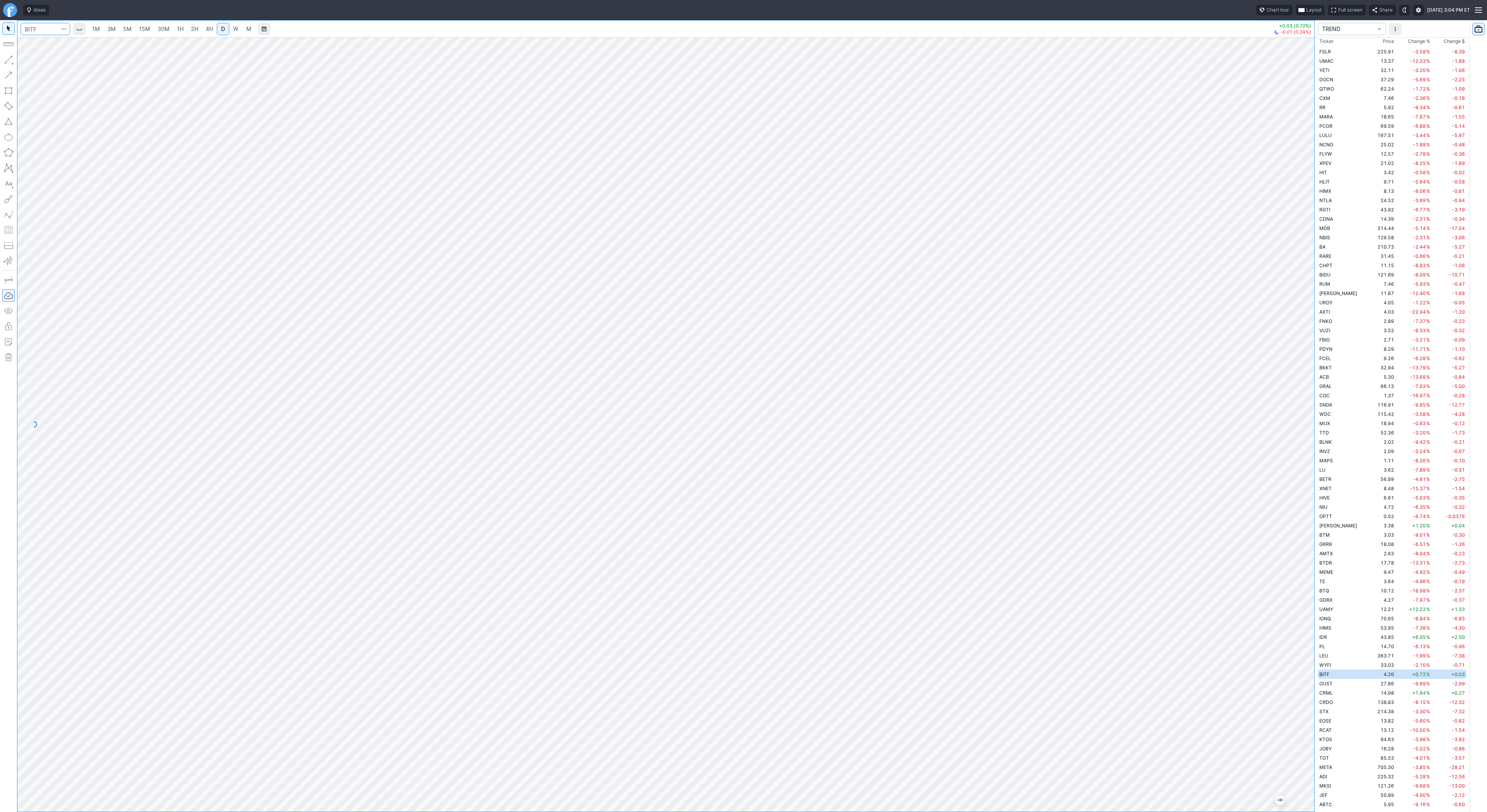
click at [24, 26] on input "Search" at bounding box center [46, 29] width 50 height 12
type input "iren"
drag, startPoint x: 24, startPoint y: 57, endPoint x: 44, endPoint y: 86, distance: 35.2
click at [24, 58] on span "button" at bounding box center [25, 61] width 5 height 11
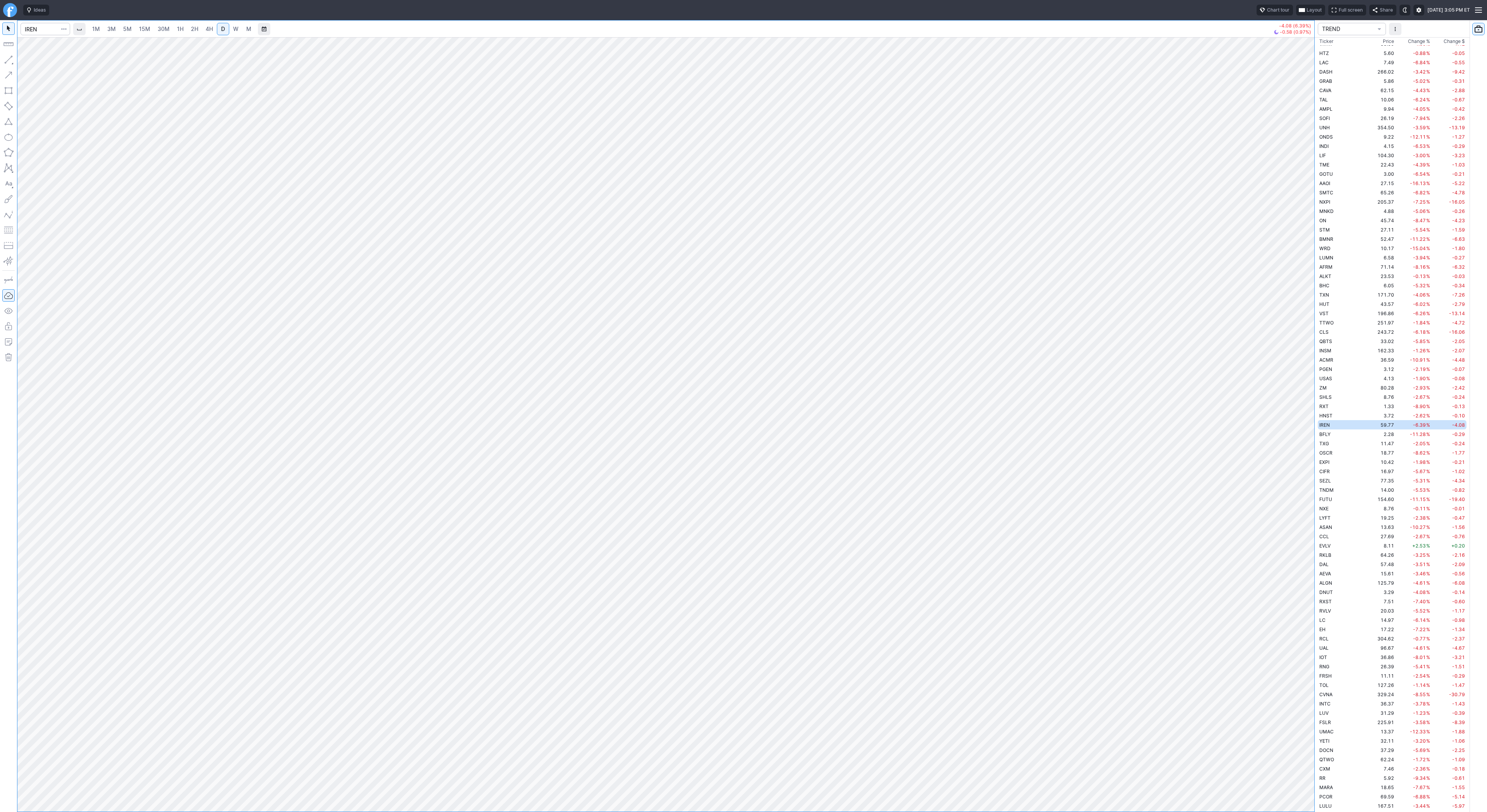
click at [12, 58] on button "button" at bounding box center [8, 59] width 12 height 12
click at [237, 29] on link "W" at bounding box center [236, 29] width 12 height 12
drag, startPoint x: 5, startPoint y: 61, endPoint x: 21, endPoint y: 84, distance: 28.0
click at [5, 61] on button "button" at bounding box center [8, 59] width 12 height 12
click at [220, 24] on link "D" at bounding box center [223, 29] width 12 height 12
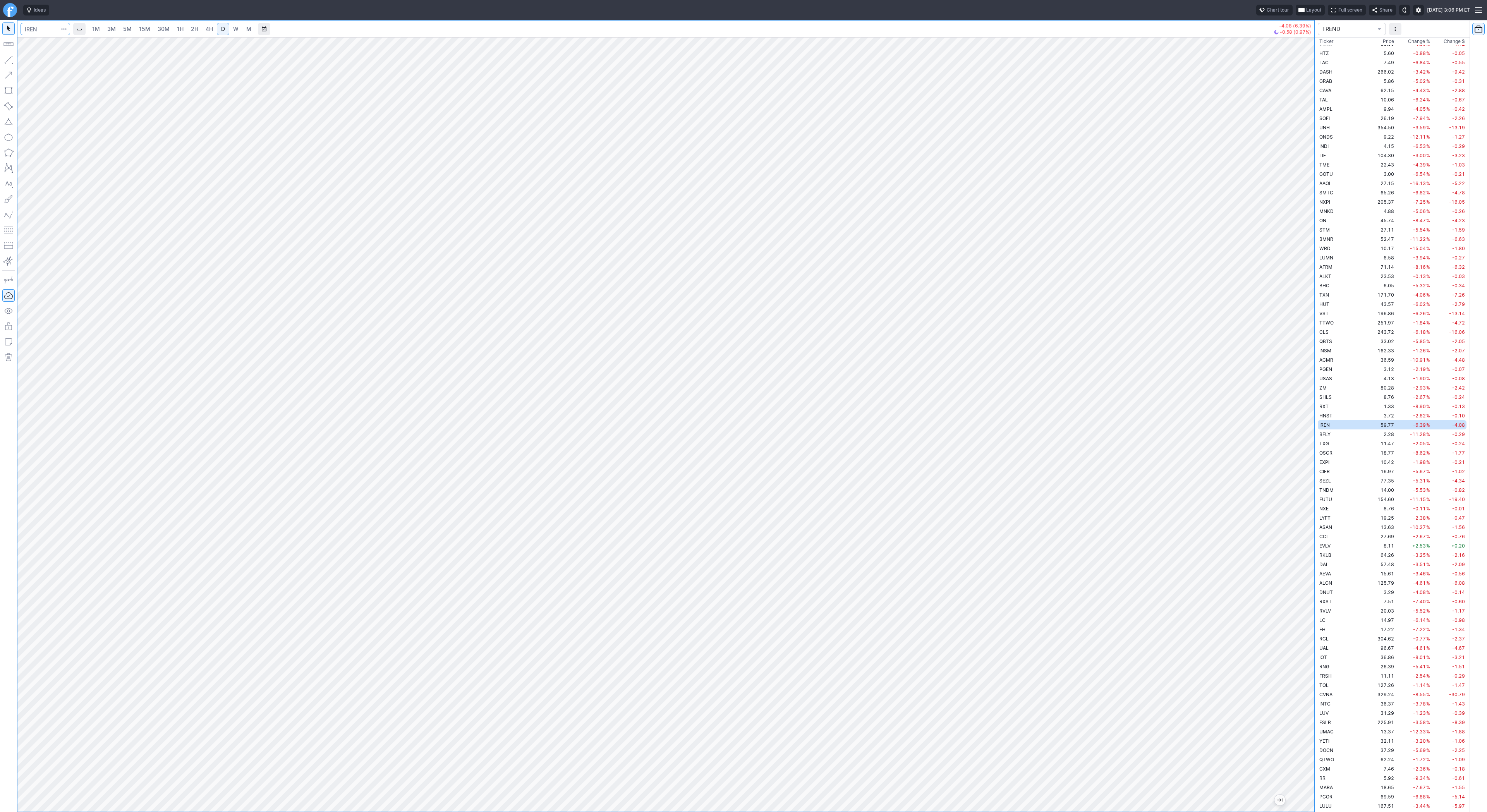
click at [43, 28] on input "Search" at bounding box center [46, 29] width 50 height 12
type input "bmnr"
click at [197, 27] on link "2H" at bounding box center [195, 29] width 14 height 12
click at [210, 29] on span "4H" at bounding box center [209, 28] width 8 height 6
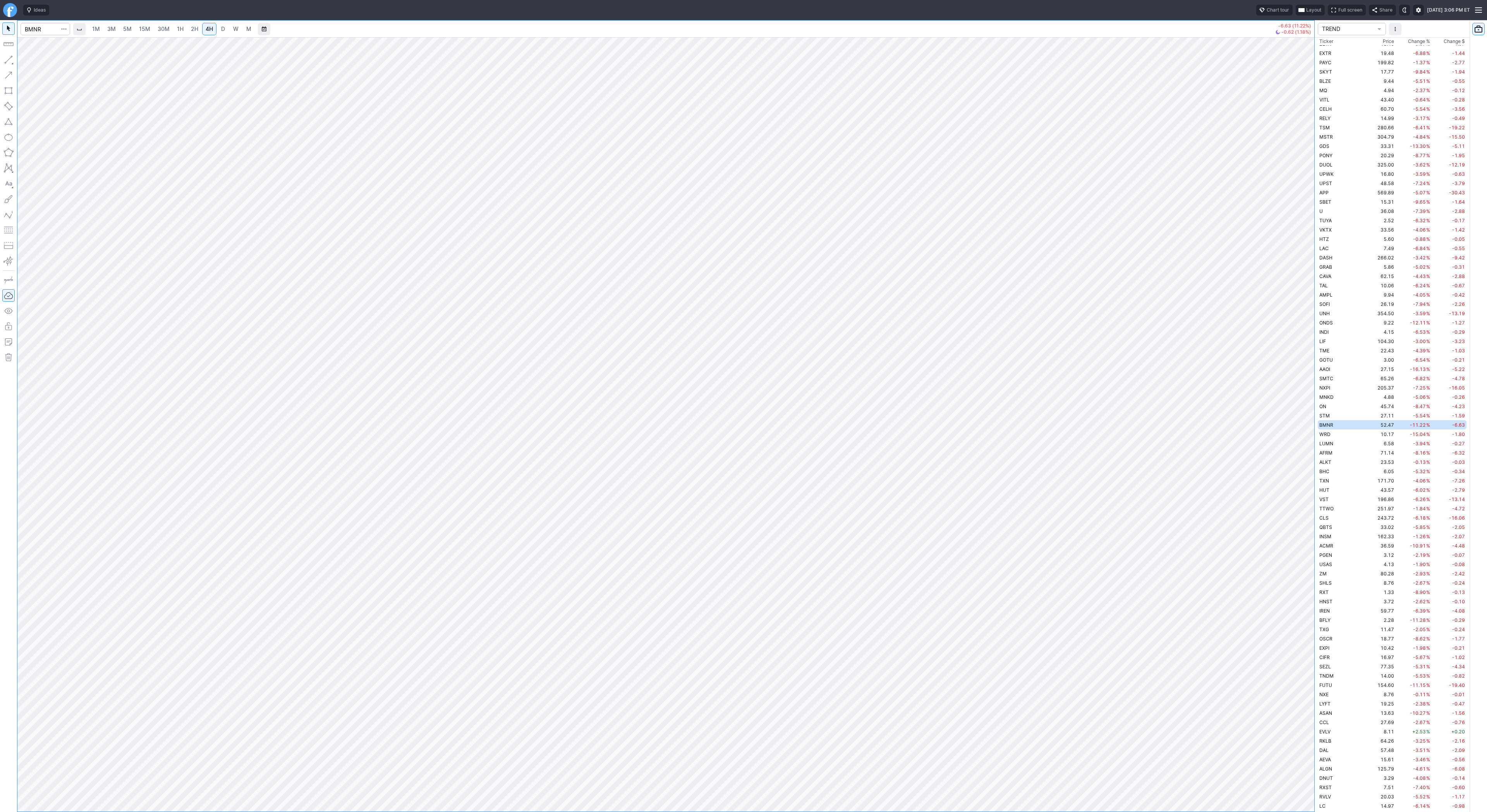
click at [221, 28] on span "D" at bounding box center [223, 28] width 4 height 6
click at [30, 61] on span "Line" at bounding box center [45, 61] width 31 height 8
drag, startPoint x: 6, startPoint y: 60, endPoint x: 15, endPoint y: 77, distance: 19.2
click at [6, 61] on button "button" at bounding box center [8, 59] width 12 height 12
drag, startPoint x: 1311, startPoint y: 685, endPoint x: 1316, endPoint y: 616, distance: 69.2
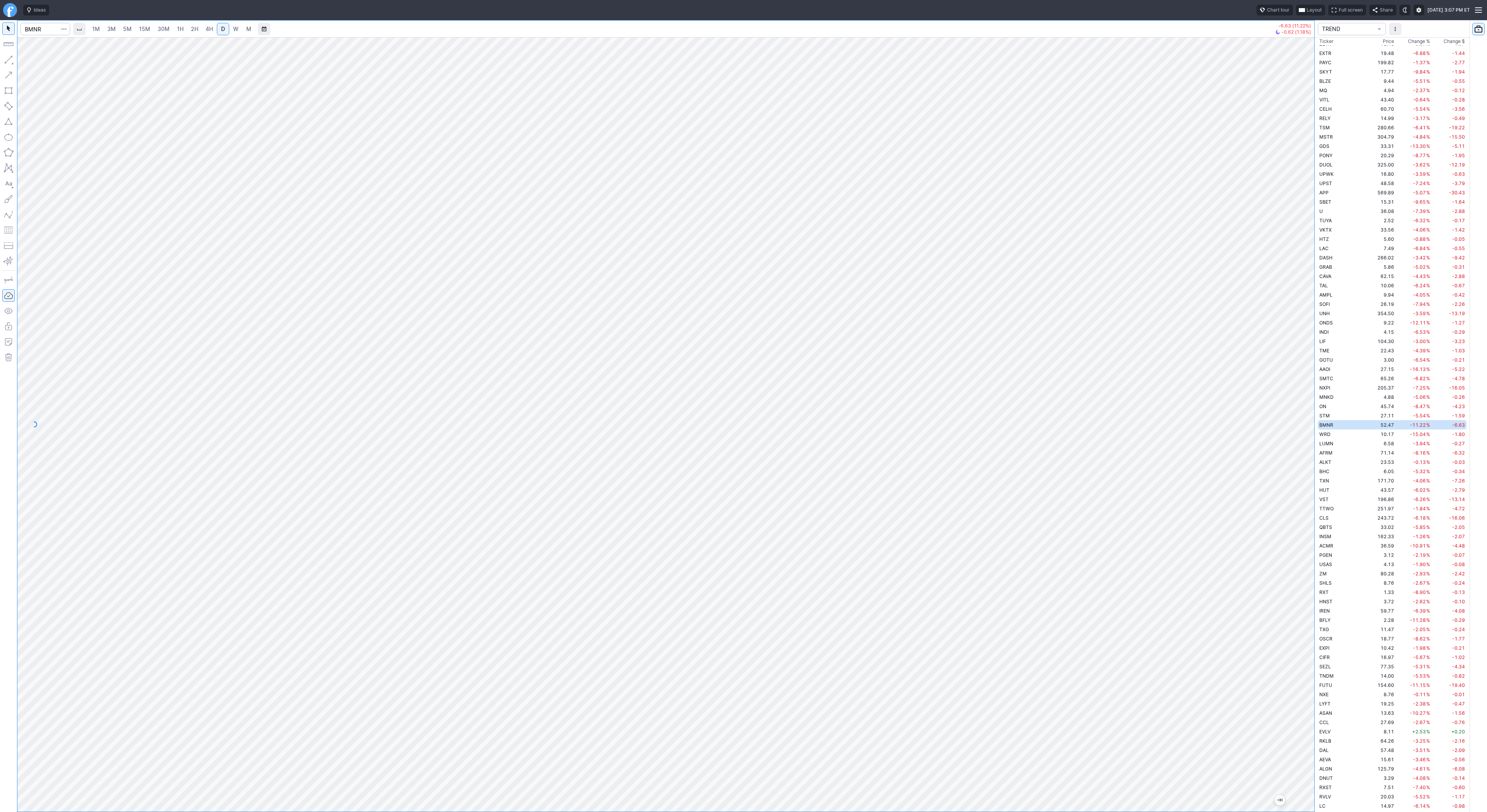
click at [1316, 616] on div "1M 3M 5M 15M 30M 1H 2H 4H D W M -6.63 (11.22%) -0.62 (1.18%) TREND Ticker Price…" at bounding box center [744, 416] width 1487 height 792
drag, startPoint x: 1307, startPoint y: 525, endPoint x: 1299, endPoint y: 575, distance: 50.6
click at [1299, 575] on div at bounding box center [1306, 422] width 16 height 755
click at [1294, 499] on div at bounding box center [666, 424] width 1297 height 774
drag, startPoint x: 29, startPoint y: 62, endPoint x: 31, endPoint y: 70, distance: 8.2
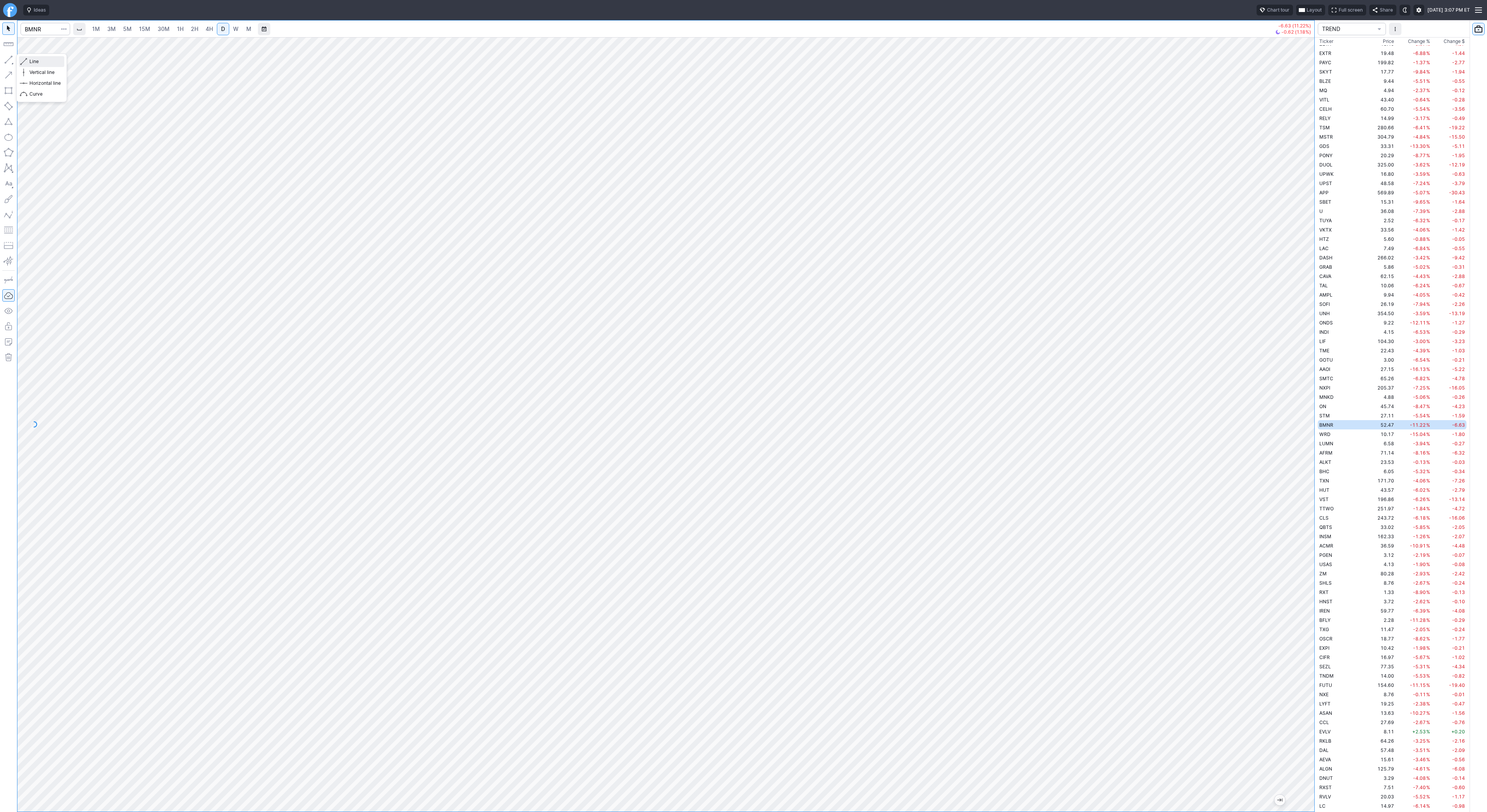
click at [29, 62] on button "Line" at bounding box center [42, 61] width 45 height 11
click at [40, 30] on input "Search" at bounding box center [46, 29] width 50 height 12
type input "btcusd"
click at [44, 47] on span "BTCUSD" at bounding box center [42, 46] width 20 height 6
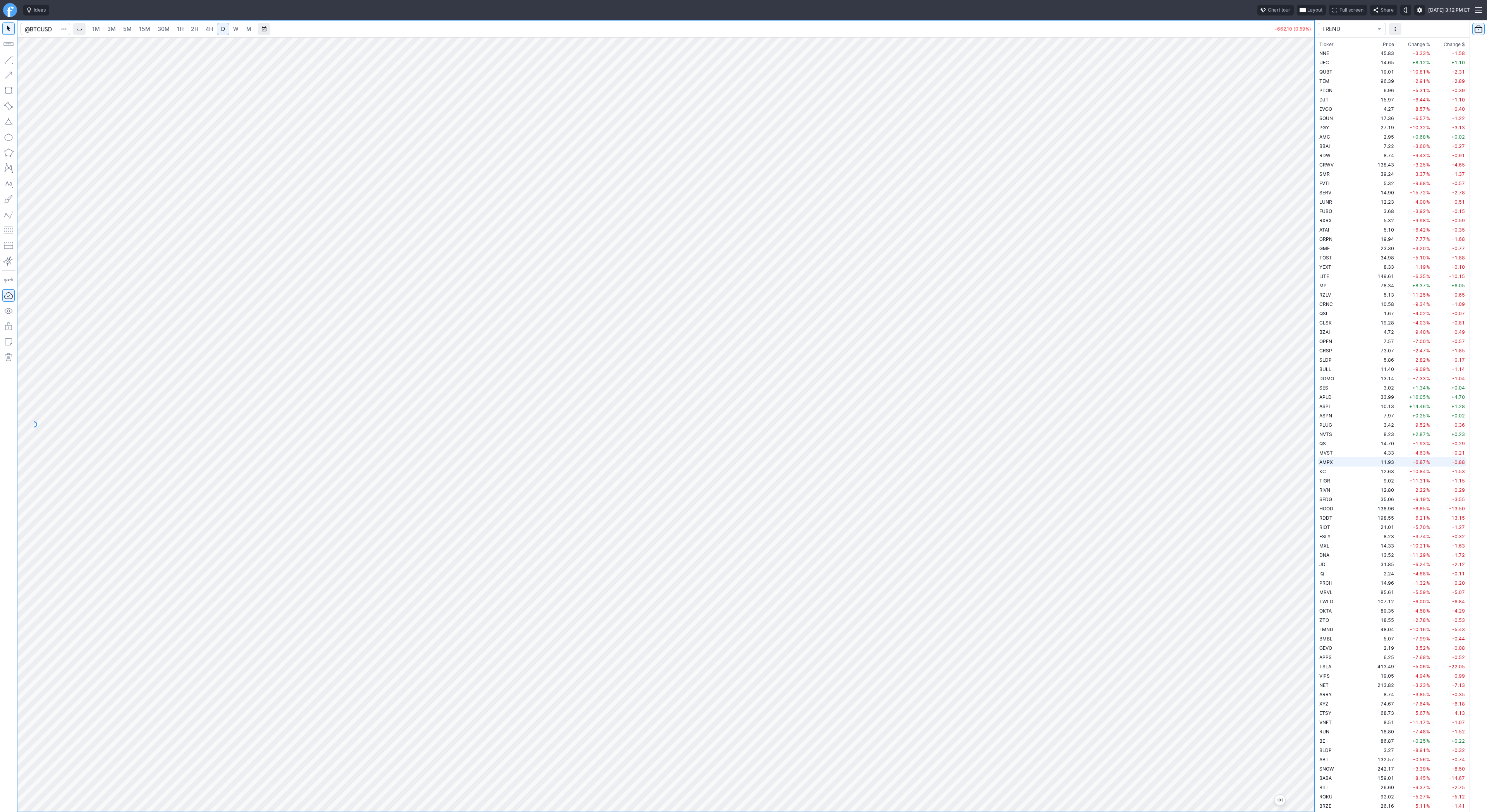
click at [1441, 455] on div "1M 3M 5M 15M 30M 1H 2H 4H D W M -662.10 (0.59%) TREND Ticker Price Chg.% Change…" at bounding box center [744, 416] width 1487 height 792
click at [4, 61] on button "button" at bounding box center [8, 59] width 12 height 12
drag, startPoint x: 10, startPoint y: 62, endPoint x: 12, endPoint y: 70, distance: 8.2
click at [10, 62] on button "button" at bounding box center [8, 59] width 12 height 12
click at [26, 60] on span "button" at bounding box center [25, 61] width 5 height 11
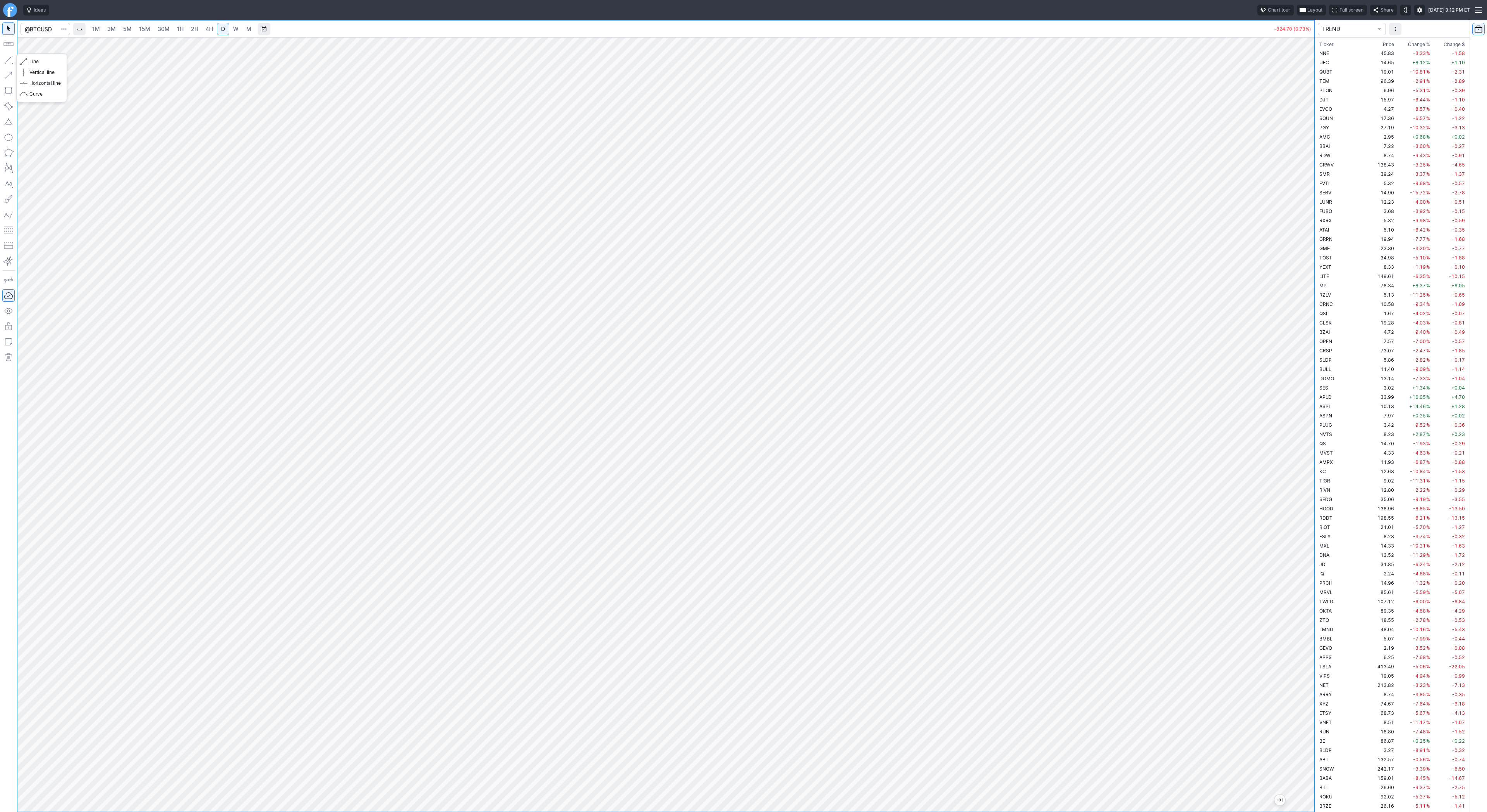
click at [11, 58] on button "button" at bounding box center [8, 59] width 12 height 12
click at [56, 62] on span "Line" at bounding box center [45, 61] width 31 height 8
click at [22, 59] on button "Line" at bounding box center [42, 61] width 45 height 11
click at [10, 58] on button "button" at bounding box center [8, 59] width 12 height 12
click at [10, 59] on button "button" at bounding box center [8, 59] width 12 height 12
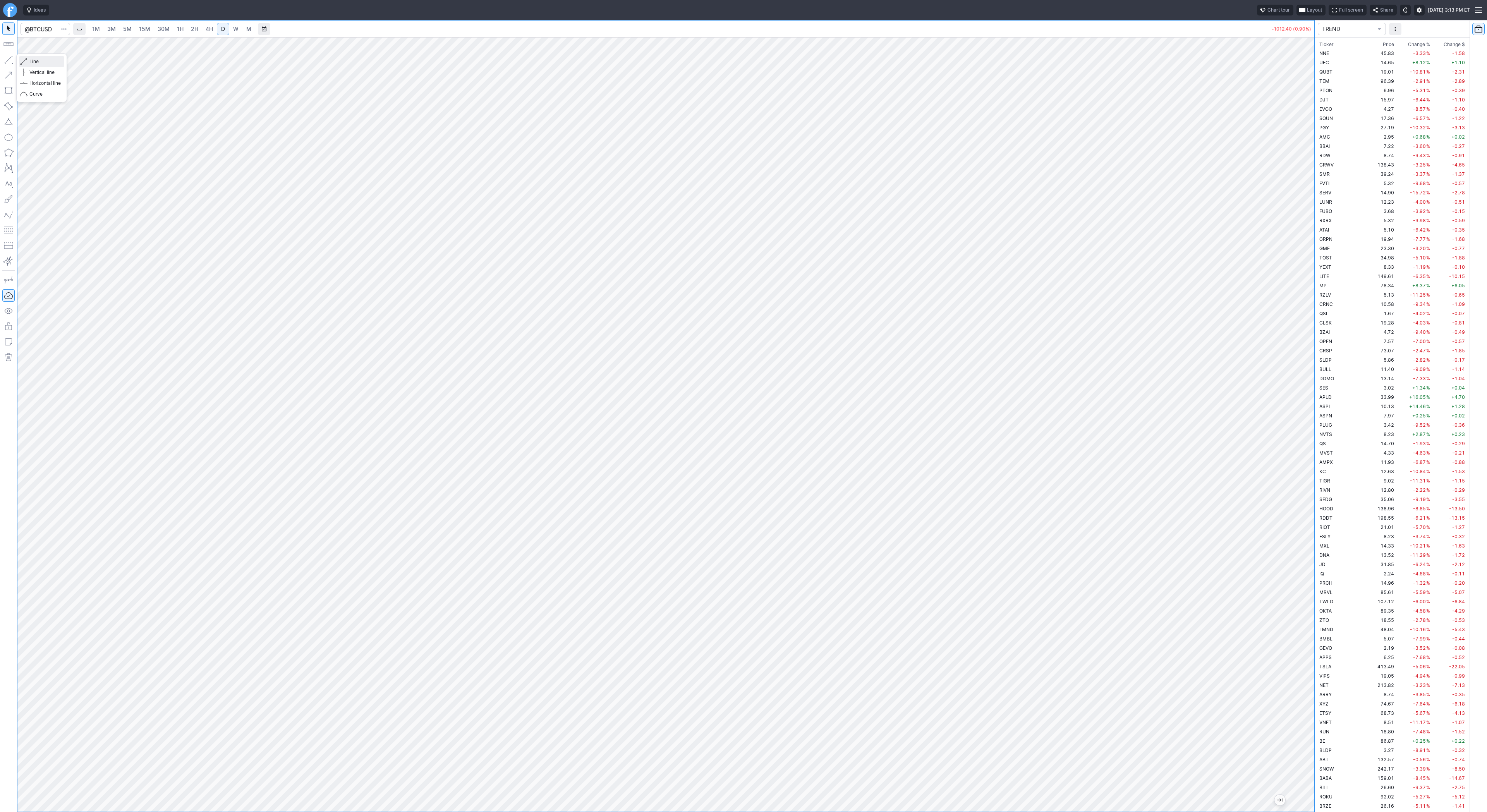
click at [37, 60] on span "Line" at bounding box center [45, 61] width 31 height 8
click at [33, 61] on span "Line" at bounding box center [45, 61] width 31 height 8
drag, startPoint x: 9, startPoint y: 58, endPoint x: 10, endPoint y: 62, distance: 4.1
click at [9, 58] on button "button" at bounding box center [8, 59] width 12 height 12
click at [14, 55] on button "button" at bounding box center [8, 59] width 12 height 12
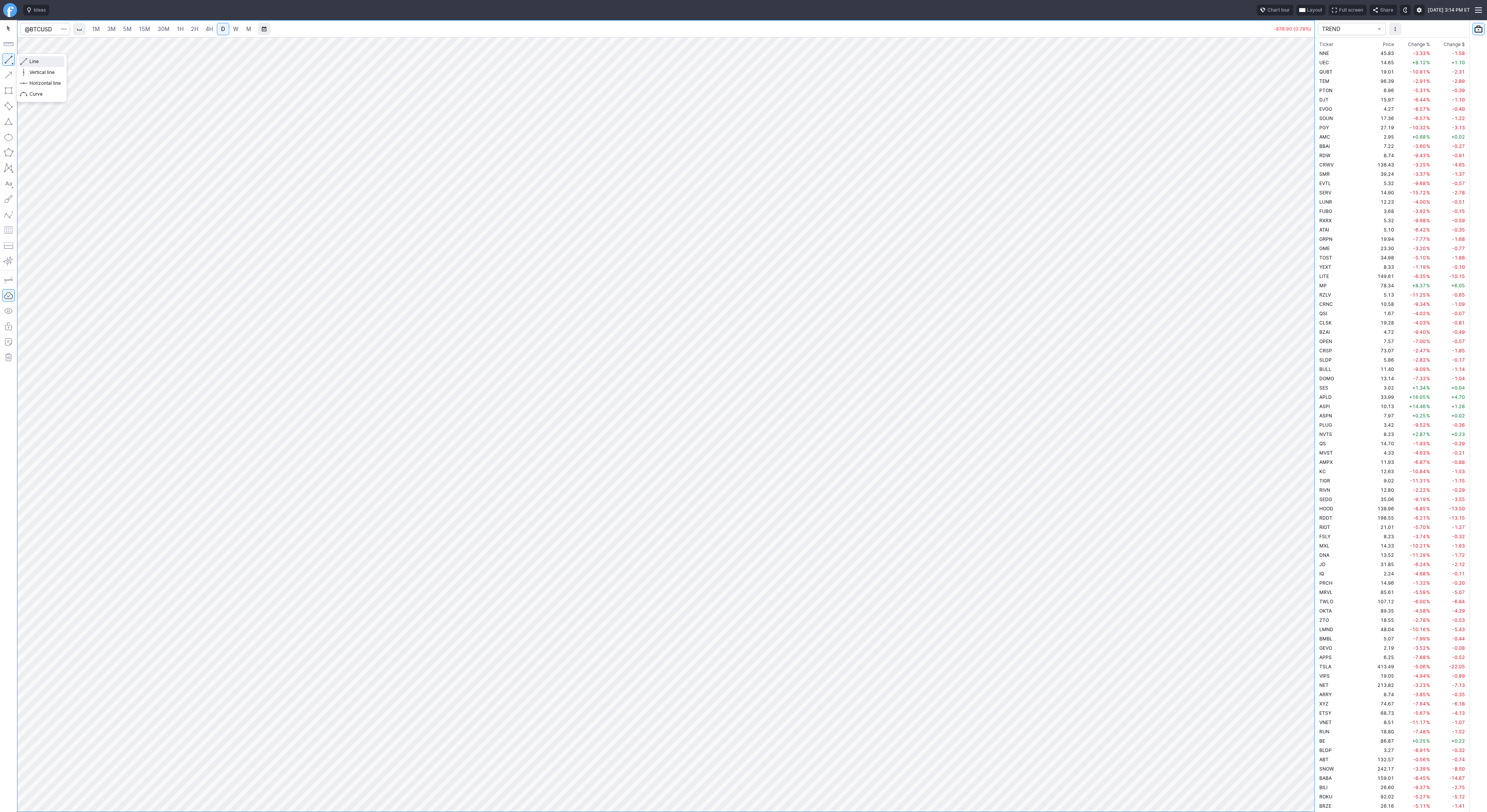
click at [35, 59] on span "Line" at bounding box center [45, 61] width 31 height 8
click at [28, 62] on button "Line" at bounding box center [42, 61] width 45 height 11
click at [42, 62] on span "Line" at bounding box center [45, 61] width 31 height 8
drag, startPoint x: 13, startPoint y: 54, endPoint x: 39, endPoint y: 89, distance: 43.6
click at [13, 55] on button "button" at bounding box center [8, 59] width 12 height 12
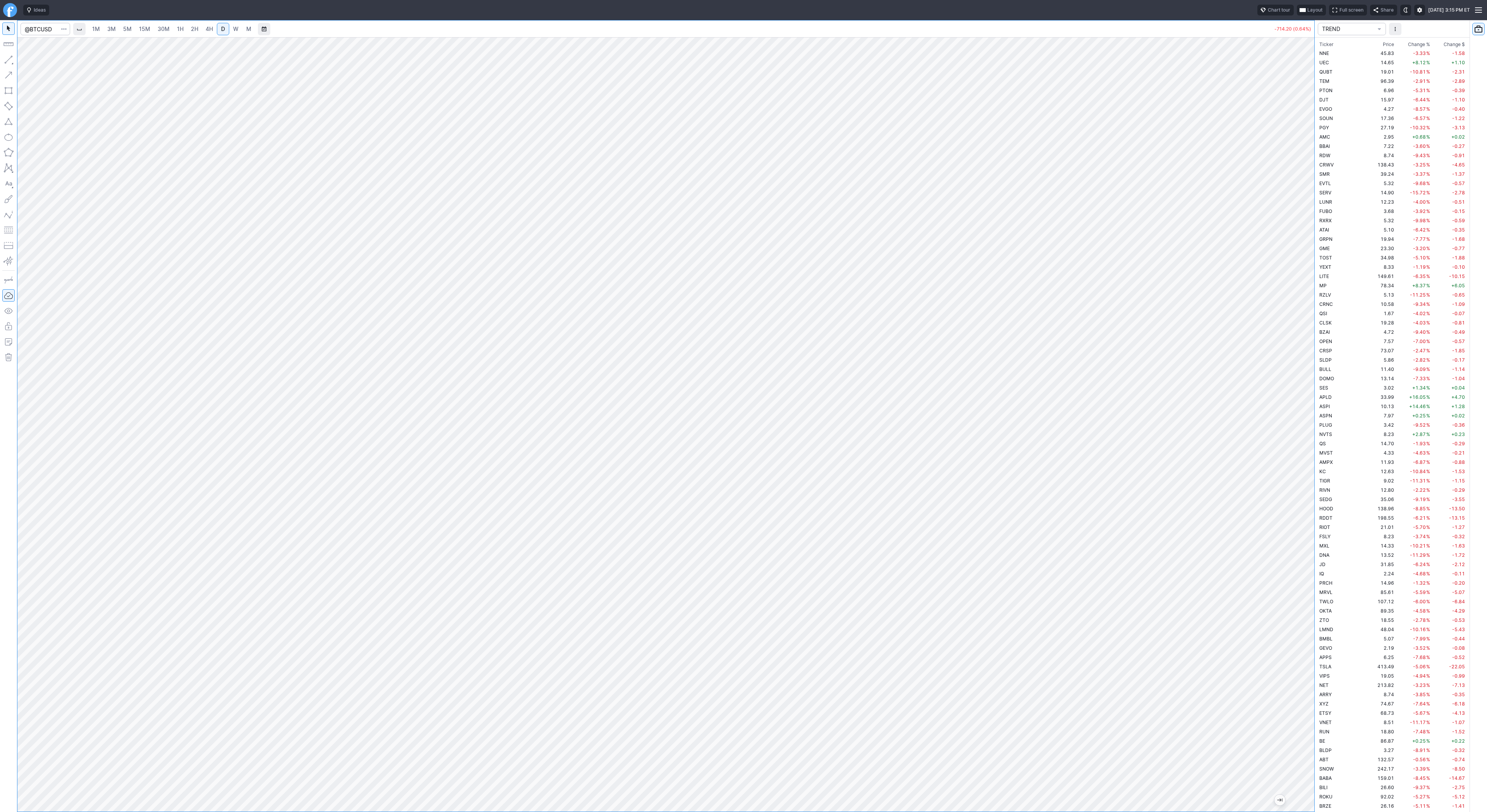
click at [9, 59] on button "button" at bounding box center [8, 59] width 12 height 12
click at [47, 59] on span "Line" at bounding box center [45, 61] width 31 height 8
click at [24, 61] on span "button" at bounding box center [25, 61] width 5 height 11
click at [33, 62] on span "Line" at bounding box center [45, 61] width 31 height 8
click at [5, 58] on button "button" at bounding box center [8, 59] width 12 height 12
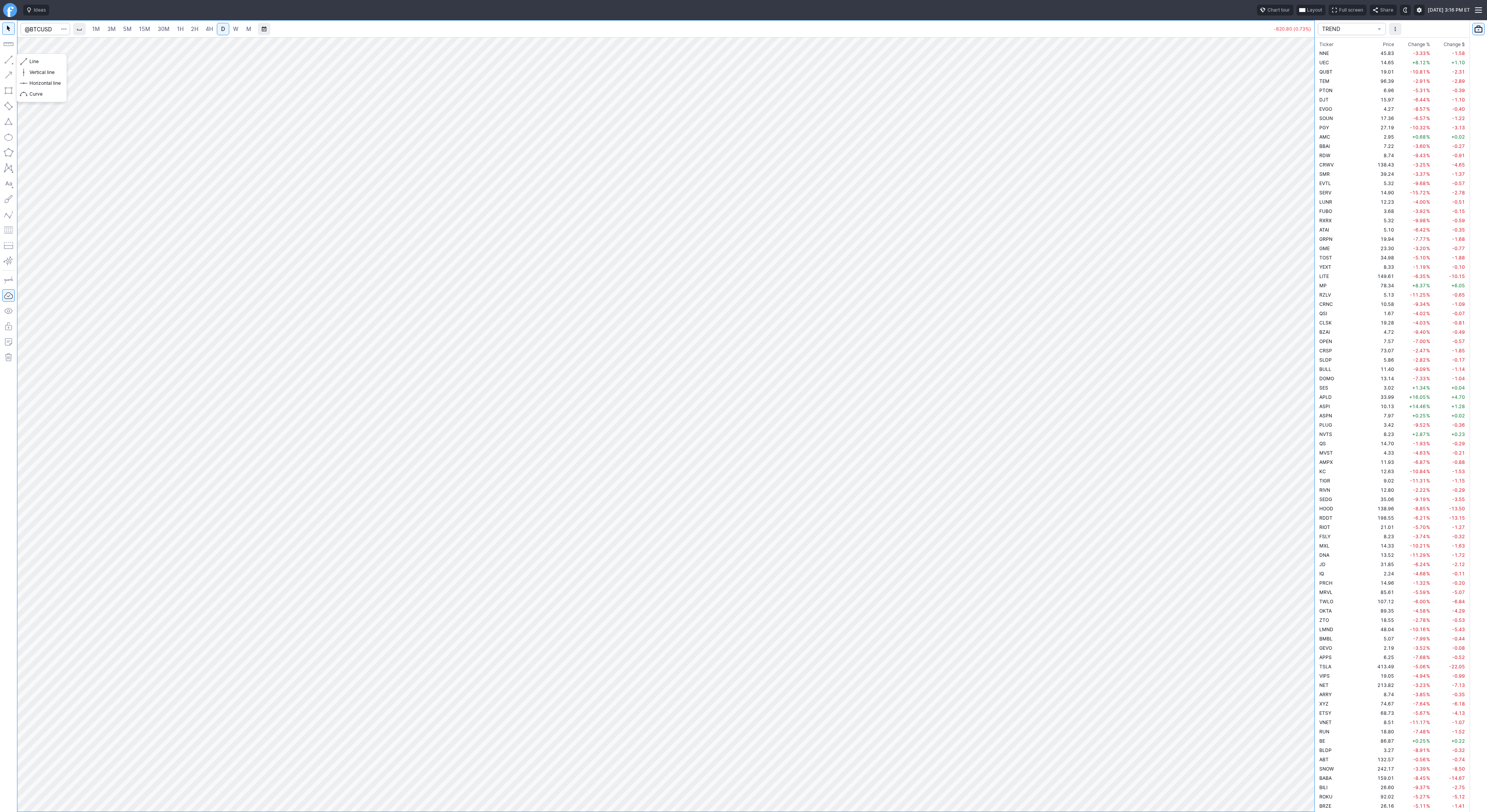
click at [9, 57] on button "button" at bounding box center [8, 59] width 12 height 12
drag, startPoint x: 1313, startPoint y: 358, endPoint x: 1306, endPoint y: 422, distance: 64.4
click at [1316, 429] on div "1M 3M 5M 15M 30M 1H 2H 4H D W M -872.60 (0.78%) TREND Ticker Price Chg.% Change…" at bounding box center [744, 416] width 1487 height 792
drag, startPoint x: 9, startPoint y: 57, endPoint x: 18, endPoint y: 78, distance: 22.8
click at [8, 57] on button "button" at bounding box center [8, 59] width 12 height 12
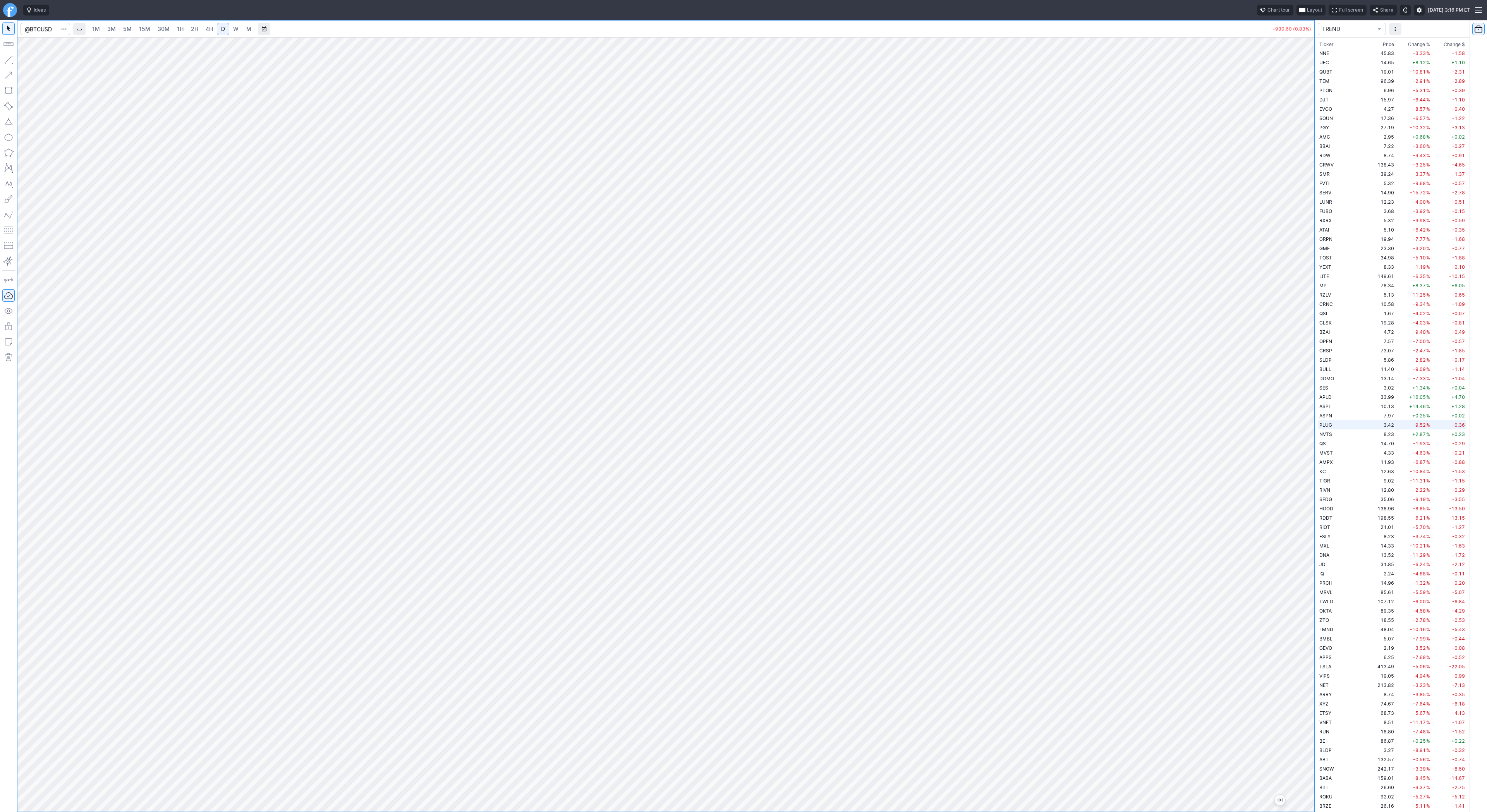
drag, startPoint x: 1311, startPoint y: 350, endPoint x: 1318, endPoint y: 427, distance: 77.3
click at [1318, 427] on div "1M 3M 5M 15M 30M 1H 2H 4H D W M -930.60 (0.83%) TREND Ticker Price Chg.% Change…" at bounding box center [744, 416] width 1487 height 792
drag, startPoint x: 25, startPoint y: 59, endPoint x: 57, endPoint y: 74, distance: 35.3
click at [26, 60] on span "button" at bounding box center [25, 61] width 5 height 11
click at [54, 59] on span "Line" at bounding box center [45, 61] width 31 height 8
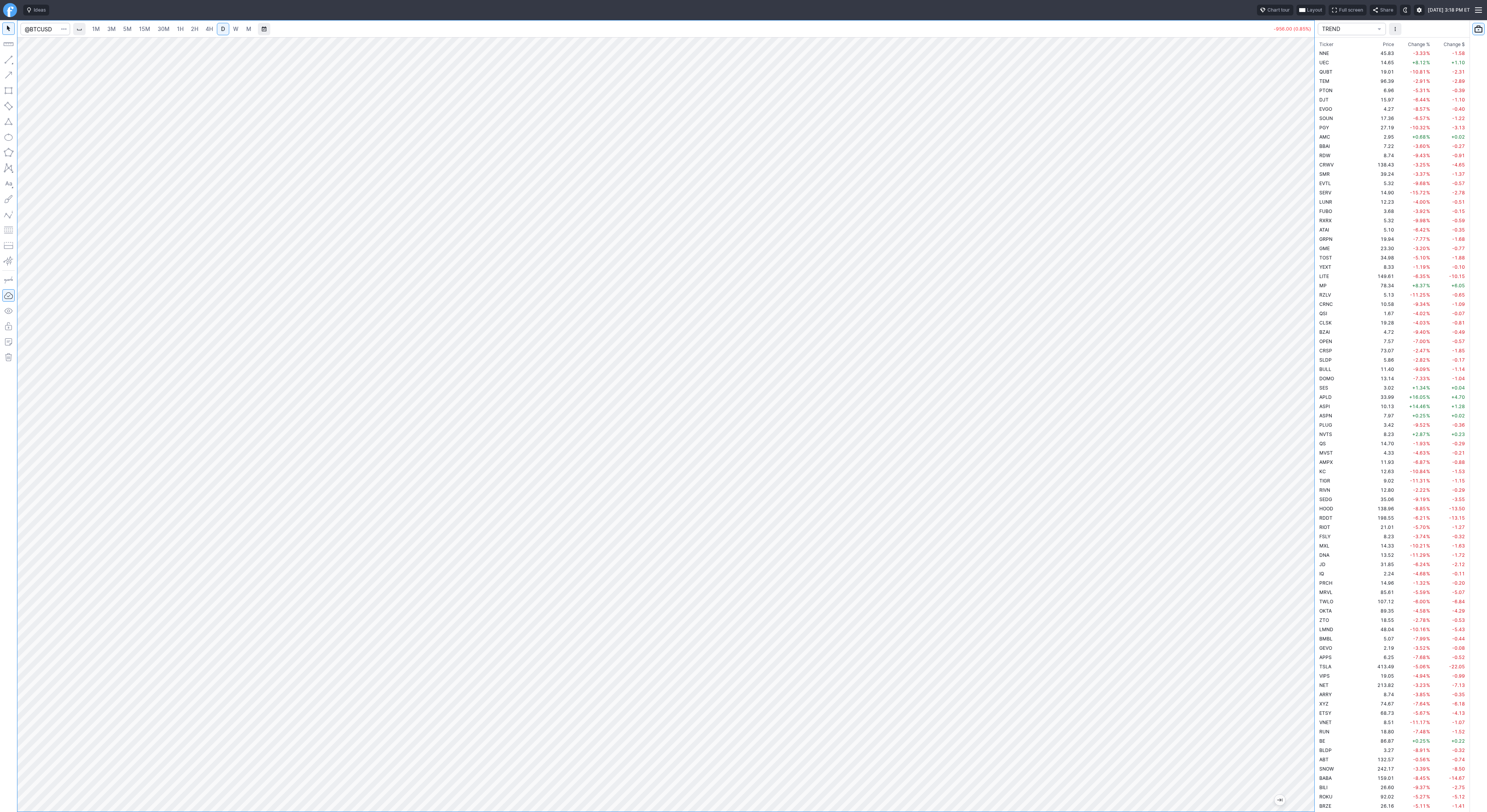
drag, startPoint x: 1314, startPoint y: 413, endPoint x: 1307, endPoint y: 407, distance: 9.2
click at [1314, 414] on div "1M 3M 5M 15M 30M 1H 2H 4H D W M -956.00 (0.85%) TREND Ticker Price Chg.% Change…" at bounding box center [744, 416] width 1487 height 792
click at [234, 27] on span "W" at bounding box center [236, 28] width 5 height 6
drag, startPoint x: 1312, startPoint y: 430, endPoint x: 1307, endPoint y: 558, distance: 128.1
click at [1307, 558] on div at bounding box center [1306, 422] width 16 height 755
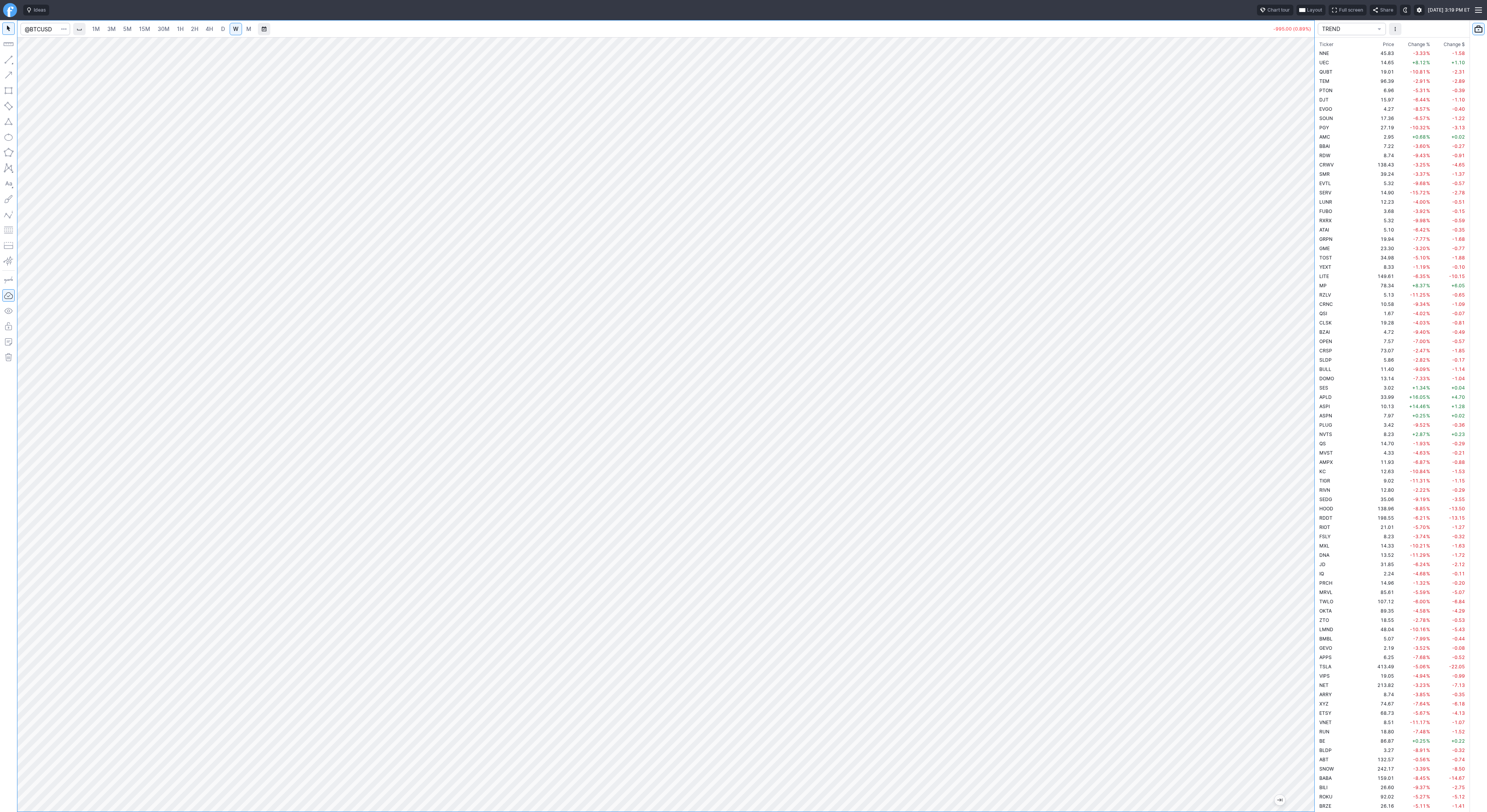
drag, startPoint x: 1309, startPoint y: 396, endPoint x: 1303, endPoint y: 447, distance: 51.4
click at [1305, 452] on div at bounding box center [1306, 422] width 16 height 755
click at [10, 59] on button "button" at bounding box center [8, 59] width 12 height 12
click at [214, 28] on link "4H" at bounding box center [209, 29] width 14 height 12
click at [222, 30] on span "D" at bounding box center [223, 28] width 4 height 6
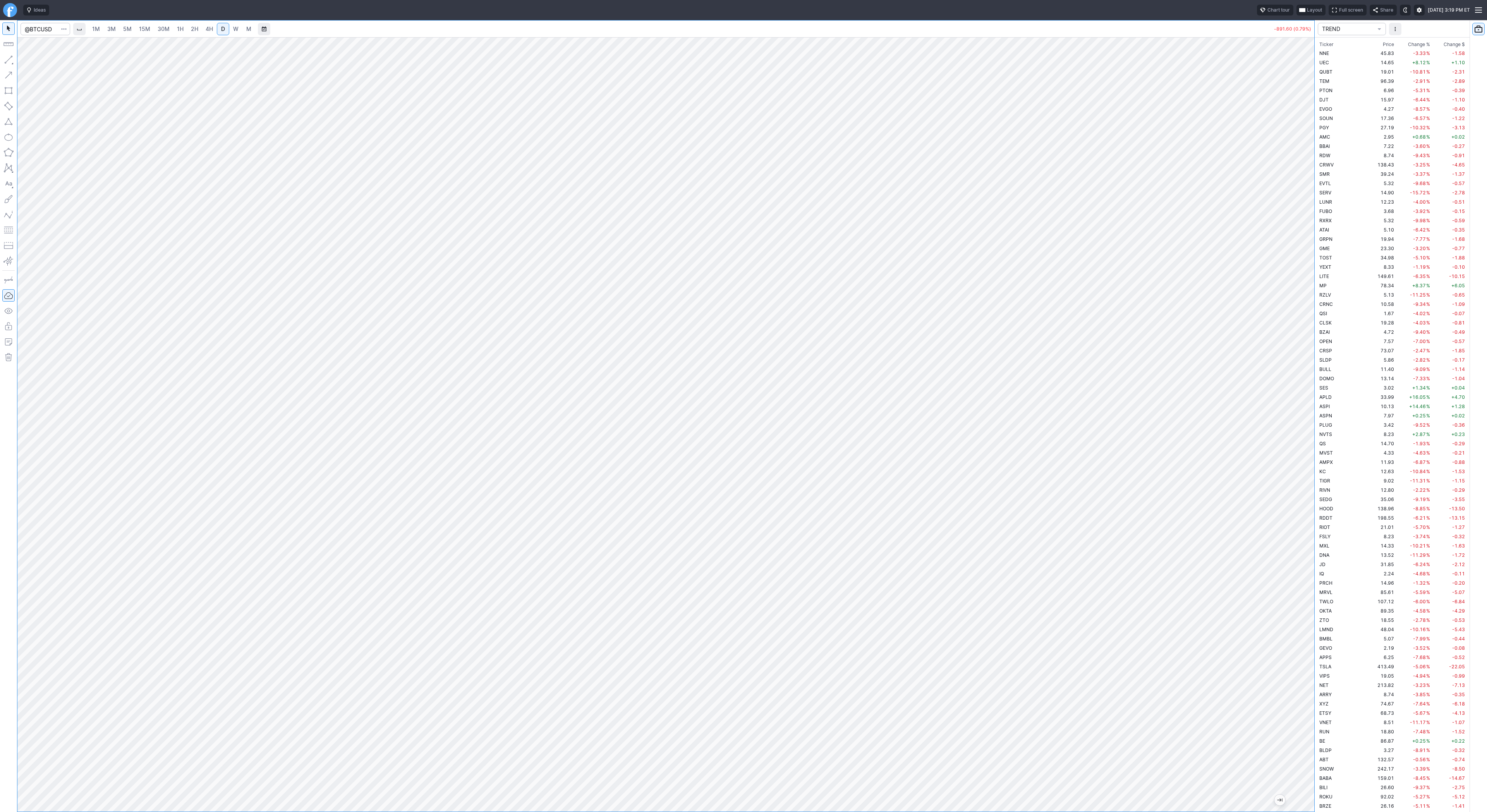
click at [1317, 300] on div "1M 3M 5M 15M 30M 1H 2H 4H D W M -891.60 (0.79%) TREND Ticker Price Chg.% Change…" at bounding box center [744, 416] width 1487 height 792
